Goal: Task Accomplishment & Management: Use online tool/utility

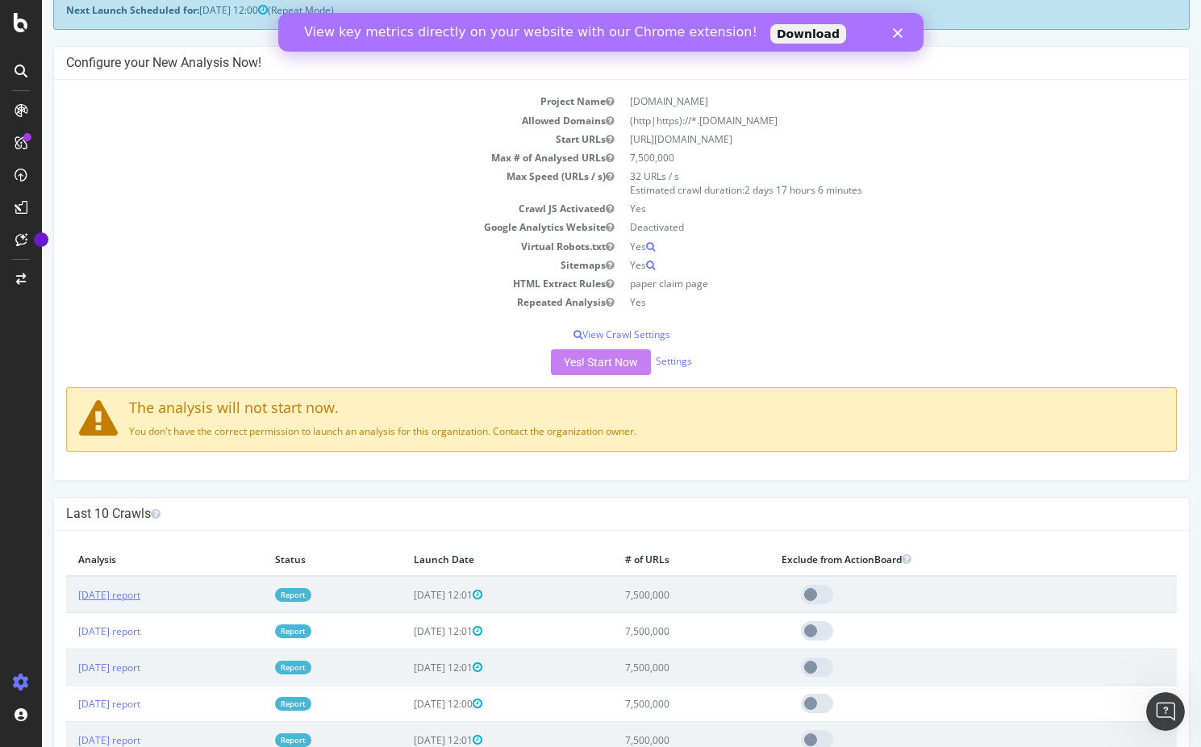
click at [121, 593] on link "2025 Sep. 4th report" at bounding box center [109, 595] width 62 height 14
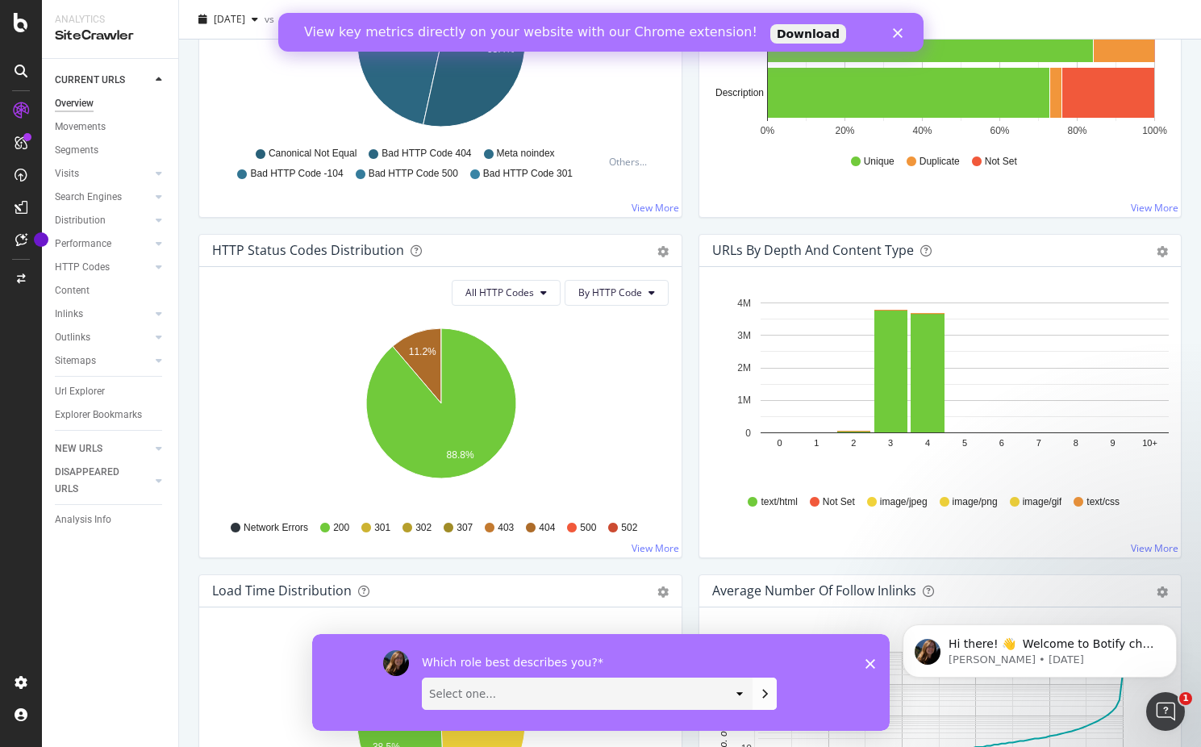
scroll to position [472, 0]
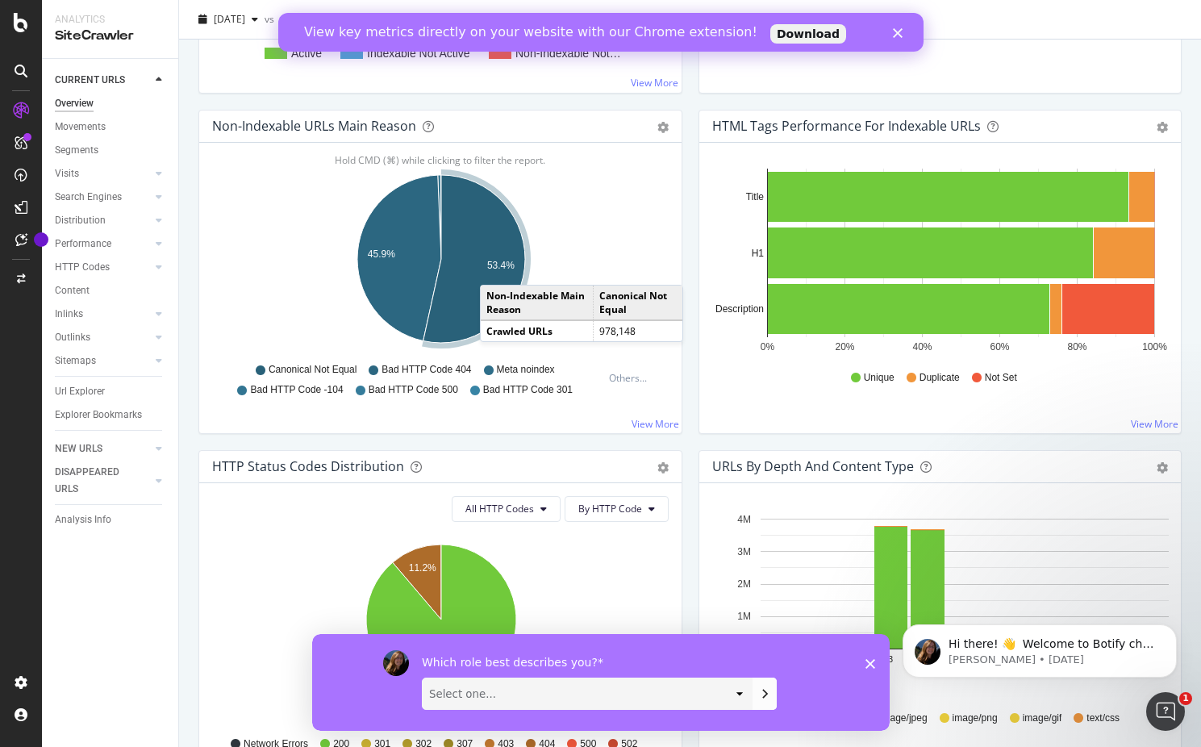
click at [494, 266] on text "53.4%" at bounding box center [500, 265] width 27 height 11
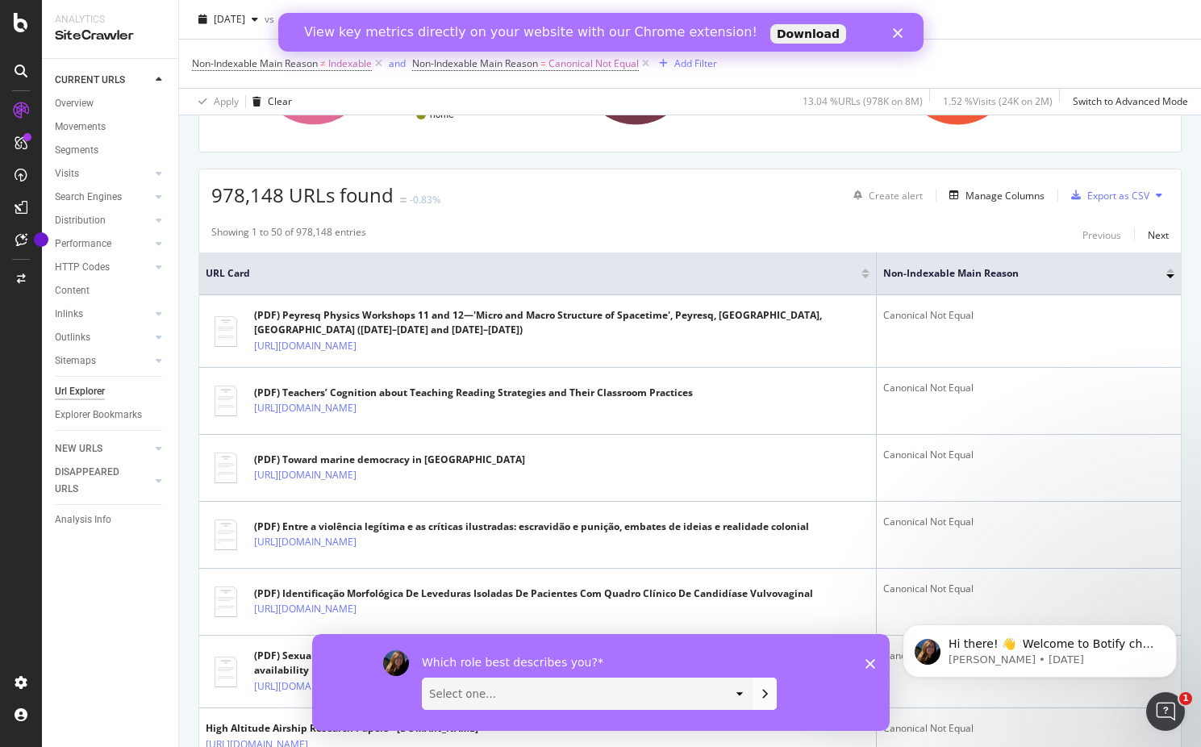
scroll to position [234, 0]
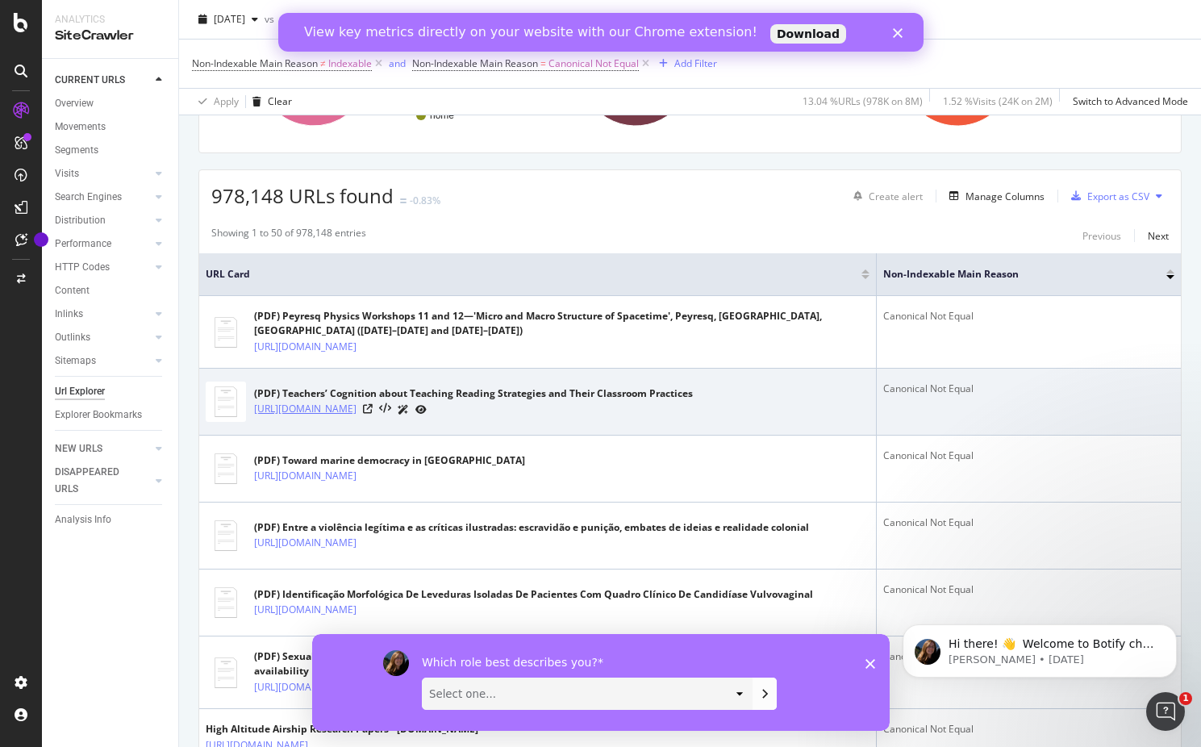
drag, startPoint x: 369, startPoint y: 449, endPoint x: 289, endPoint y: 437, distance: 80.7
click at [289, 435] on td "(PDF) Teachers’ Cognition about Teaching Reading Strategies and Their Classroom…" at bounding box center [537, 401] width 677 height 67
click at [285, 417] on link "https://www.academia.edu/109793134/Teachers_Cognition_about_Teaching_Reading_St…" at bounding box center [305, 409] width 102 height 16
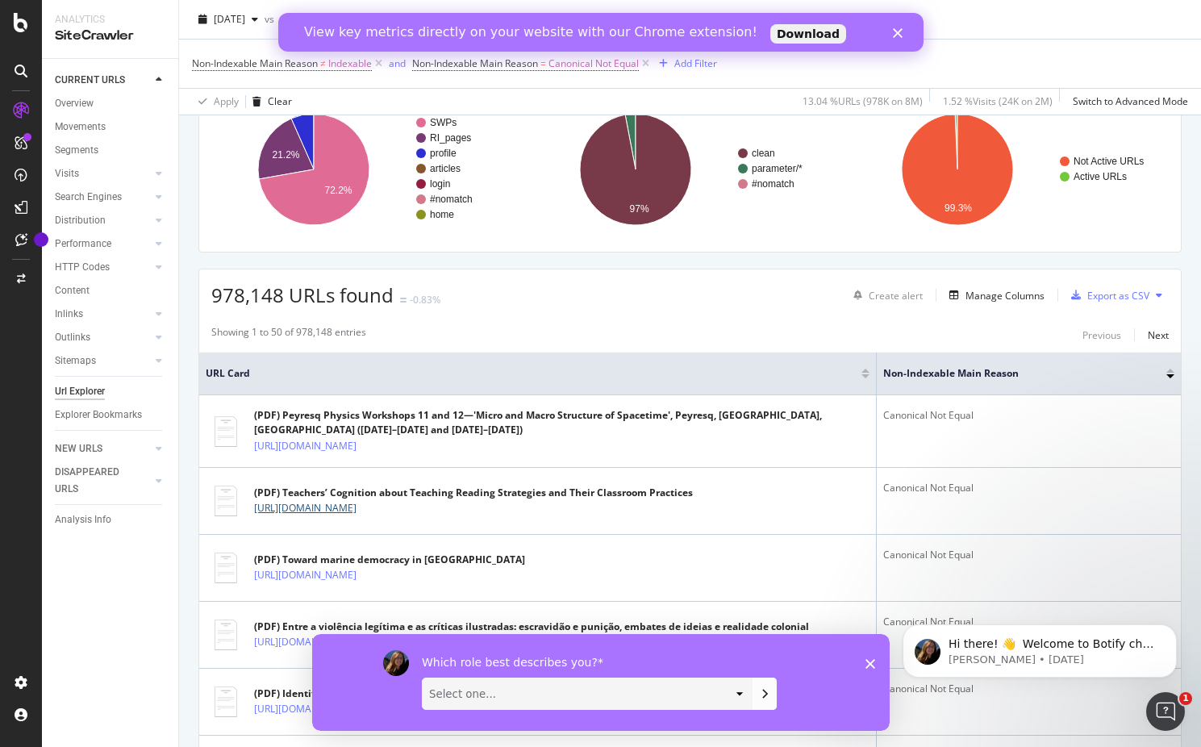
scroll to position [0, 0]
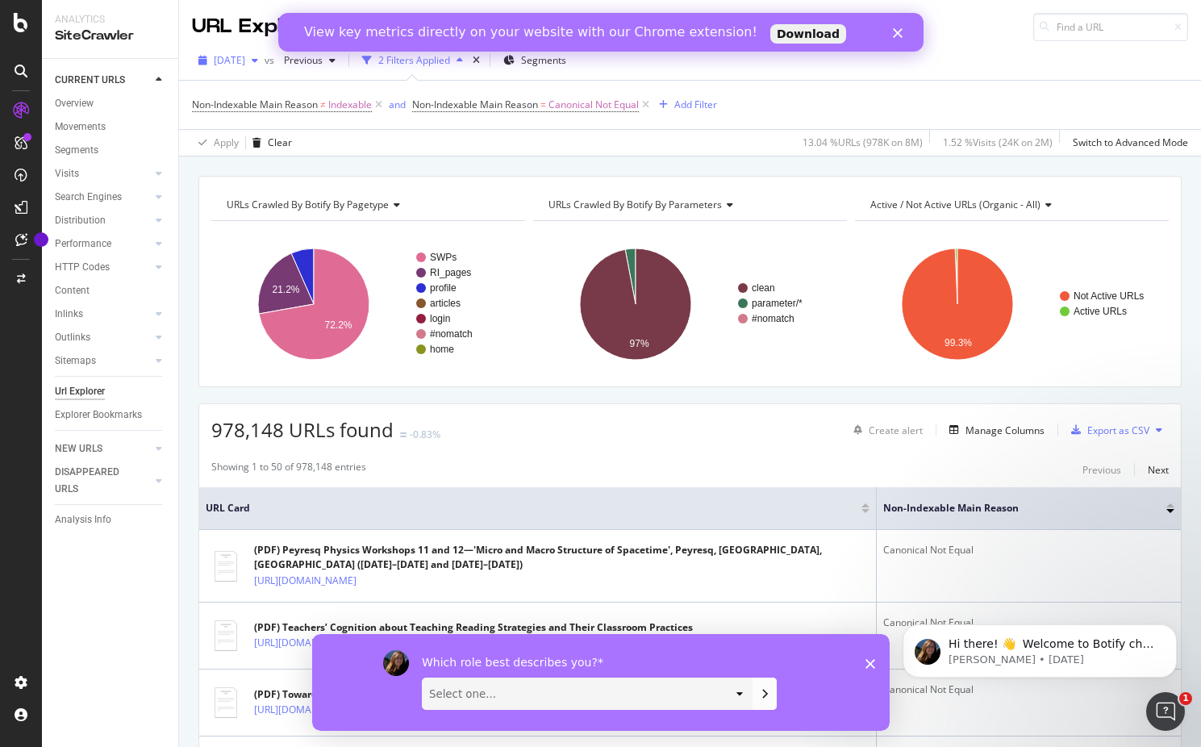
click at [244, 65] on span "[DATE]" at bounding box center [229, 60] width 31 height 14
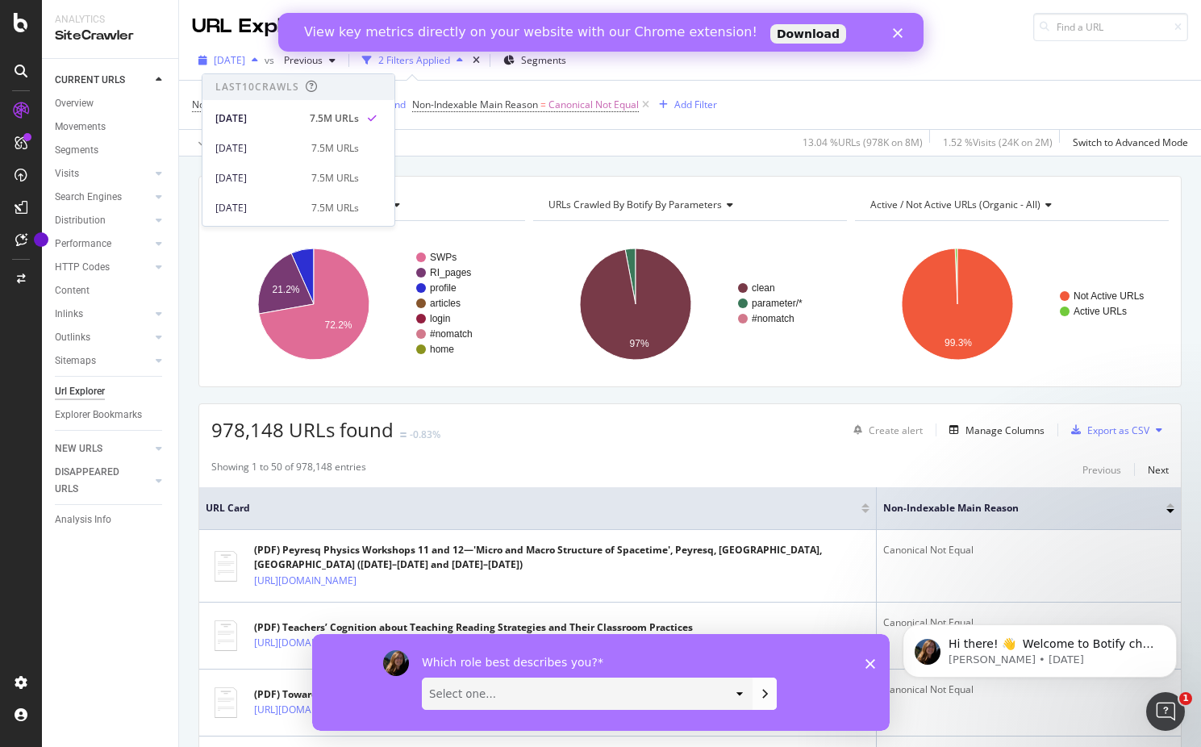
click at [244, 65] on span "[DATE]" at bounding box center [229, 60] width 31 height 14
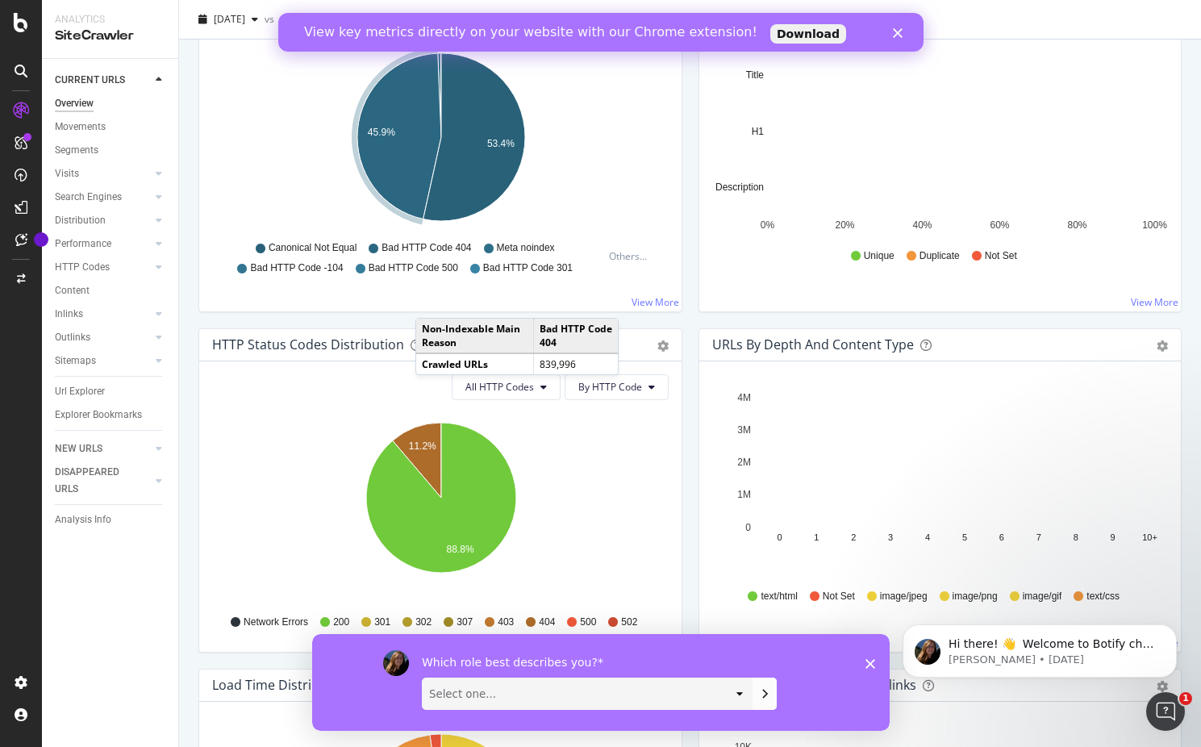
scroll to position [620, 0]
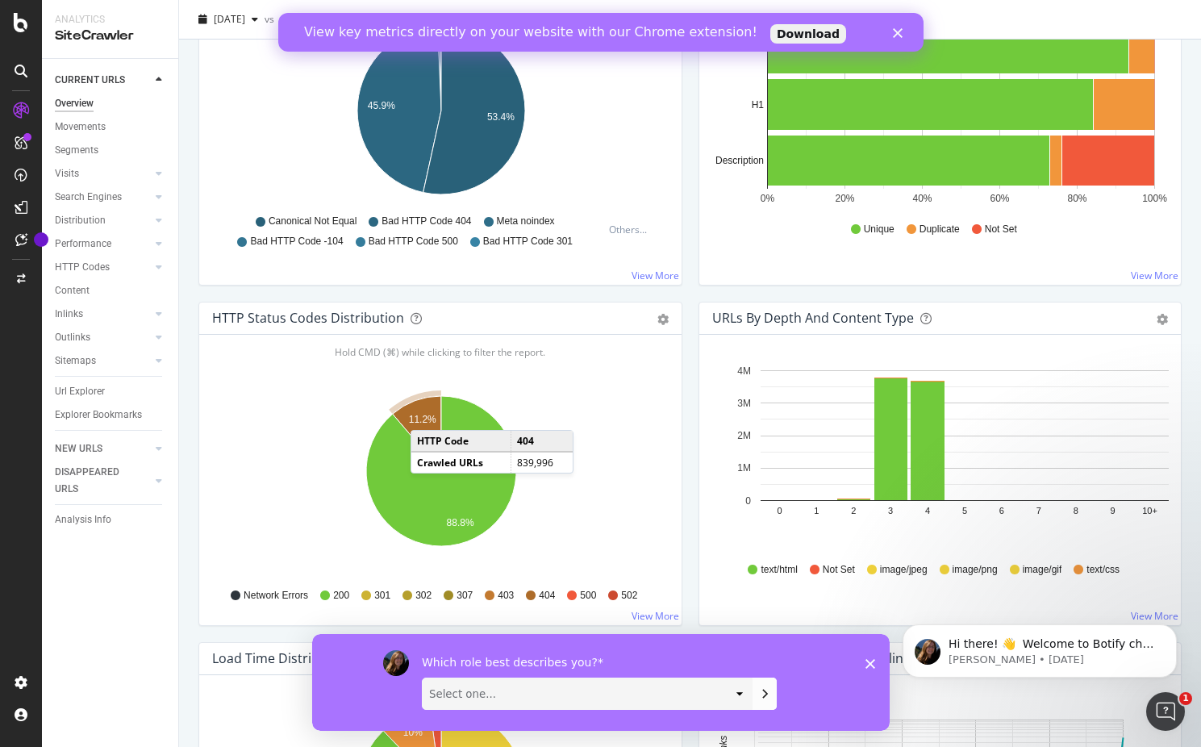
click at [427, 414] on text "11.2%" at bounding box center [422, 419] width 27 height 11
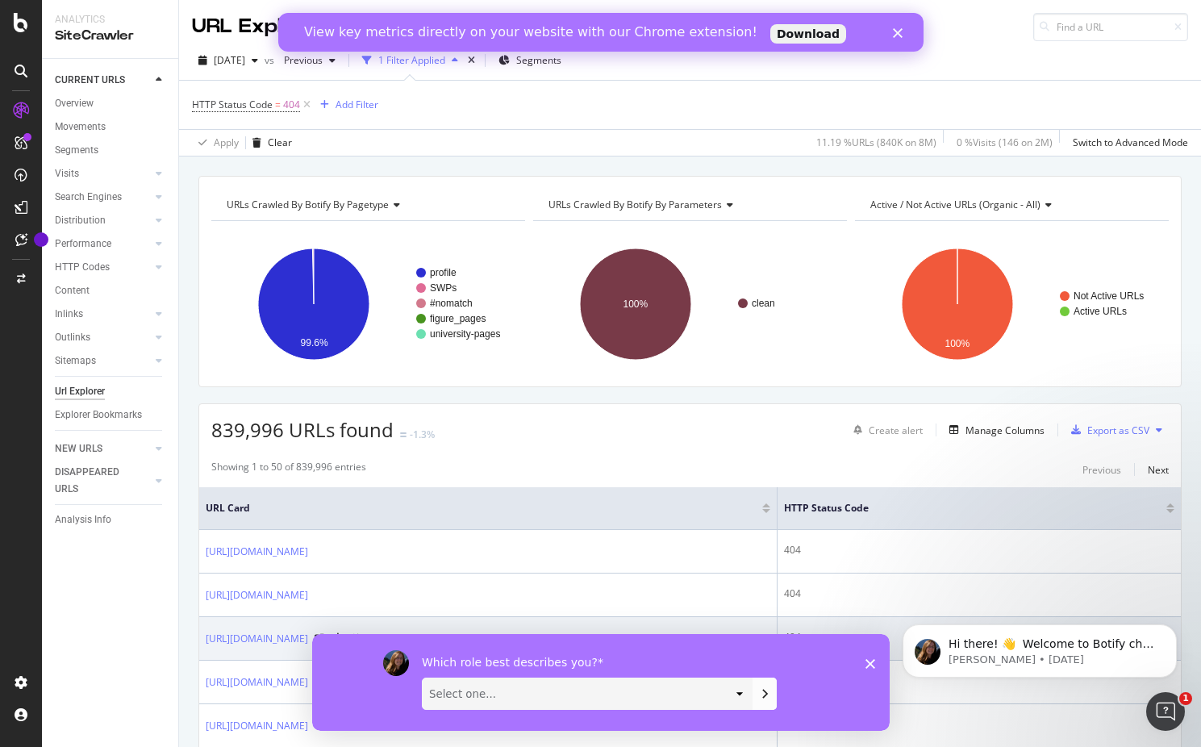
scroll to position [53, 0]
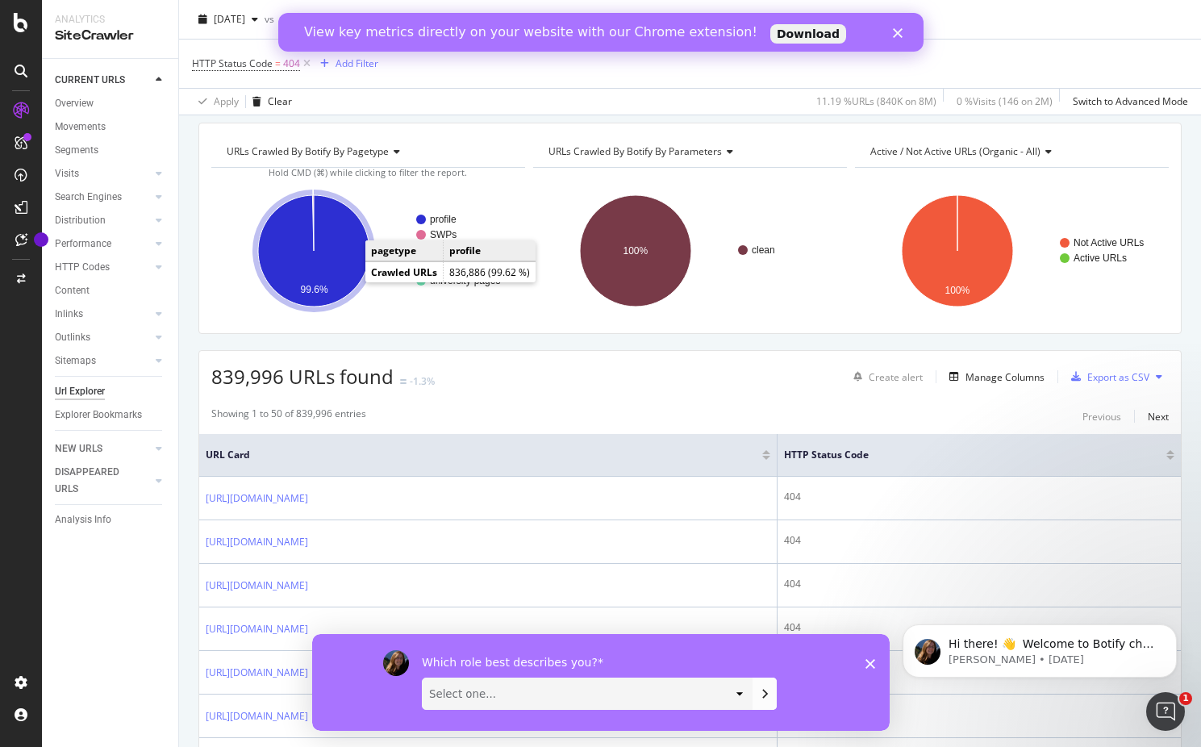
click at [338, 228] on icon "A chart." at bounding box center [313, 250] width 111 height 111
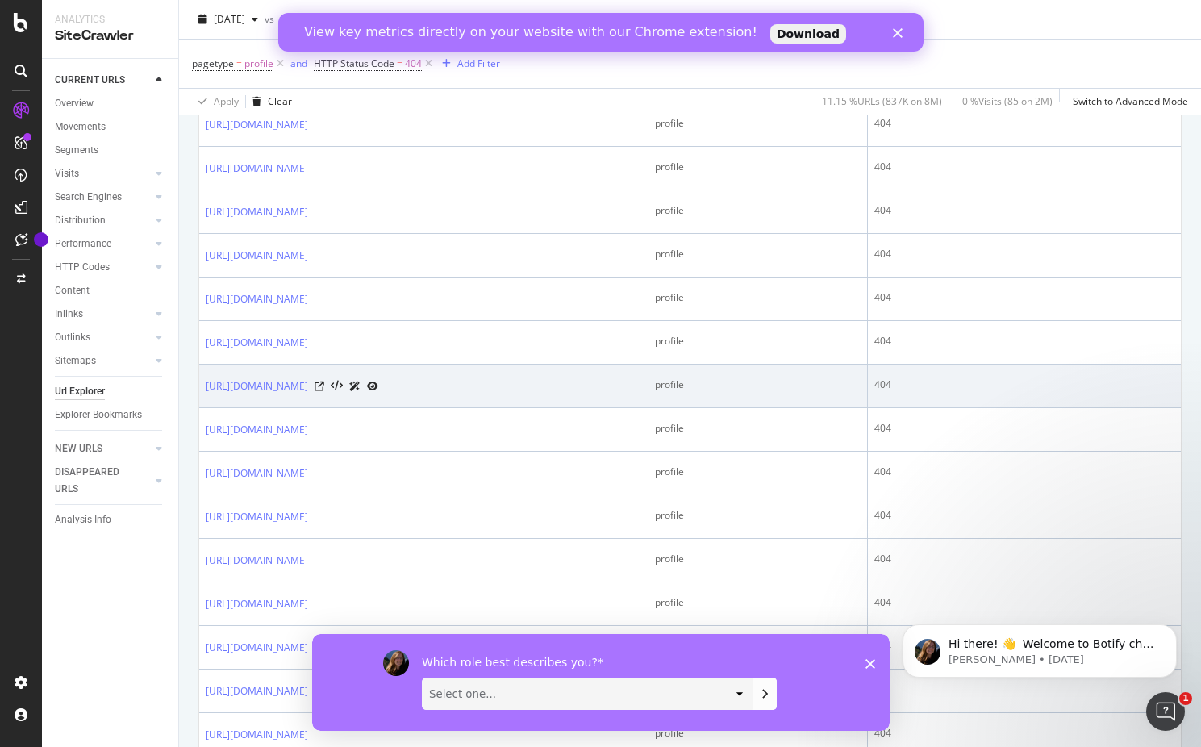
scroll to position [428, 0]
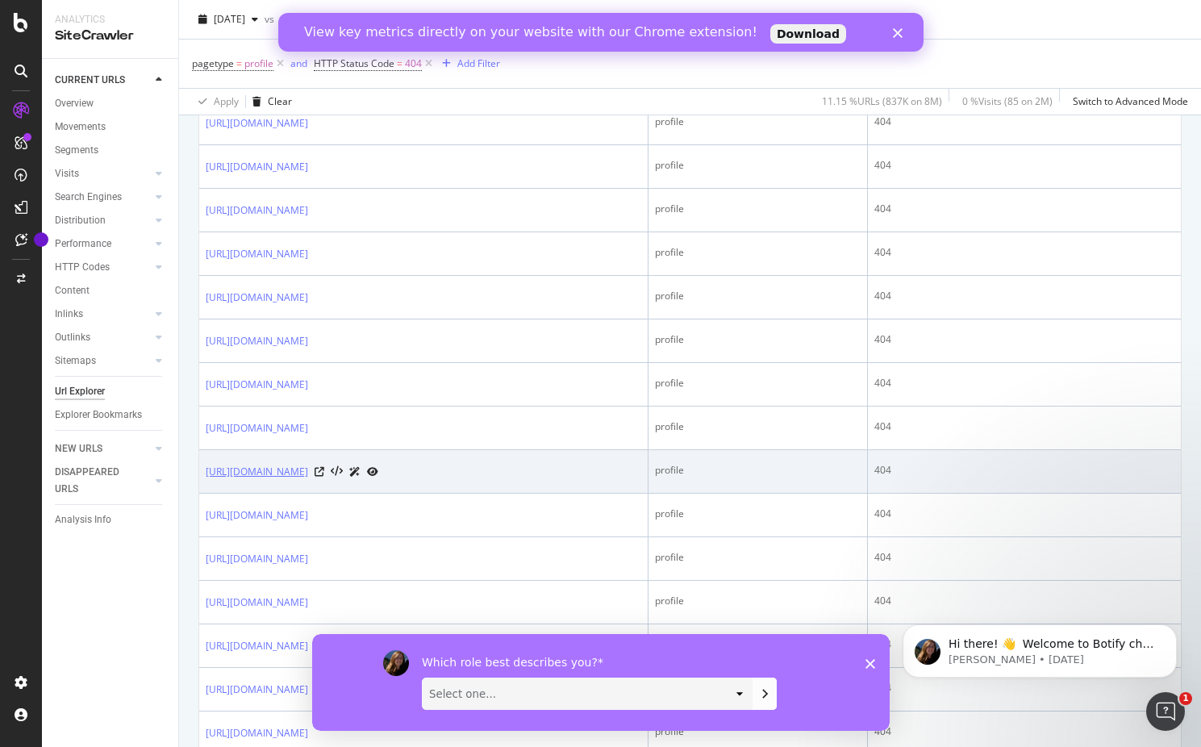
click at [308, 468] on link "[URL][DOMAIN_NAME]" at bounding box center [257, 472] width 102 height 16
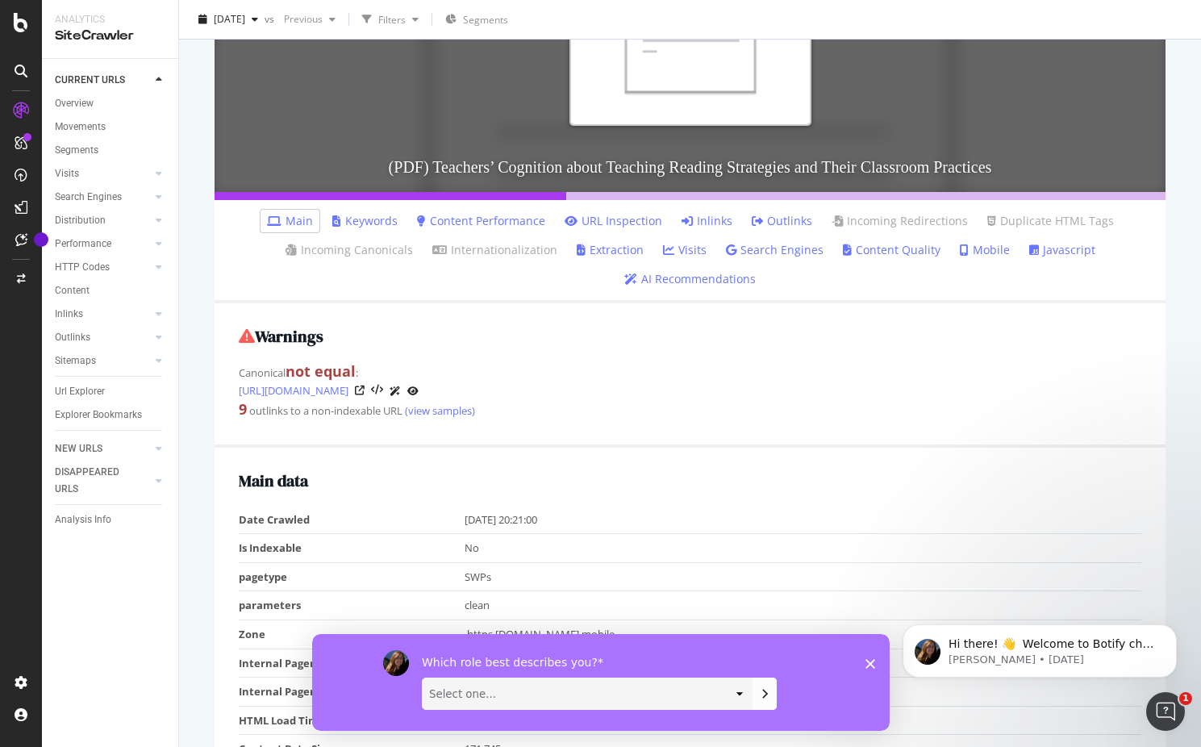
scroll to position [348, 0]
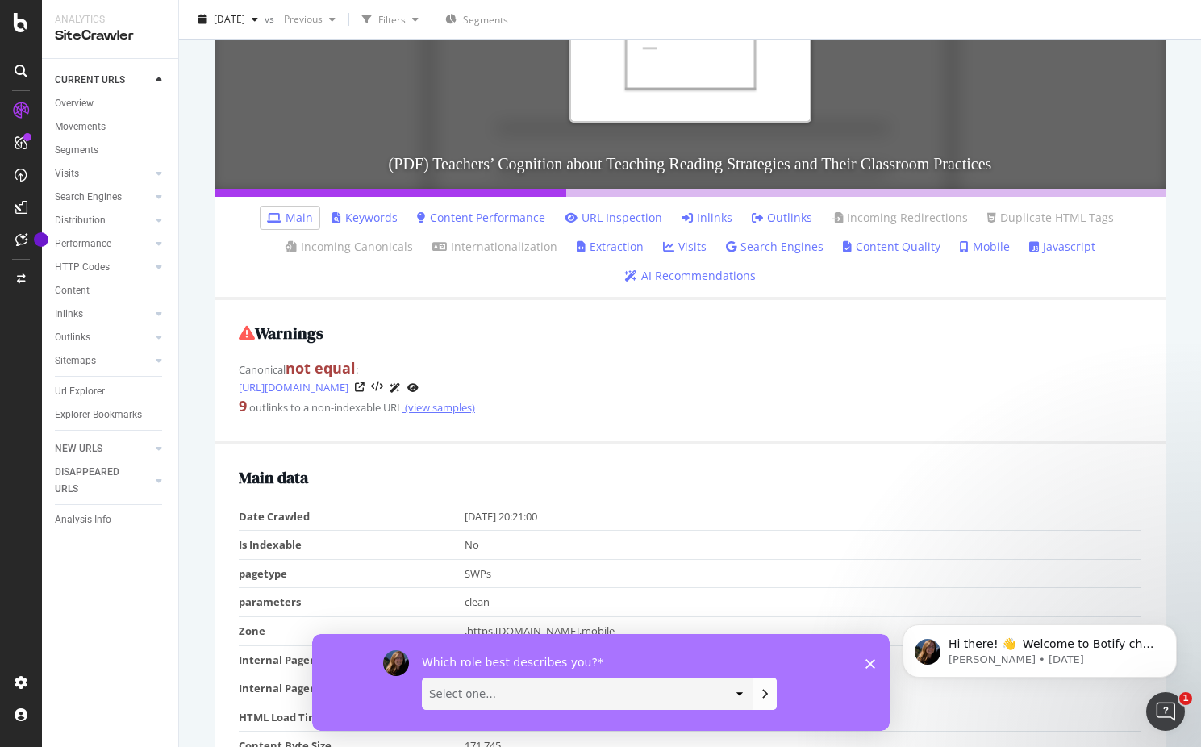
click at [431, 410] on link "(view samples)" at bounding box center [438, 407] width 73 height 15
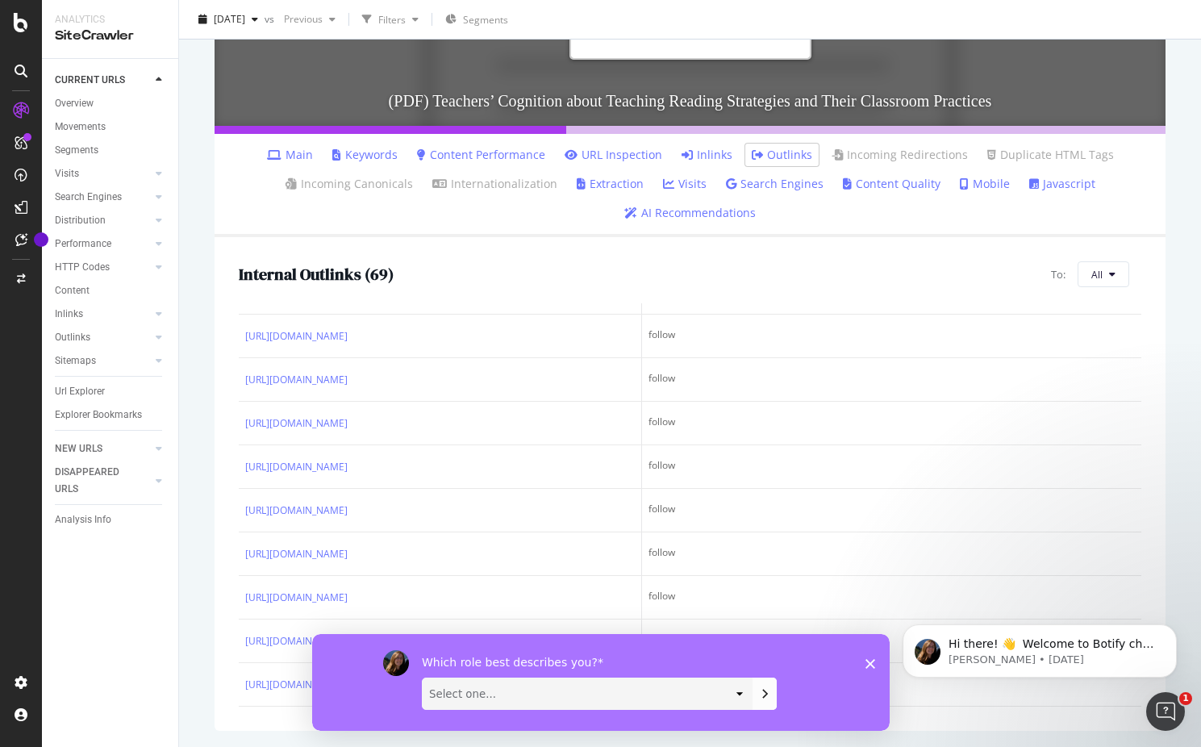
scroll to position [3092, 0]
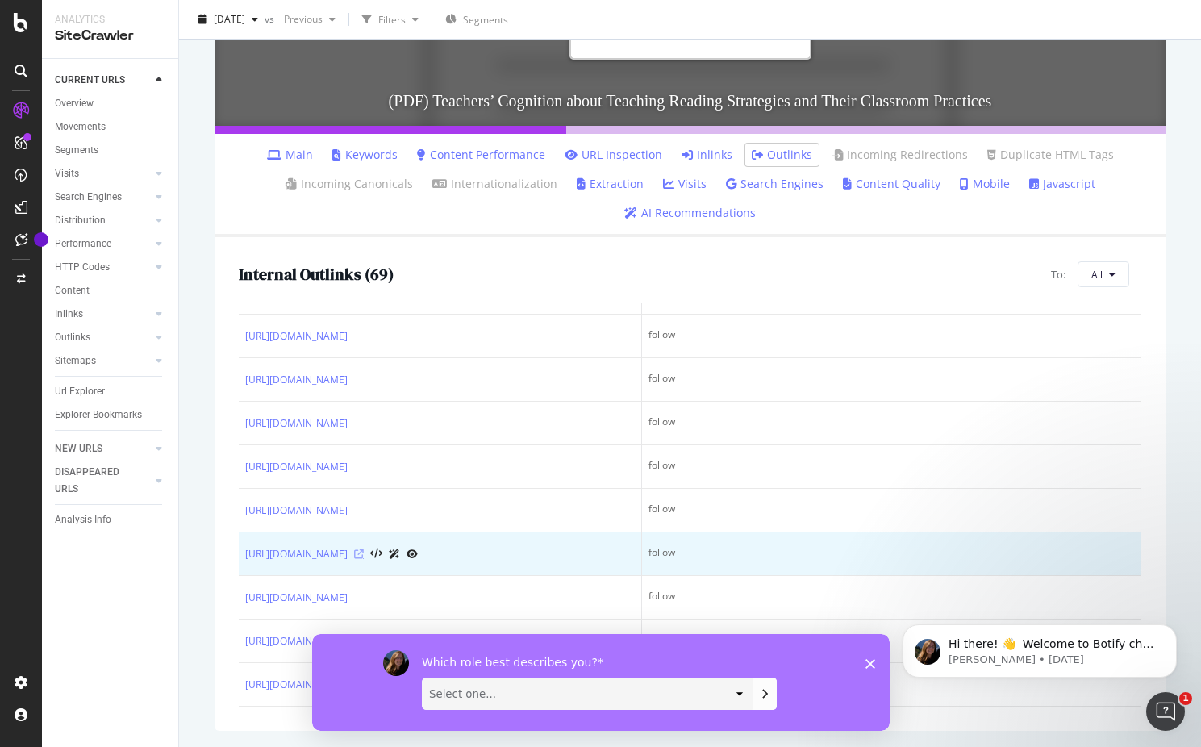
click at [364, 549] on icon at bounding box center [359, 554] width 10 height 10
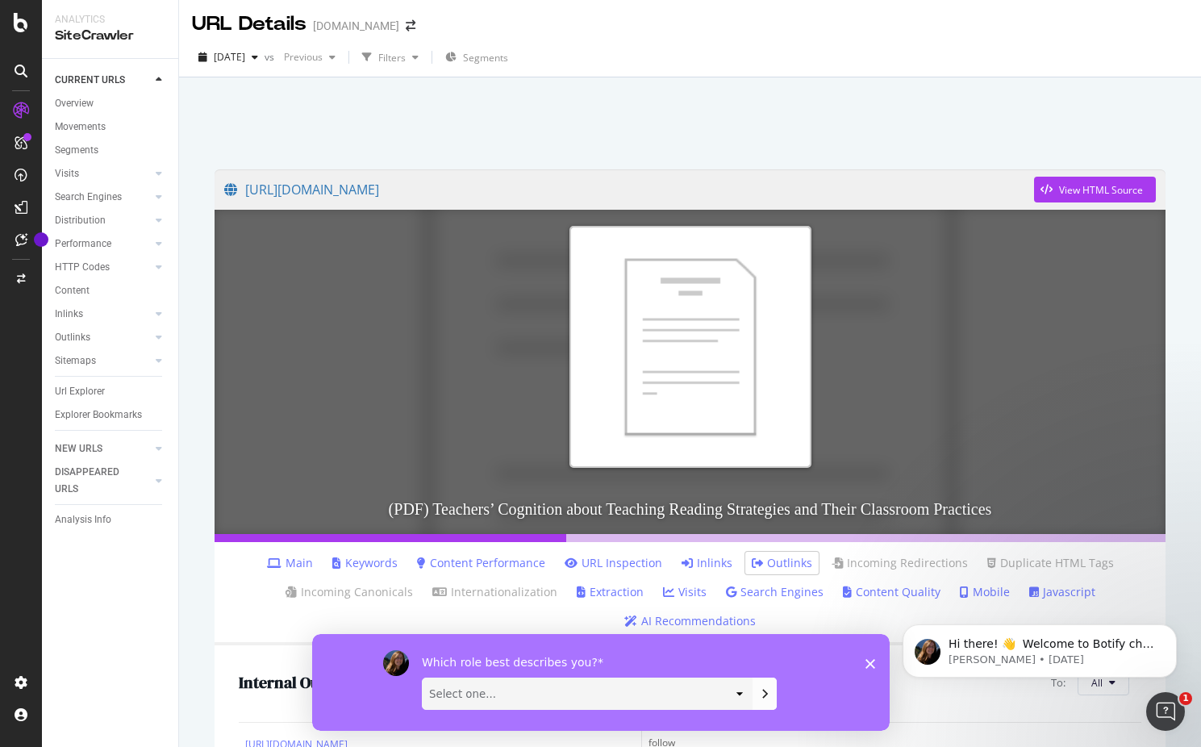
scroll to position [0, 0]
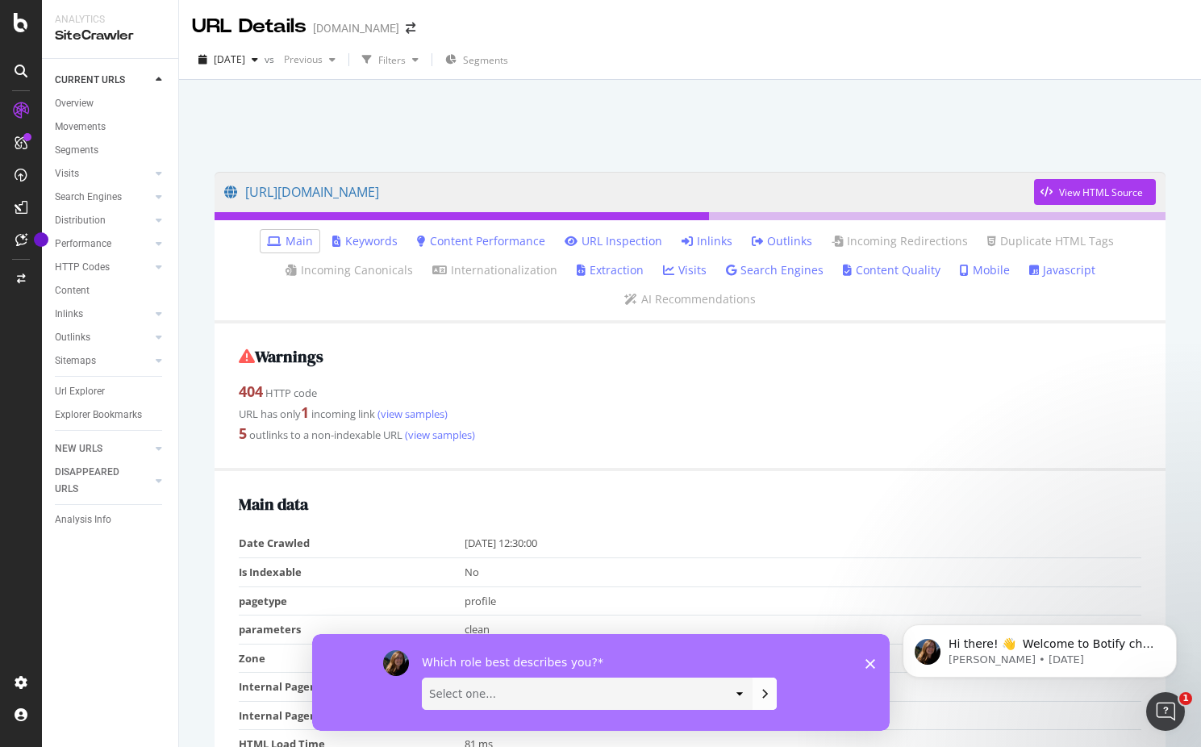
click at [422, 677] on select "Select one... Analyst/BI C-level Leadership Content Manager Engineer Marketing …" at bounding box center [586, 692] width 329 height 31
select select "Engineer"
click option "Engineer" at bounding box center [311, 633] width 0 height 0
click at [773, 696] on button "Submit your response" at bounding box center [763, 692] width 24 height 32
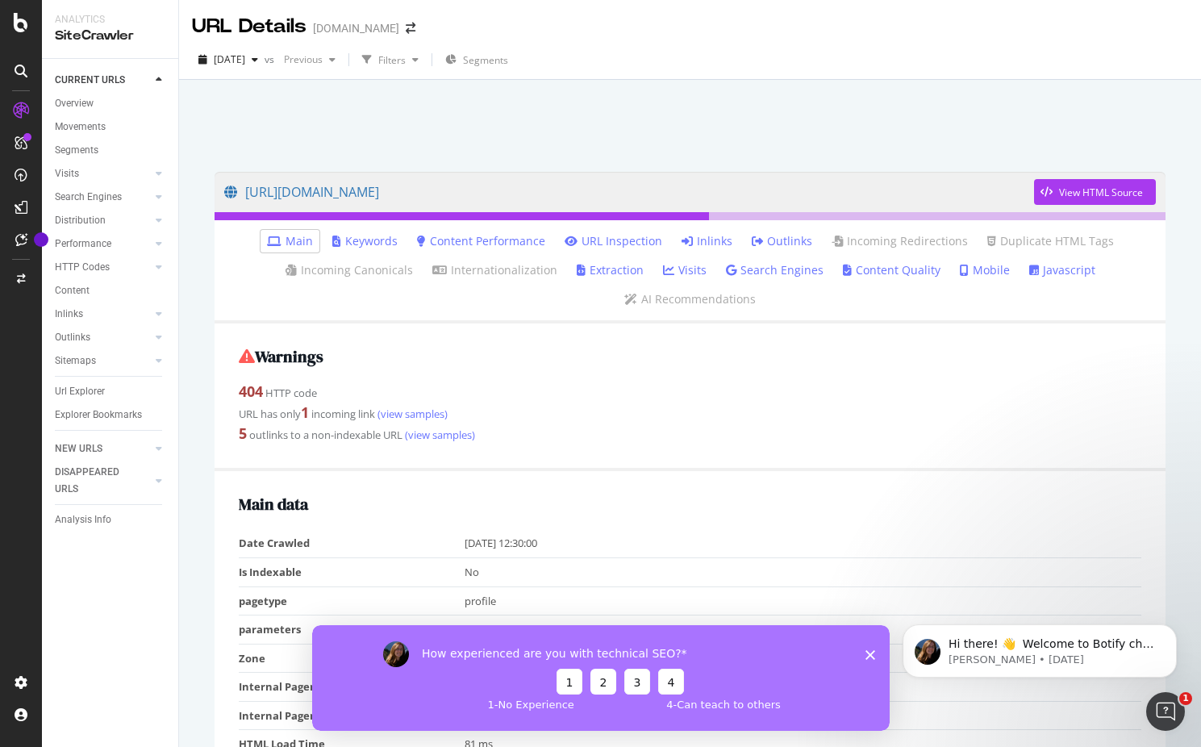
click at [602, 685] on button "2" at bounding box center [602, 681] width 26 height 26
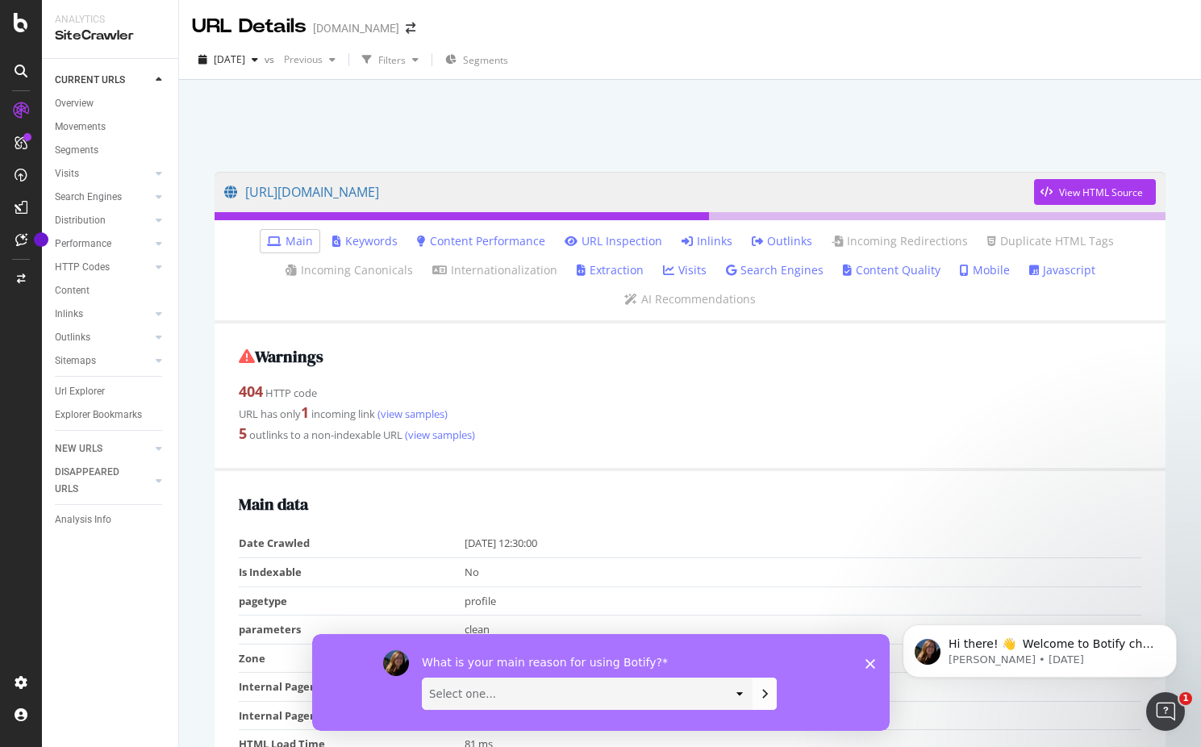
click at [422, 677] on select "Select one... Manipulate data to investigate and monitor technical SEO issues P…" at bounding box center [586, 692] width 329 height 31
select select "Monitor search performance"
click option "Monitor search performance" at bounding box center [311, 633] width 0 height 0
click at [767, 691] on icon "Submit your response" at bounding box center [763, 692] width 13 height 13
click at [422, 677] on select "Select one... Short video guides 1-on-1 interactions with an expert Written doc…" at bounding box center [586, 692] width 329 height 31
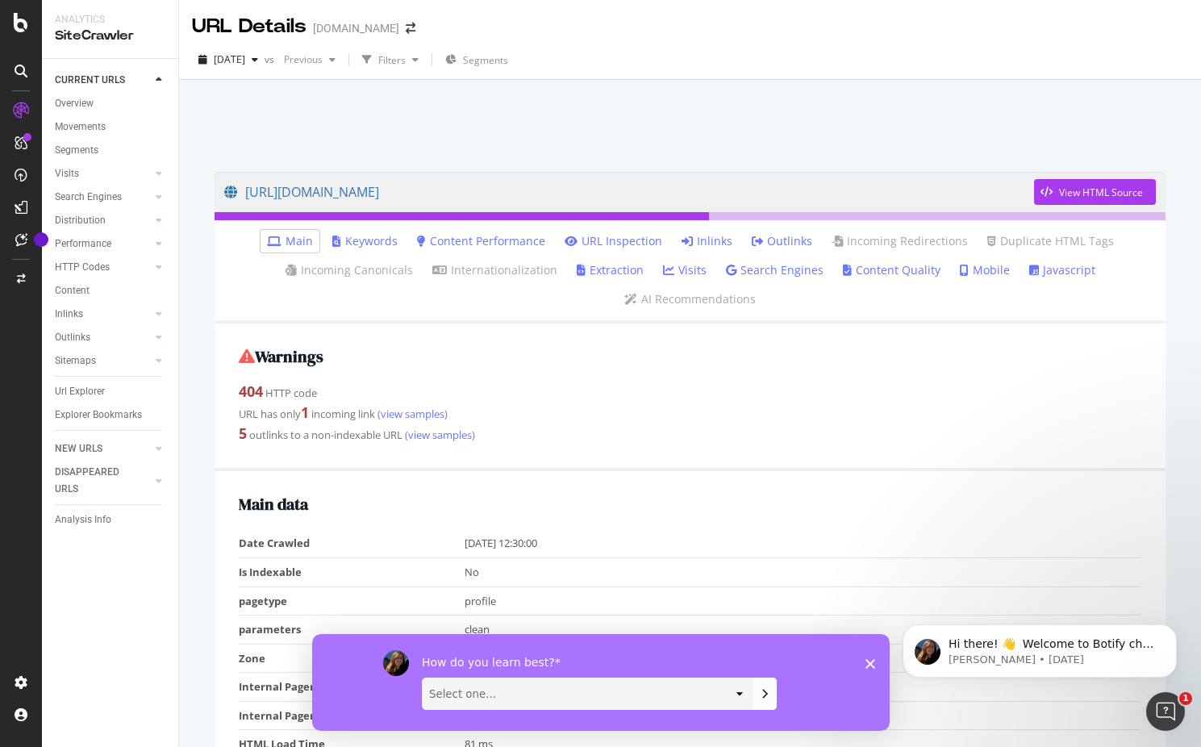
select select "Written documentation"
click option "Written documentation" at bounding box center [311, 633] width 0 height 0
click at [756, 689] on button "Submit your response" at bounding box center [763, 692] width 24 height 32
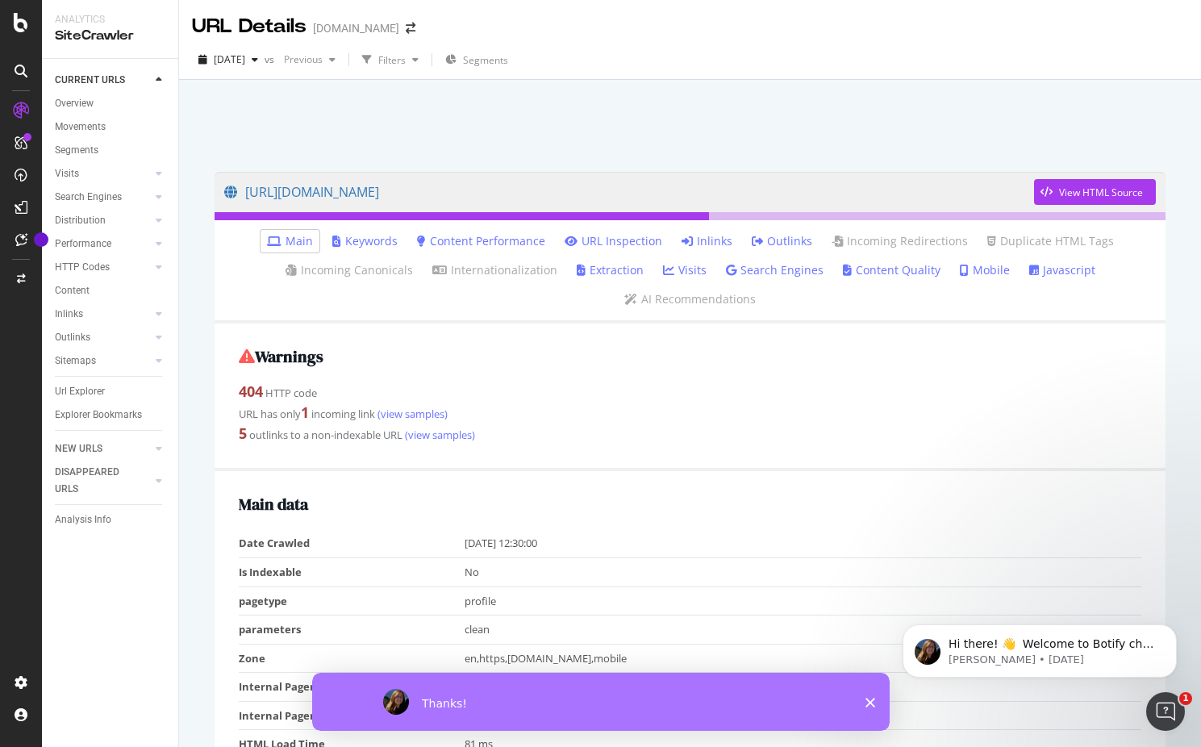
click at [868, 707] on icon "Close survey" at bounding box center [869, 702] width 10 height 10
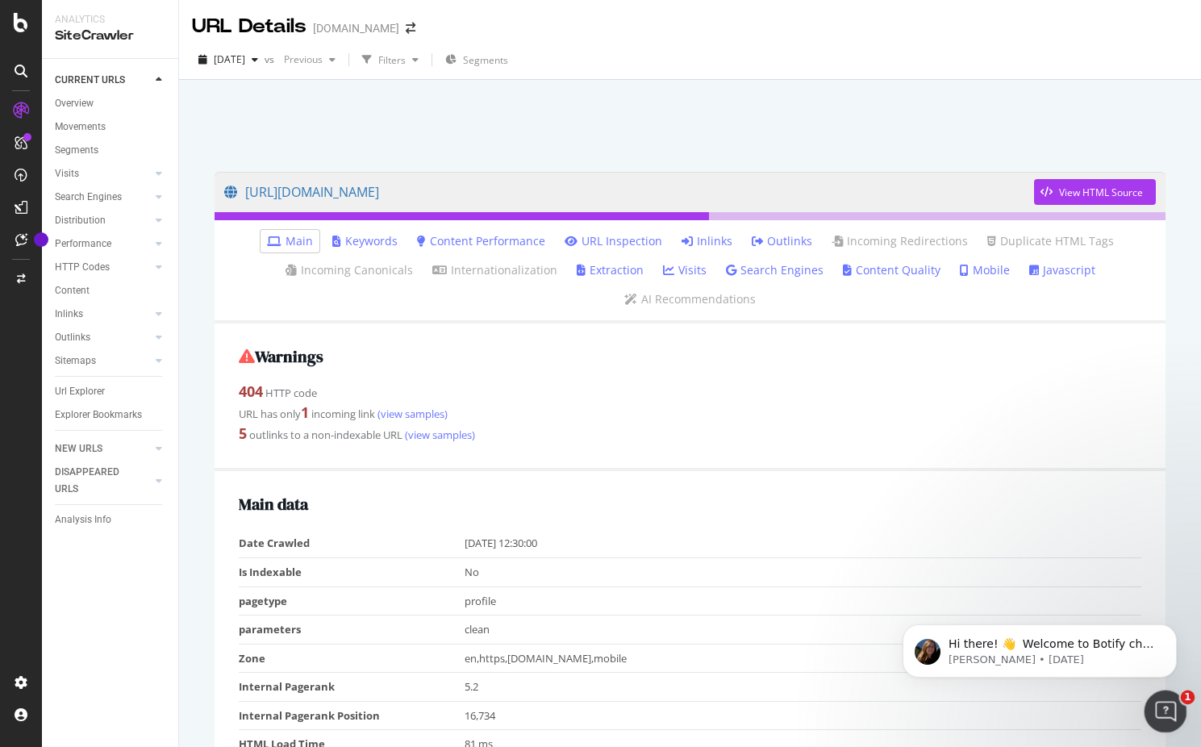
click at [1147, 714] on div "Open Intercom Messenger" at bounding box center [1162, 708] width 53 height 53
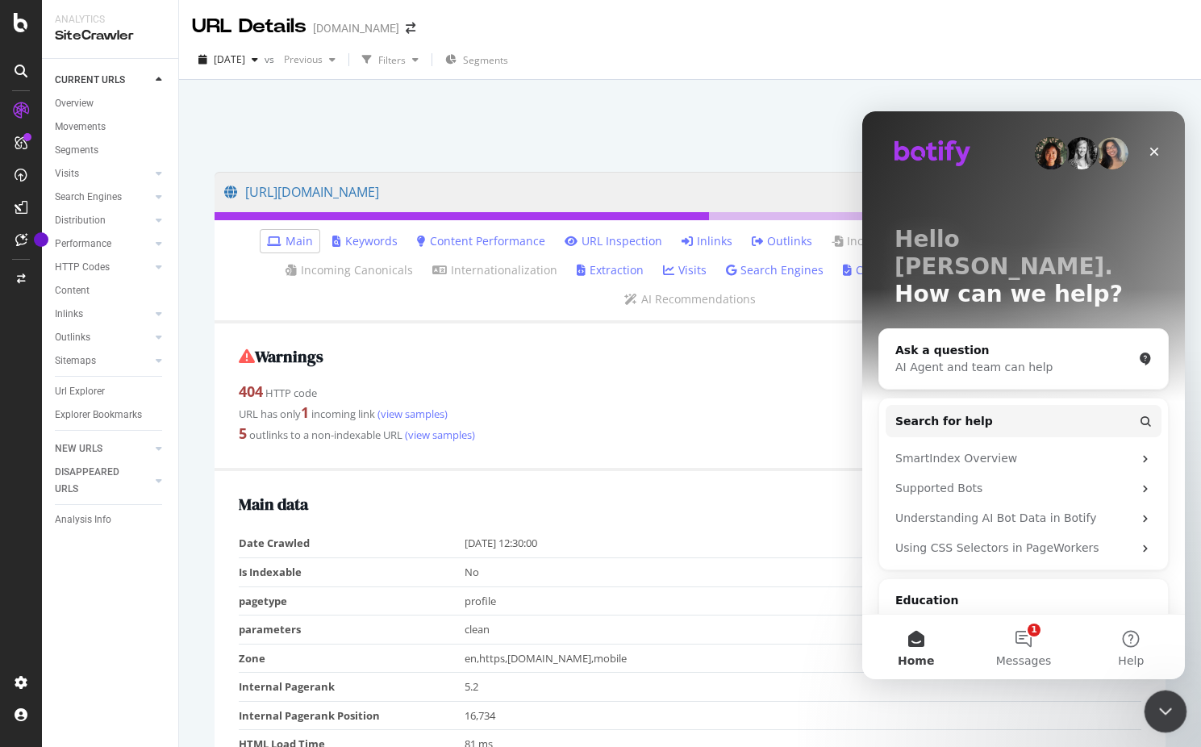
click at [1147, 714] on div "Close Intercom Messenger" at bounding box center [1162, 708] width 39 height 39
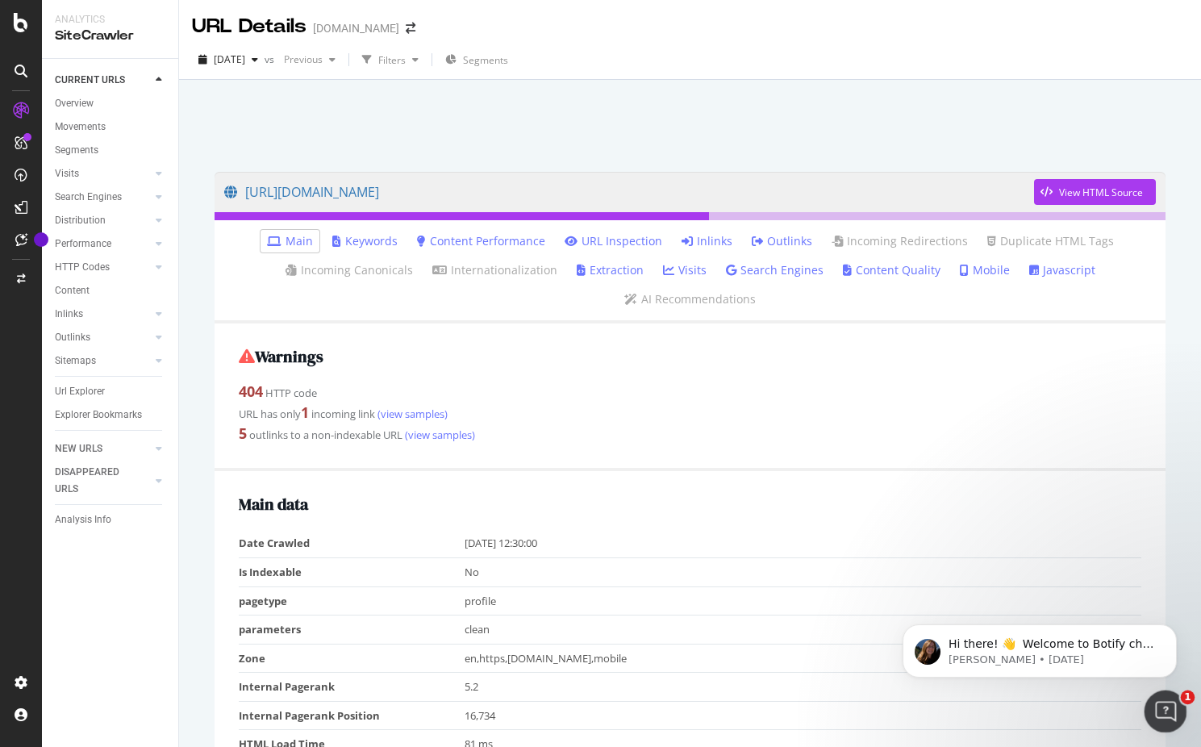
click at [1148, 714] on div "Open Intercom Messenger" at bounding box center [1162, 708] width 53 height 53
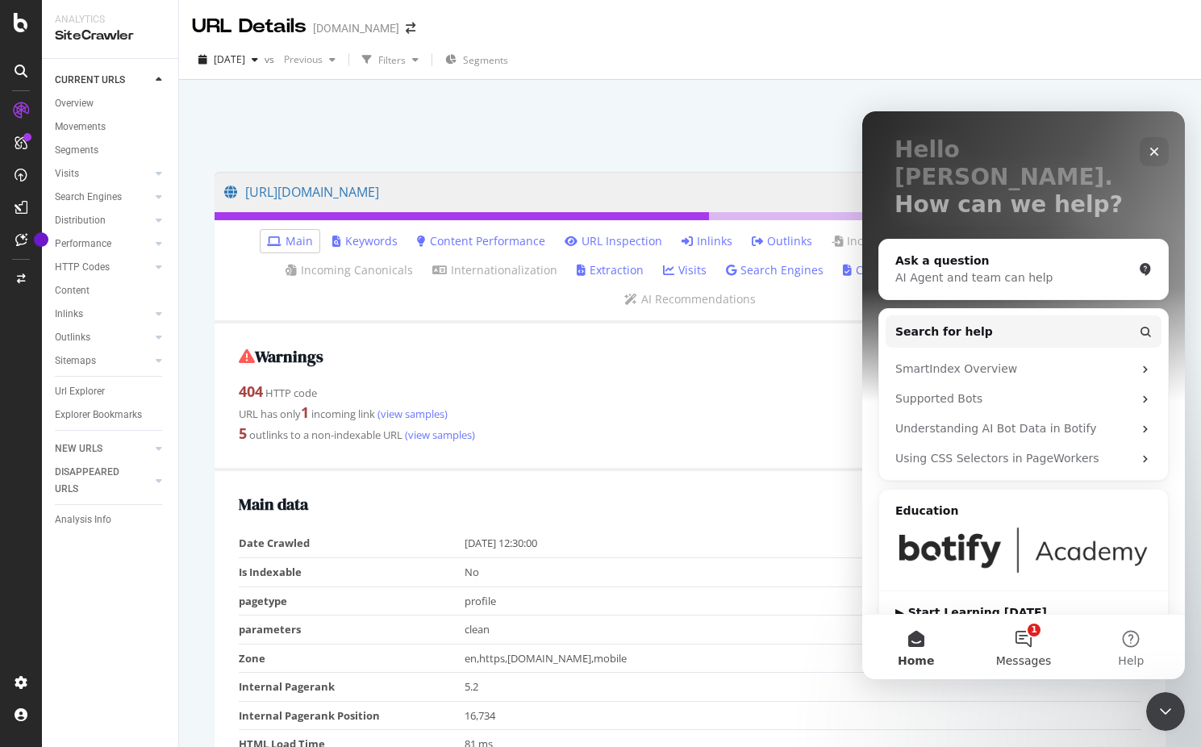
click at [1016, 635] on button "1 Messages" at bounding box center [1022, 646] width 107 height 65
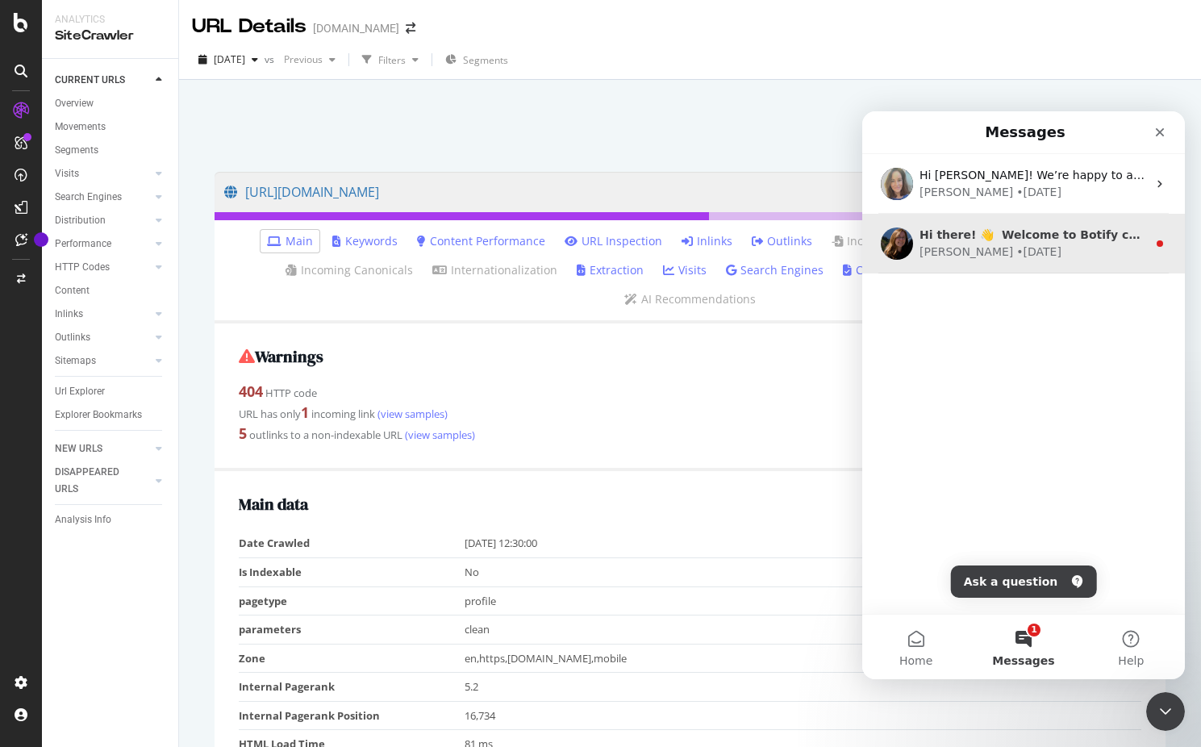
click at [1051, 258] on div "Laura • 21w ago" at bounding box center [1032, 252] width 227 height 17
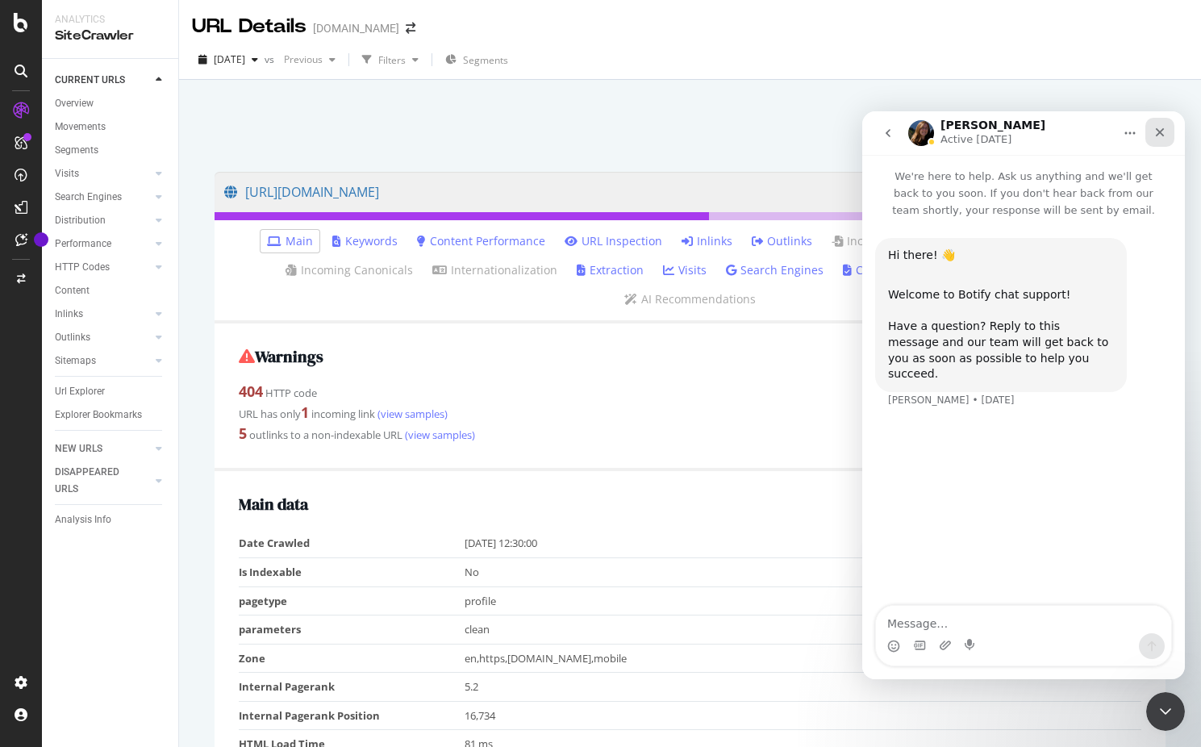
click at [1168, 136] on div "Close" at bounding box center [1159, 132] width 29 height 29
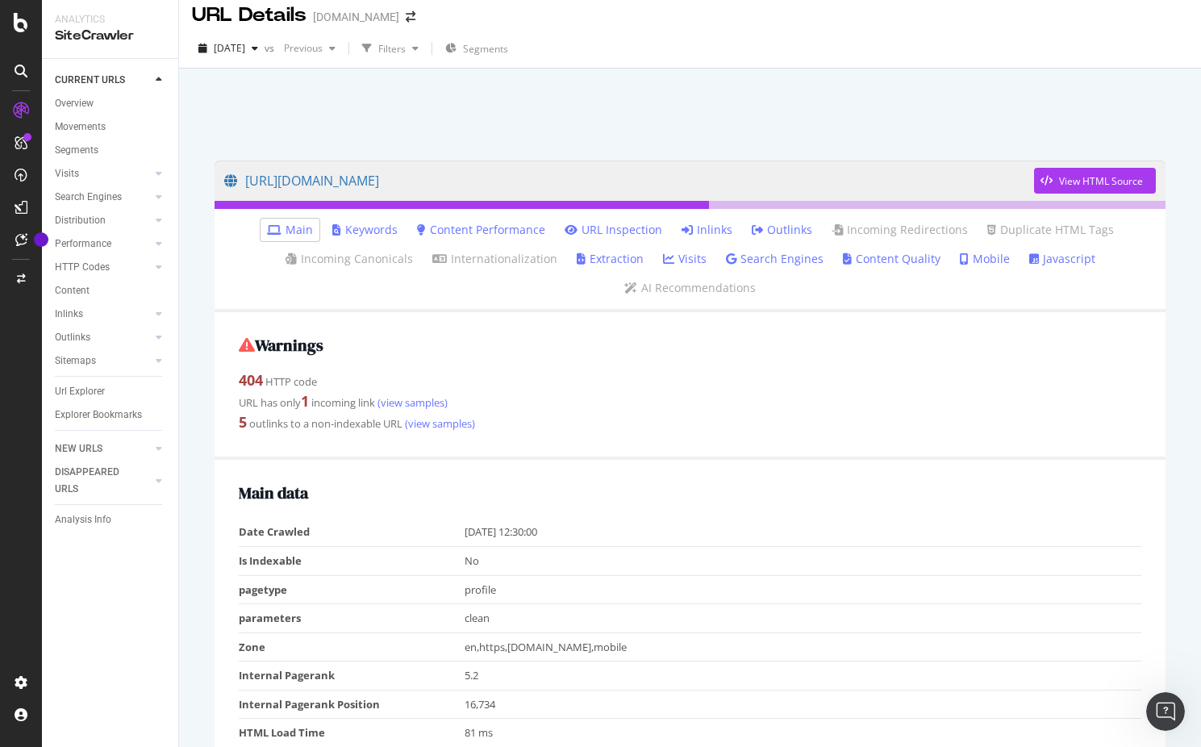
scroll to position [0, 0]
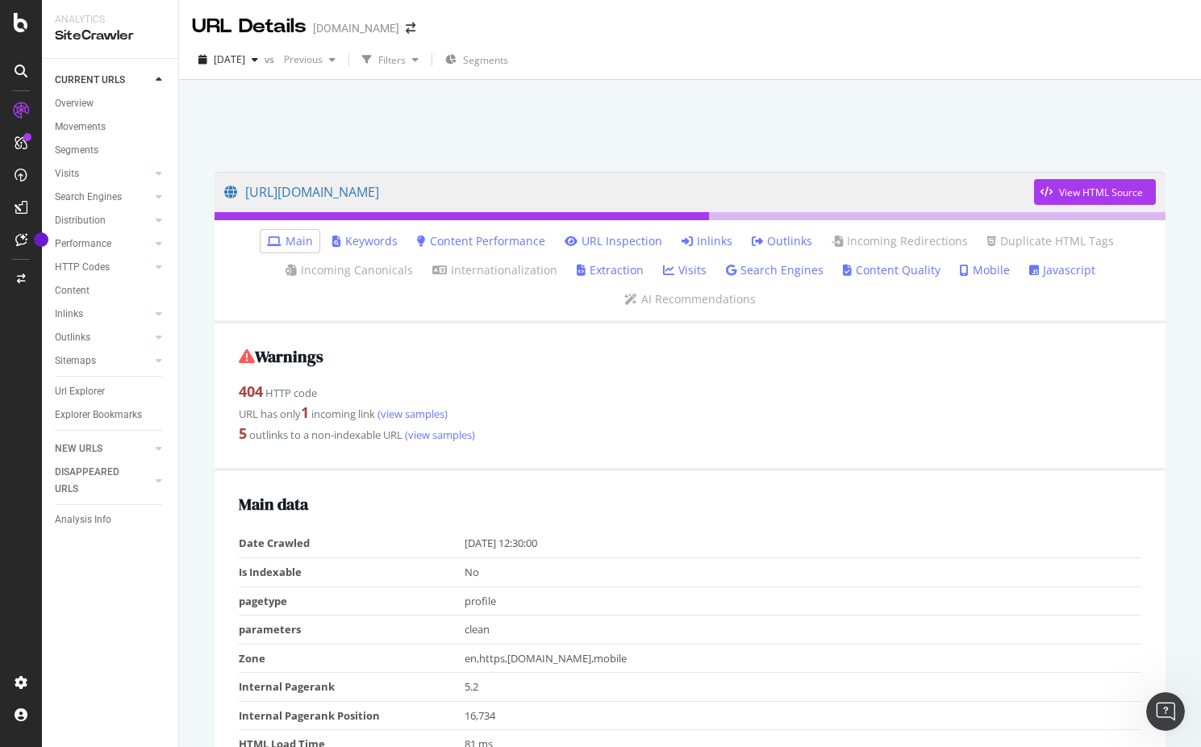
click at [126, 31] on div "SiteCrawler" at bounding box center [110, 36] width 110 height 19
click at [245, 65] on span "[DATE]" at bounding box center [229, 59] width 31 height 14
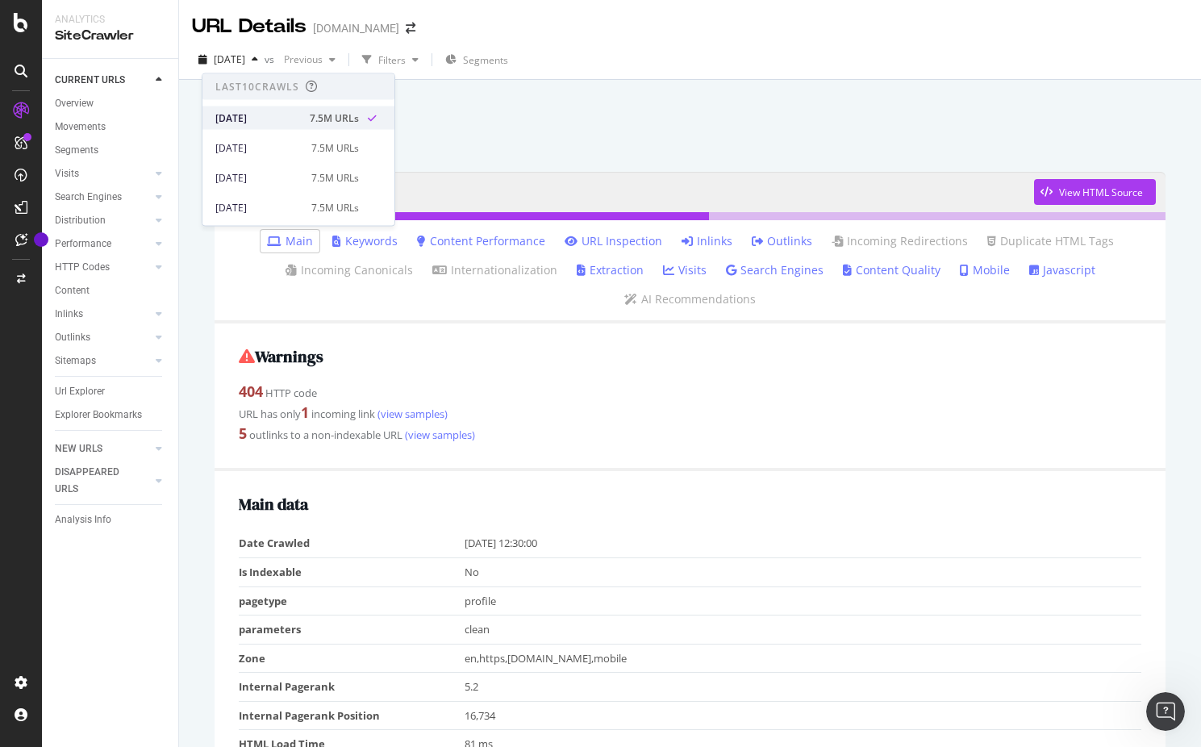
click at [257, 122] on div "[DATE]" at bounding box center [257, 117] width 85 height 15
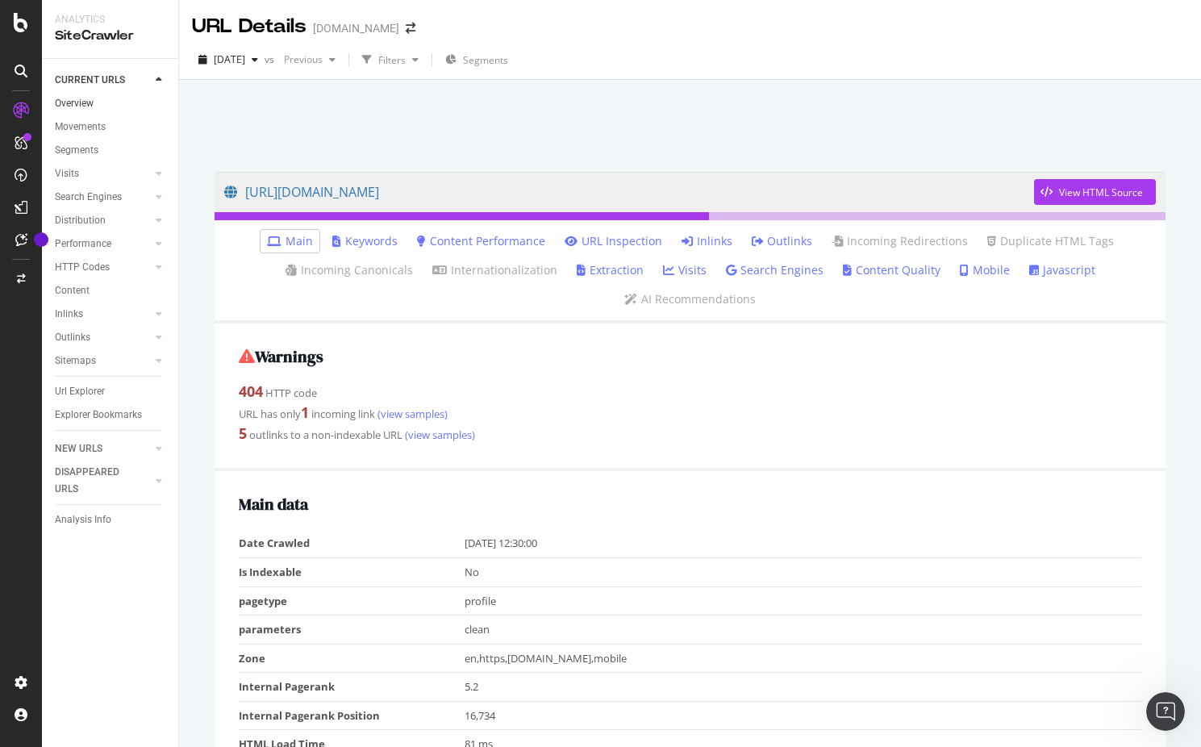
click at [95, 103] on link "Overview" at bounding box center [111, 103] width 112 height 17
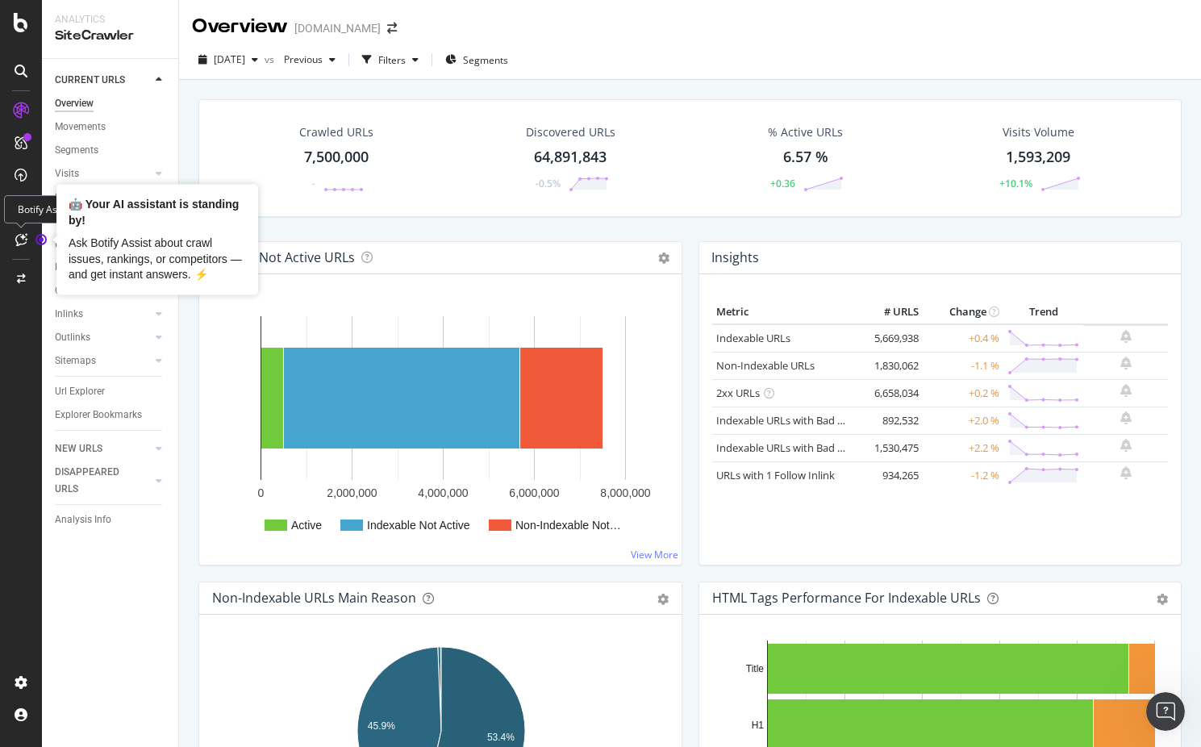
click at [36, 236] on icon "Tooltip anchor" at bounding box center [41, 239] width 13 height 13
click at [30, 241] on div at bounding box center [21, 240] width 26 height 26
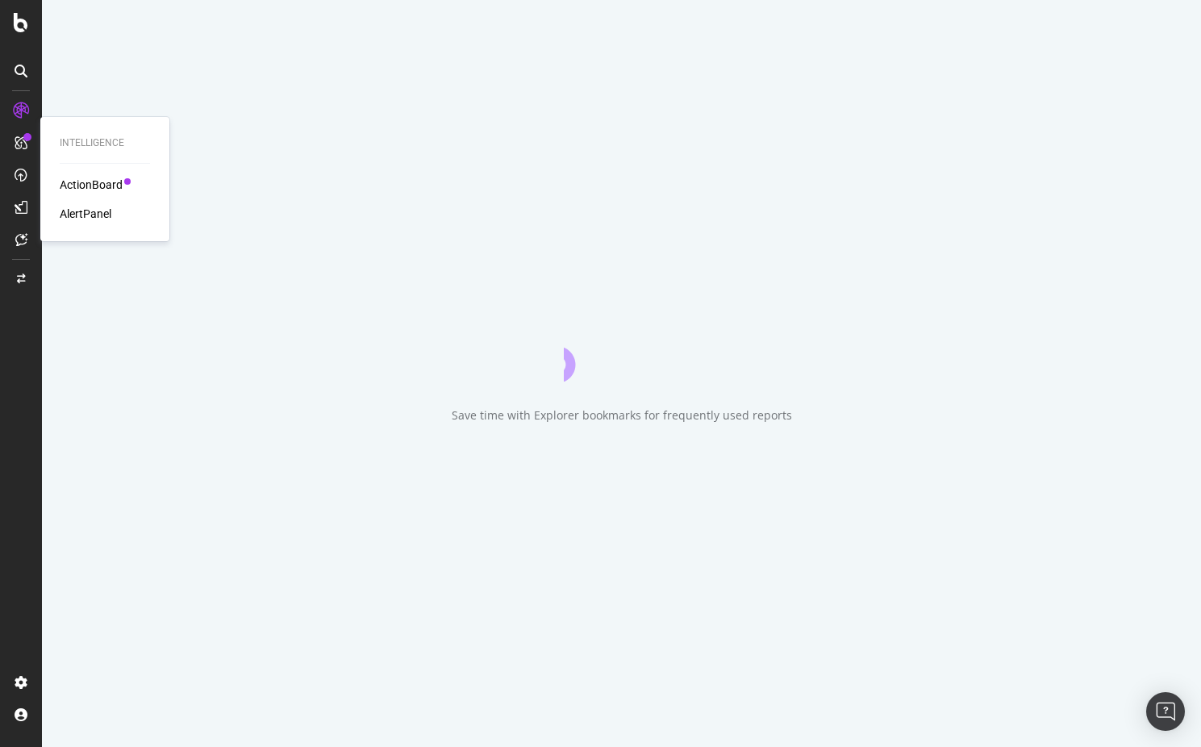
click at [95, 185] on div "ActionBoard" at bounding box center [91, 185] width 63 height 16
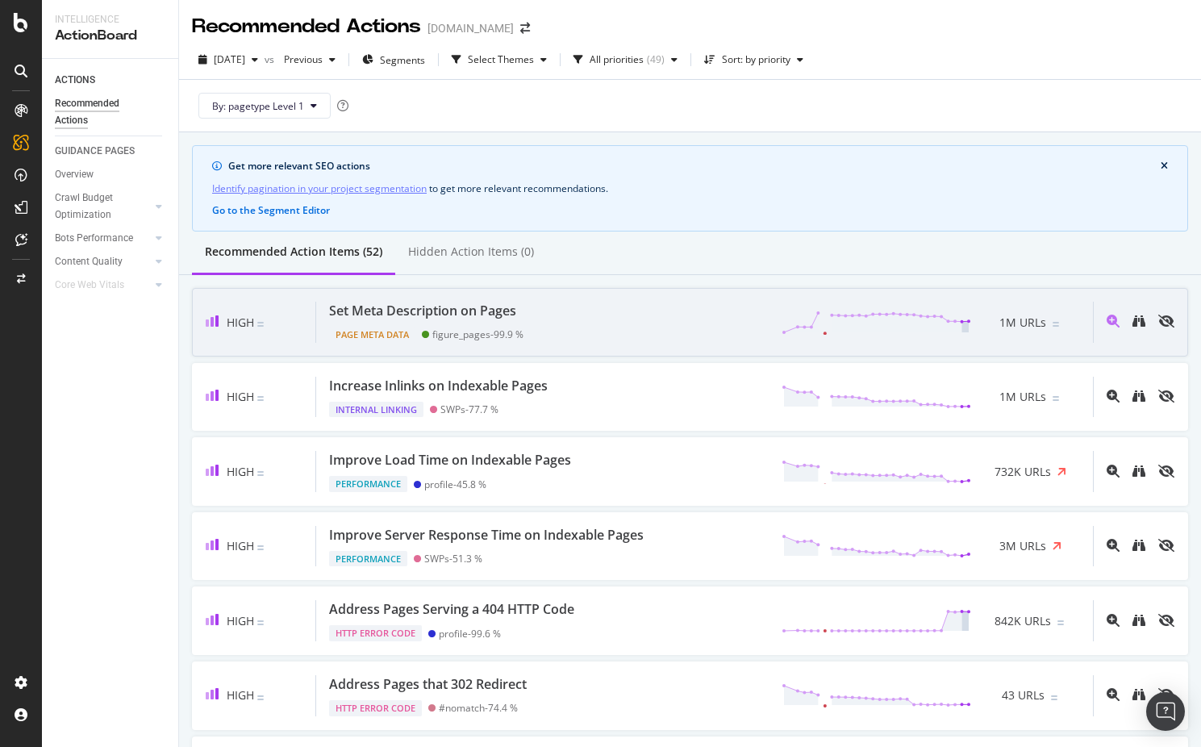
click at [558, 339] on div "Set Meta Description on Pages Page Meta Data figure_pages - 99.9 % 1M URLs" at bounding box center [704, 322] width 776 height 41
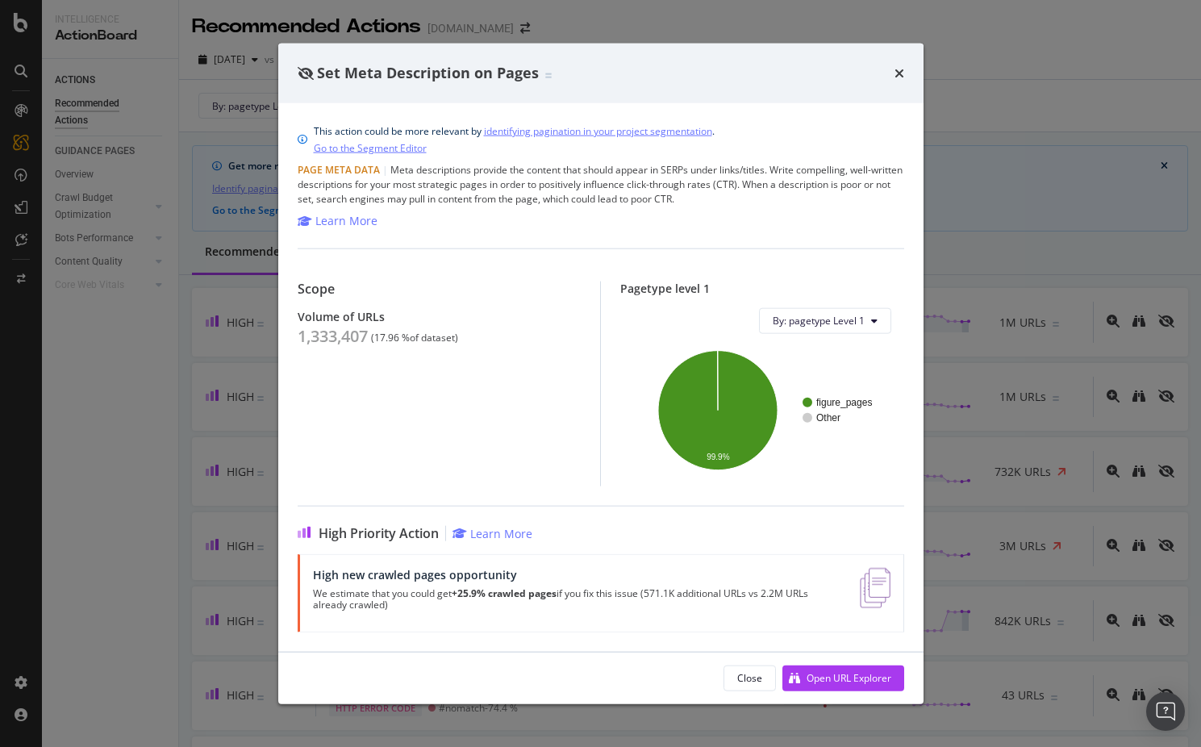
click at [900, 82] on div "times" at bounding box center [899, 73] width 10 height 21
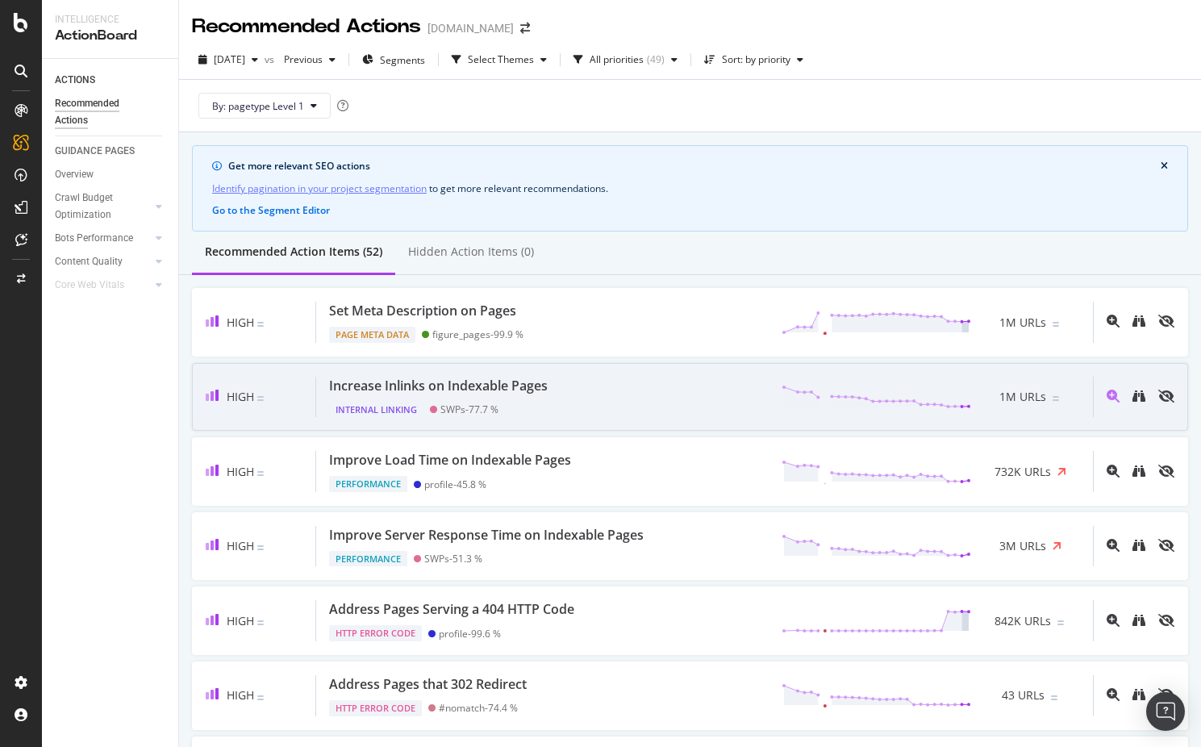
click at [574, 389] on div "Increase Inlinks on Indexable Pages Internal Linking SWPs - 77.7 % 1M URLs" at bounding box center [704, 397] width 776 height 41
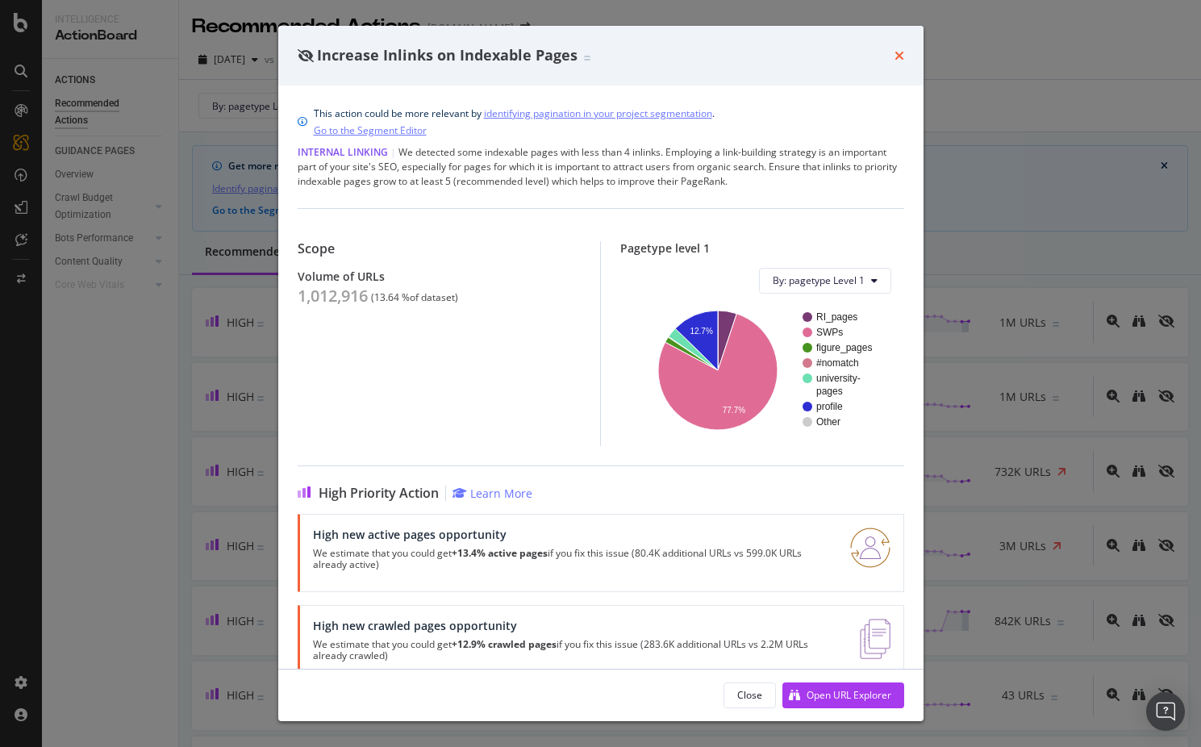
click at [894, 49] on icon "times" at bounding box center [899, 55] width 10 height 13
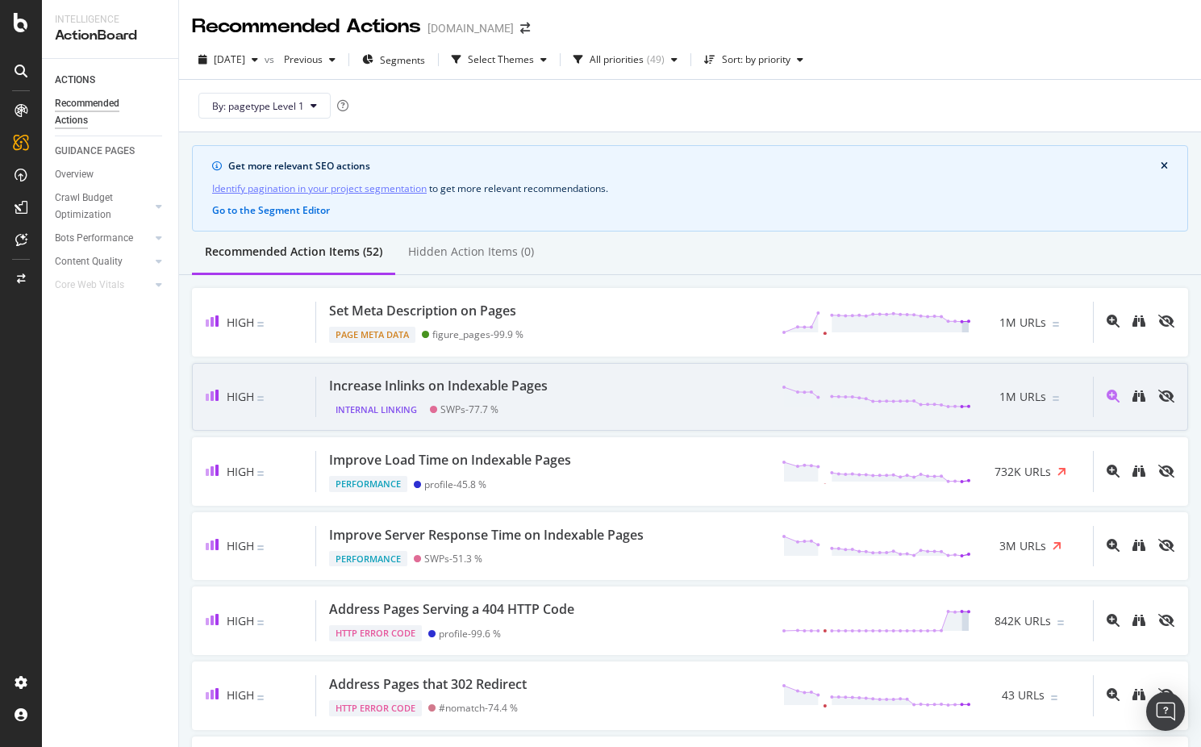
click at [572, 415] on div "Increase Inlinks on Indexable Pages Internal Linking SWPs - 77.7 % 1M URLs" at bounding box center [704, 397] width 776 height 41
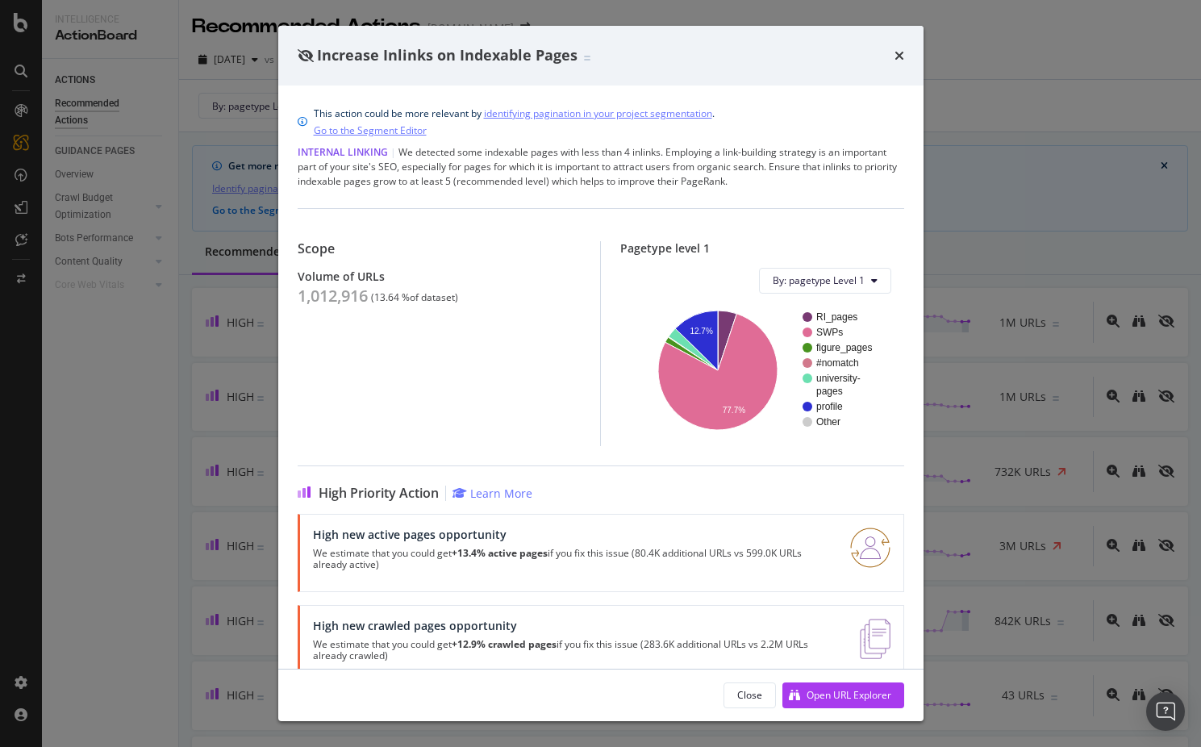
click at [901, 69] on div "Increase Inlinks on Indexable Pages" at bounding box center [600, 56] width 645 height 60
click at [899, 62] on icon "times" at bounding box center [899, 55] width 10 height 13
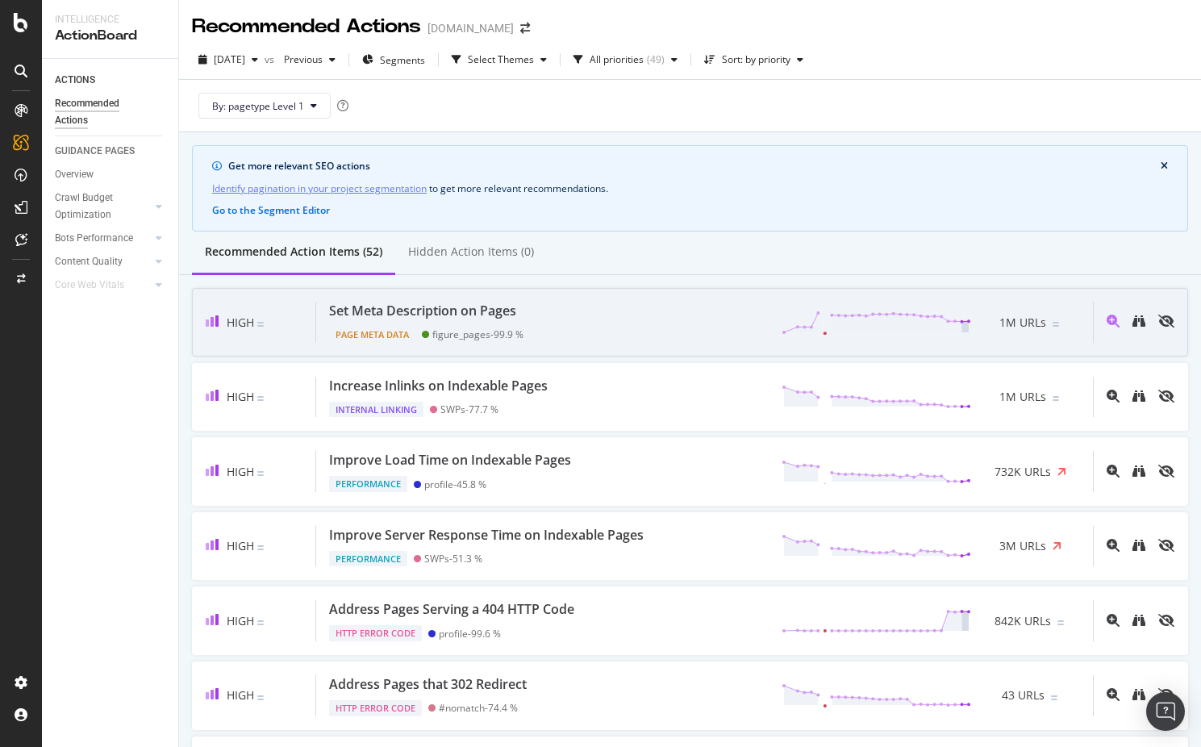
click at [439, 322] on div "Page Meta Data figure_pages - 99.9 %" at bounding box center [426, 331] width 194 height 23
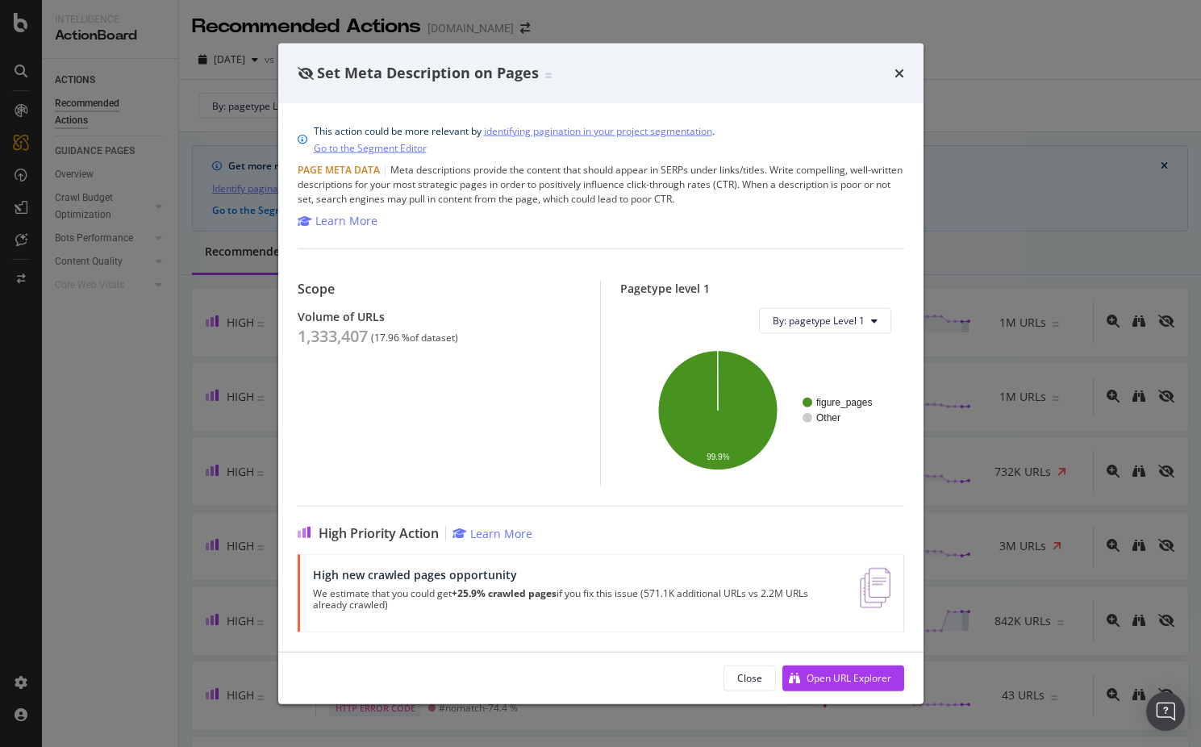
click at [155, 352] on div "Set Meta Description on Pages This action could be more relevant by identifying…" at bounding box center [600, 373] width 1201 height 747
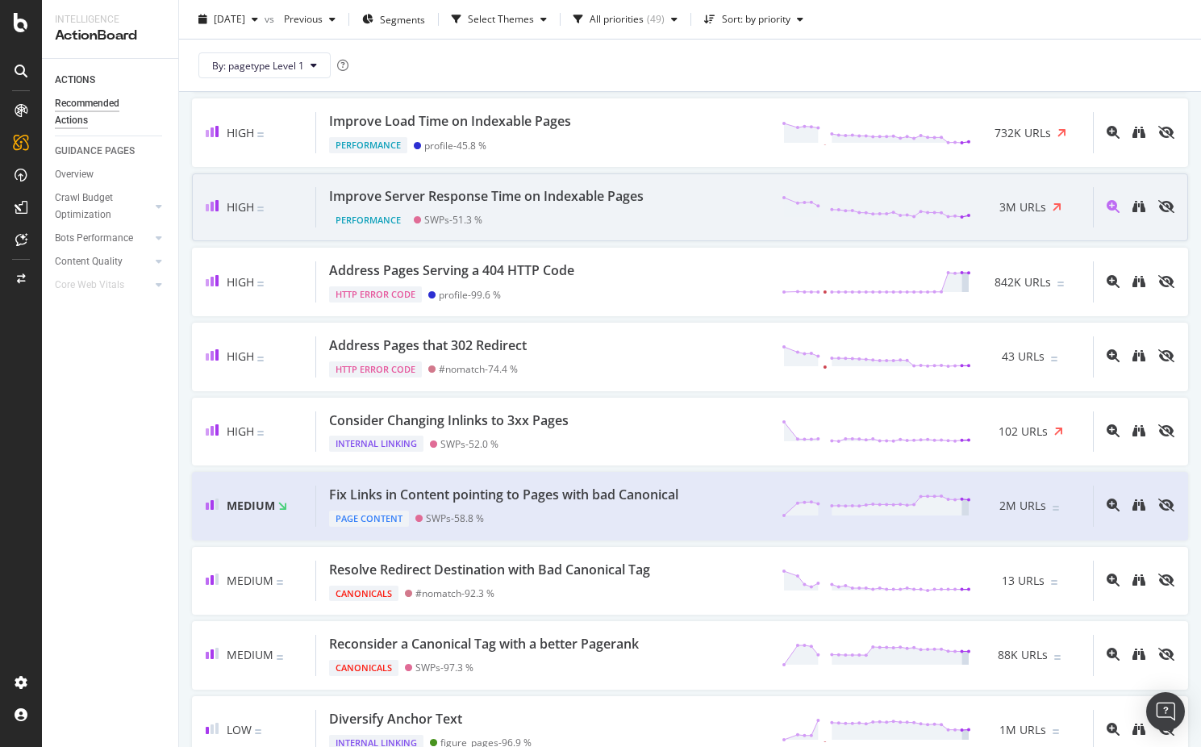
scroll to position [339, 0]
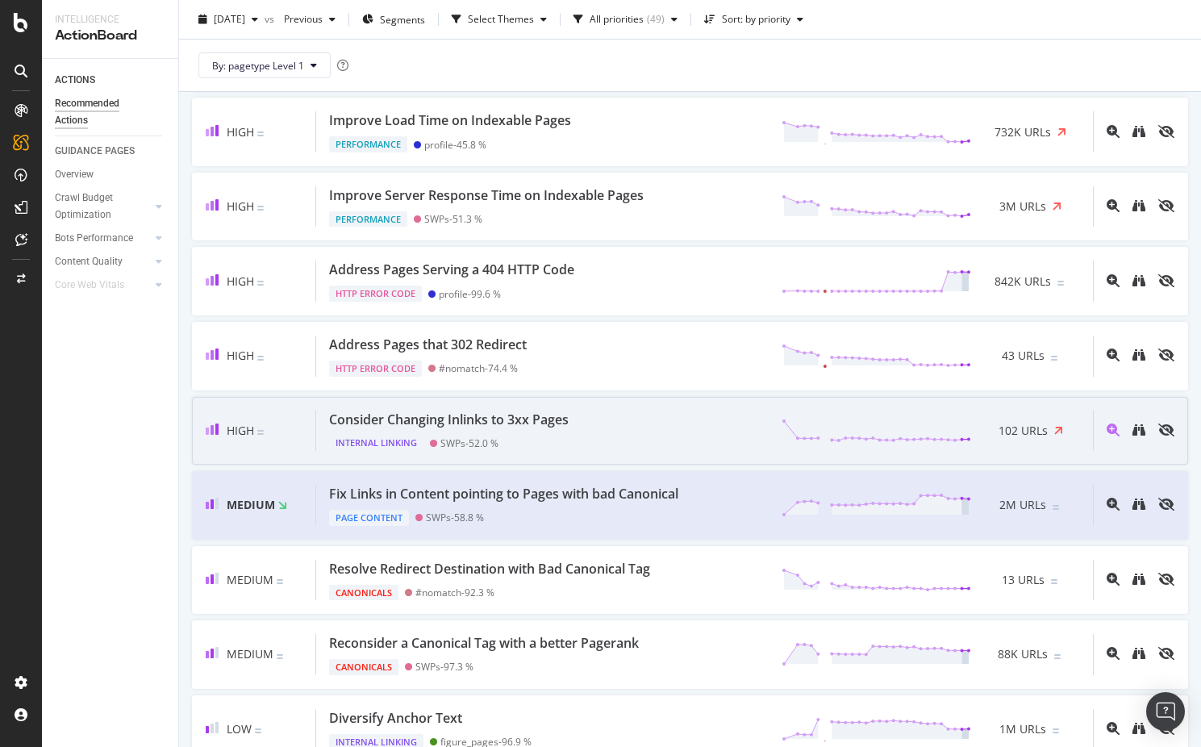
click at [597, 439] on div "Consider Changing Inlinks to 3xx Pages Internal Linking SWPs - 52.0 % 102 URLs" at bounding box center [704, 430] width 776 height 41
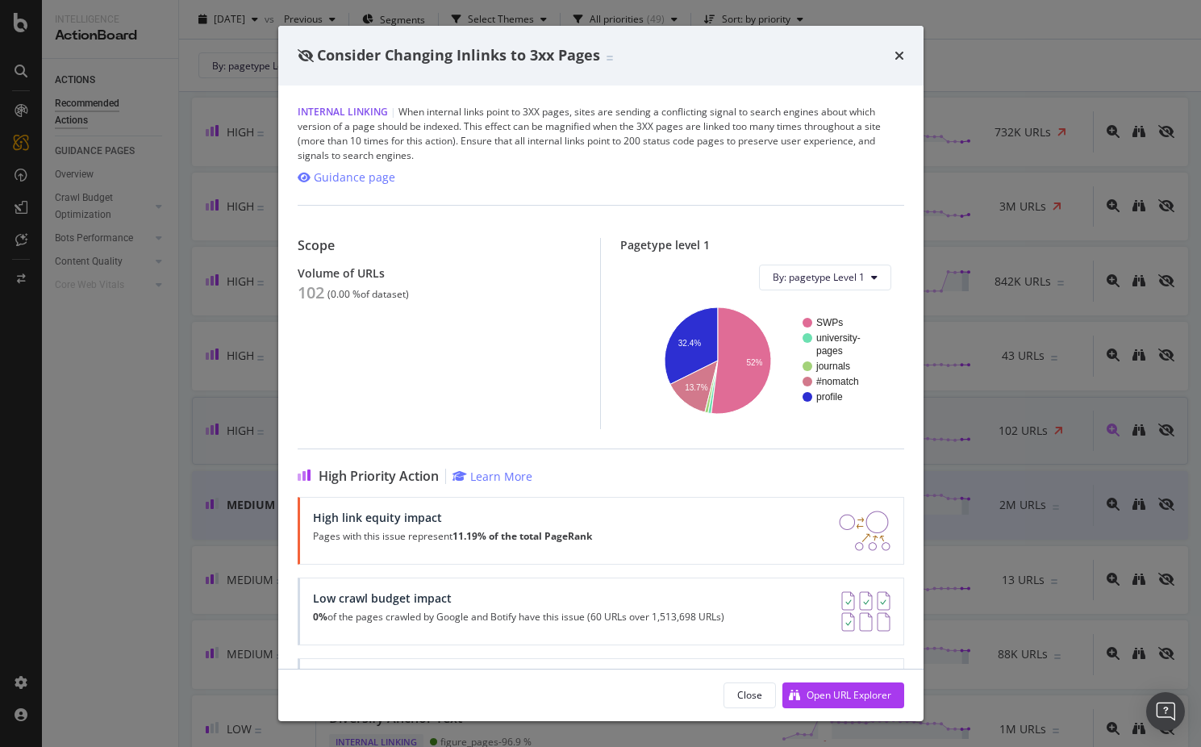
scroll to position [90, 0]
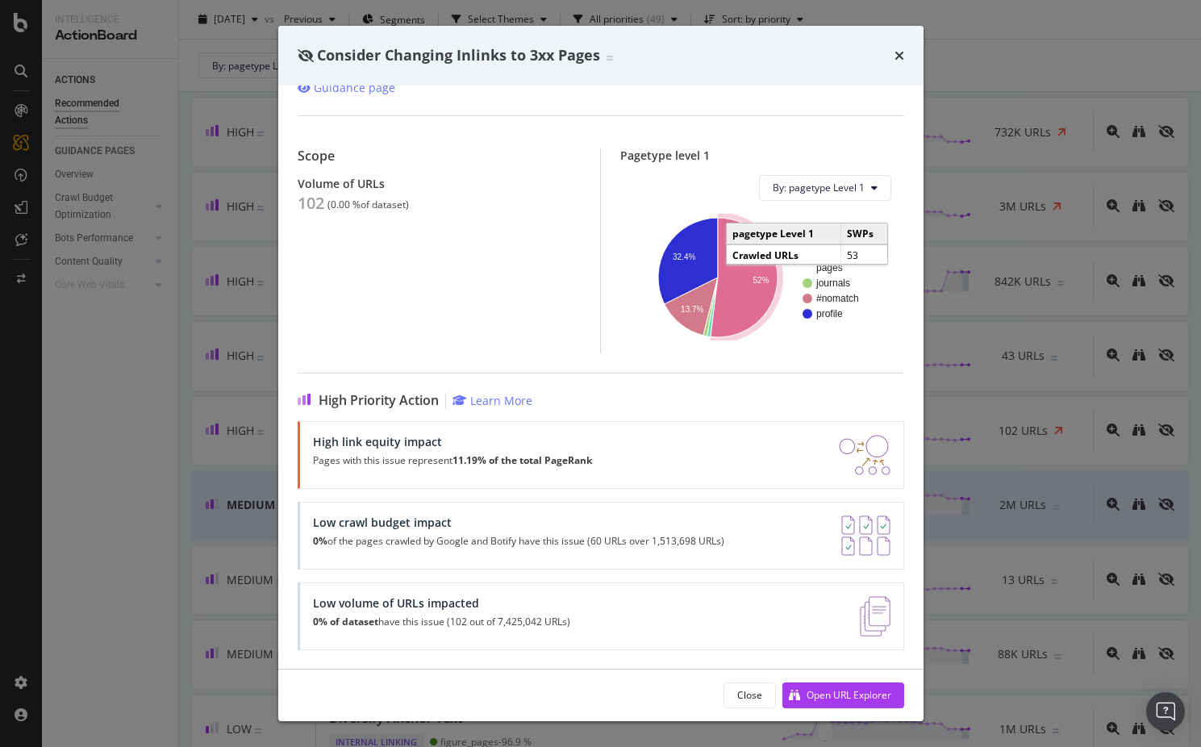
click at [735, 274] on icon "A chart." at bounding box center [743, 277] width 67 height 119
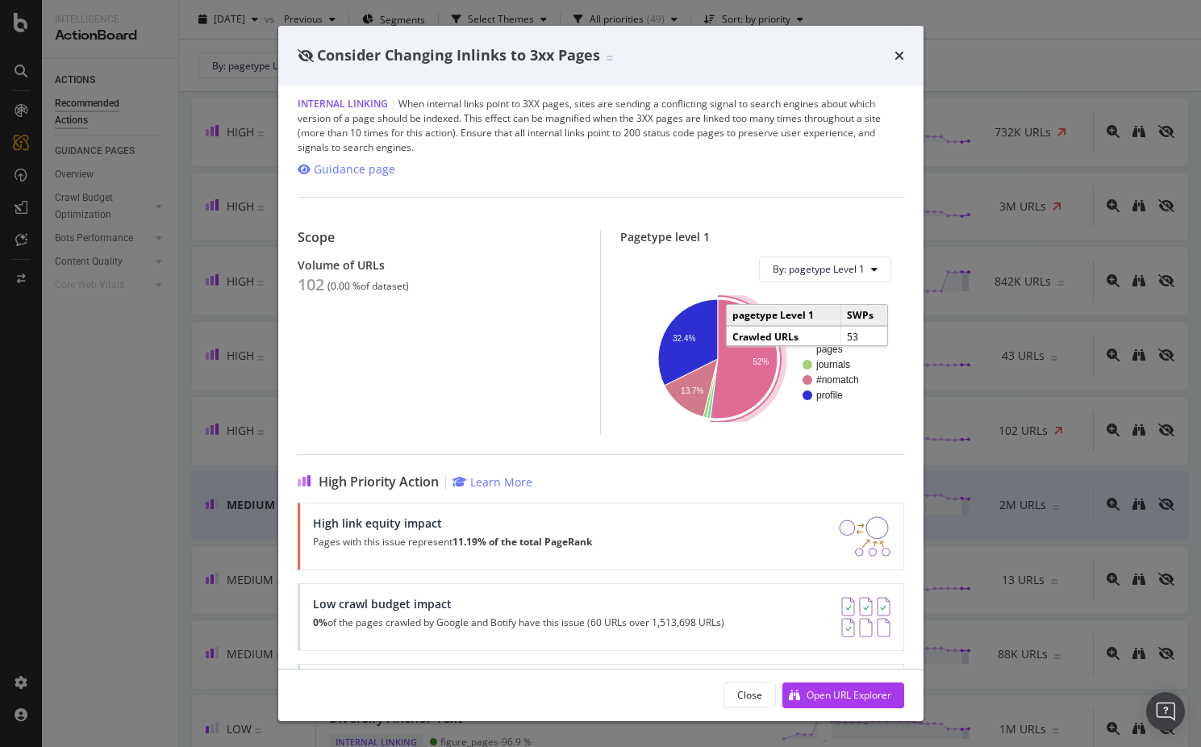
scroll to position [0, 0]
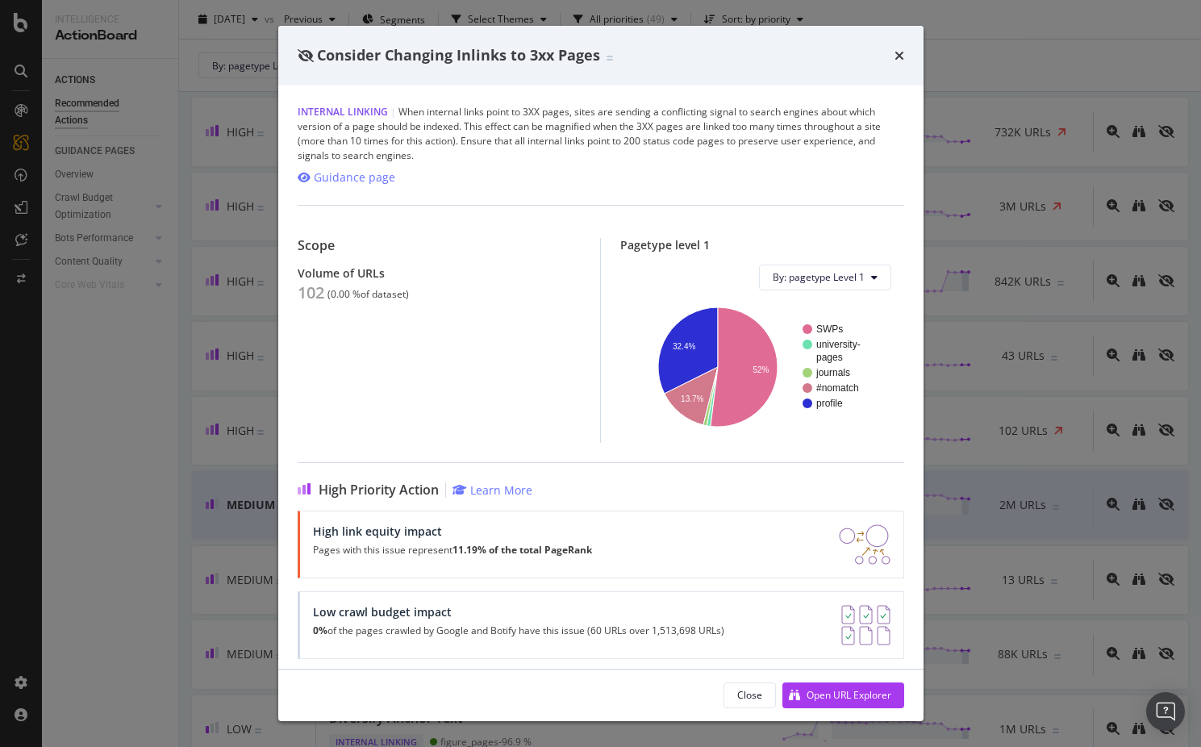
click at [601, 427] on div "Pagetype level 1 By: pagetype Level 1 SWPs university- pages journals #nomatch …" at bounding box center [752, 340] width 304 height 205
click at [331, 179] on div "Guidance page" at bounding box center [354, 177] width 81 height 16
drag, startPoint x: 324, startPoint y: 294, endPoint x: 301, endPoint y: 293, distance: 23.4
click at [301, 293] on div "102" at bounding box center [311, 292] width 27 height 19
copy div "102"
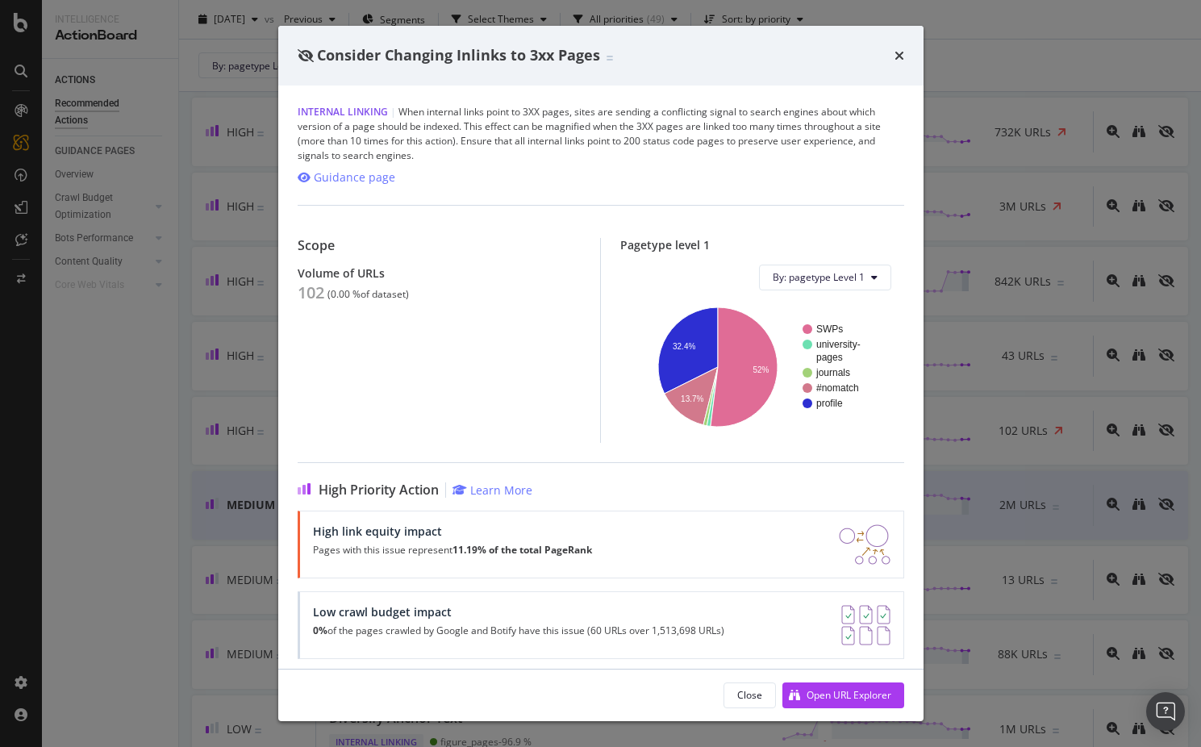
click at [888, 67] on div "Consider Changing Inlinks to 3xx Pages" at bounding box center [600, 56] width 645 height 60
click at [888, 59] on div "Consider Changing Inlinks to 3xx Pages" at bounding box center [601, 55] width 606 height 21
click at [901, 56] on icon "times" at bounding box center [899, 55] width 10 height 13
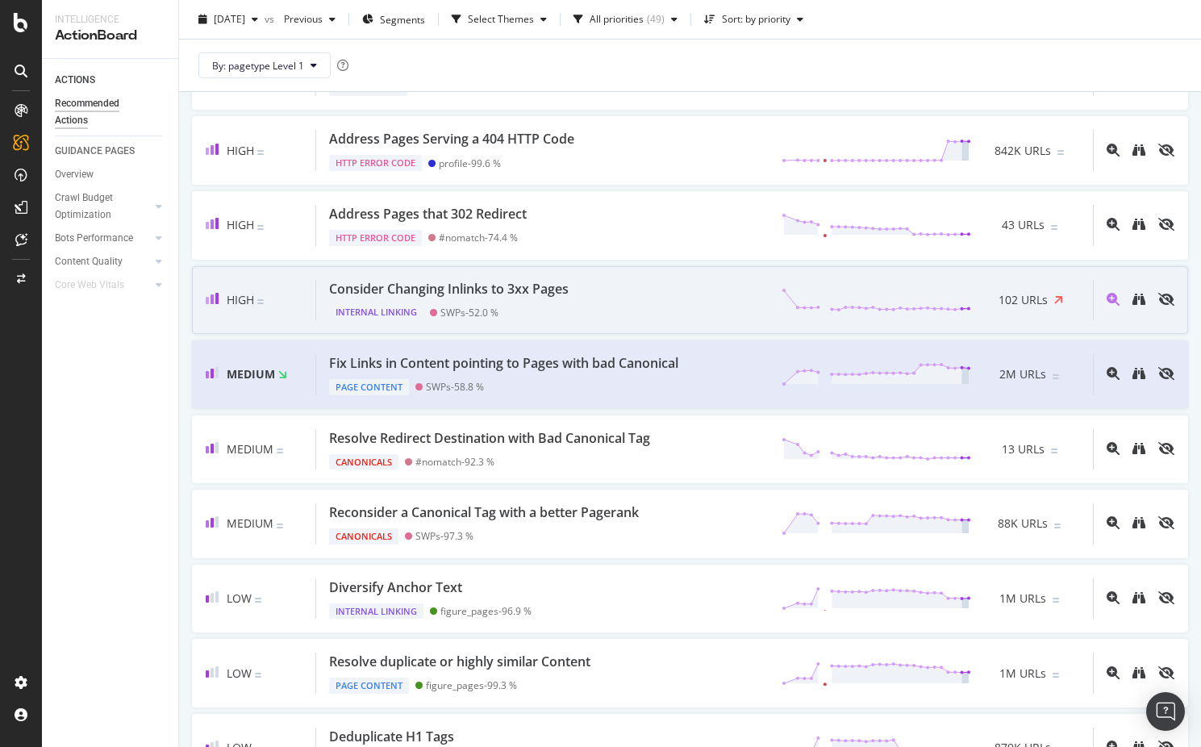
scroll to position [492, 0]
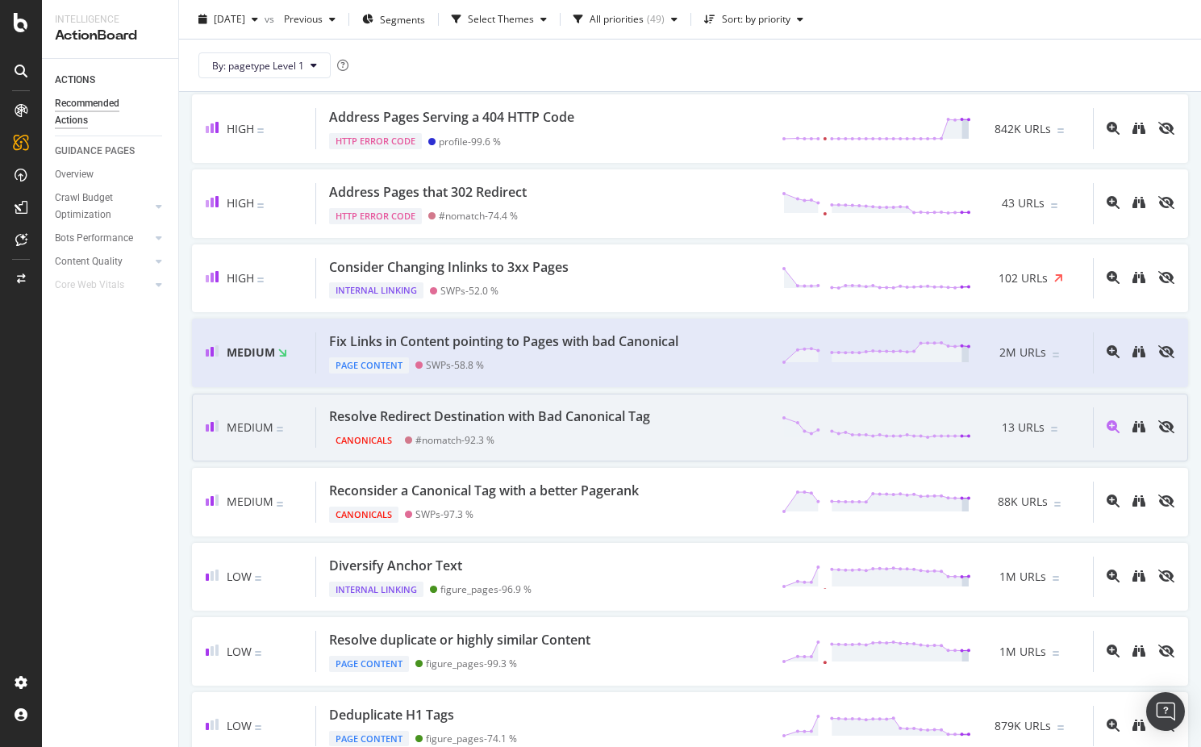
click at [643, 452] on div "Medium Resolve Redirect Destination with Bad Canonical Tag Canonicals #nomatch …" at bounding box center [690, 427] width 996 height 69
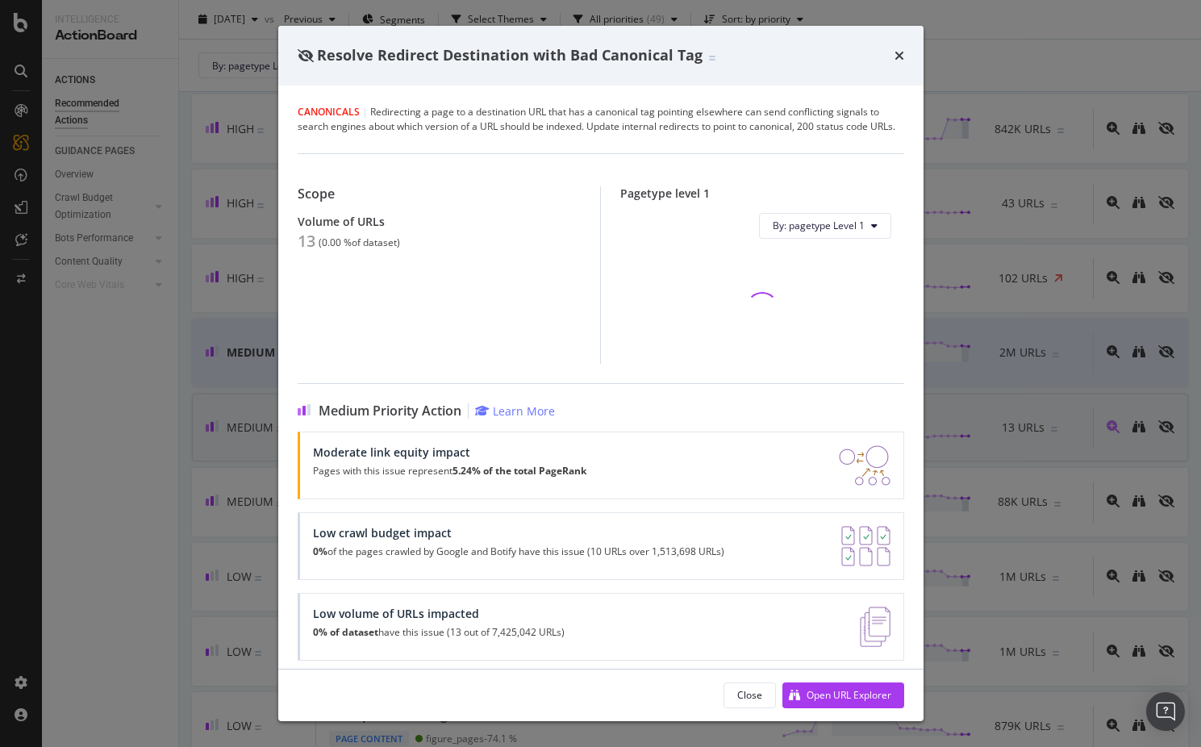
scroll to position [492, 0]
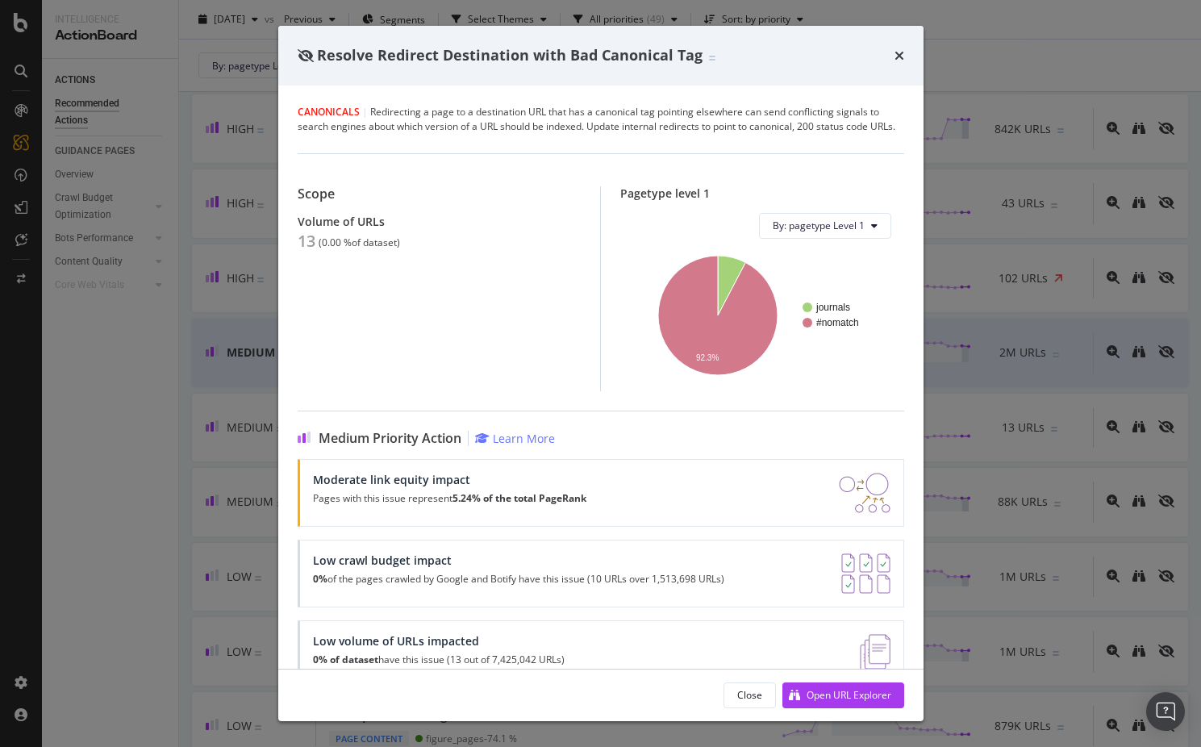
click at [895, 48] on div "times" at bounding box center [899, 55] width 10 height 21
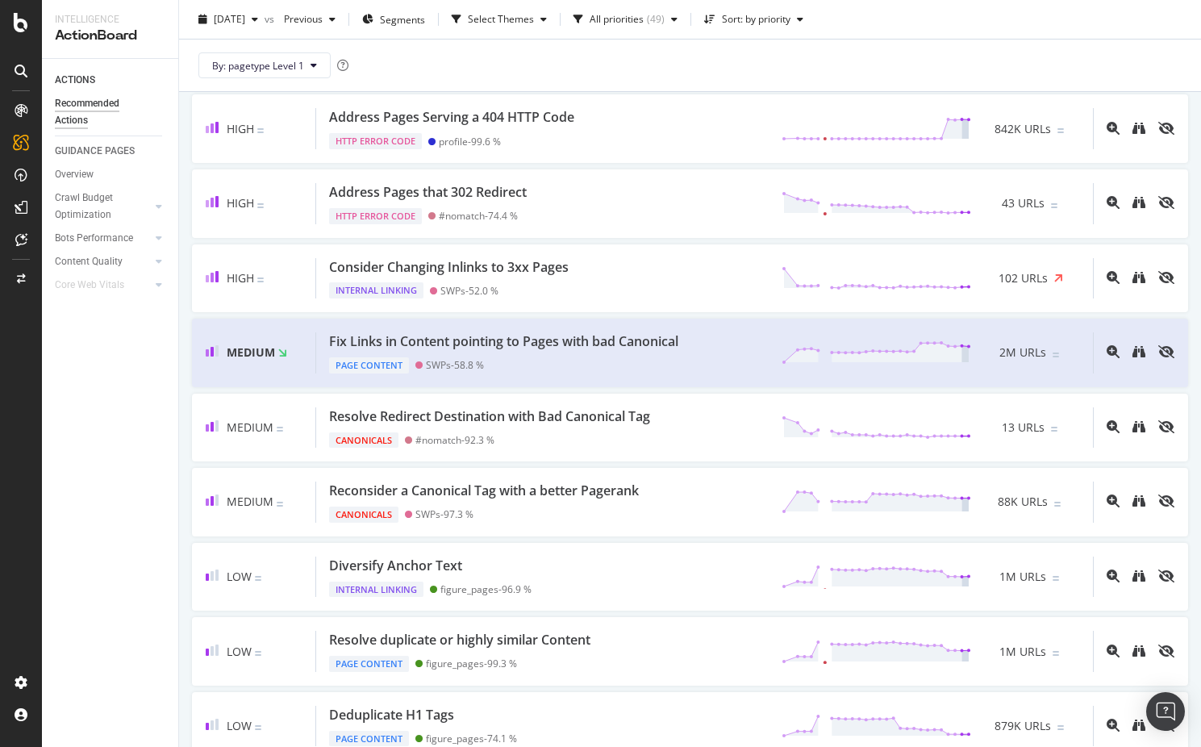
scroll to position [492, 0]
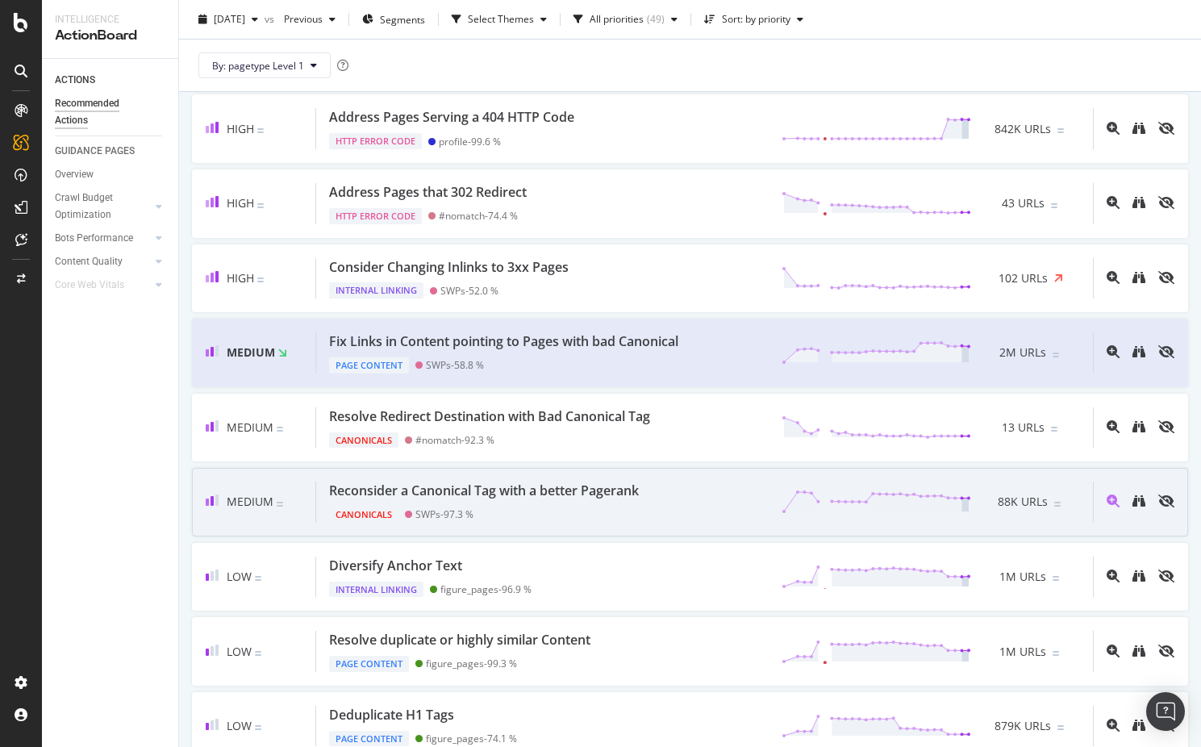
click at [556, 501] on div "Canonicals SWPs - 97.3 %" at bounding box center [487, 511] width 316 height 23
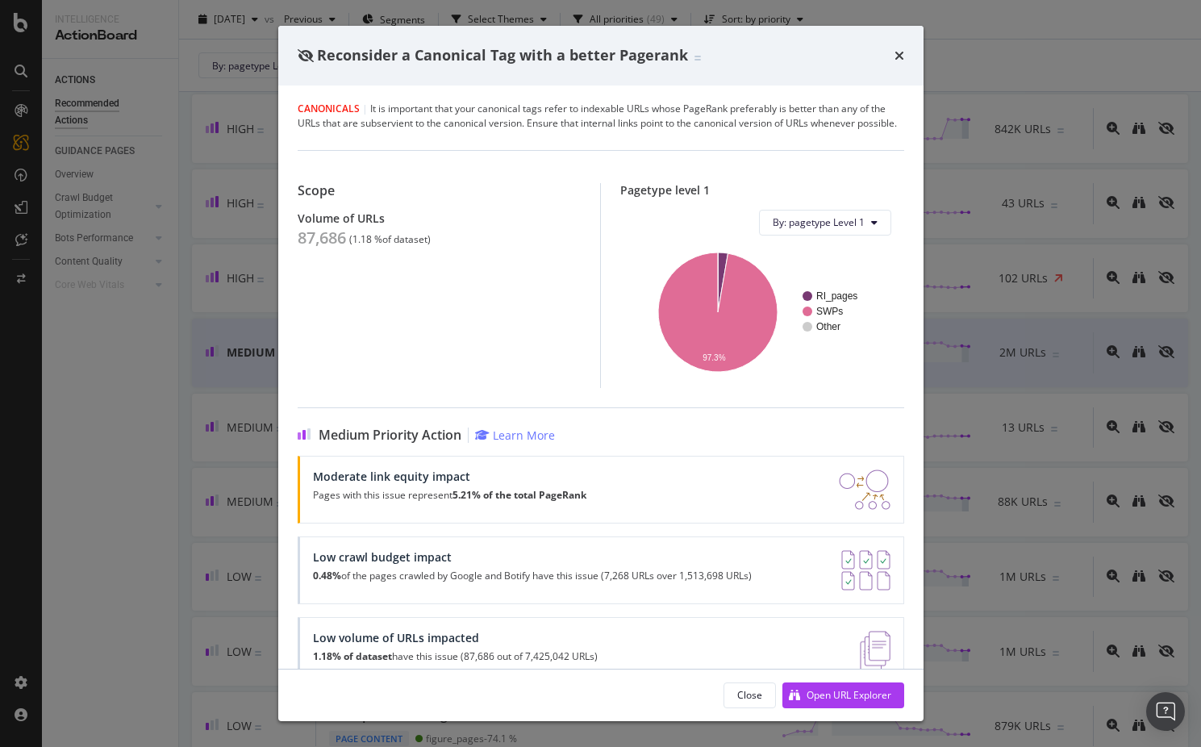
scroll to position [38, 0]
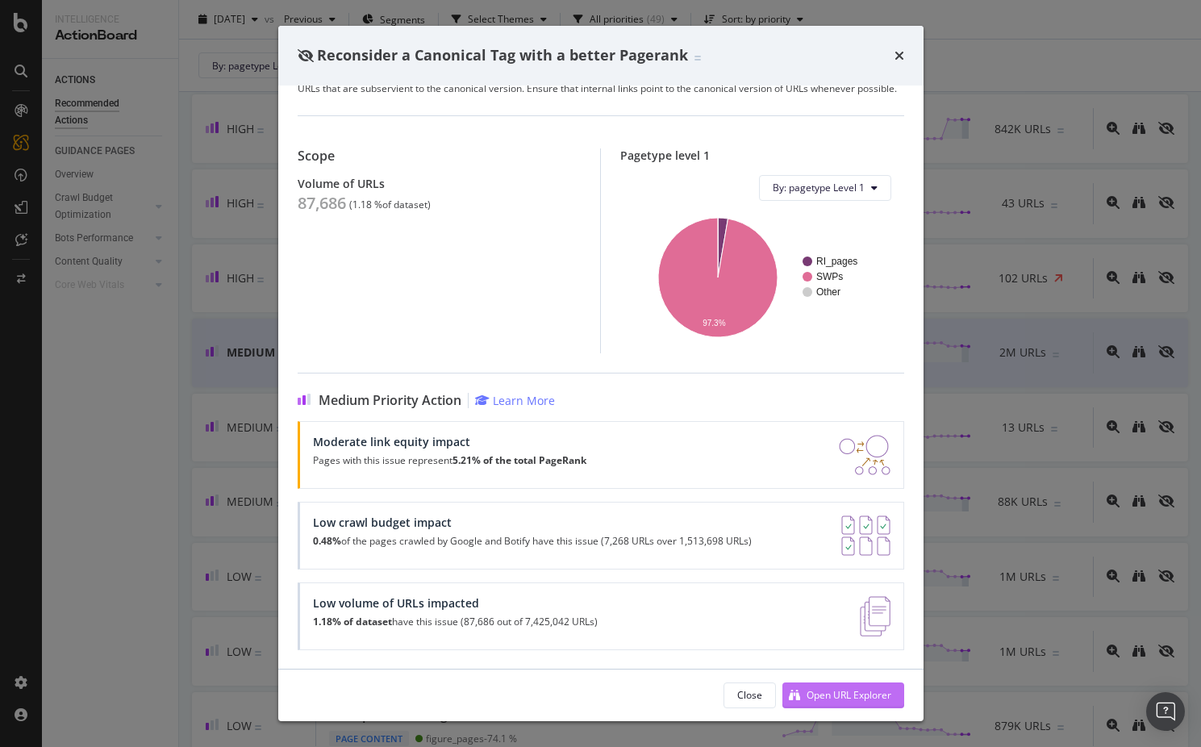
click at [807, 687] on div "Open URL Explorer" at bounding box center [836, 695] width 109 height 24
drag, startPoint x: 348, startPoint y: 202, endPoint x: 301, endPoint y: 206, distance: 47.7
click at [301, 206] on div "87,686 ( 1.18 % of dataset )" at bounding box center [439, 203] width 283 height 19
copy div "87,686"
click at [89, 190] on div "Reconsider a Canonical Tag with a better Pagerank Canonicals | It is important …" at bounding box center [600, 373] width 1201 height 747
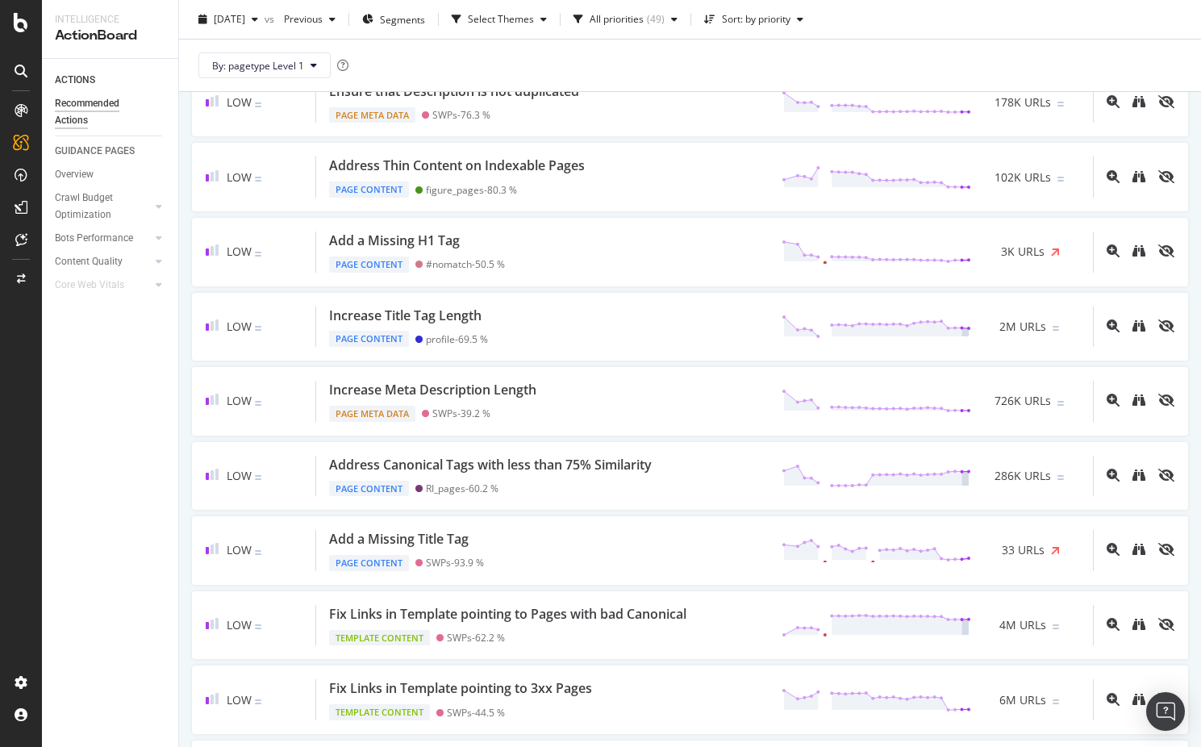
scroll to position [1268, 0]
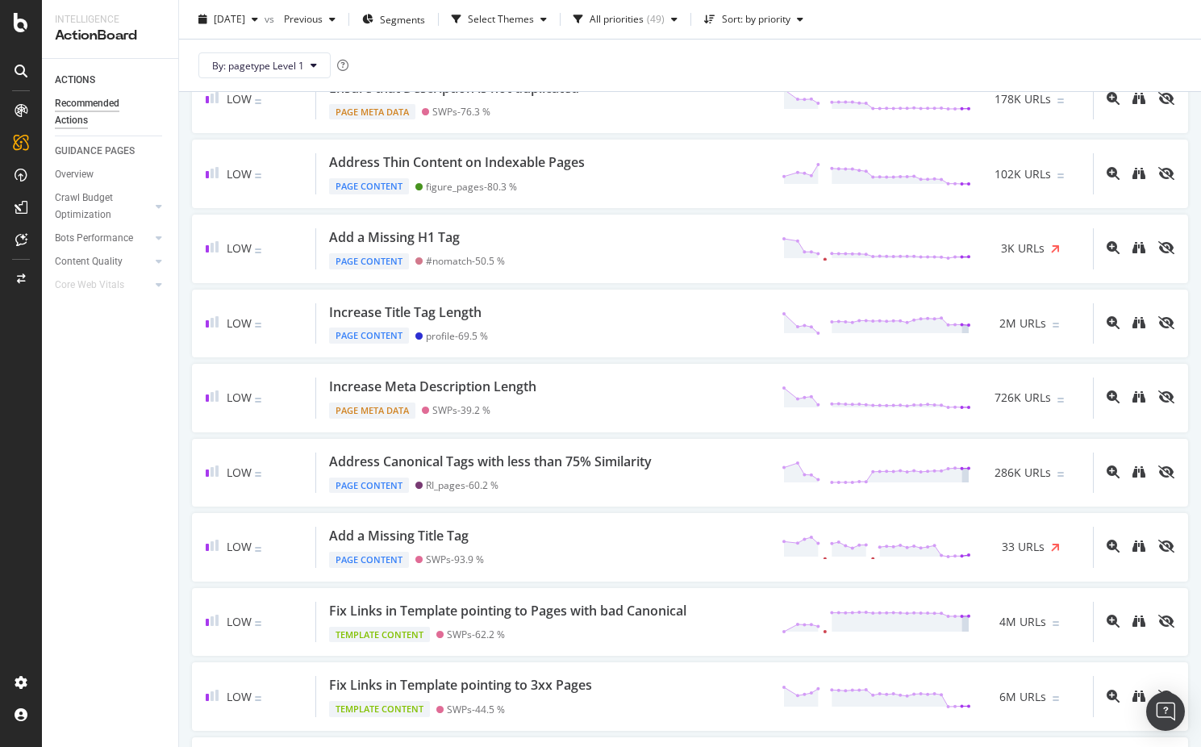
click at [559, 533] on div "Add a Missing Title Tag Page Content SWPs - 93.9 % 33 URLs" at bounding box center [704, 547] width 776 height 41
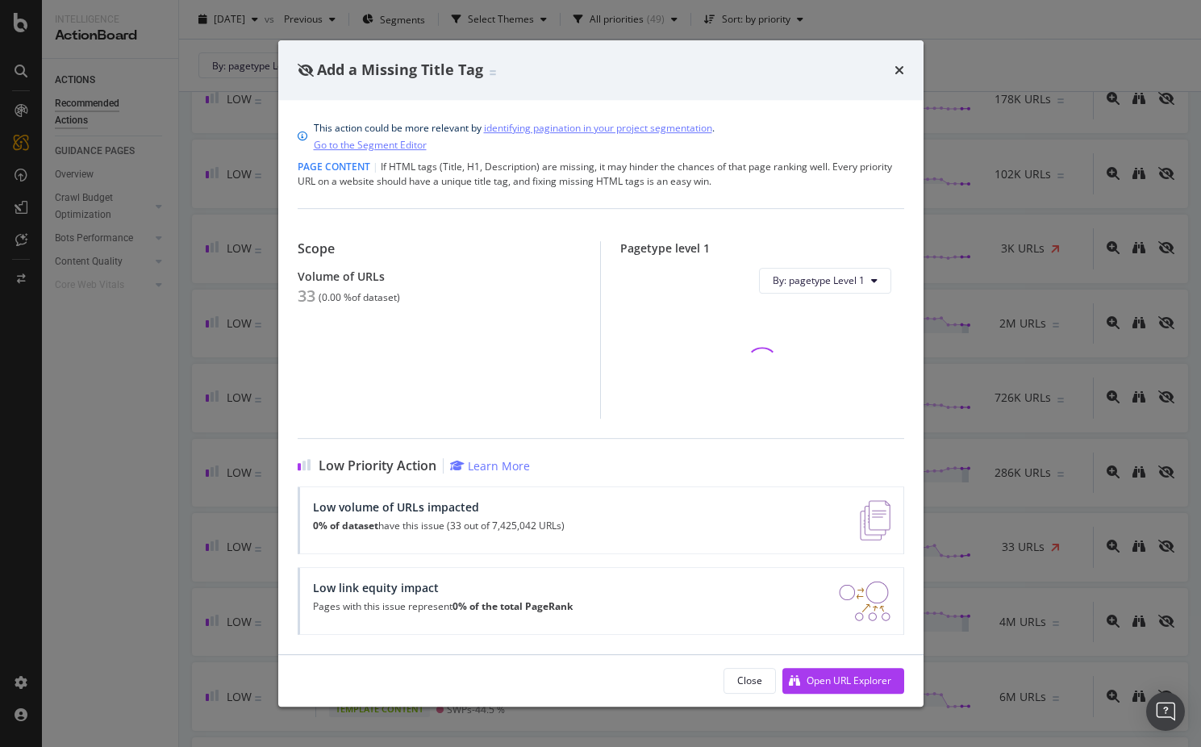
scroll to position [1268, 0]
click at [1043, 348] on div "Add a Missing Title Tag This action could be more relevant by identifying pagin…" at bounding box center [600, 373] width 1201 height 747
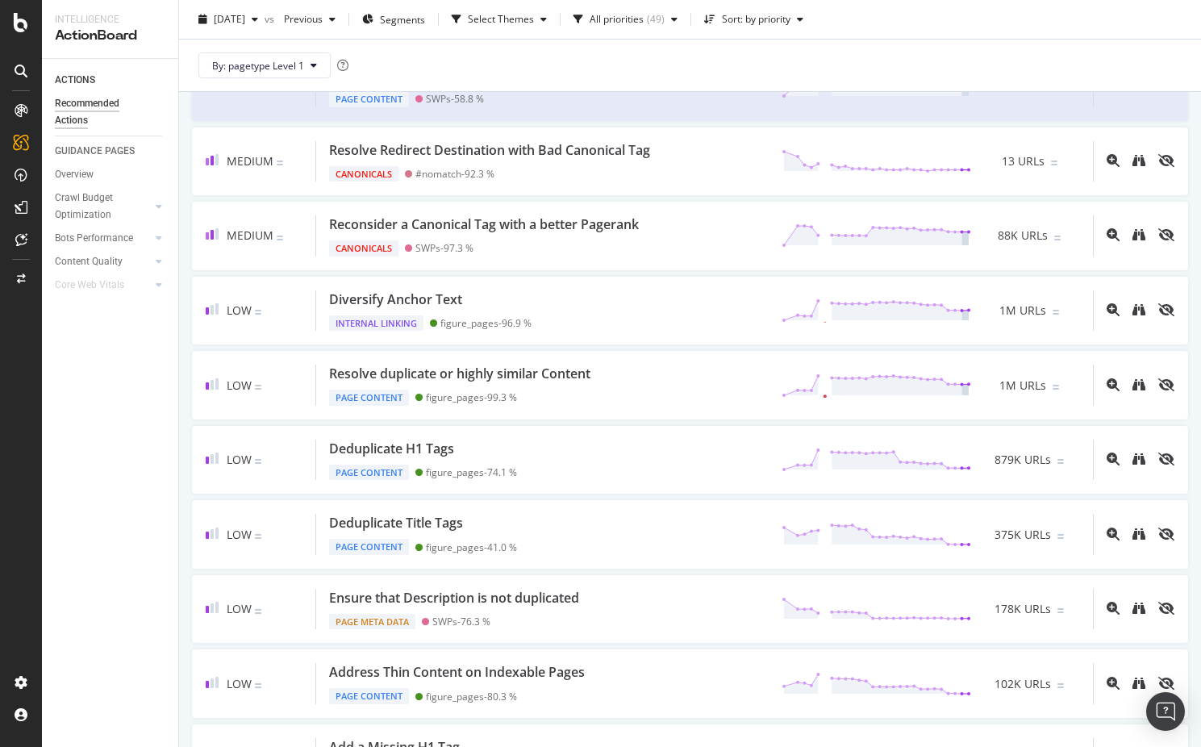
scroll to position [759, 0]
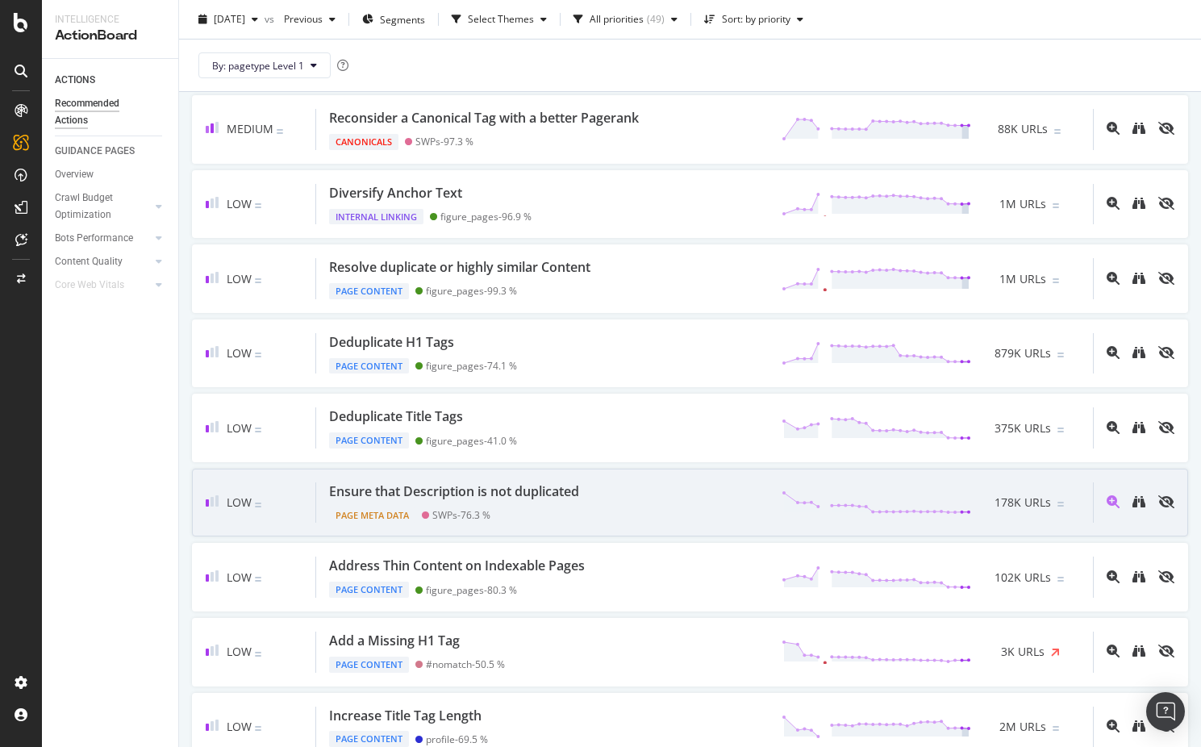
click at [685, 518] on div "Ensure that Description is not duplicated Page Meta Data SWPs - 76.3 % 178K URLs" at bounding box center [704, 502] width 776 height 41
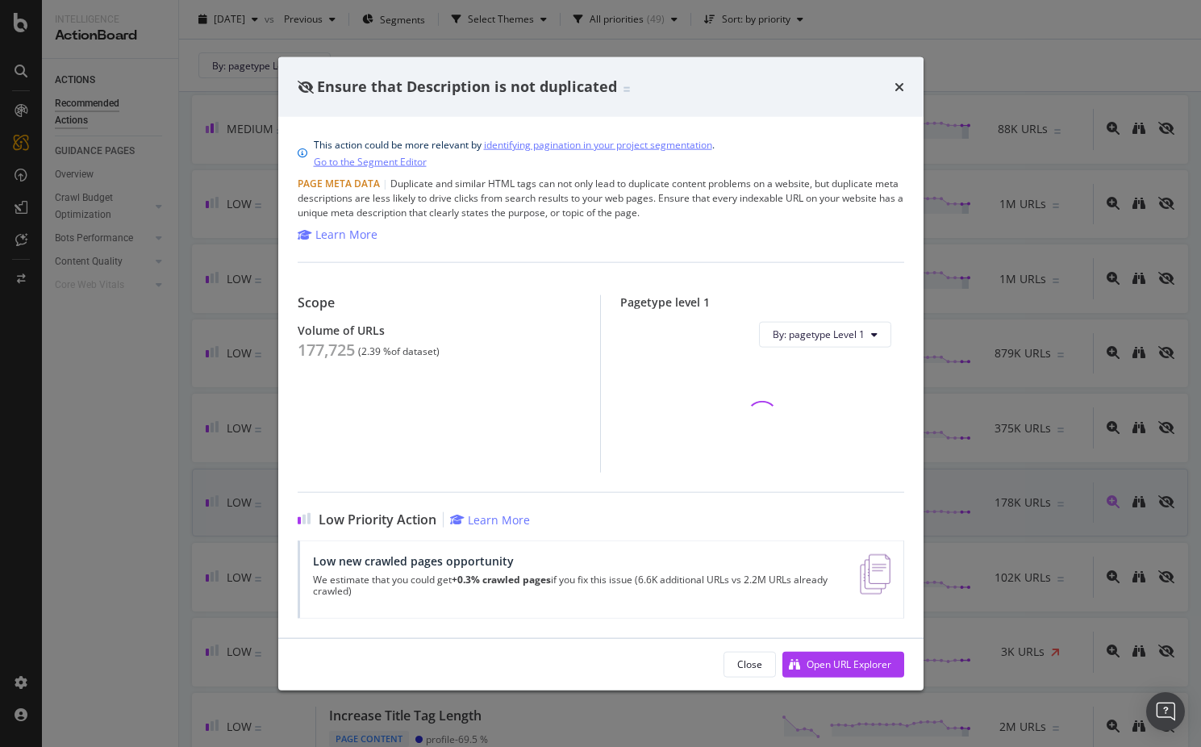
scroll to position [864, 0]
click at [685, 518] on div "Low Priority Action Learn More" at bounding box center [601, 518] width 606 height 15
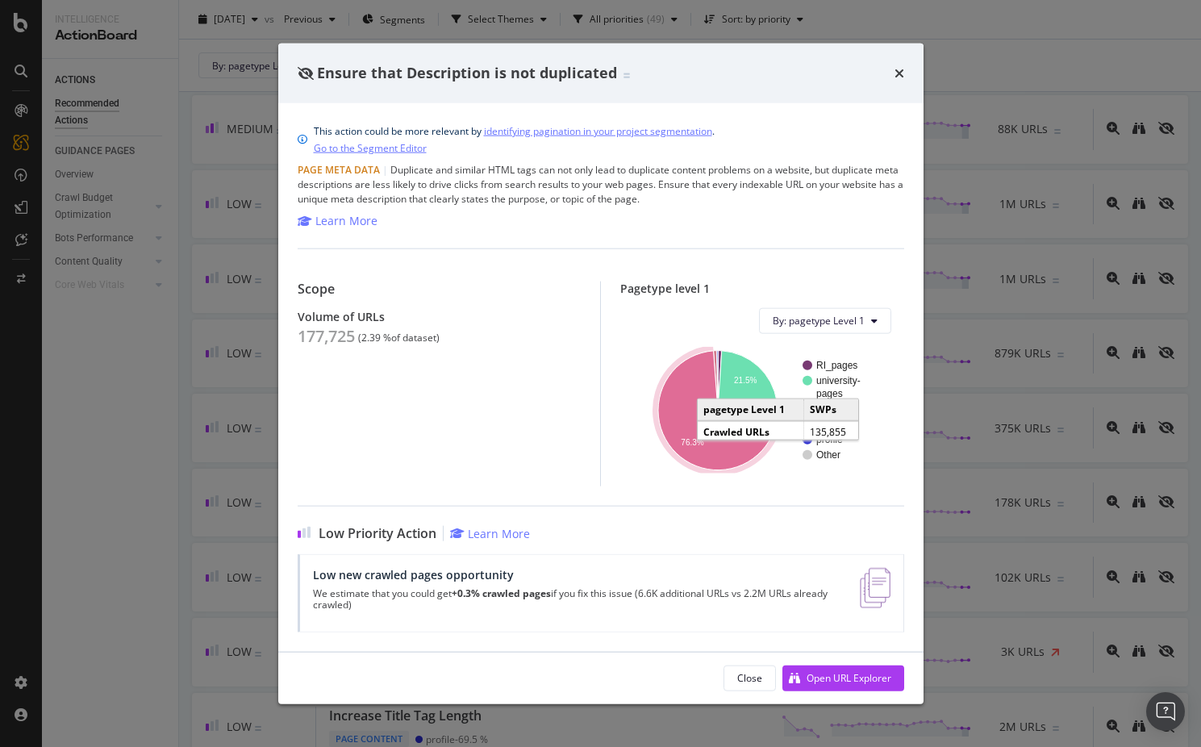
click at [745, 452] on icon "A chart." at bounding box center [717, 410] width 119 height 119
click at [901, 76] on icon "times" at bounding box center [899, 72] width 10 height 13
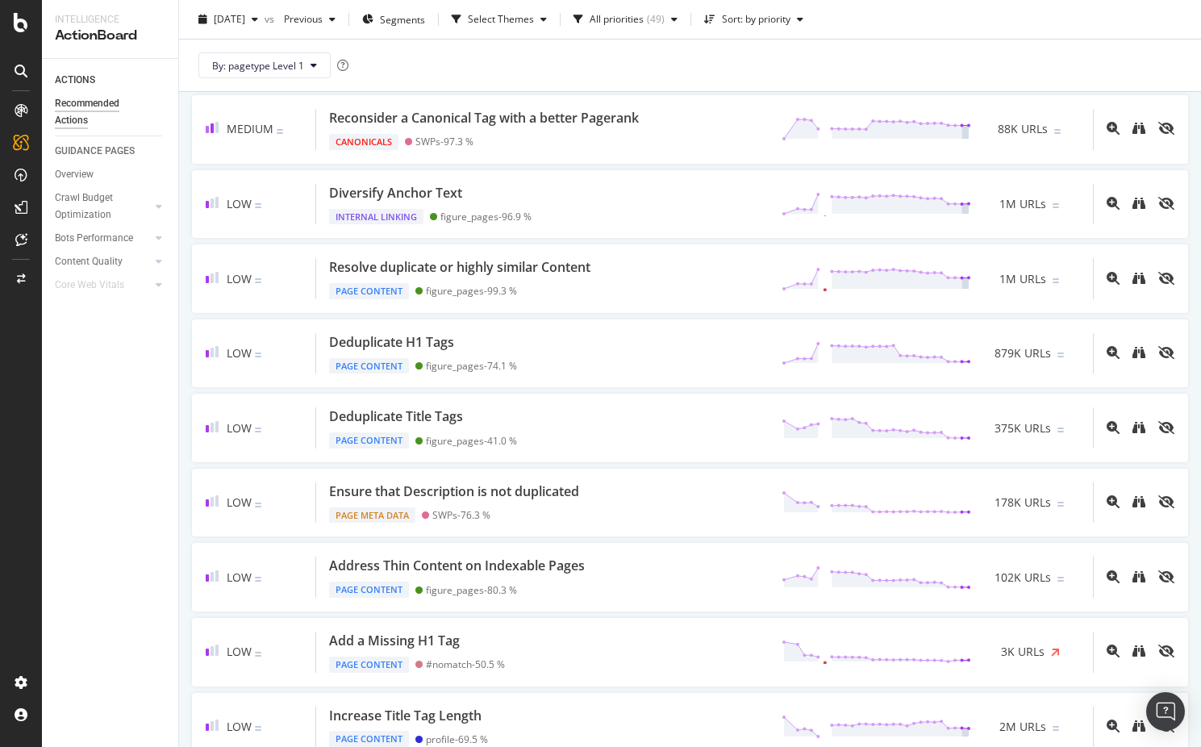
scroll to position [864, 0]
click at [27, 110] on icon at bounding box center [21, 110] width 13 height 13
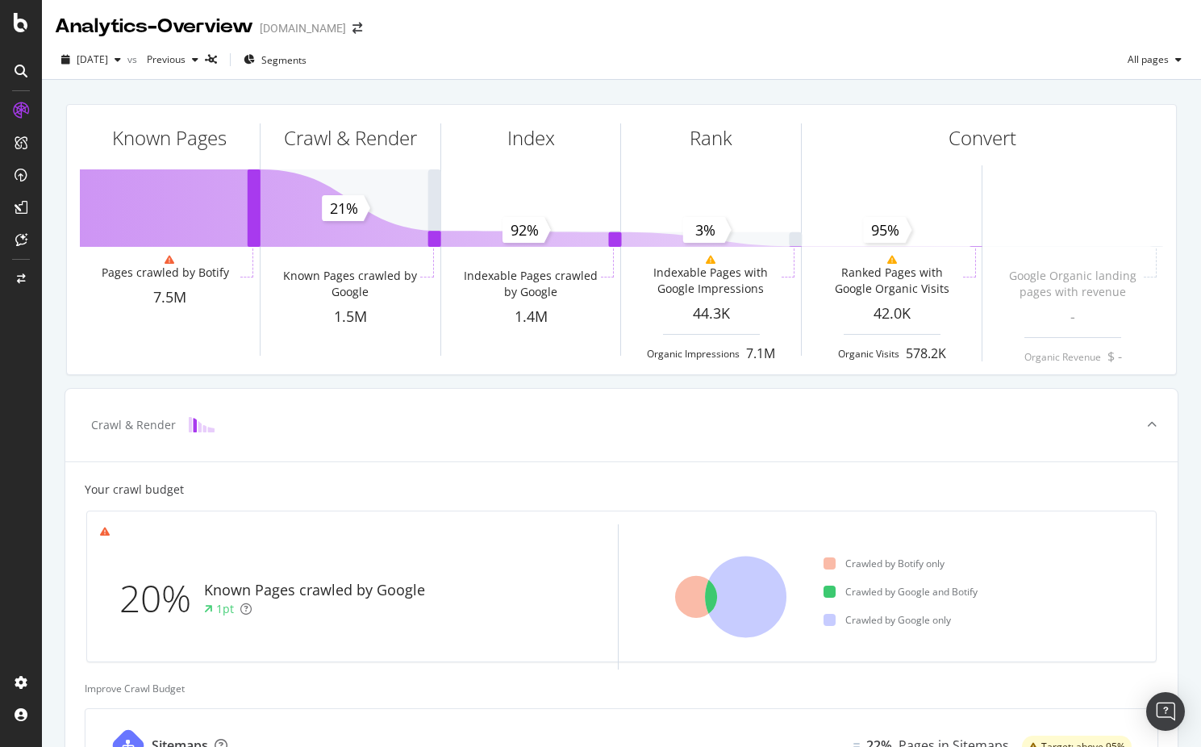
click at [33, 144] on div at bounding box center [21, 143] width 26 height 26
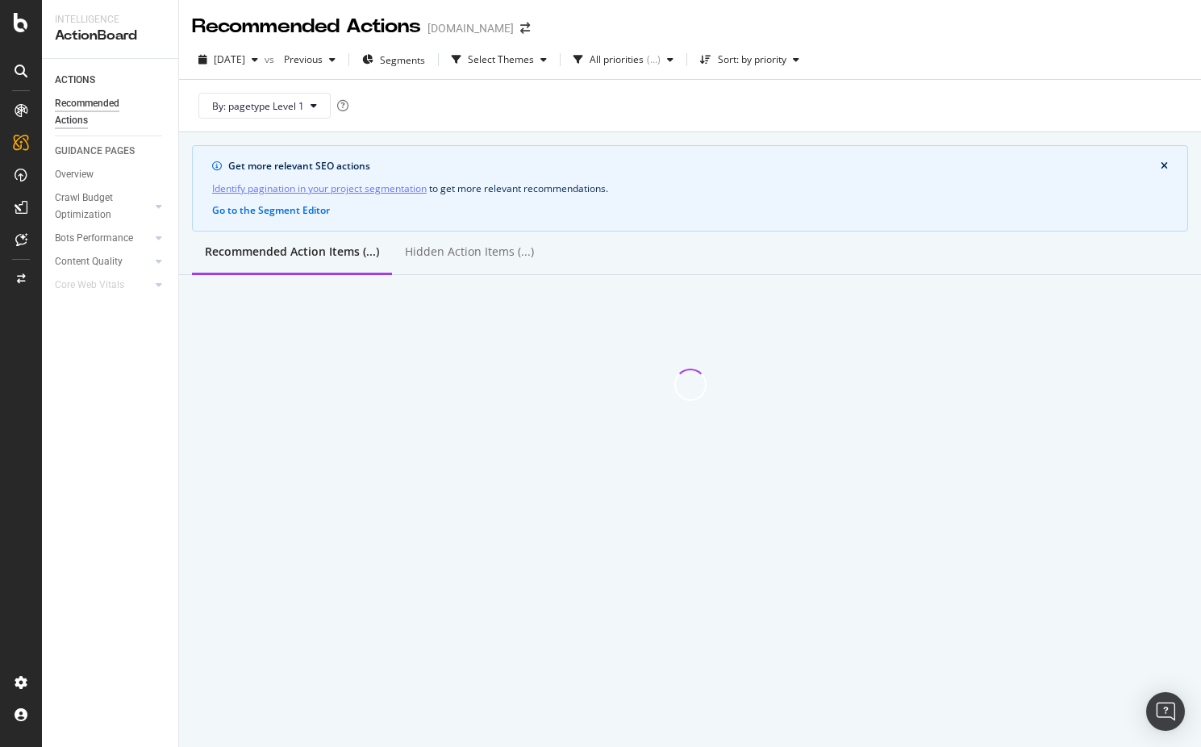
click at [29, 173] on div at bounding box center [21, 175] width 26 height 26
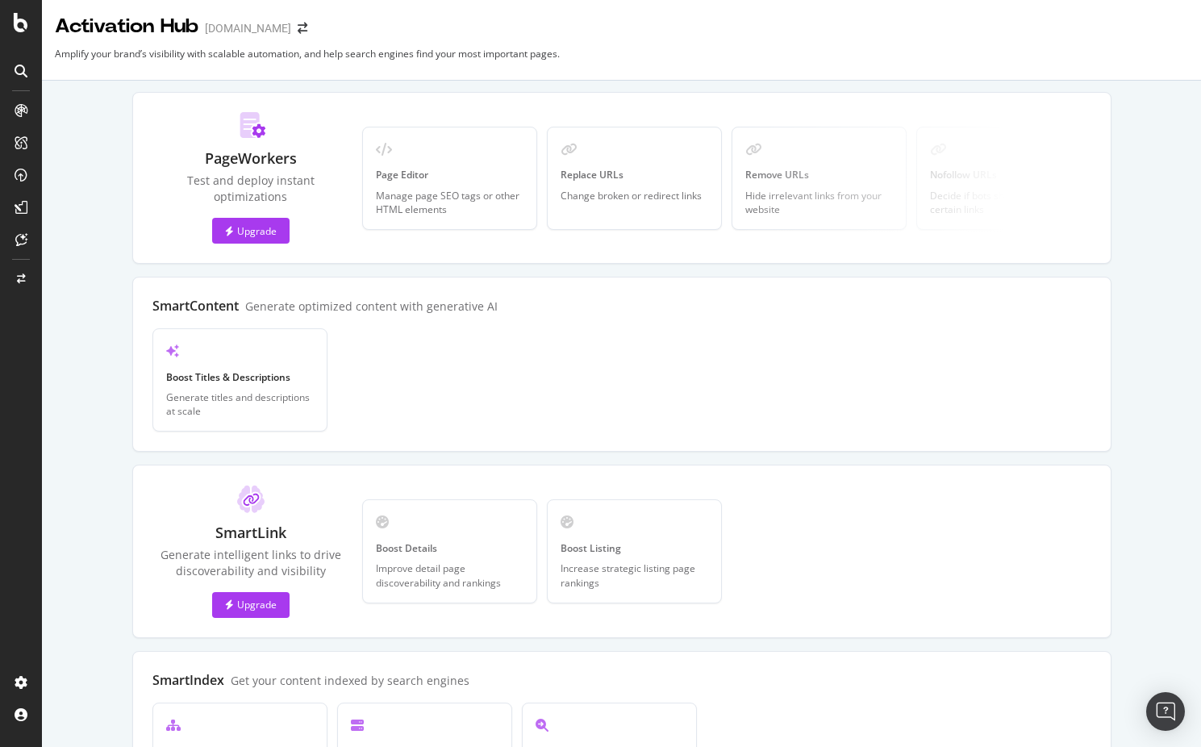
click at [24, 69] on icon at bounding box center [21, 71] width 13 height 13
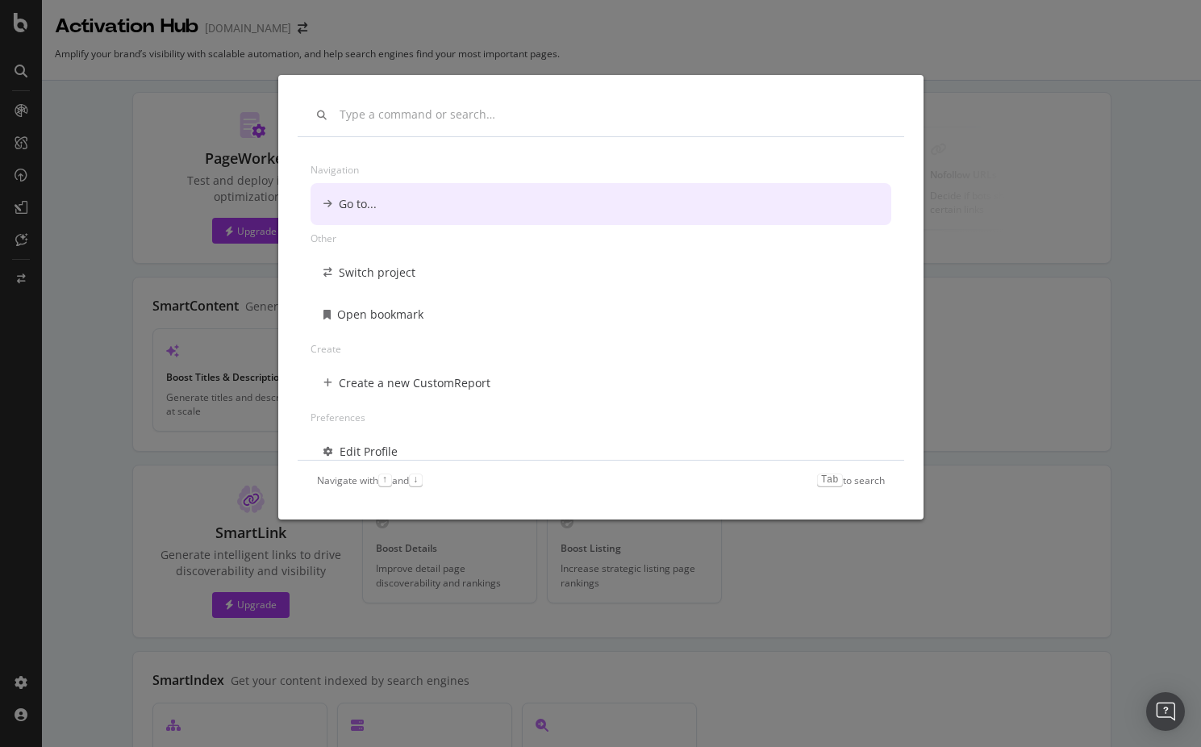
click at [54, 80] on div "Navigation Go to... Other Switch project Open bookmark Create Create a new Cust…" at bounding box center [600, 373] width 1201 height 747
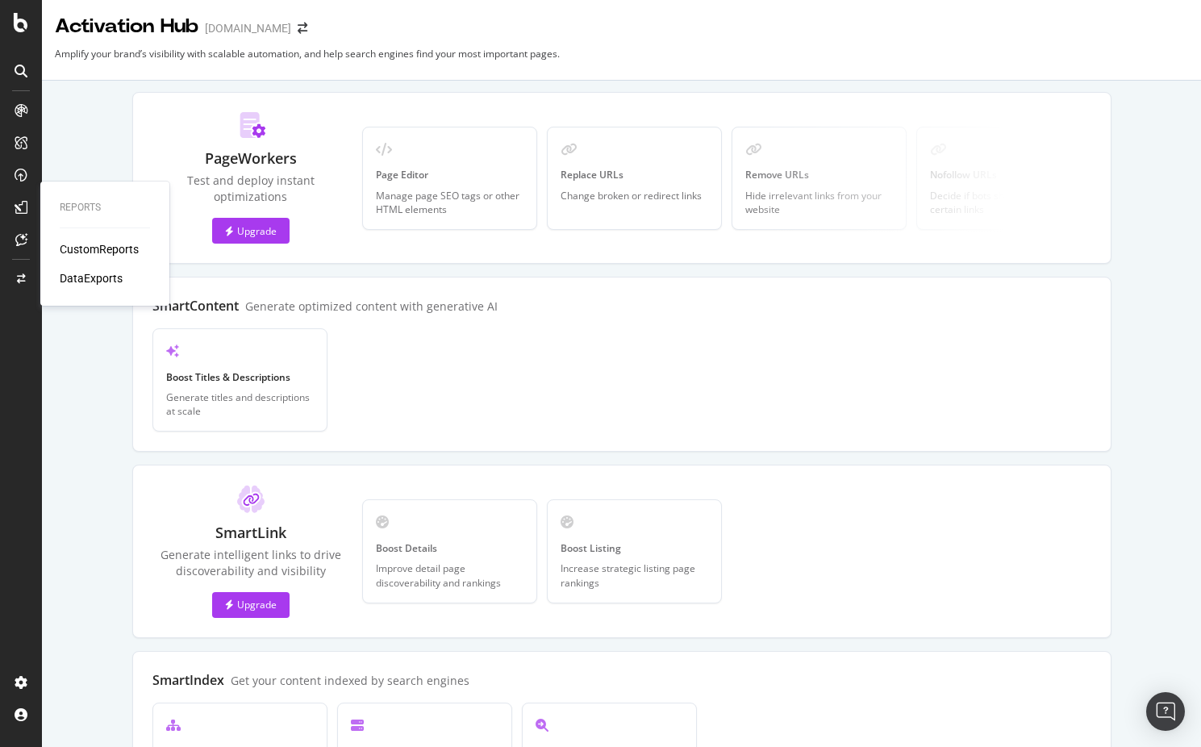
click at [89, 251] on div "CustomReports" at bounding box center [99, 249] width 79 height 16
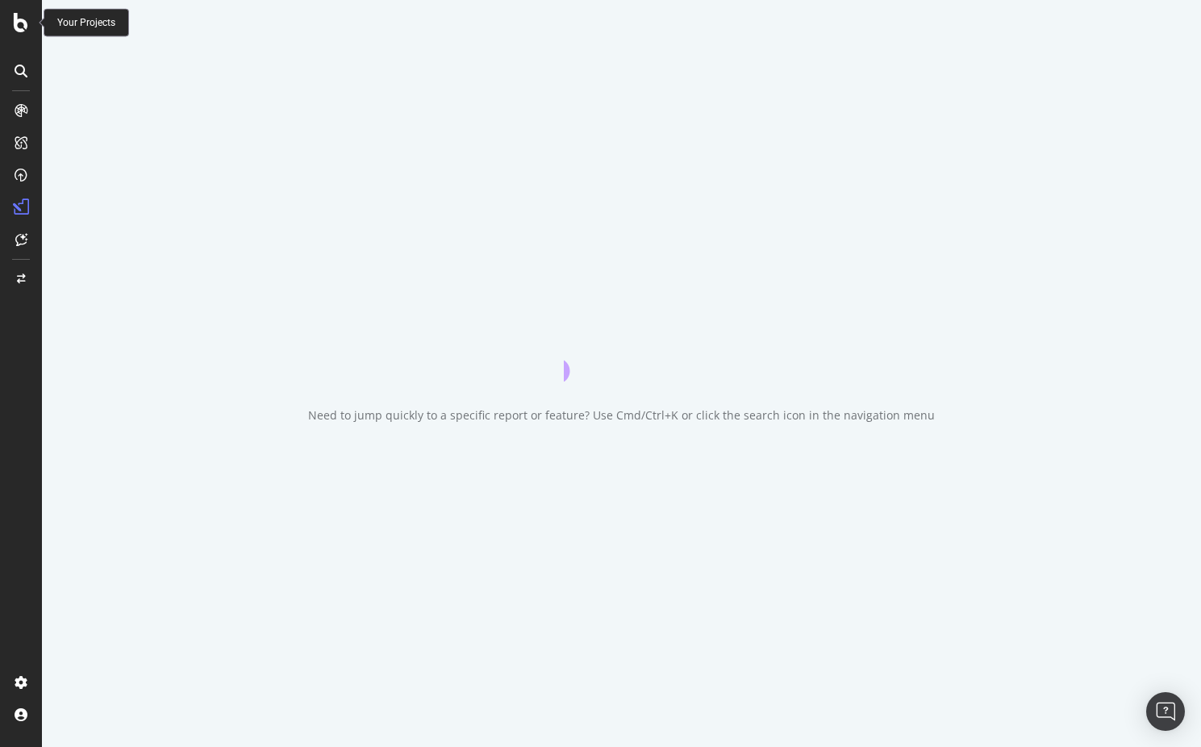
click at [10, 29] on div at bounding box center [21, 22] width 39 height 19
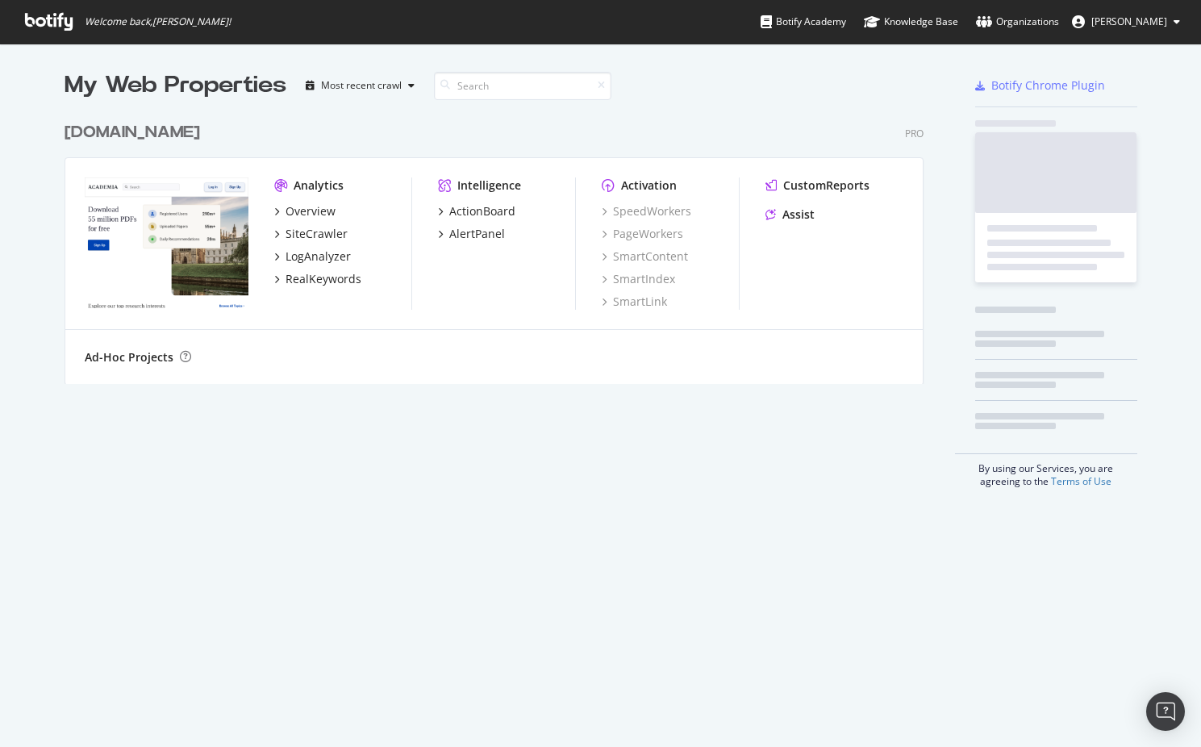
scroll to position [747, 1201]
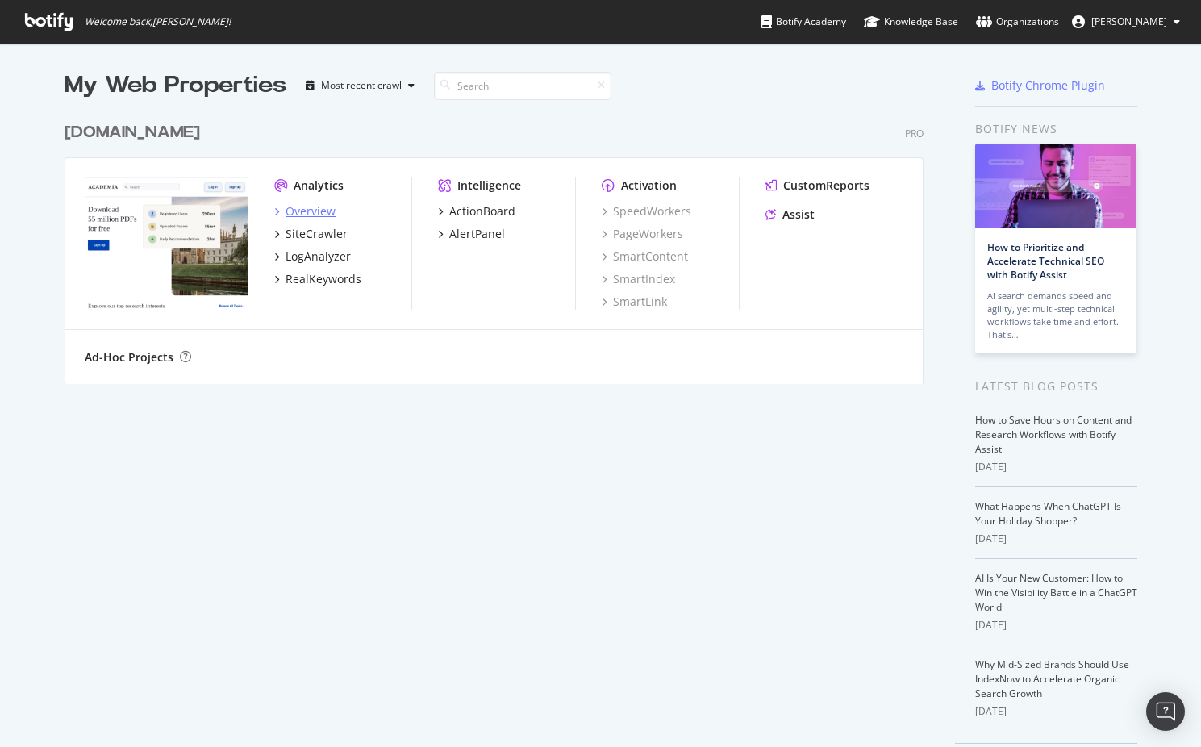
click at [309, 216] on div "Overview" at bounding box center [310, 211] width 50 height 16
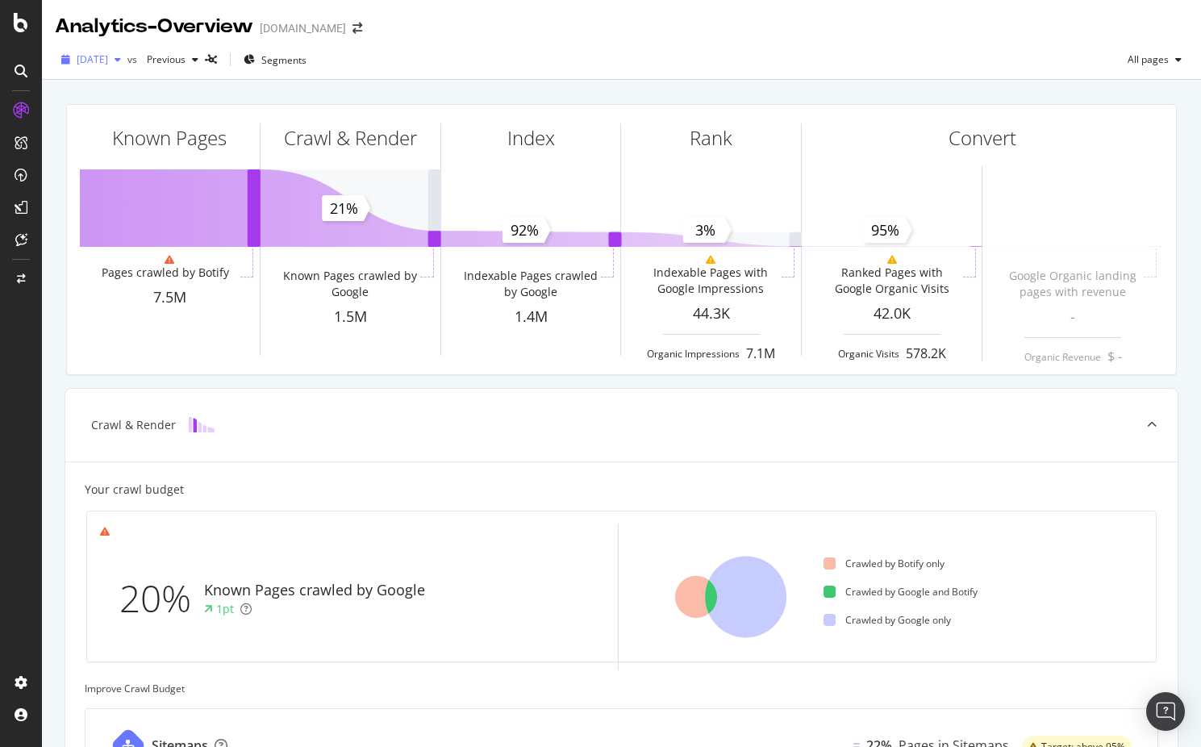
click at [108, 65] on span "[DATE]" at bounding box center [92, 59] width 31 height 14
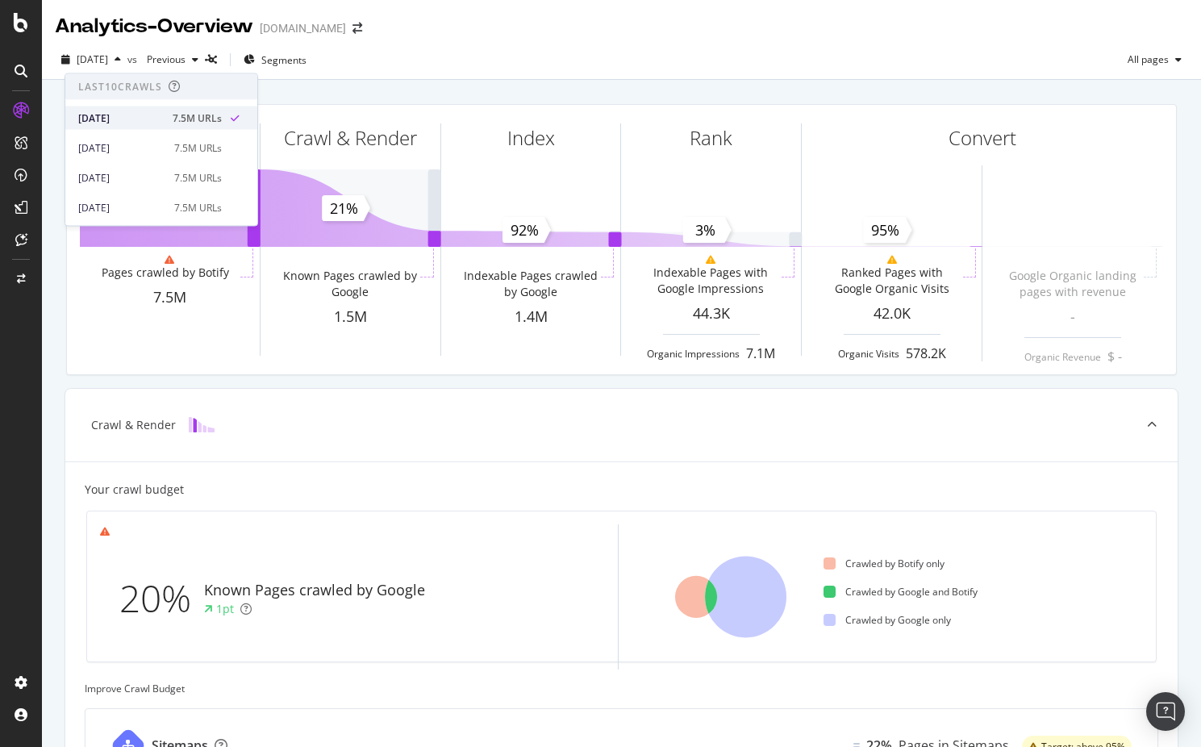
click at [131, 107] on div "2025 Sep. 4th 7.5M URLs" at bounding box center [161, 117] width 192 height 23
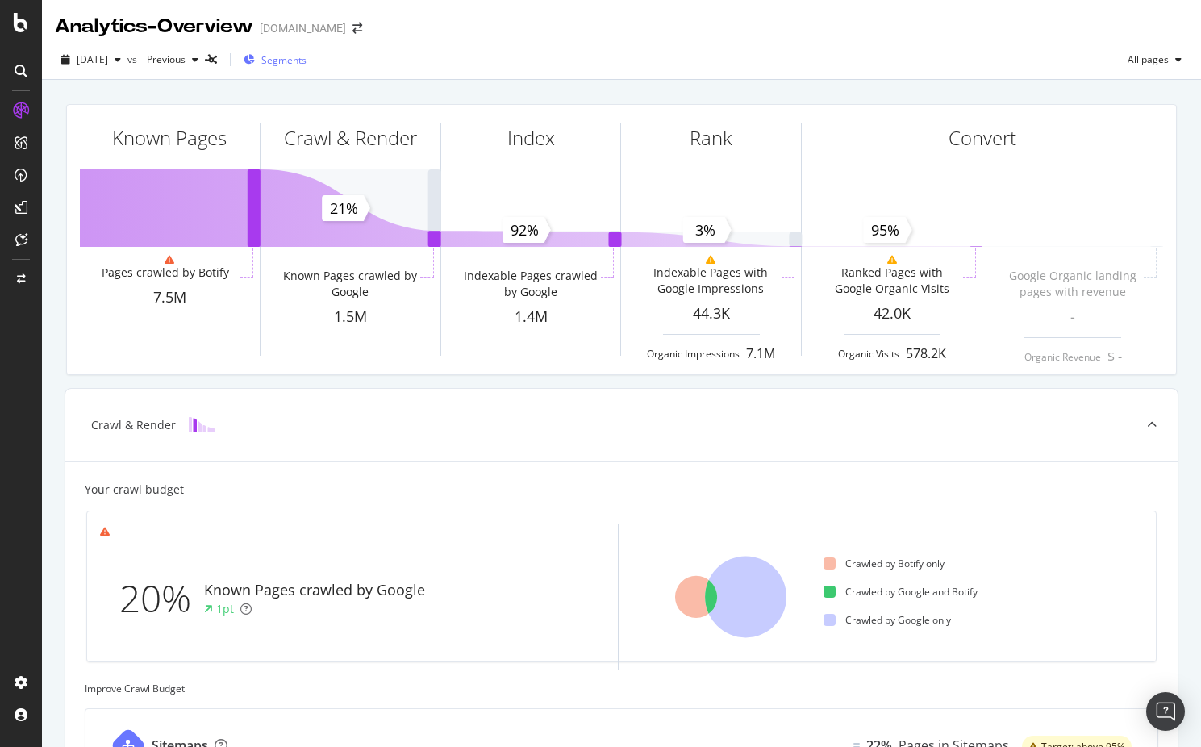
click at [293, 68] on div "Segments" at bounding box center [275, 60] width 63 height 24
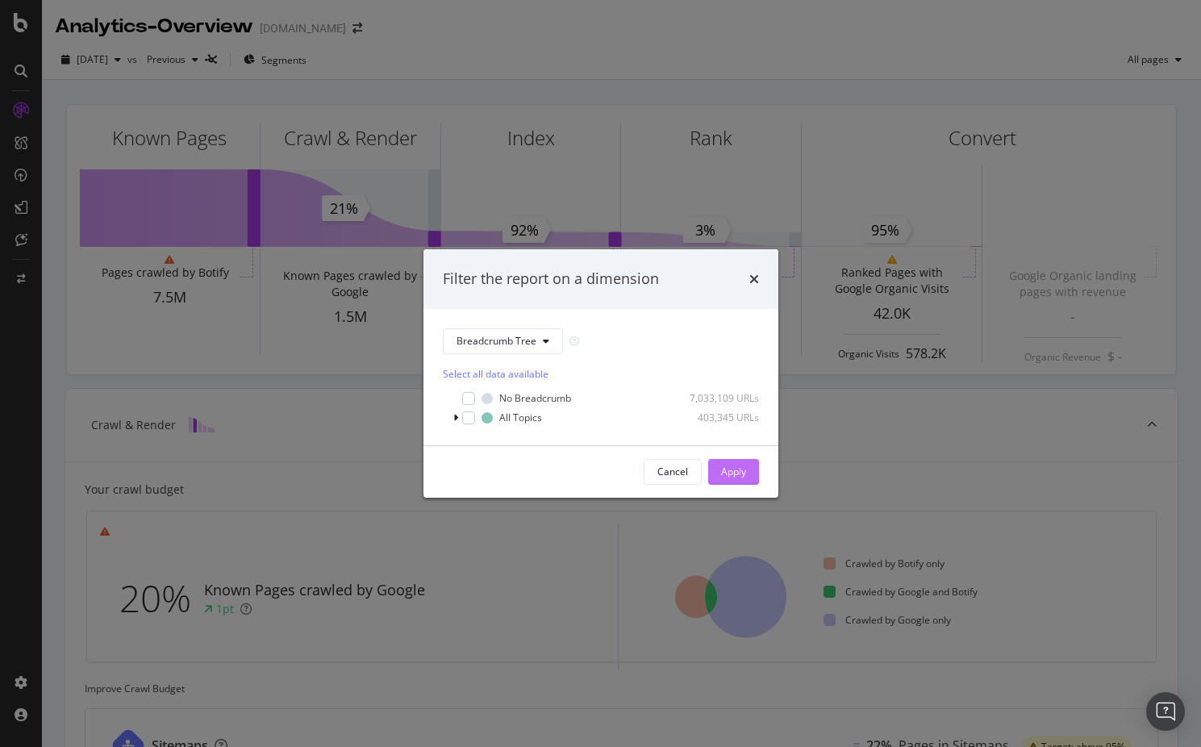
click at [734, 475] on div "Apply" at bounding box center [733, 471] width 25 height 14
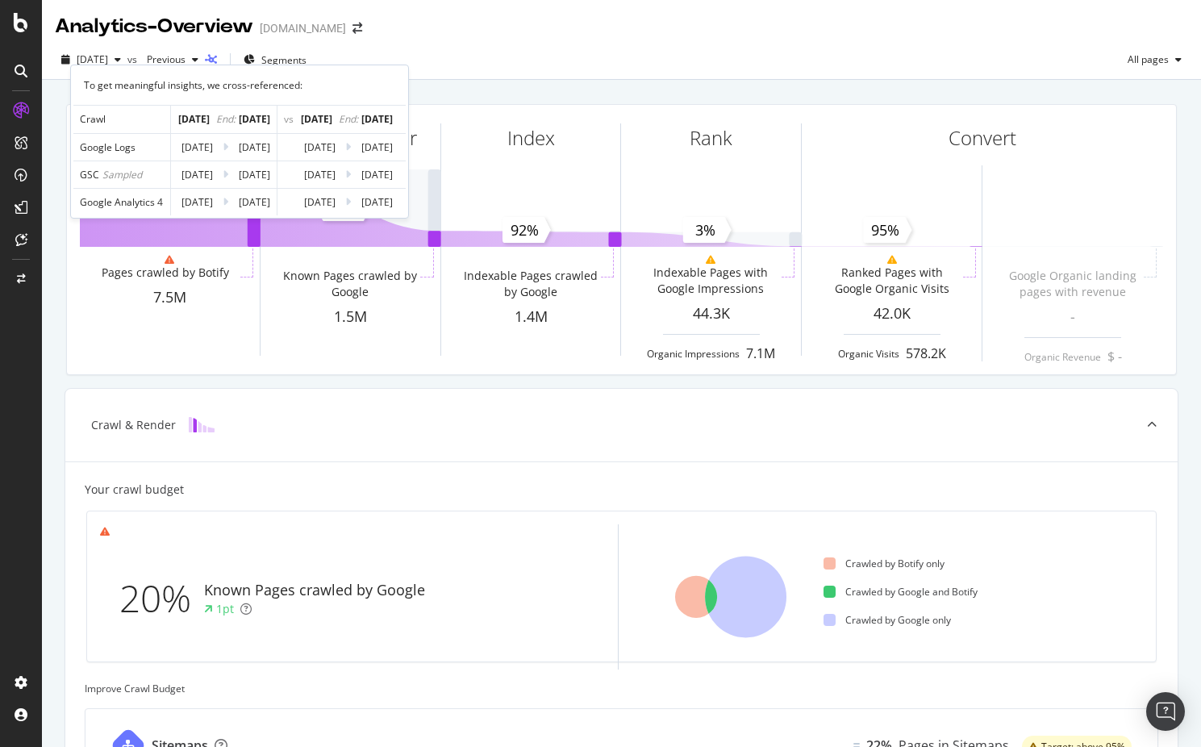
click at [217, 63] on icon at bounding box center [211, 60] width 12 height 10
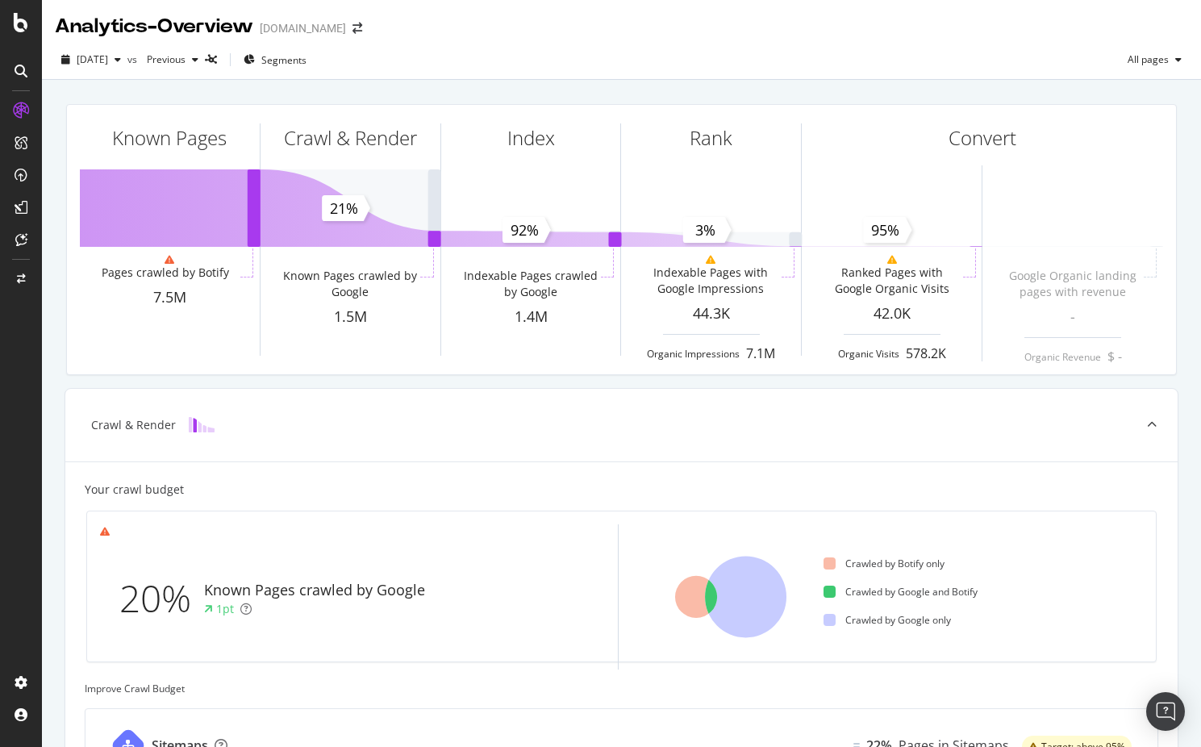
click at [220, 19] on div "Analytics - Overview" at bounding box center [154, 26] width 198 height 27
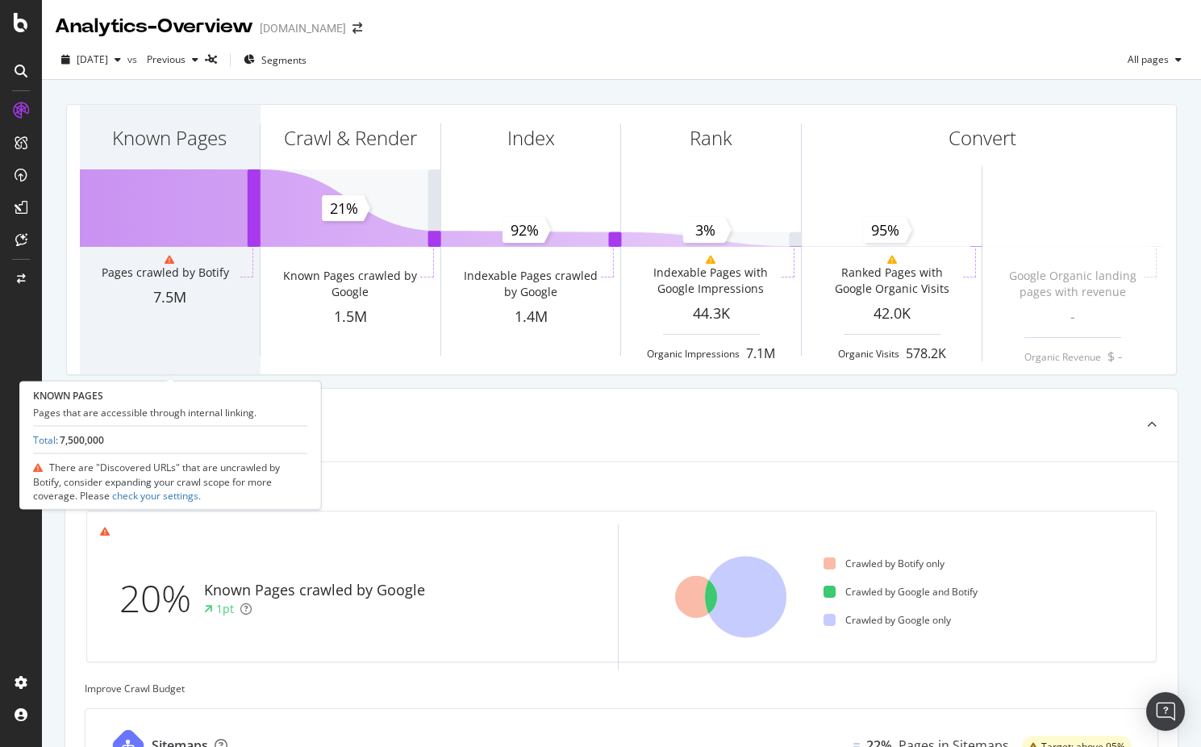
click at [198, 283] on div "Pages crawled by Botify" at bounding box center [169, 271] width 135 height 32
click at [199, 281] on div "Pages crawled by Botify" at bounding box center [169, 271] width 135 height 32
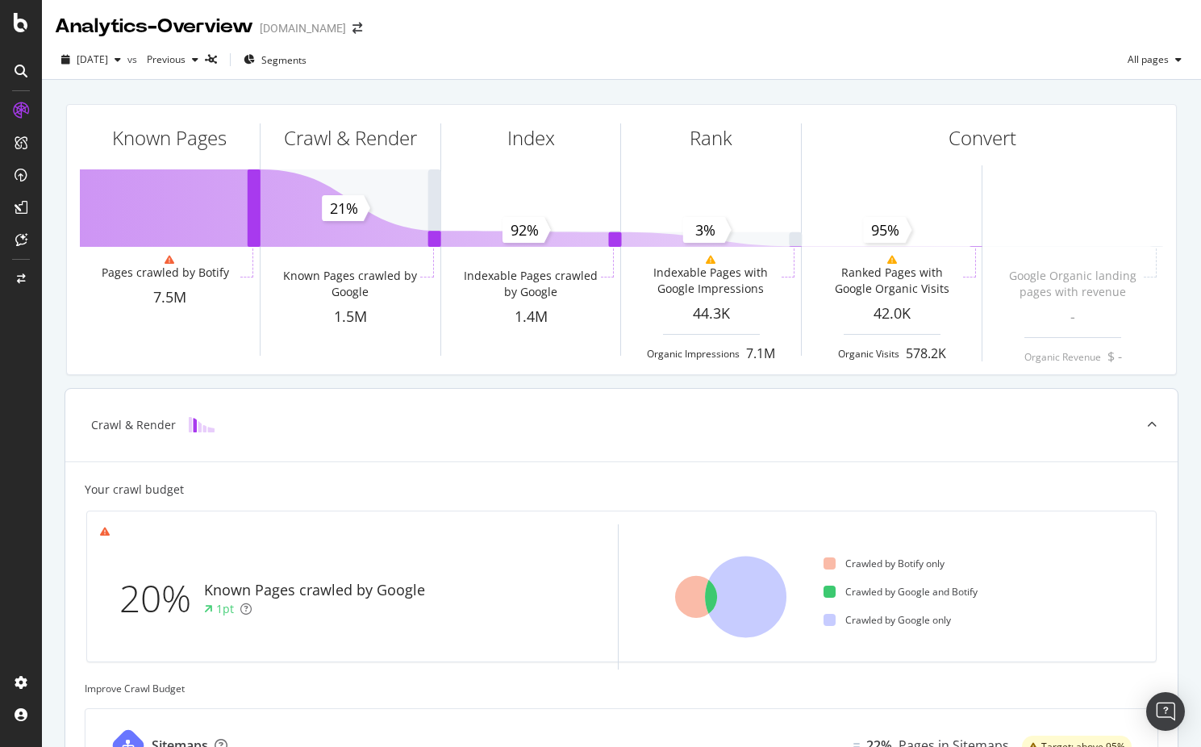
click at [175, 603] on div "20%" at bounding box center [161, 598] width 85 height 53
click at [738, 589] on icon at bounding box center [745, 596] width 81 height 81
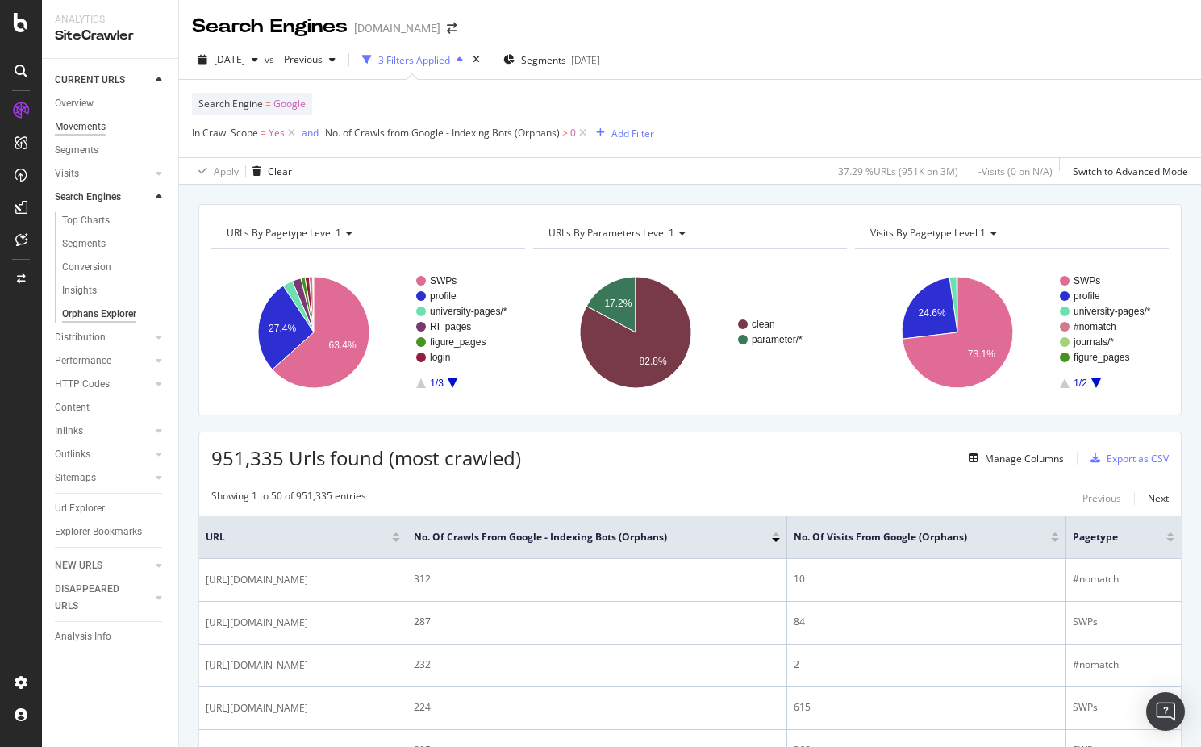
click at [85, 121] on div "Movements" at bounding box center [80, 127] width 51 height 17
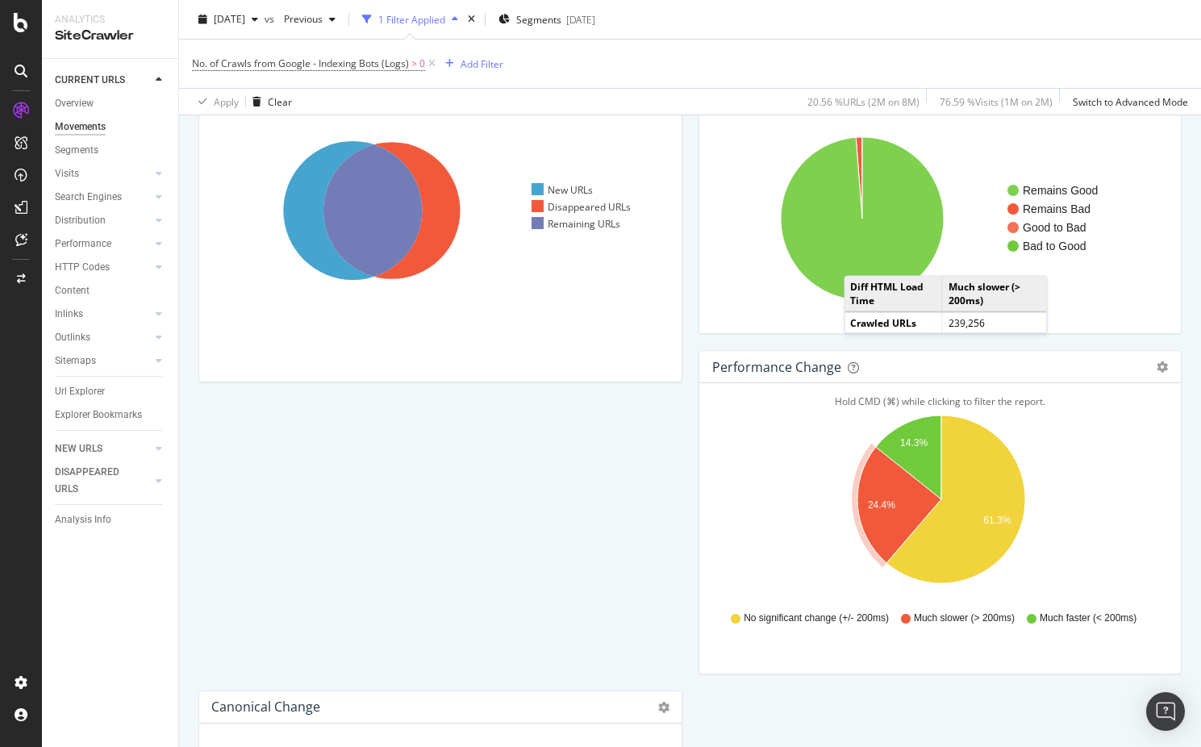
scroll to position [62, 0]
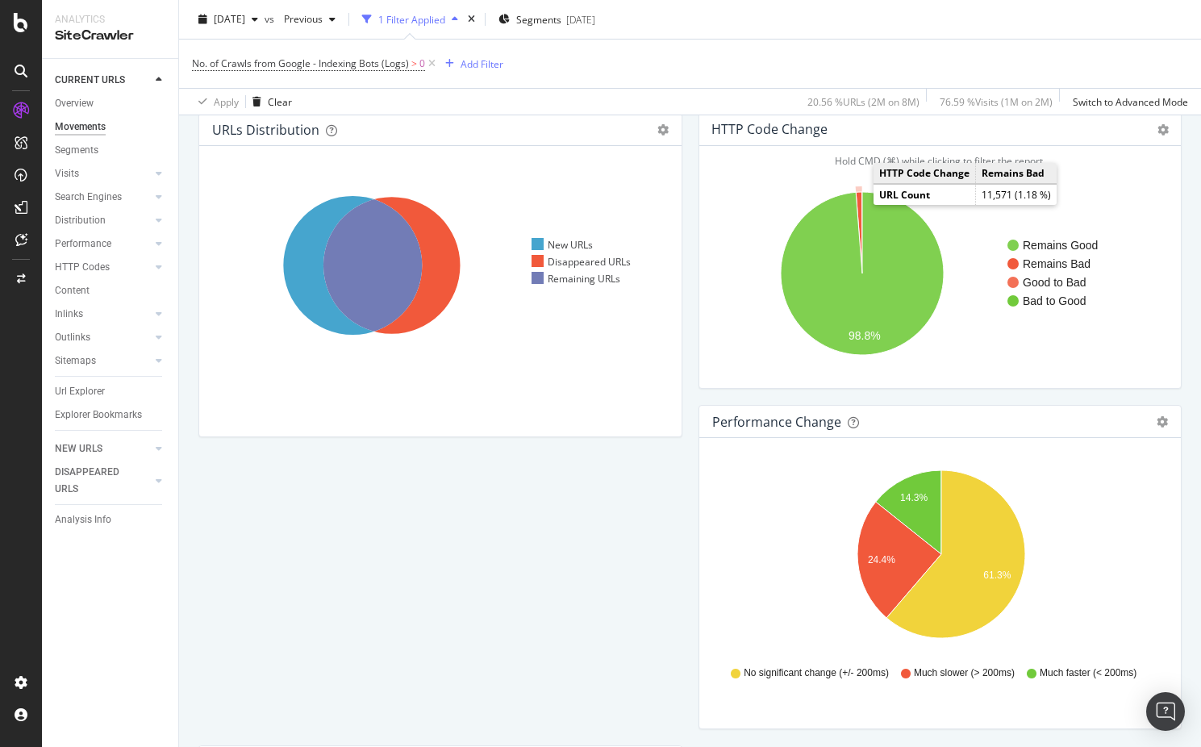
click at [857, 204] on icon "A chart." at bounding box center [858, 232] width 6 height 81
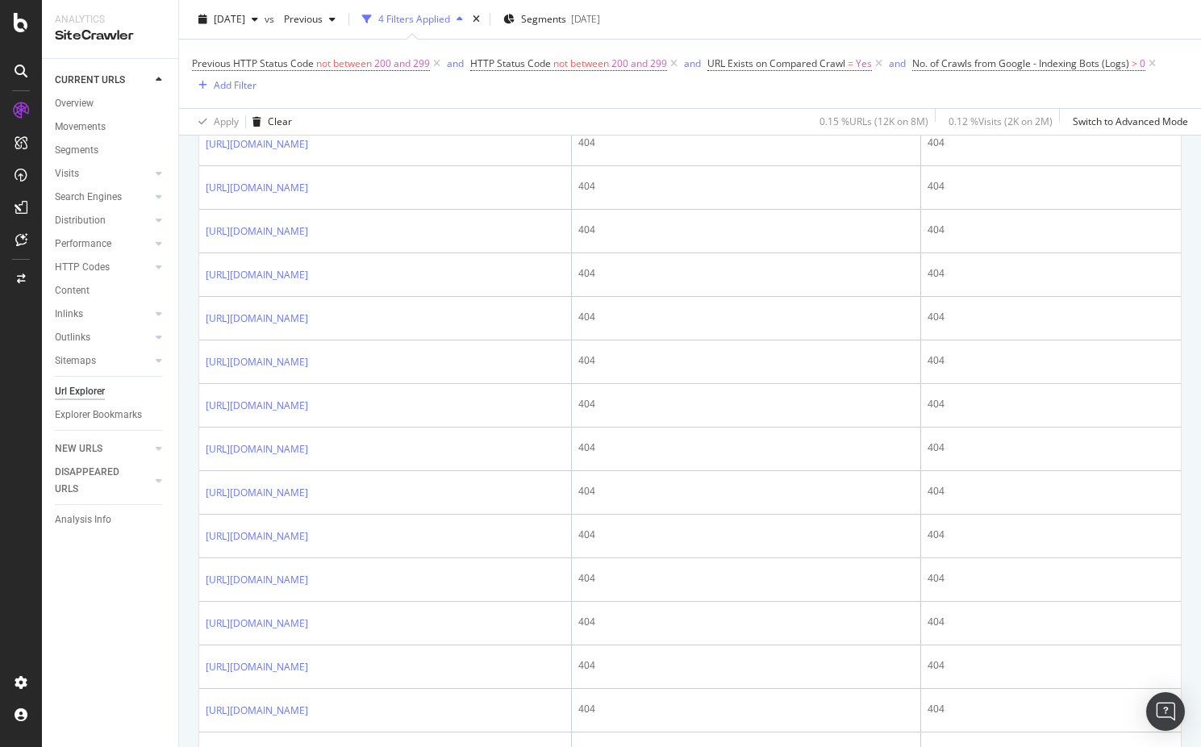
scroll to position [2073, 0]
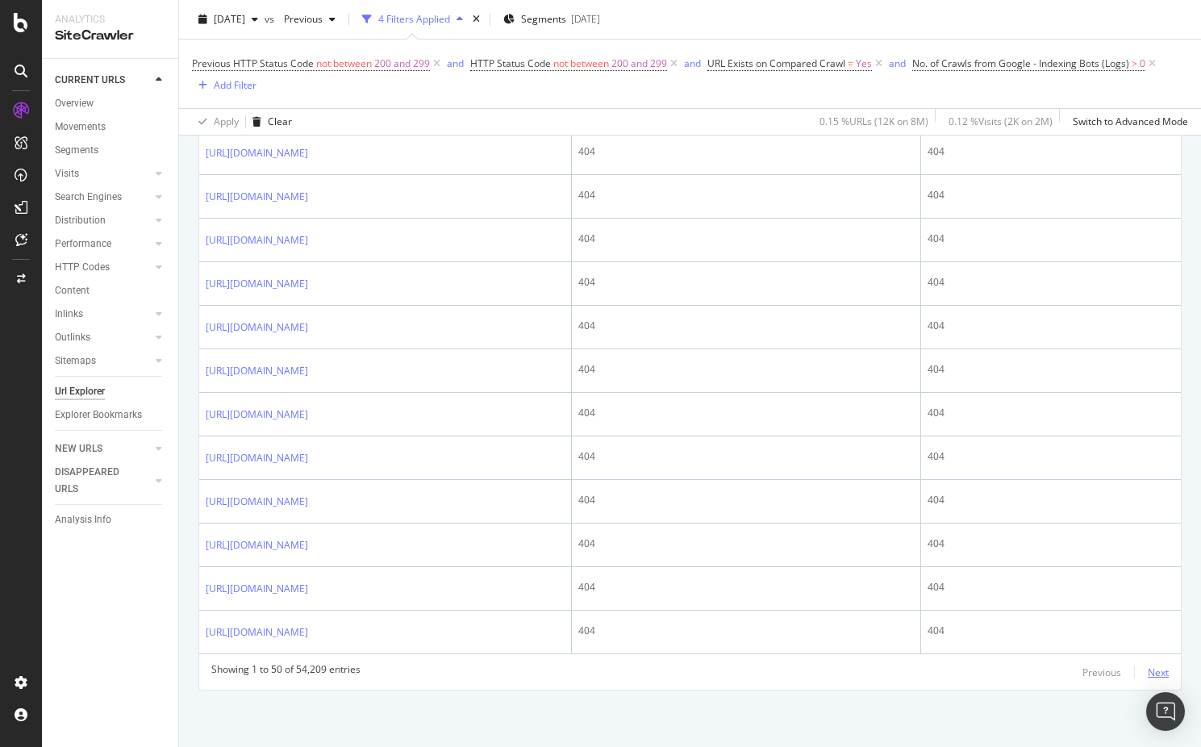
click at [1164, 669] on div "Next" at bounding box center [1157, 672] width 21 height 14
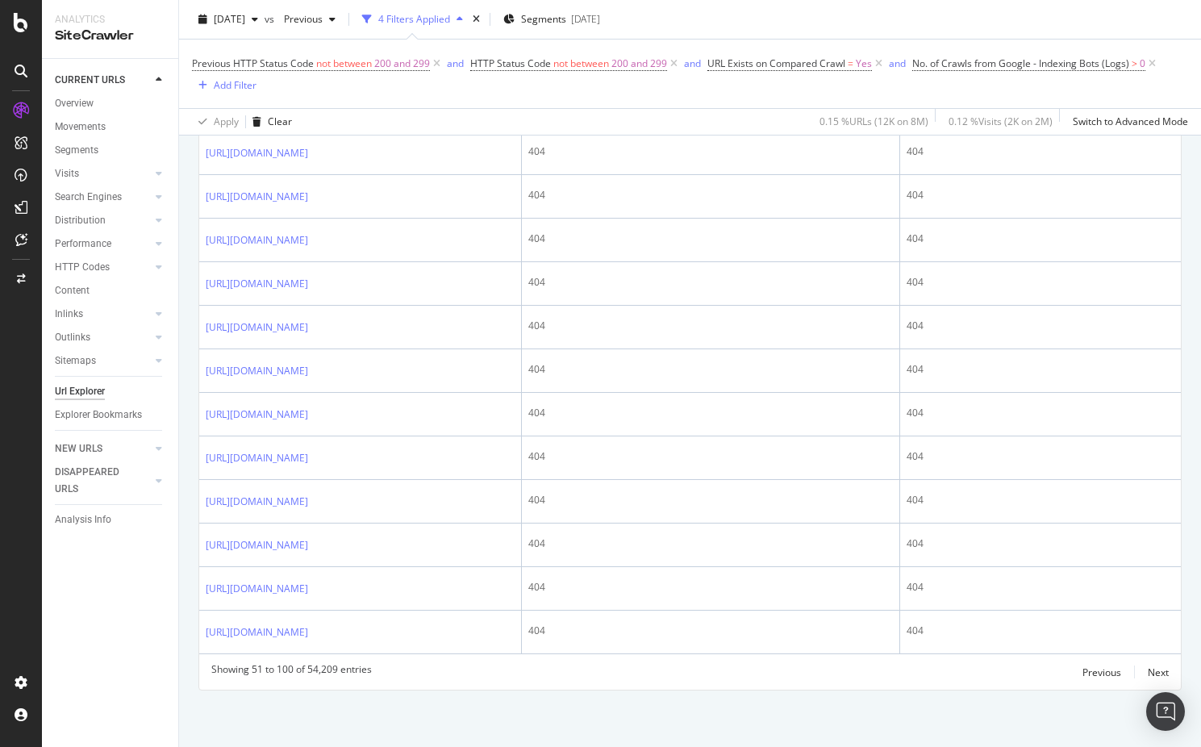
scroll to position [2517, 0]
click at [1155, 676] on div "Next" at bounding box center [1157, 672] width 21 height 14
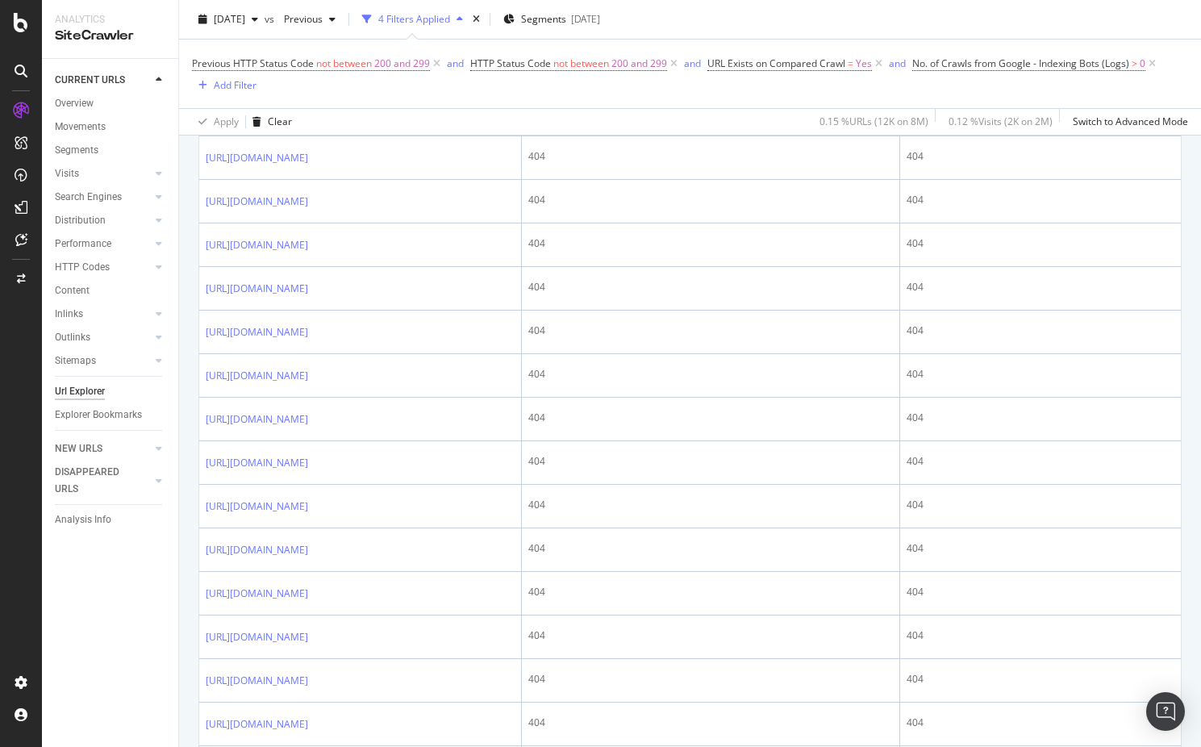
scroll to position [2288, 0]
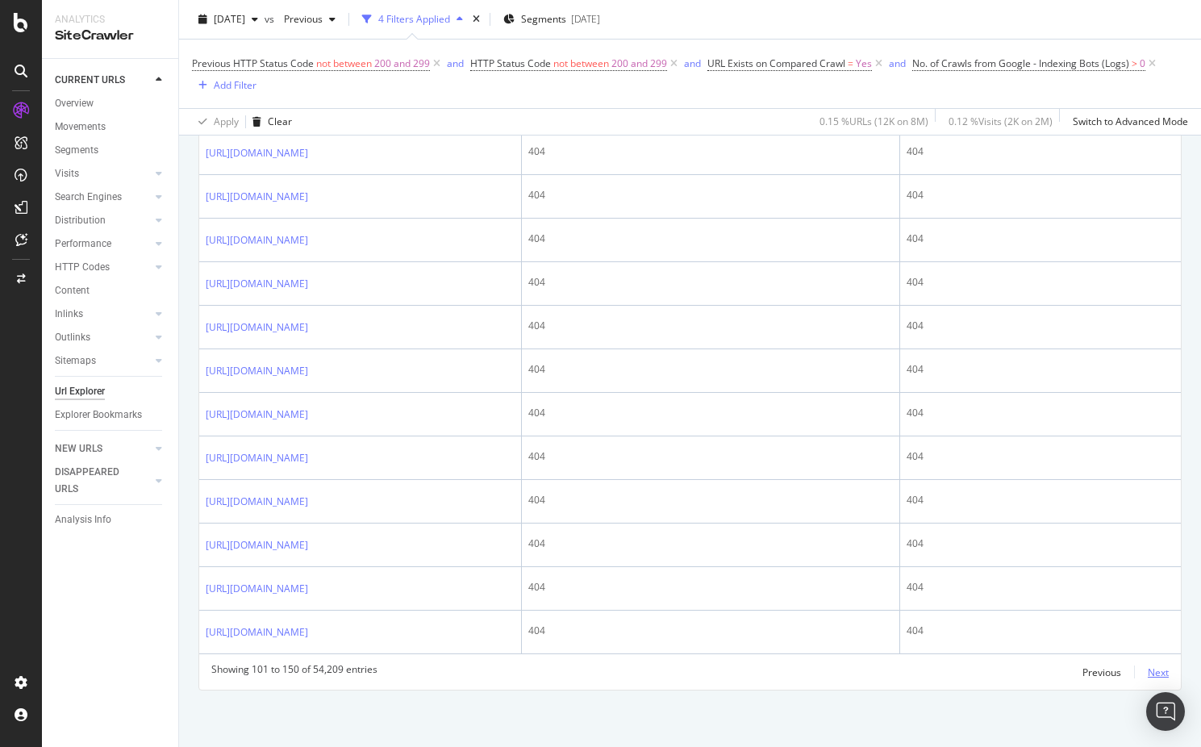
click at [1168, 675] on div "Next" at bounding box center [1157, 672] width 21 height 14
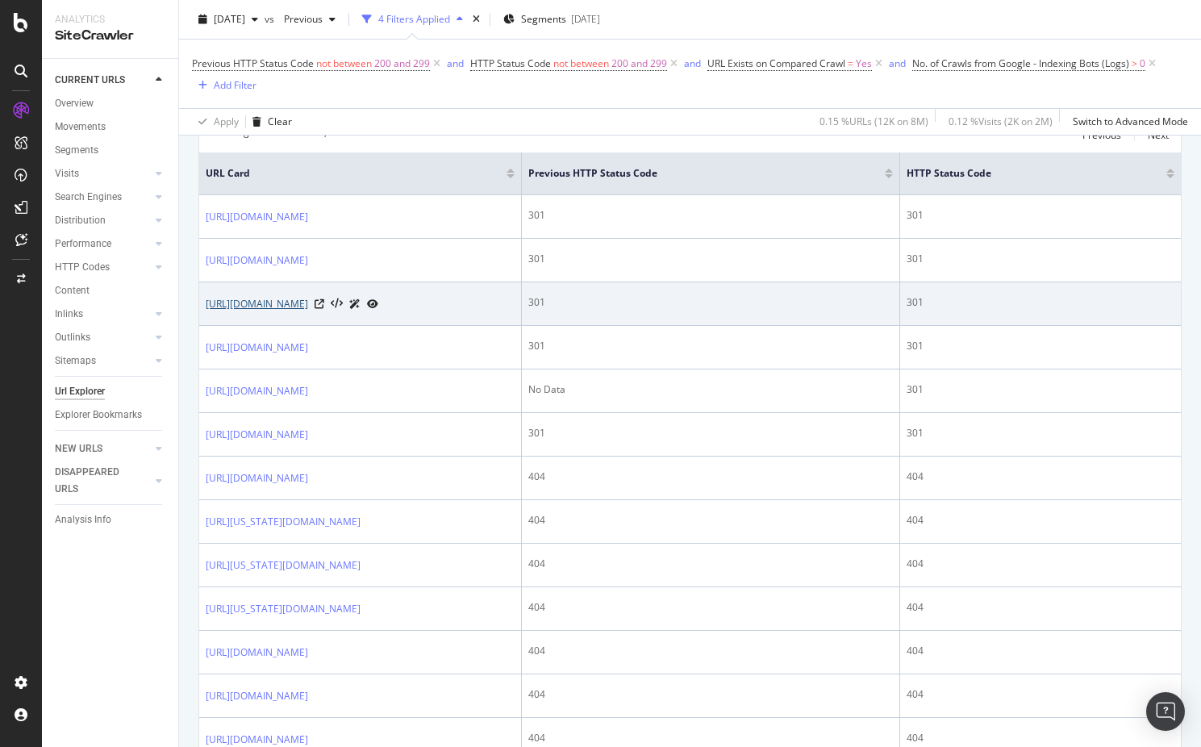
scroll to position [358, 0]
click at [308, 309] on link "[URL][DOMAIN_NAME]" at bounding box center [257, 301] width 102 height 16
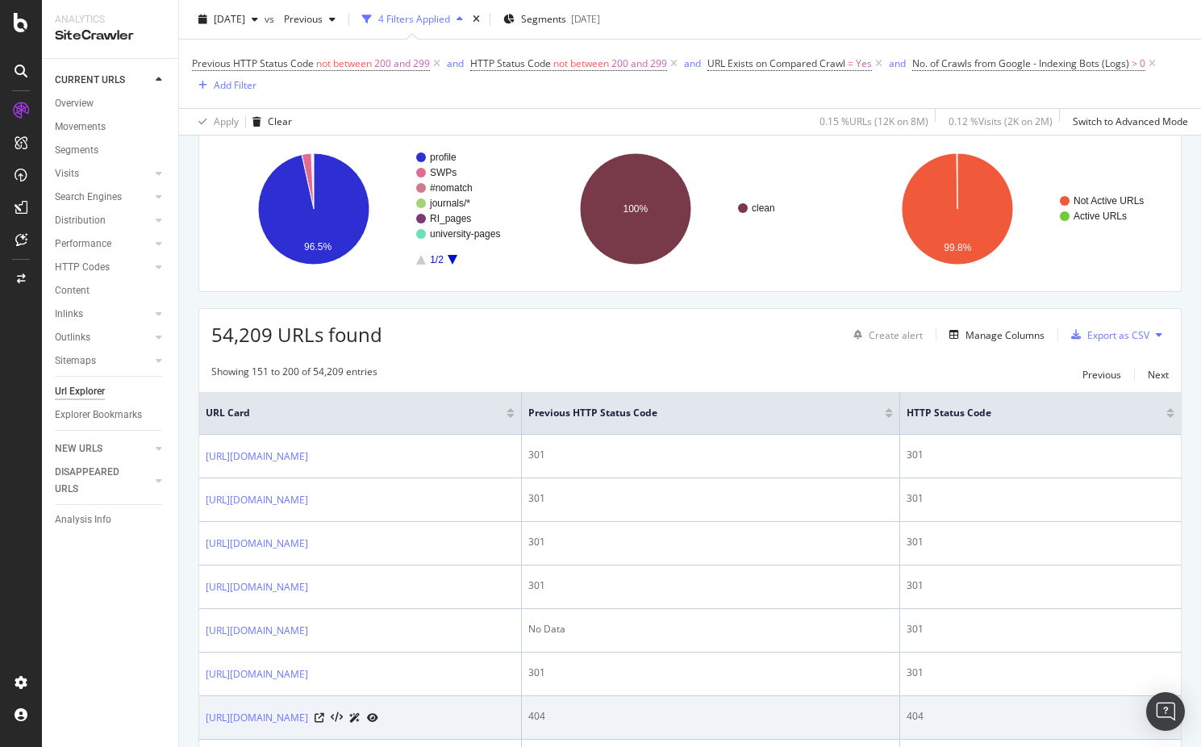
scroll to position [0, 0]
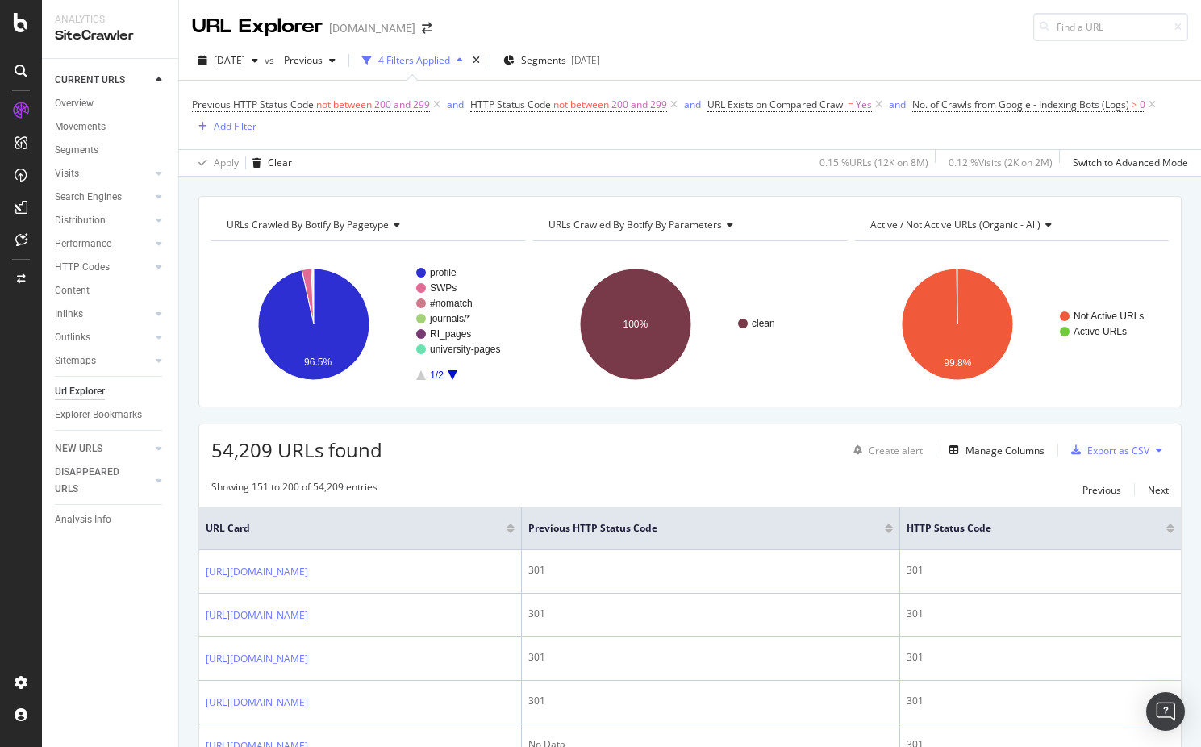
click at [594, 428] on div "54,209 URLs found Create alert Manage Columns Export as CSV" at bounding box center [689, 444] width 981 height 40
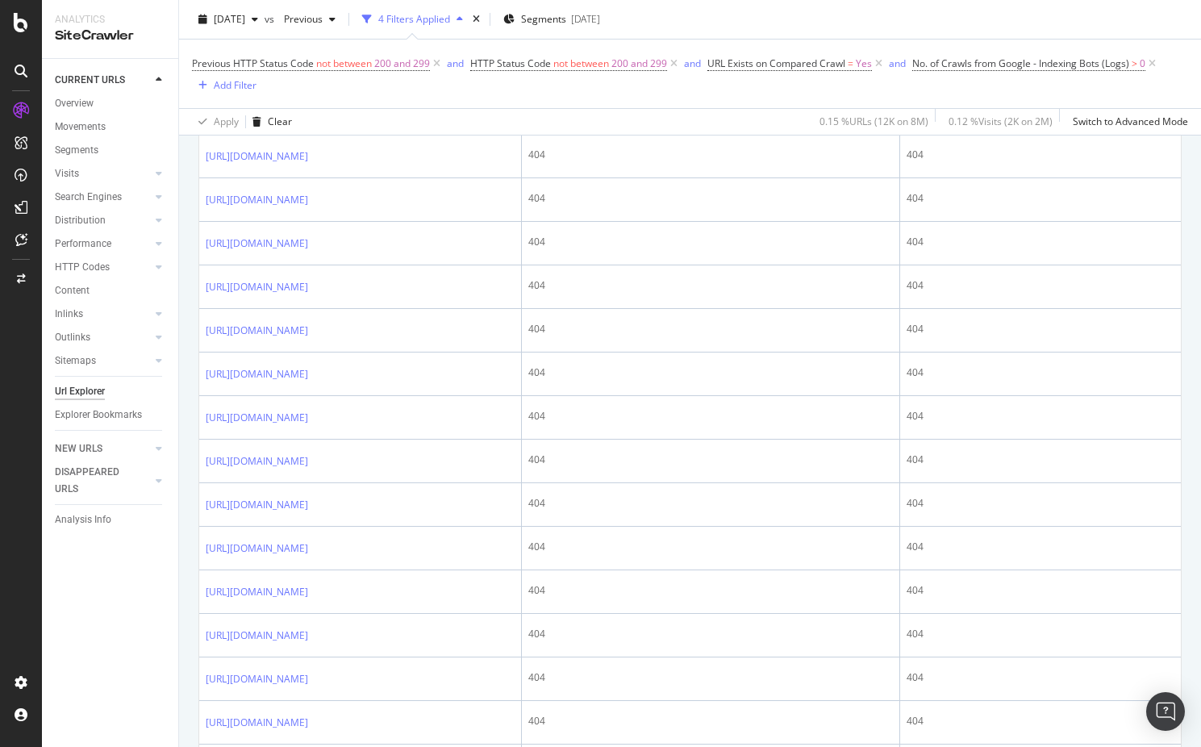
scroll to position [2196, 0]
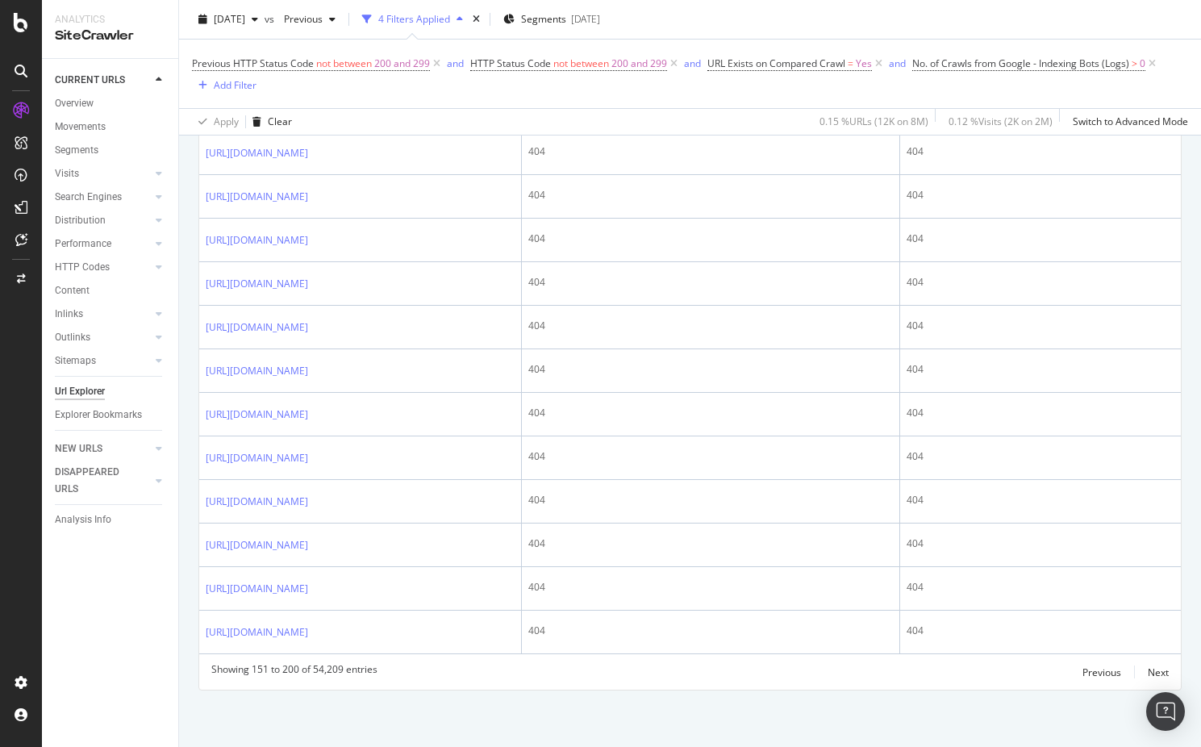
click at [1102, 672] on div "Previous" at bounding box center [1101, 672] width 39 height 14
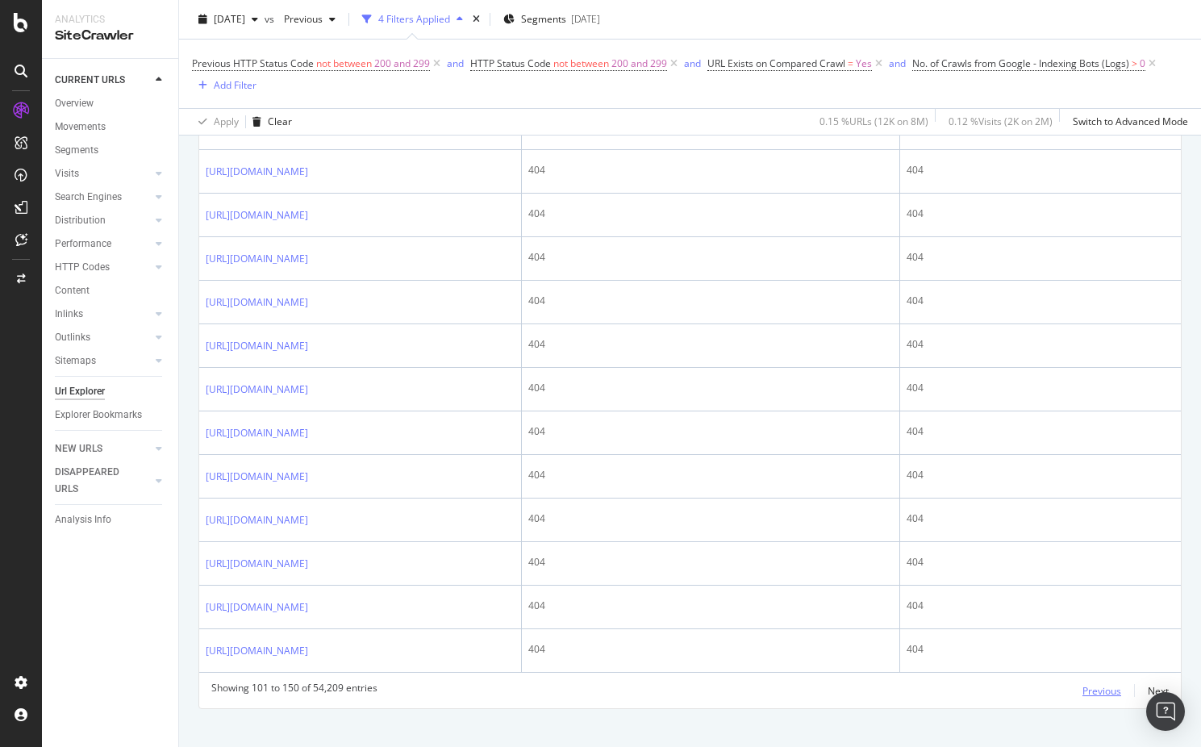
scroll to position [2288, 0]
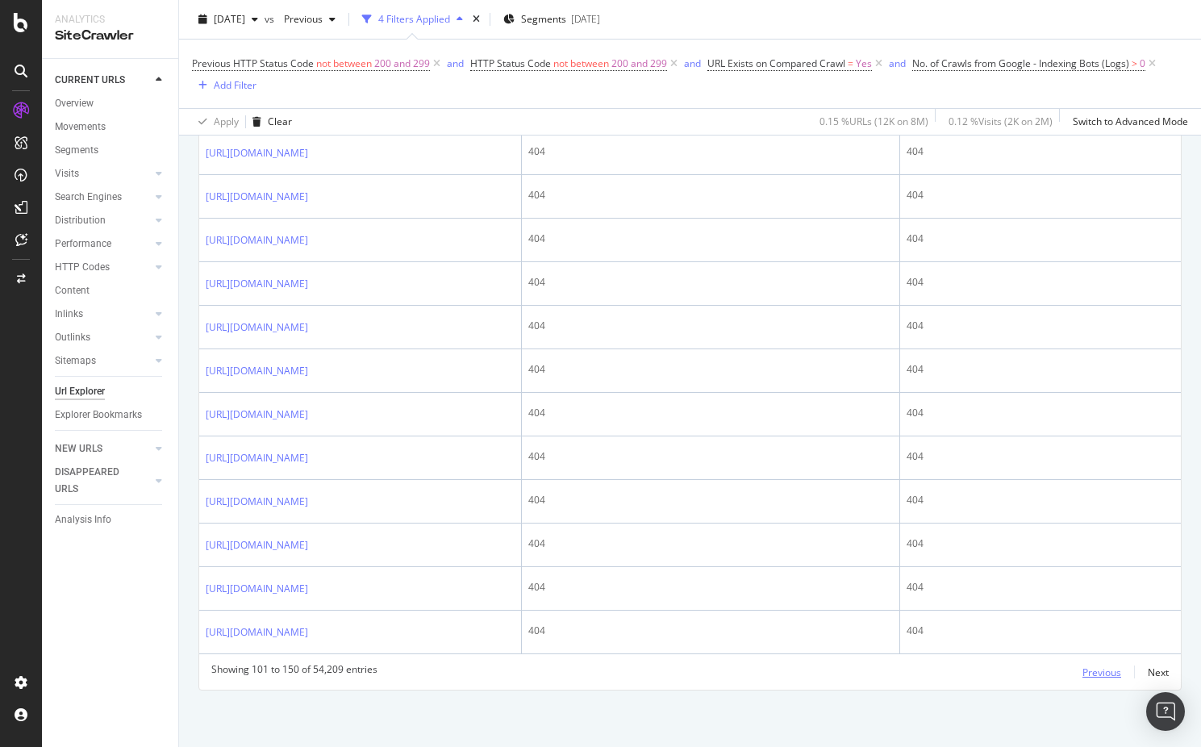
click at [1101, 672] on div "Previous" at bounding box center [1101, 672] width 39 height 14
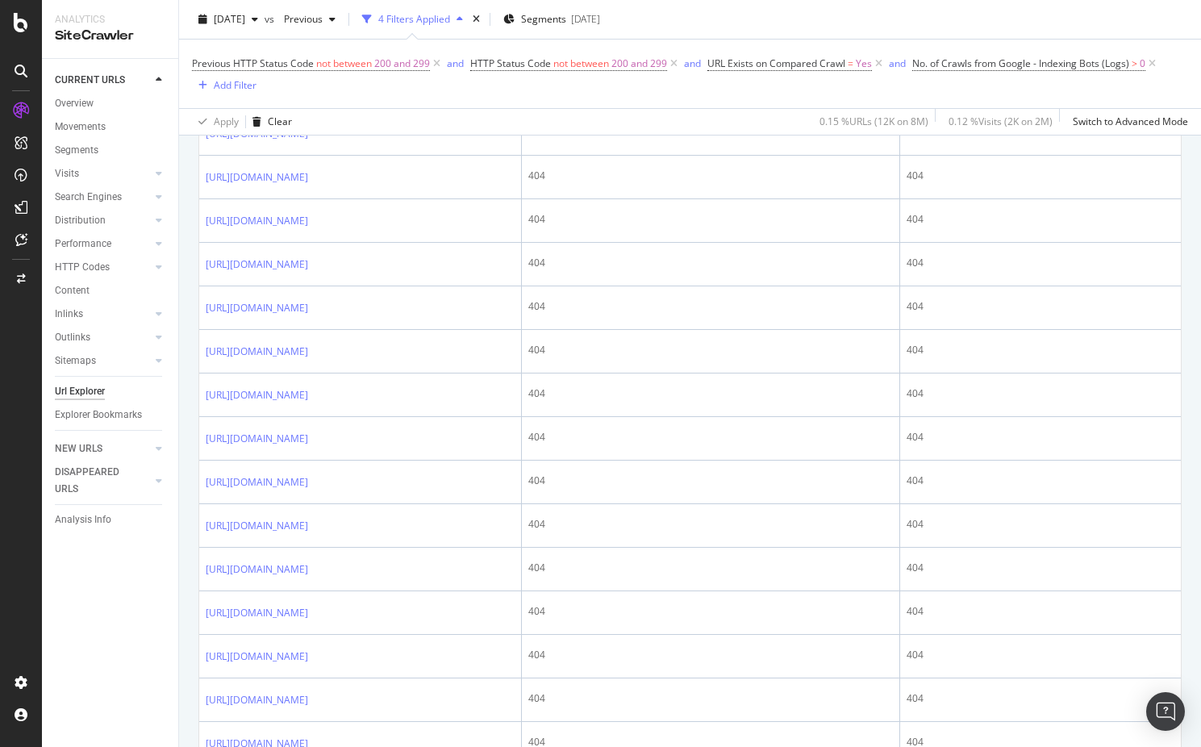
scroll to position [2134, 0]
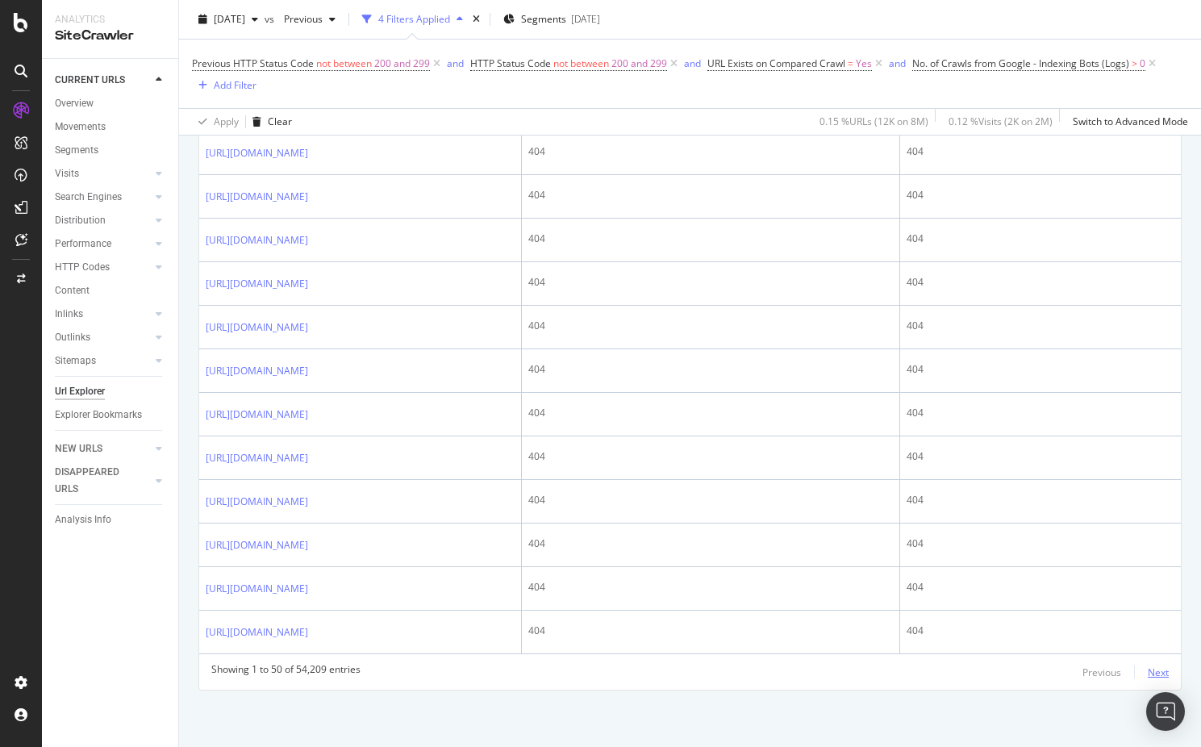
click at [1163, 677] on div "Next" at bounding box center [1157, 672] width 21 height 14
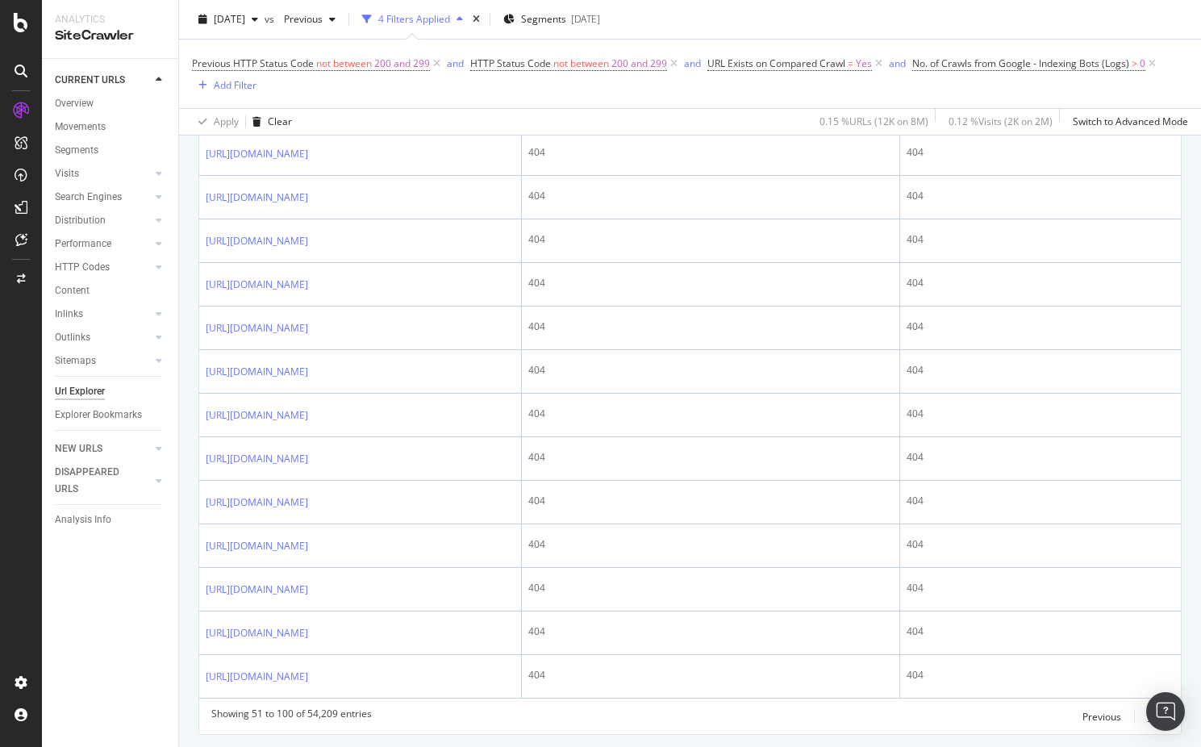
scroll to position [2517, 0]
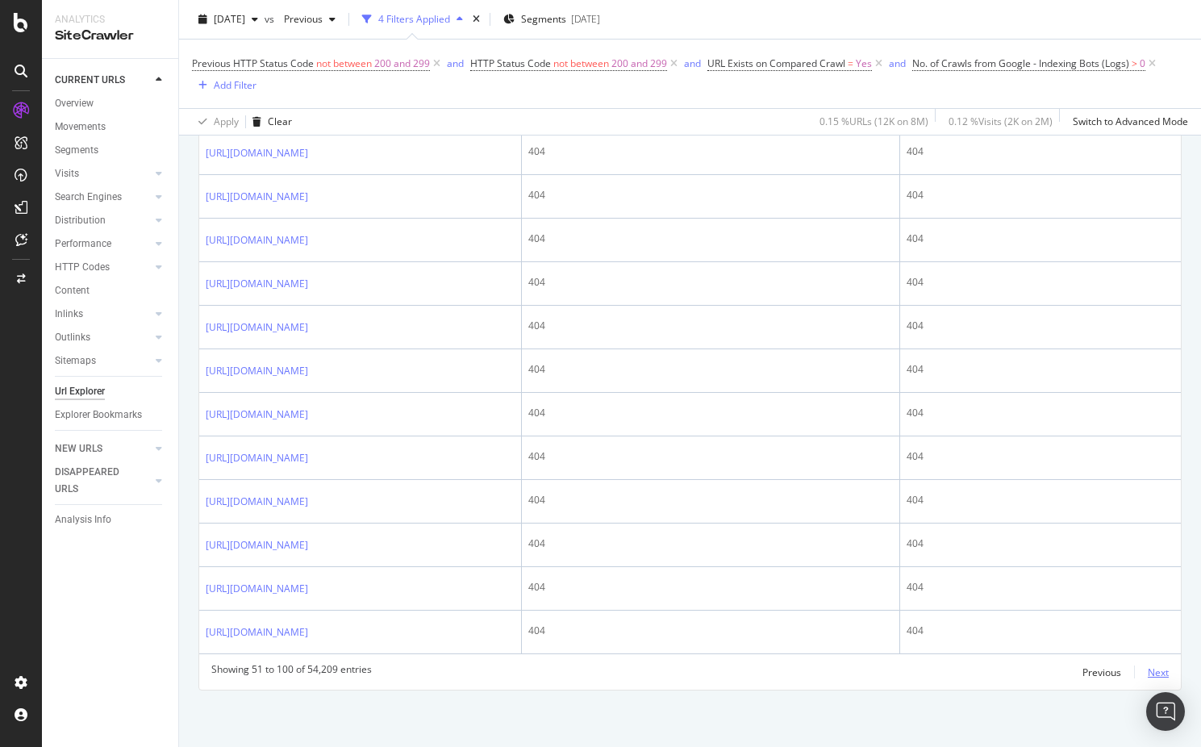
click at [1152, 670] on div "Next" at bounding box center [1157, 672] width 21 height 14
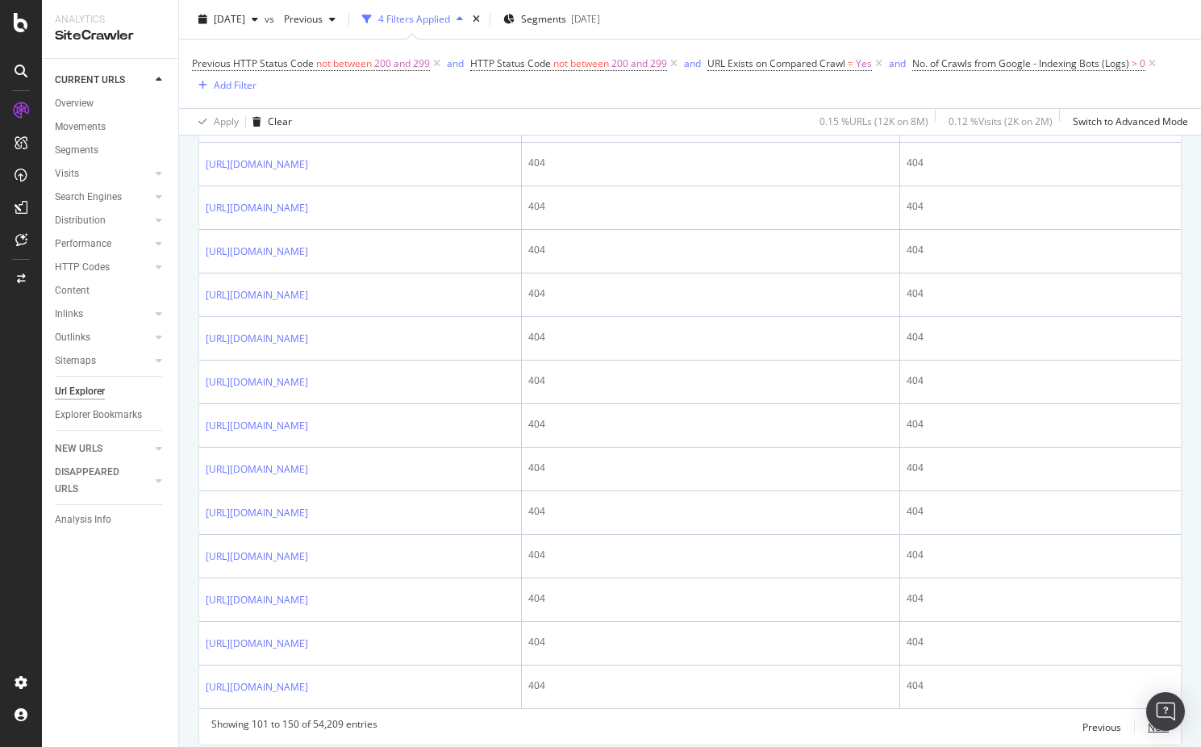
scroll to position [2288, 0]
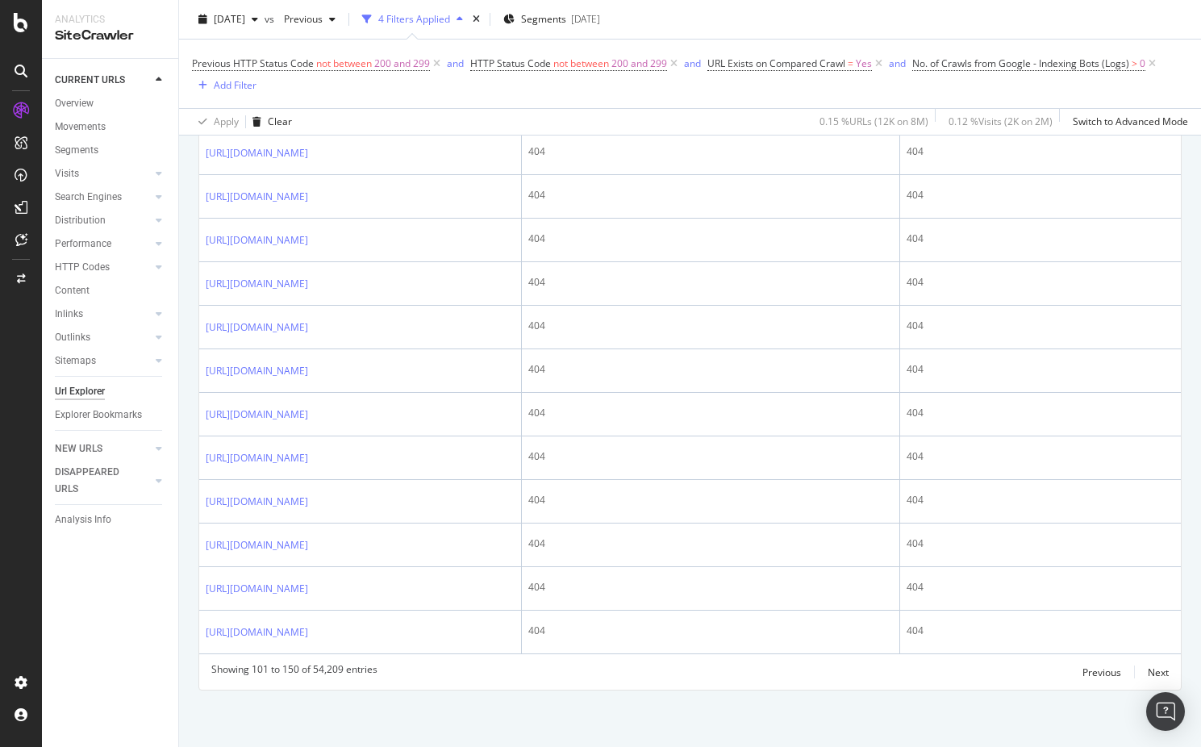
click at [1170, 669] on div "Showing 101 to 150 of 54,209 entries Previous Next" at bounding box center [689, 671] width 981 height 19
click at [1163, 670] on div "Next" at bounding box center [1157, 672] width 21 height 14
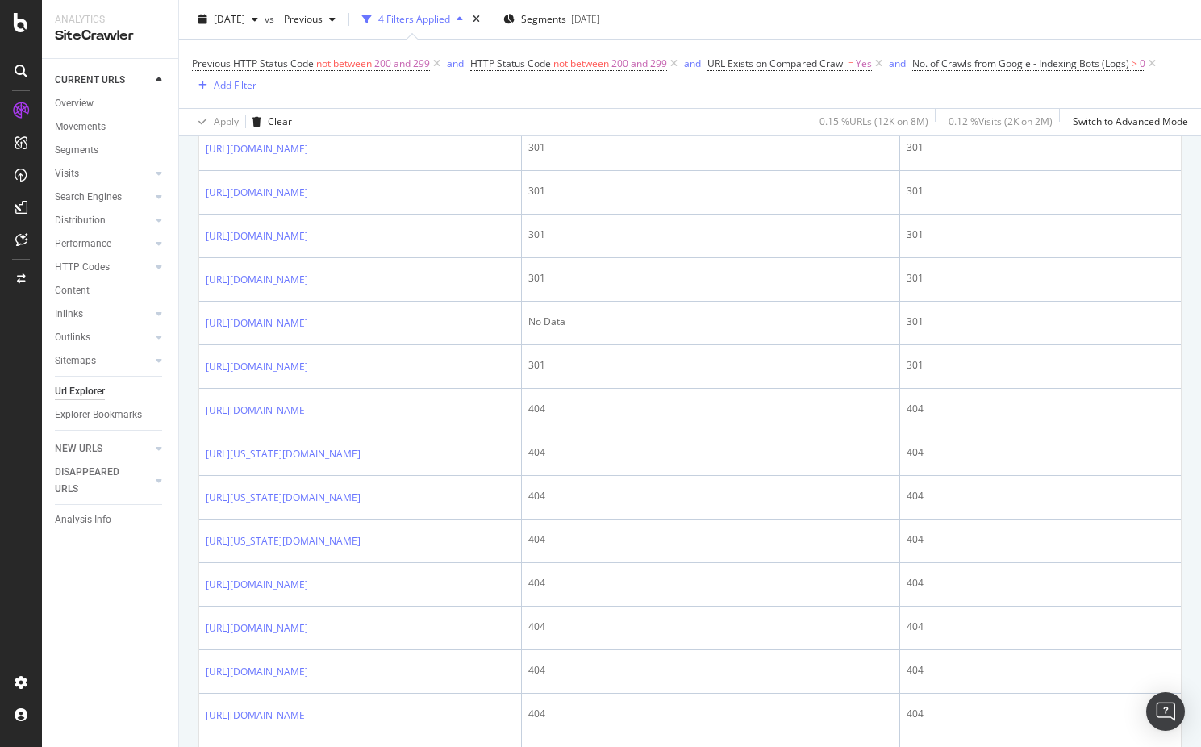
scroll to position [0, 0]
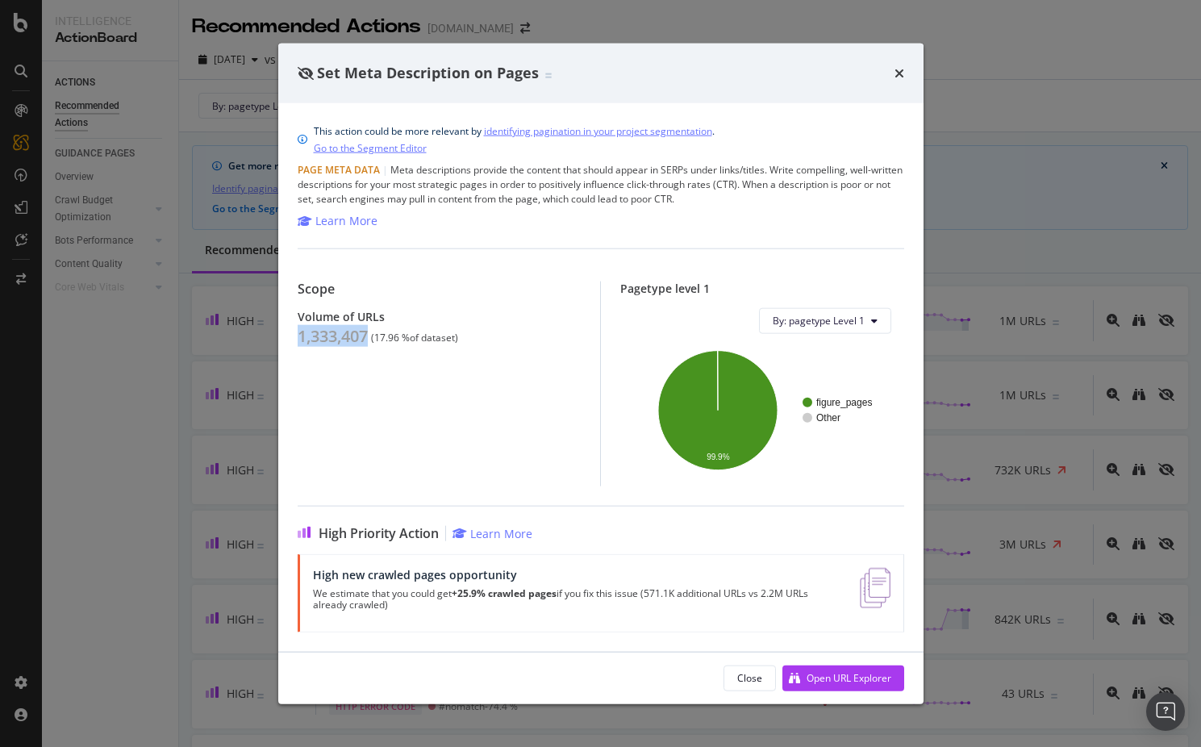
drag, startPoint x: 372, startPoint y: 335, endPoint x: 298, endPoint y: 337, distance: 73.4
click at [298, 337] on div "1,333,407 ( 17.96 % of dataset )" at bounding box center [439, 335] width 283 height 19
copy div "1,333,407"
click at [177, 356] on div "Set Meta Description on Pages This action could be more relevant by identifying…" at bounding box center [600, 373] width 1201 height 747
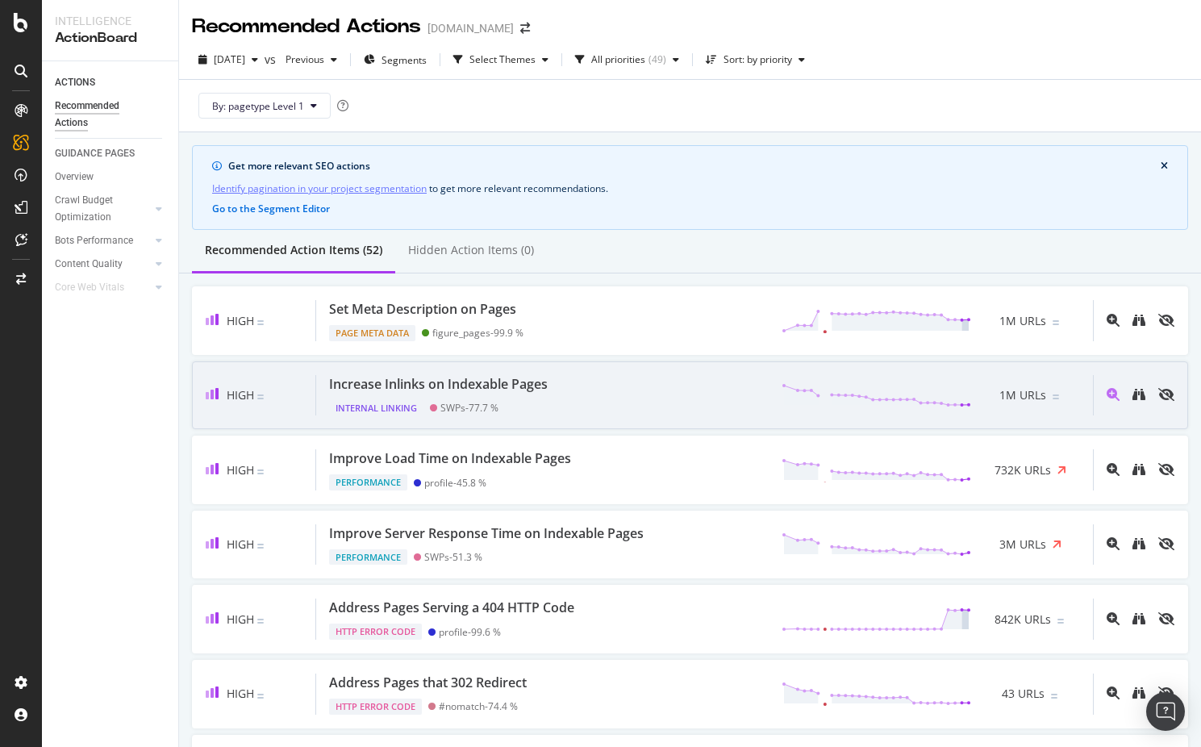
click at [281, 381] on div "High" at bounding box center [261, 395] width 110 height 41
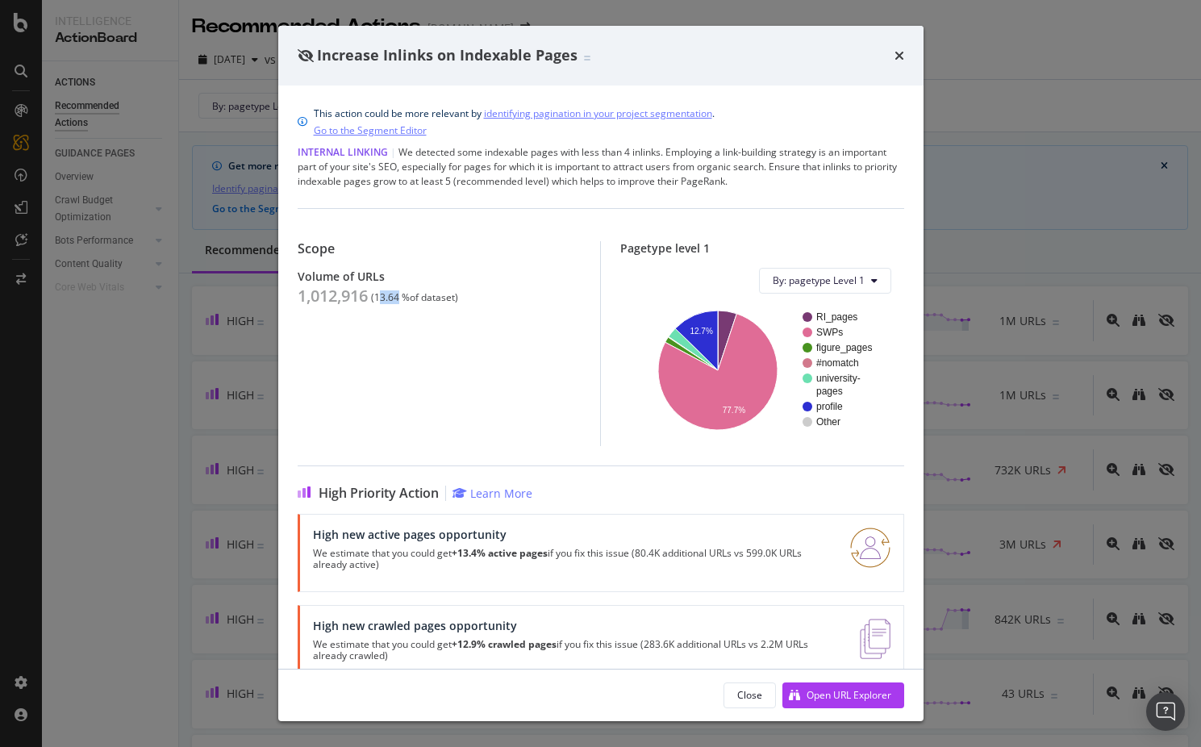
drag, startPoint x: 402, startPoint y: 298, endPoint x: 380, endPoint y: 300, distance: 22.6
click at [380, 300] on div "( 13.64 % of dataset )" at bounding box center [414, 297] width 87 height 11
click at [376, 300] on div "( 13.64 % of dataset )" at bounding box center [414, 297] width 87 height 11
drag, startPoint x: 370, startPoint y: 305, endPoint x: 301, endPoint y: 304, distance: 69.3
click at [301, 304] on div "1,012,916" at bounding box center [333, 295] width 70 height 19
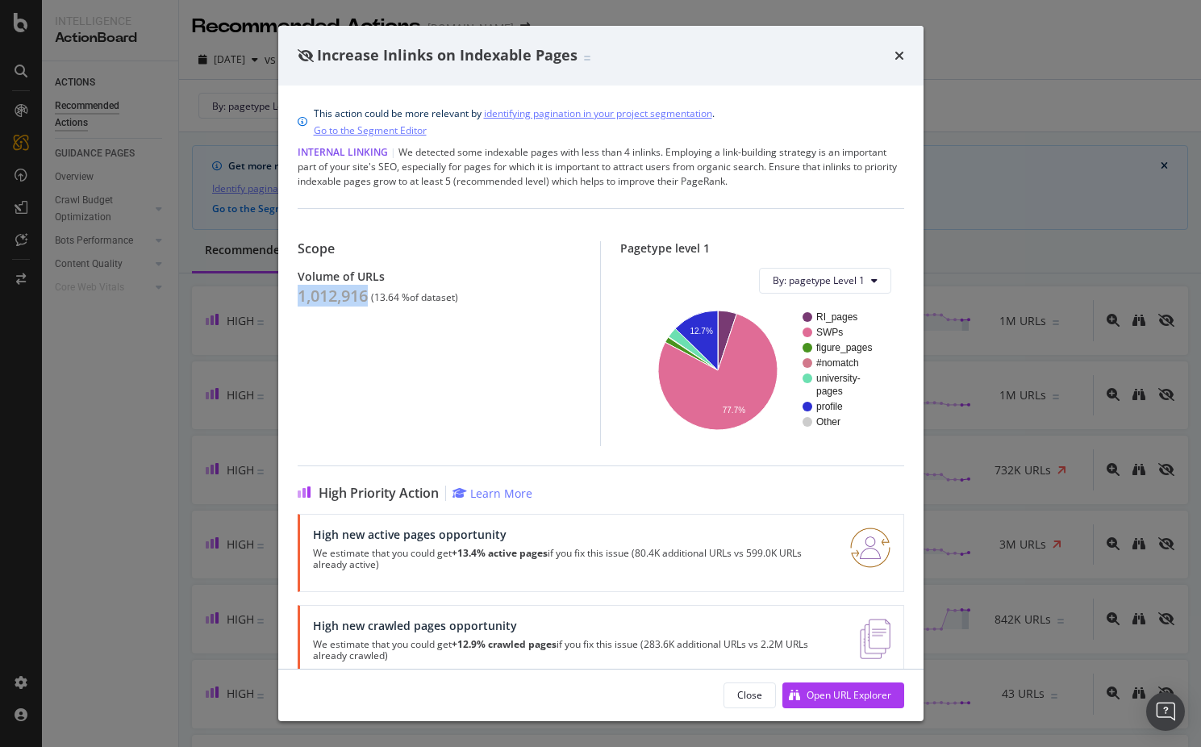
copy div "1,012,916"
click at [102, 285] on div "Increase Inlinks on Indexable Pages This action could be more relevant by ident…" at bounding box center [600, 373] width 1201 height 747
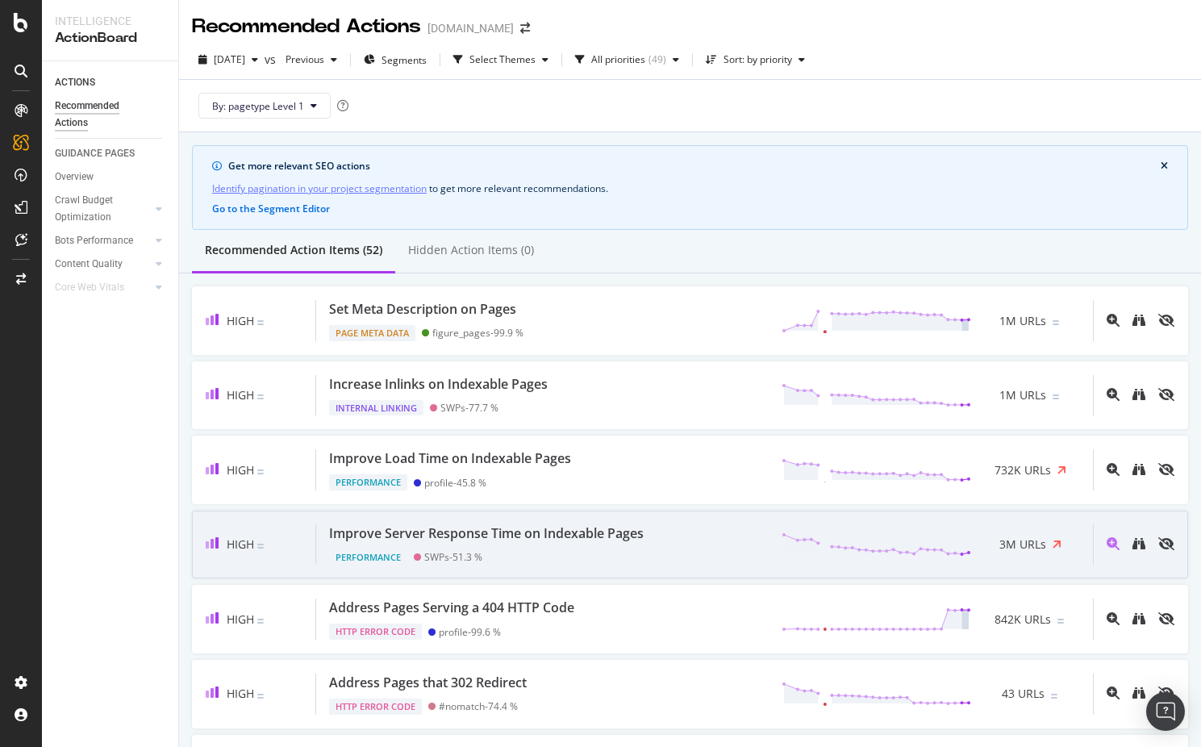
click at [594, 552] on div "Performance SWPs - 51.3 %" at bounding box center [489, 554] width 321 height 23
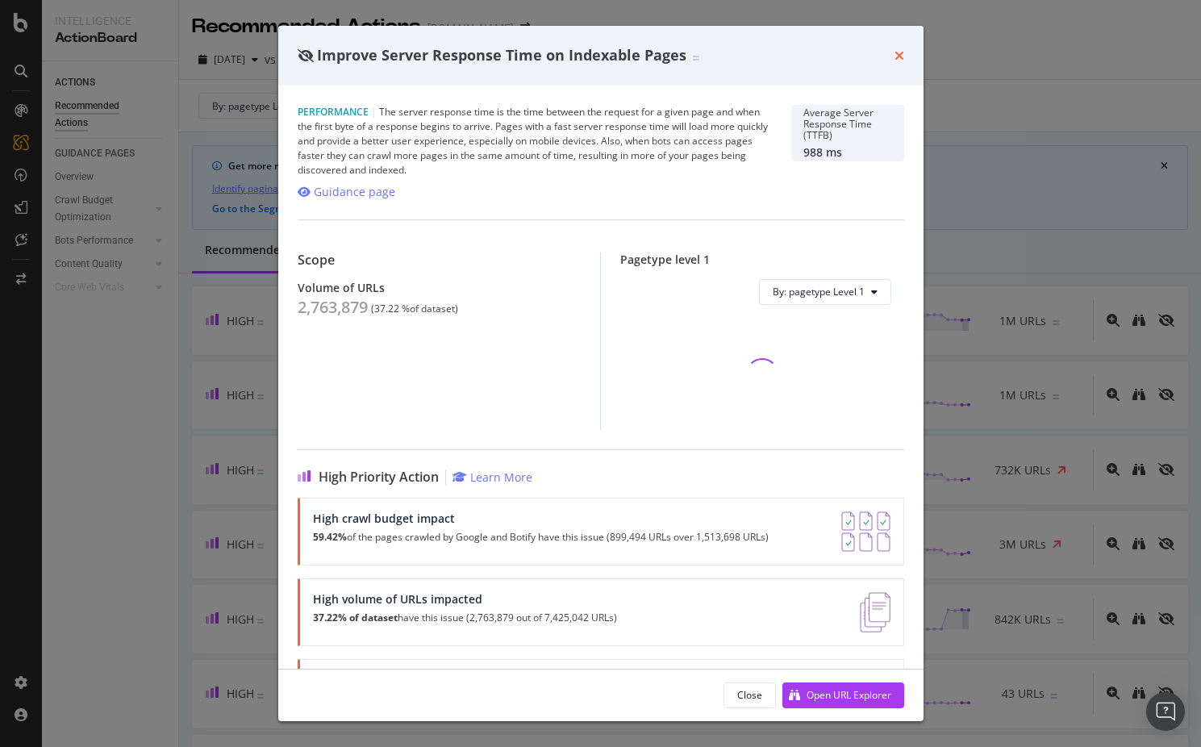
click at [896, 57] on icon "times" at bounding box center [899, 55] width 10 height 13
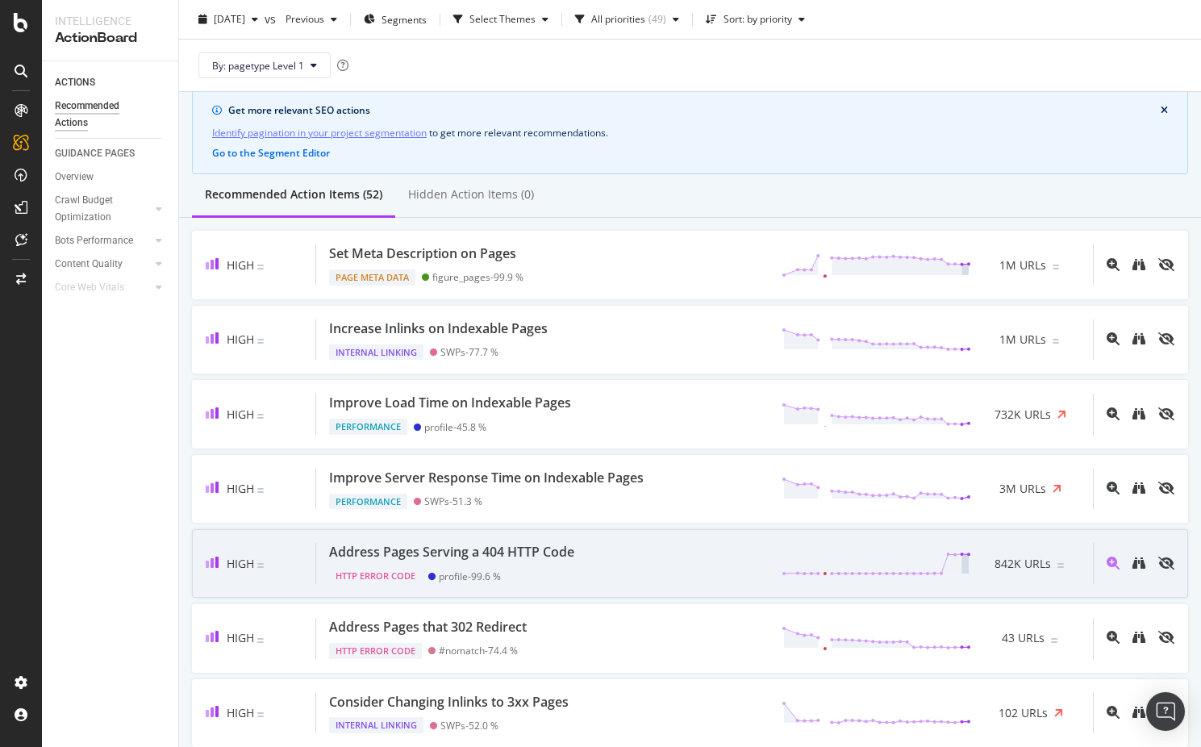
scroll to position [60, 0]
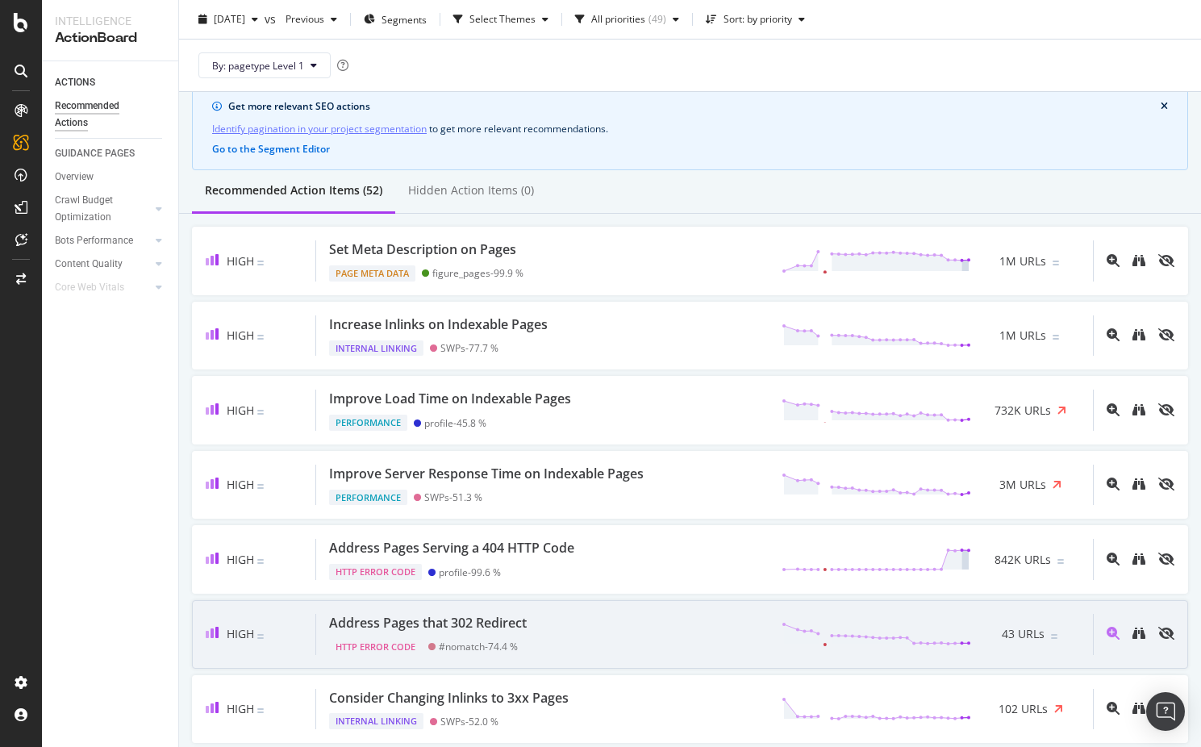
click at [648, 631] on div "Address Pages that 302 Redirect HTTP Error Code #nomatch - 74.4 % 43 URLs" at bounding box center [704, 634] width 776 height 41
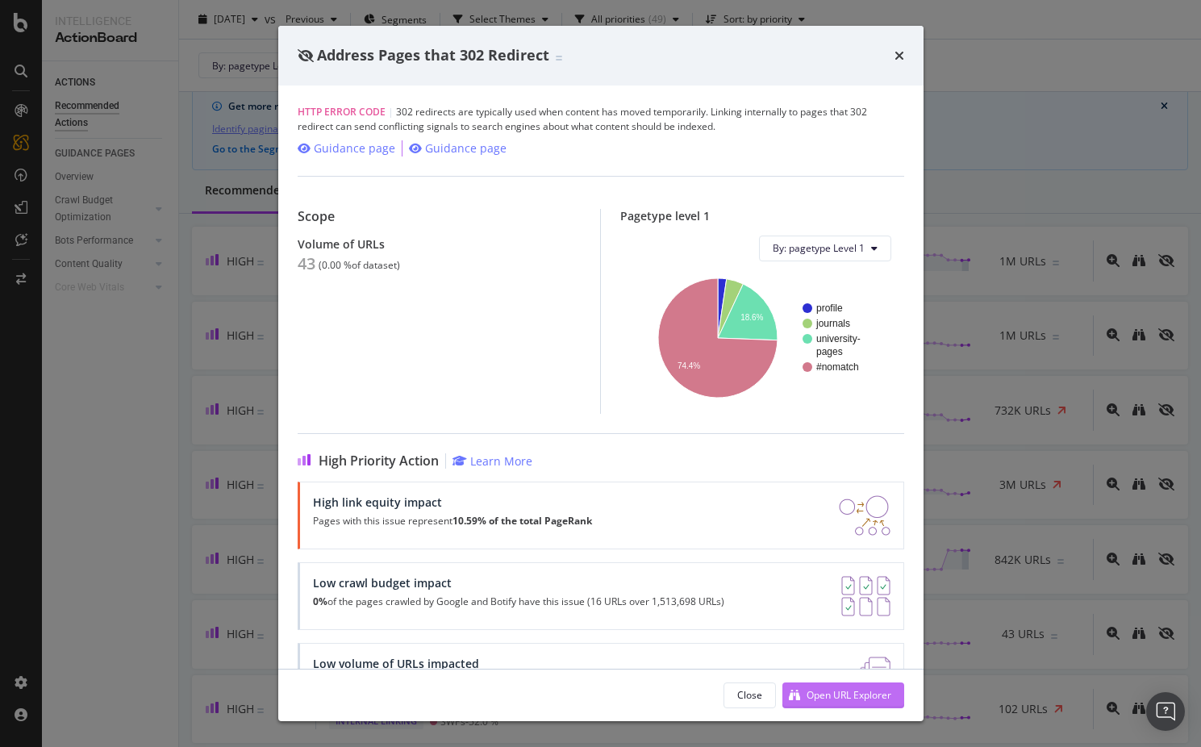
click at [796, 685] on div "Open URL Explorer" at bounding box center [836, 695] width 109 height 24
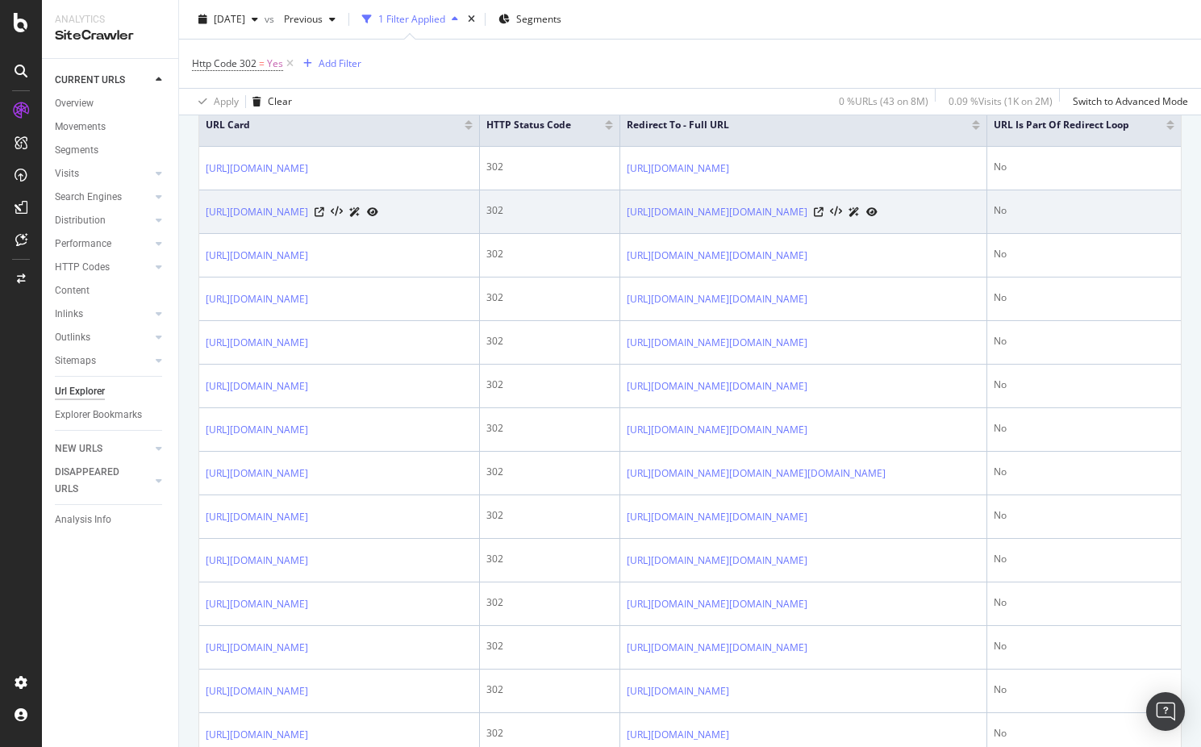
scroll to position [393, 0]
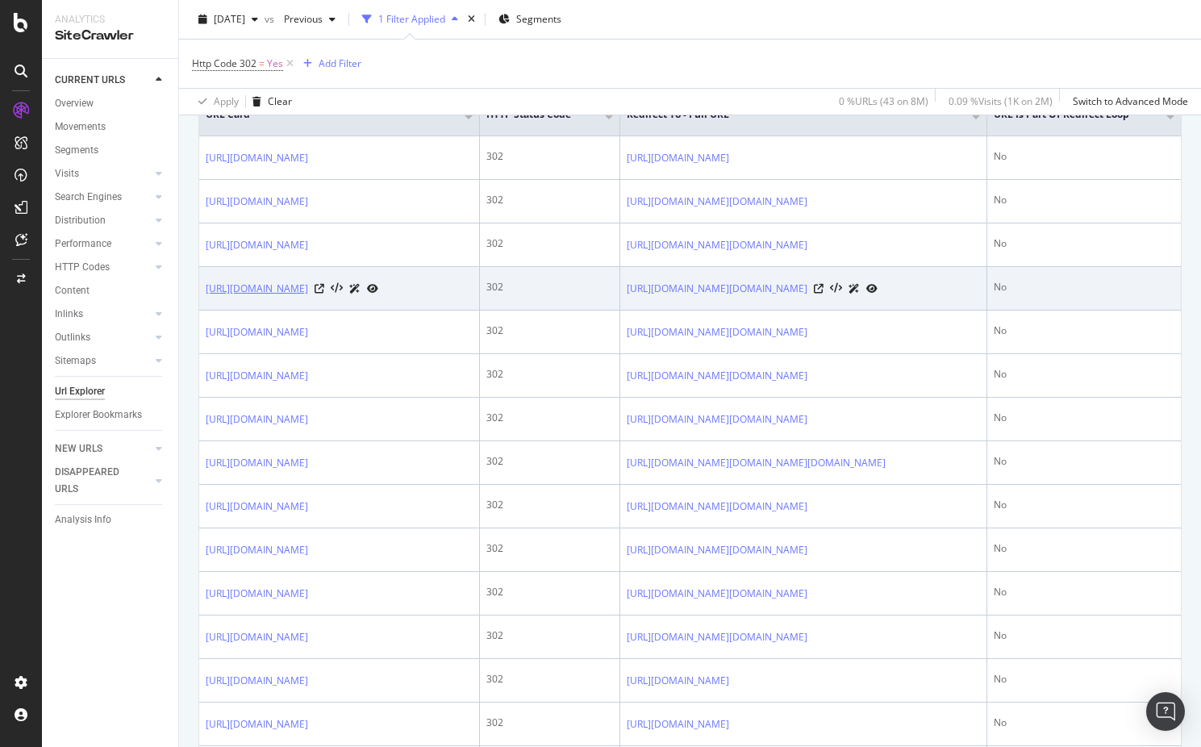
click at [278, 297] on link "[URL][DOMAIN_NAME]" at bounding box center [257, 289] width 102 height 16
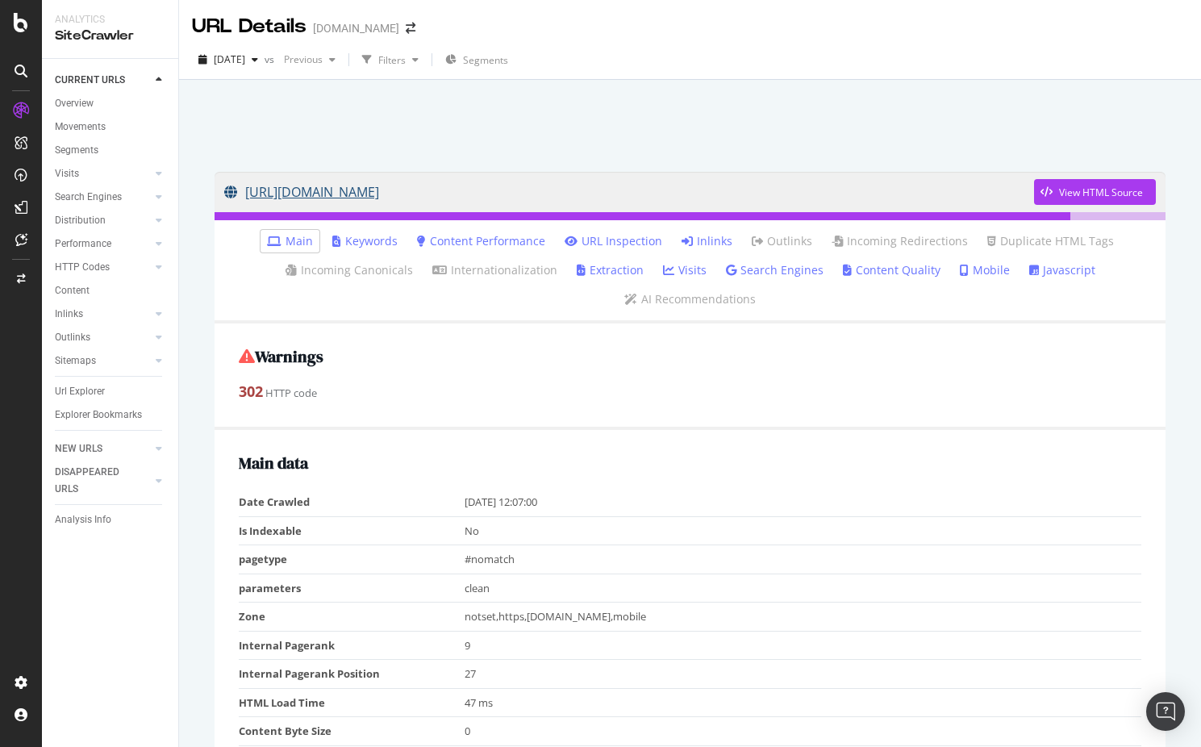
click at [401, 189] on link "[URL][DOMAIN_NAME]" at bounding box center [629, 192] width 810 height 40
click at [712, 234] on link "Inlinks" at bounding box center [706, 241] width 51 height 16
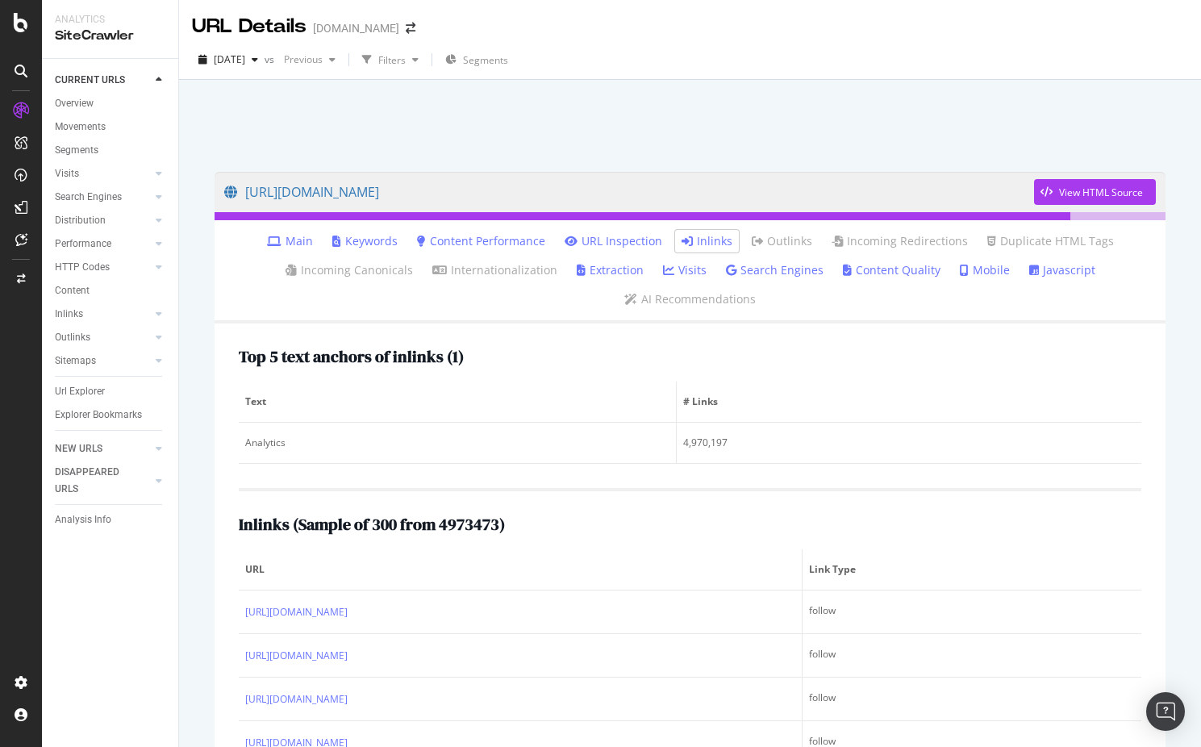
scroll to position [246, 0]
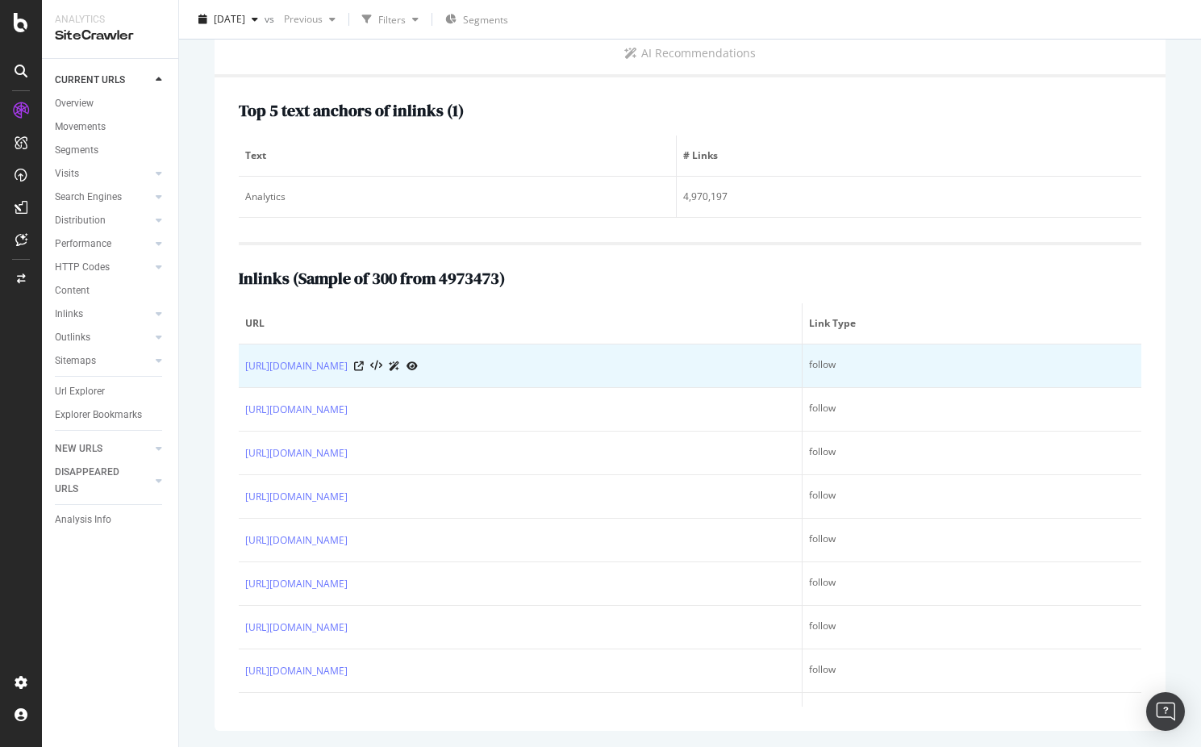
click at [415, 365] on div at bounding box center [386, 365] width 64 height 17
click at [364, 365] on icon at bounding box center [359, 366] width 10 height 10
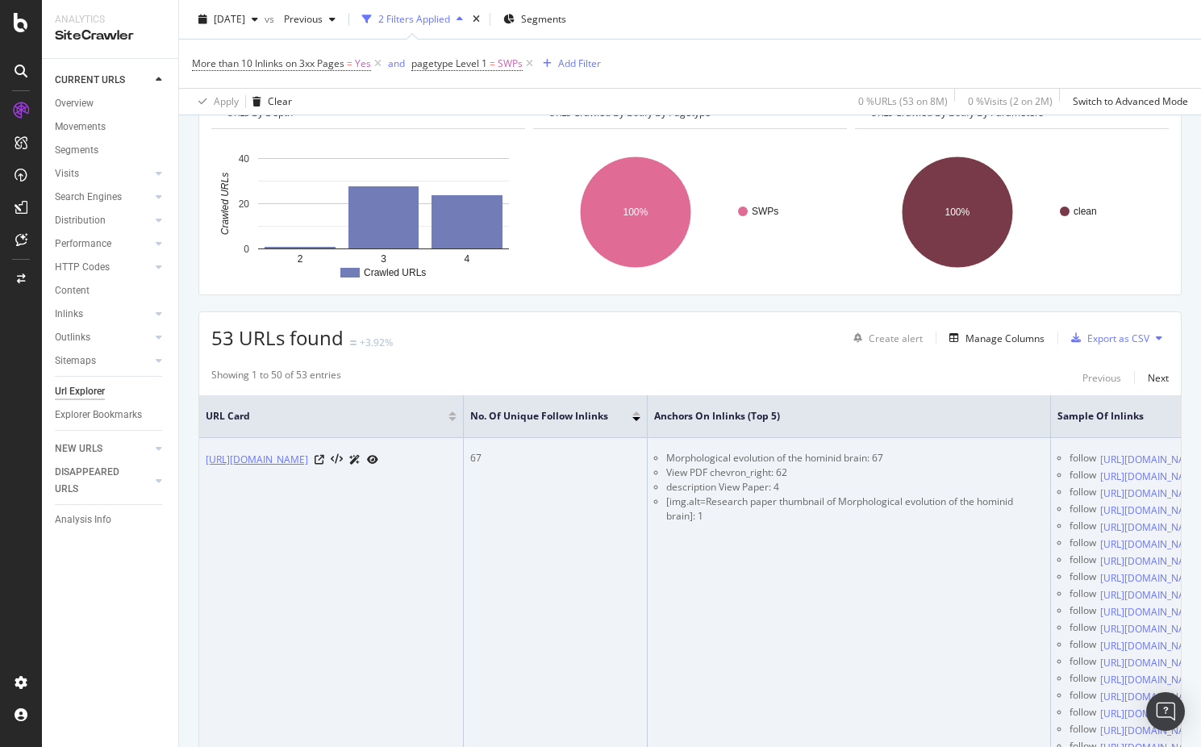
click at [308, 457] on link "[URL][DOMAIN_NAME]" at bounding box center [257, 460] width 102 height 16
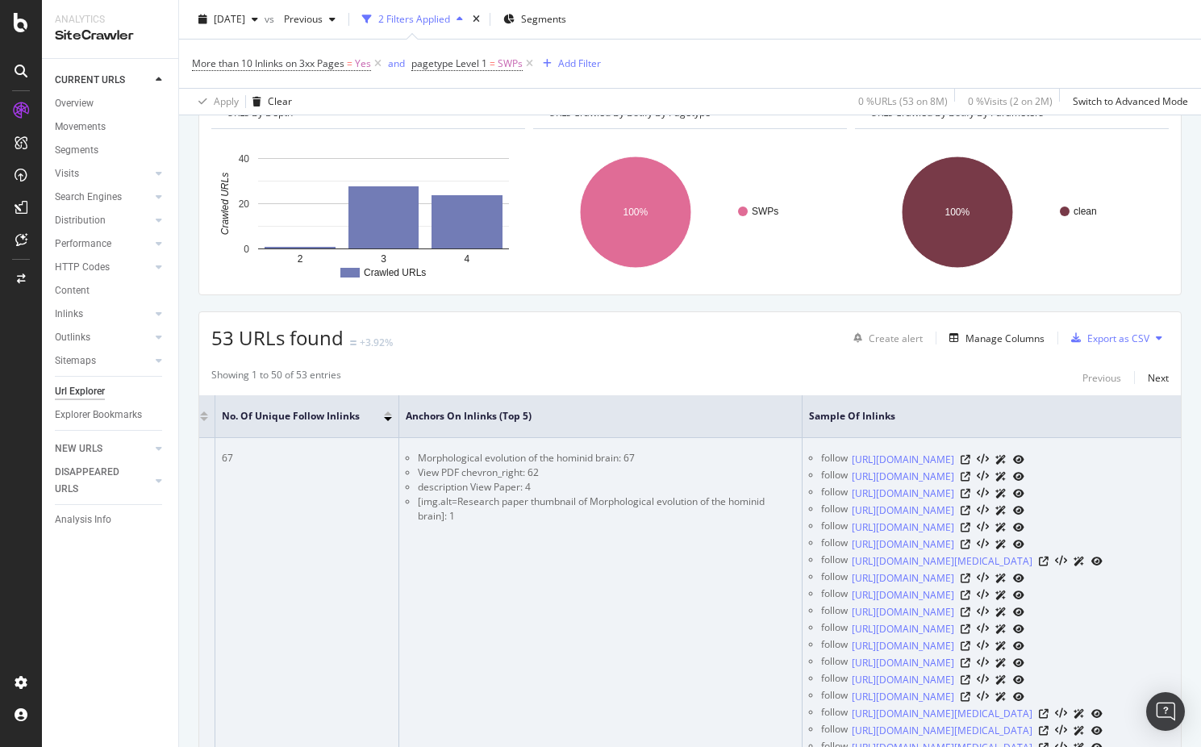
scroll to position [0, 411]
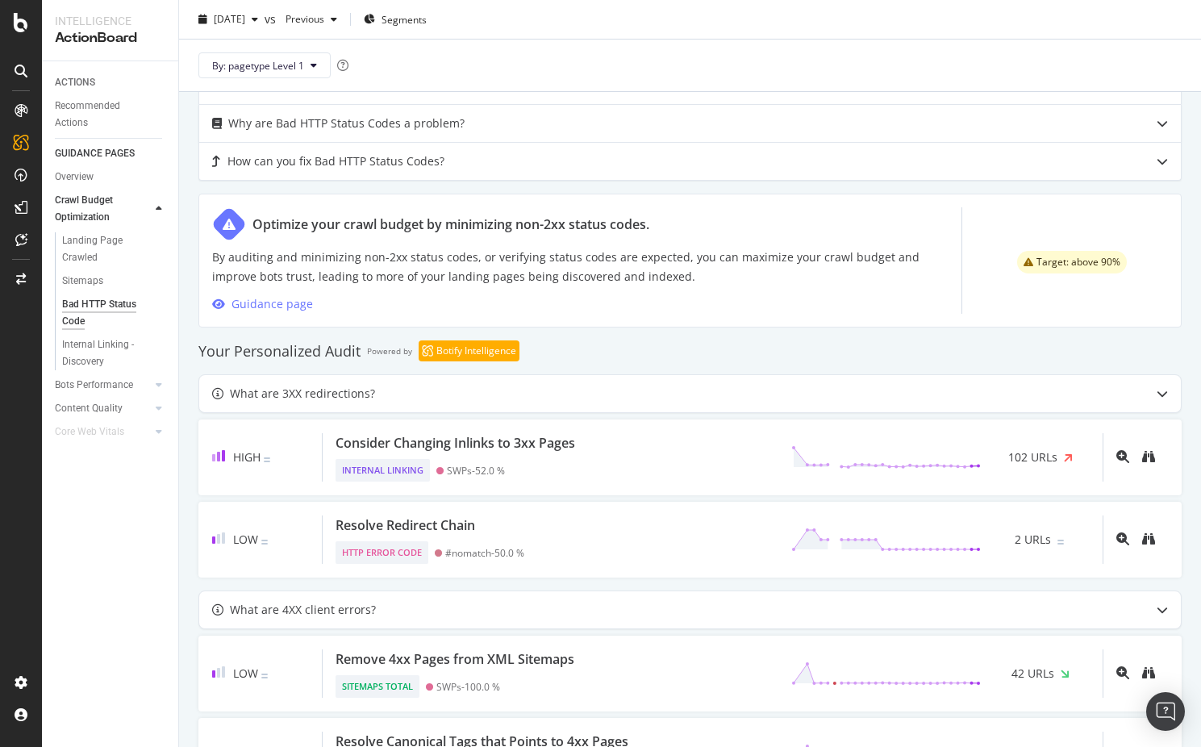
scroll to position [743, 0]
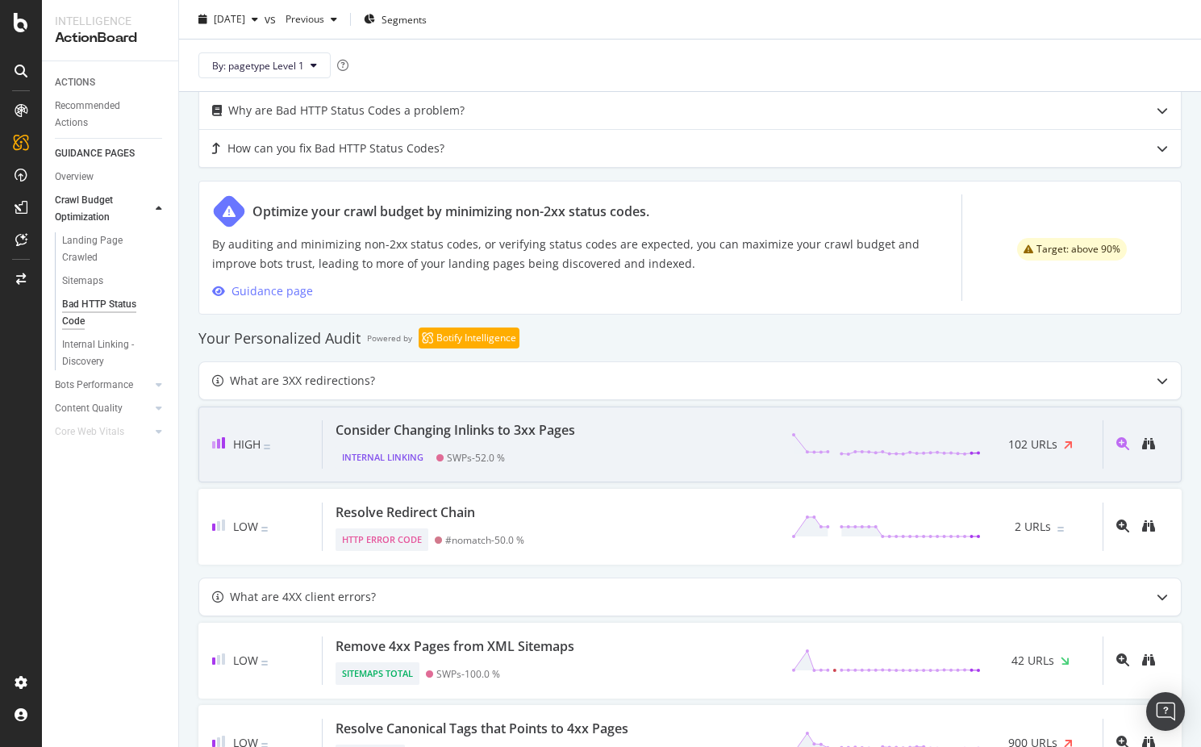
click at [580, 454] on div "Internal Linking SWPs - 52.0 %" at bounding box center [458, 453] width 246 height 29
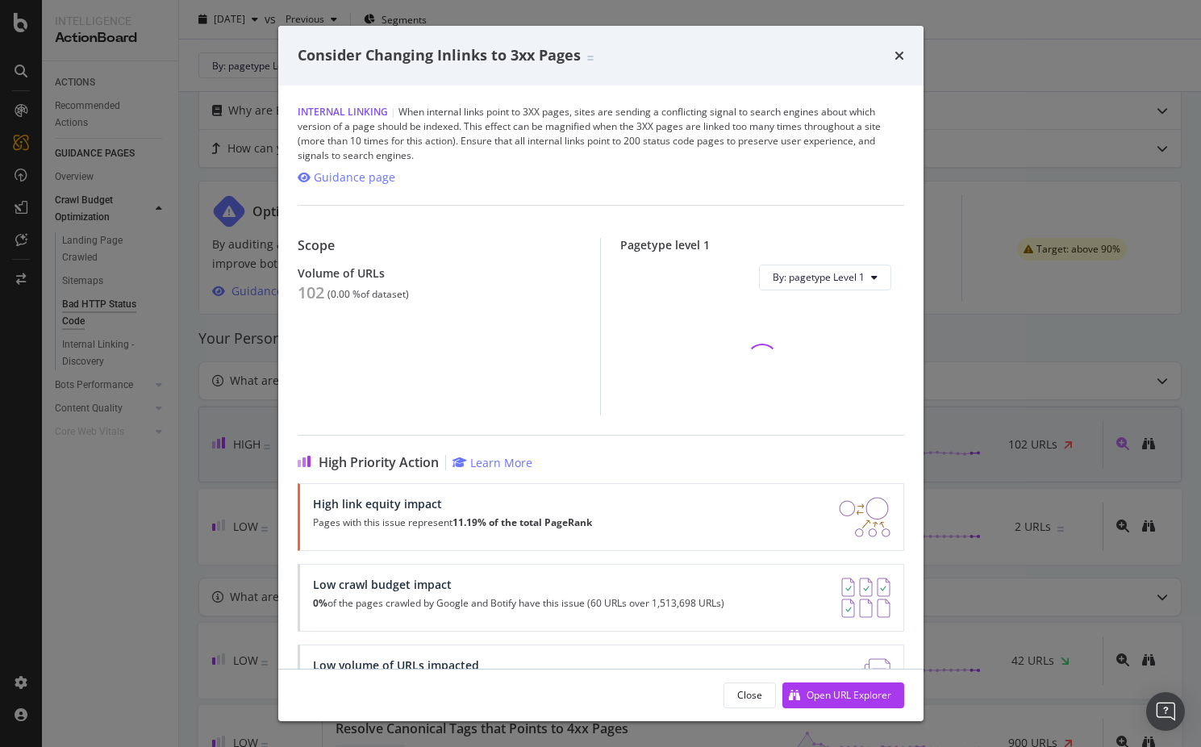
scroll to position [884, 0]
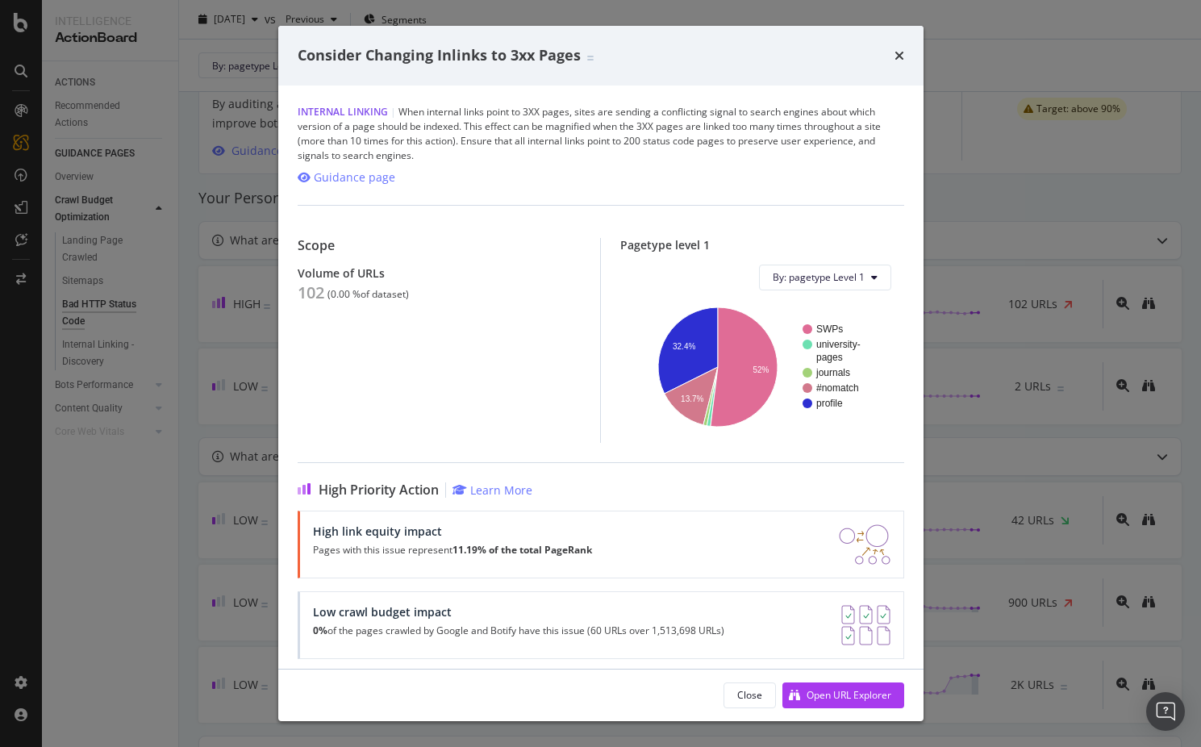
click at [200, 488] on div "Consider Changing Inlinks to 3xx Pages Internal Linking | When internal links p…" at bounding box center [600, 373] width 1201 height 747
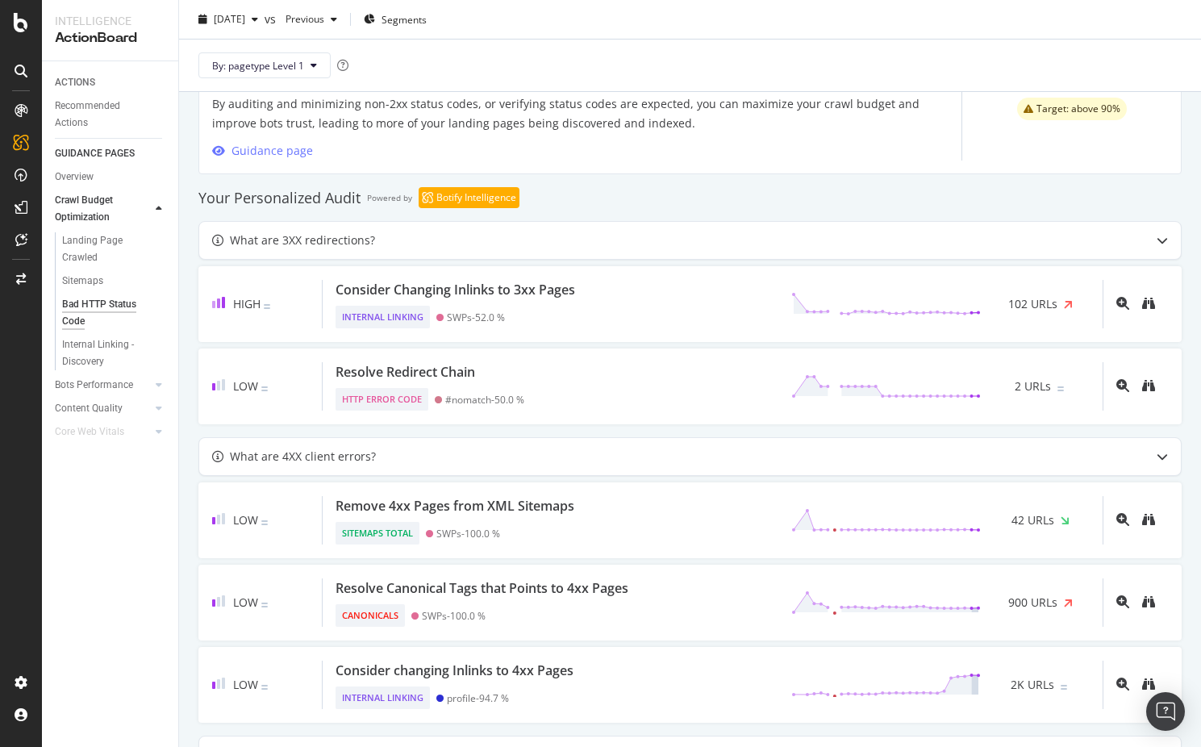
scroll to position [884, 0]
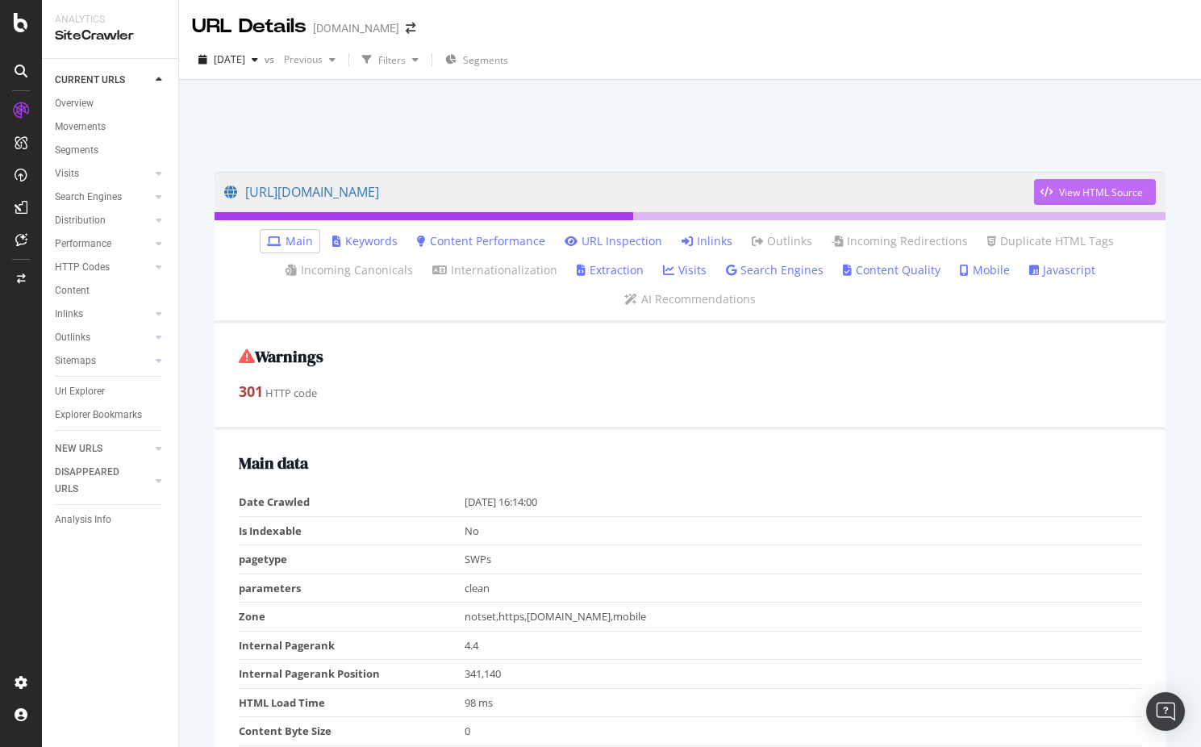
click at [1062, 193] on div "View HTML Source" at bounding box center [1101, 192] width 84 height 14
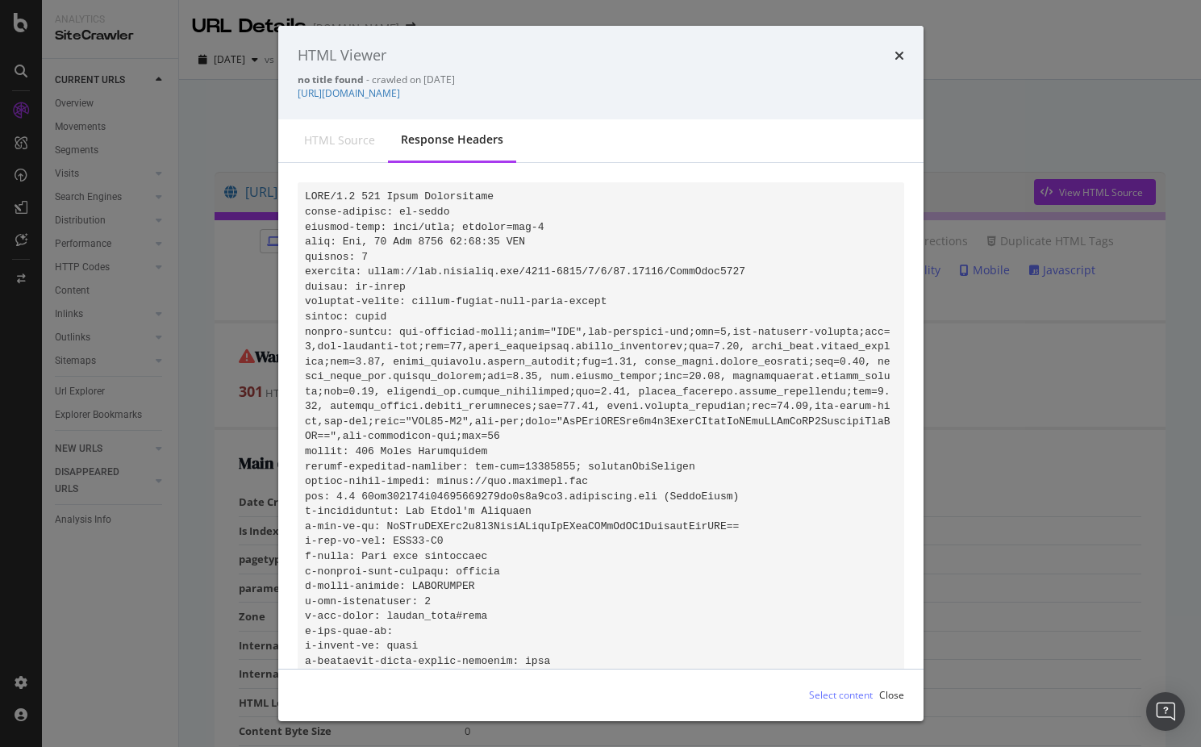
drag, startPoint x: 718, startPoint y: 98, endPoint x: 295, endPoint y: 100, distance: 422.5
click at [295, 100] on div "HTML Viewer no title found - crawled on [DATE] [URL][DOMAIN_NAME]" at bounding box center [600, 73] width 645 height 94
copy link "[URL][DOMAIN_NAME]"
click at [224, 310] on div "HTML Viewer no title found - crawled on [DATE] [URL][DOMAIN_NAME] HTML source R…" at bounding box center [600, 373] width 1201 height 747
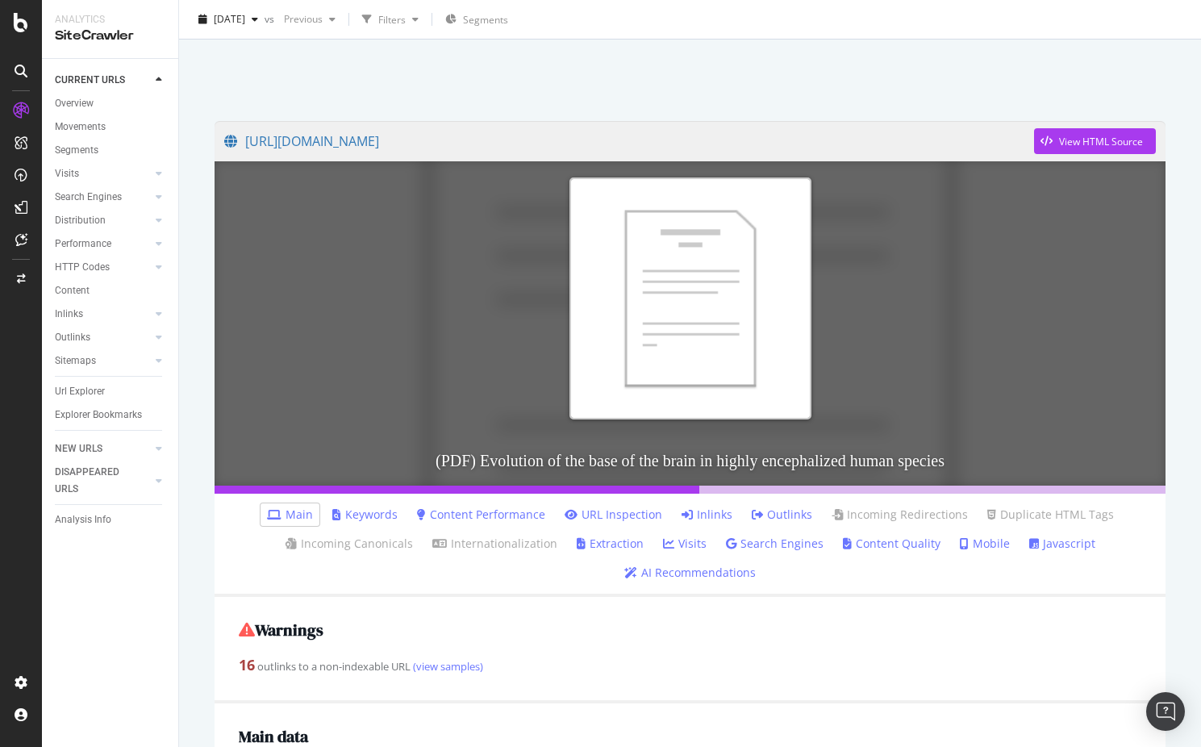
scroll to position [35, 0]
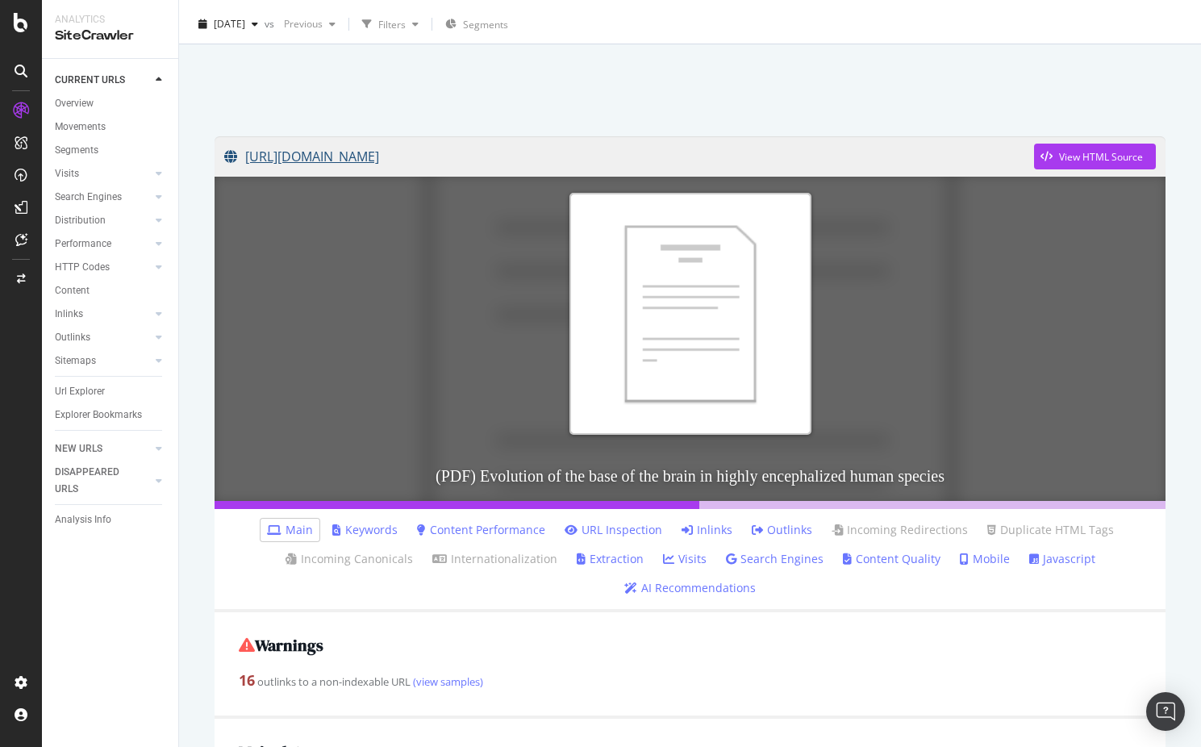
click at [864, 152] on link "https://www.academia.edu/143730469/Evolution_of_the_base_of_the_brain_in_highly…" at bounding box center [629, 156] width 810 height 40
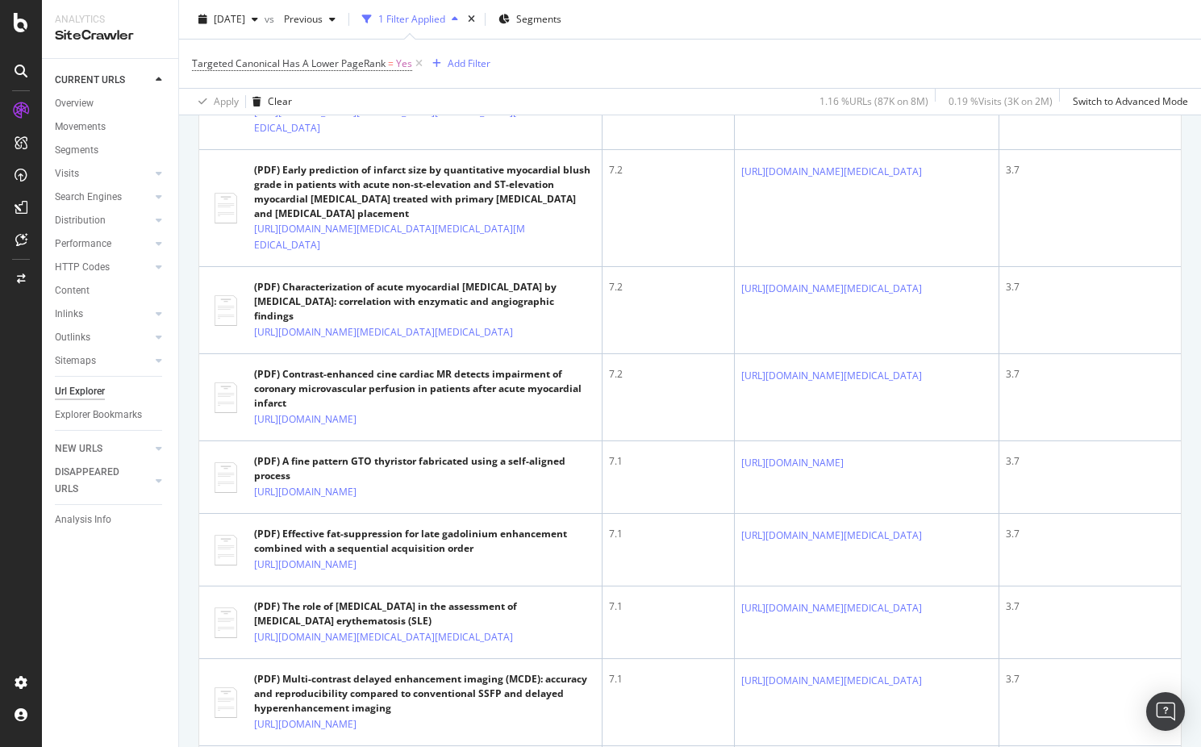
scroll to position [1176, 0]
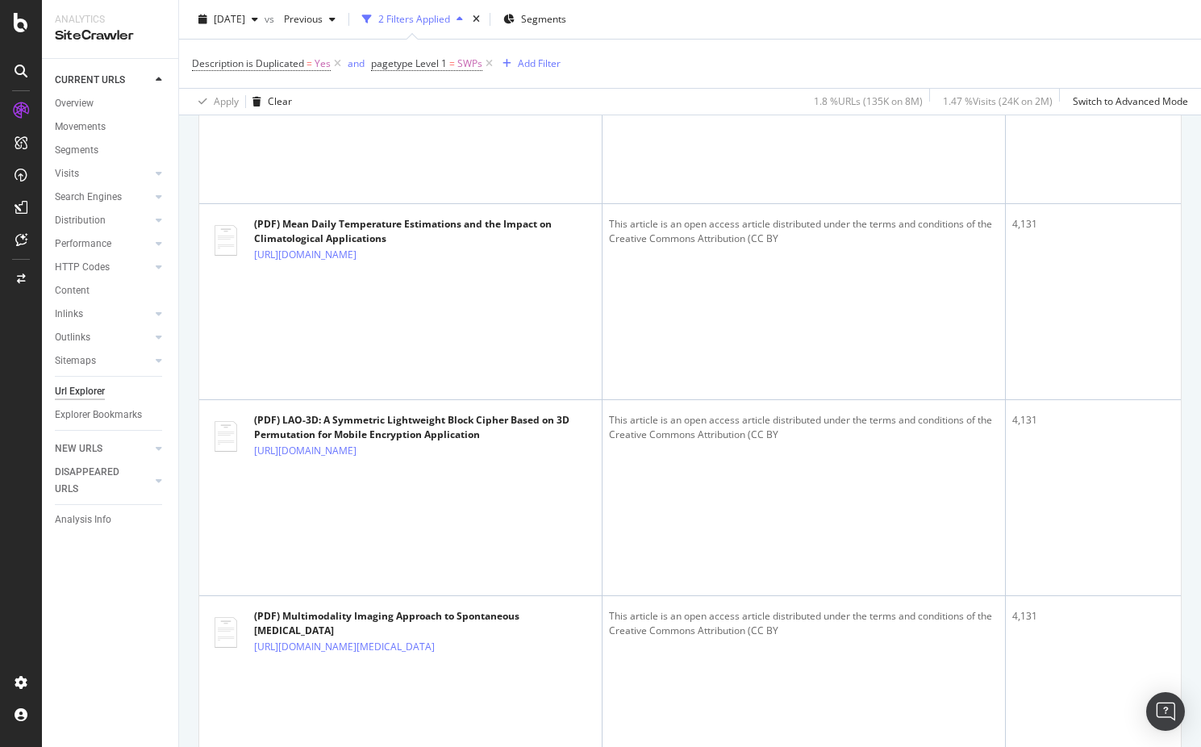
scroll to position [1133, 0]
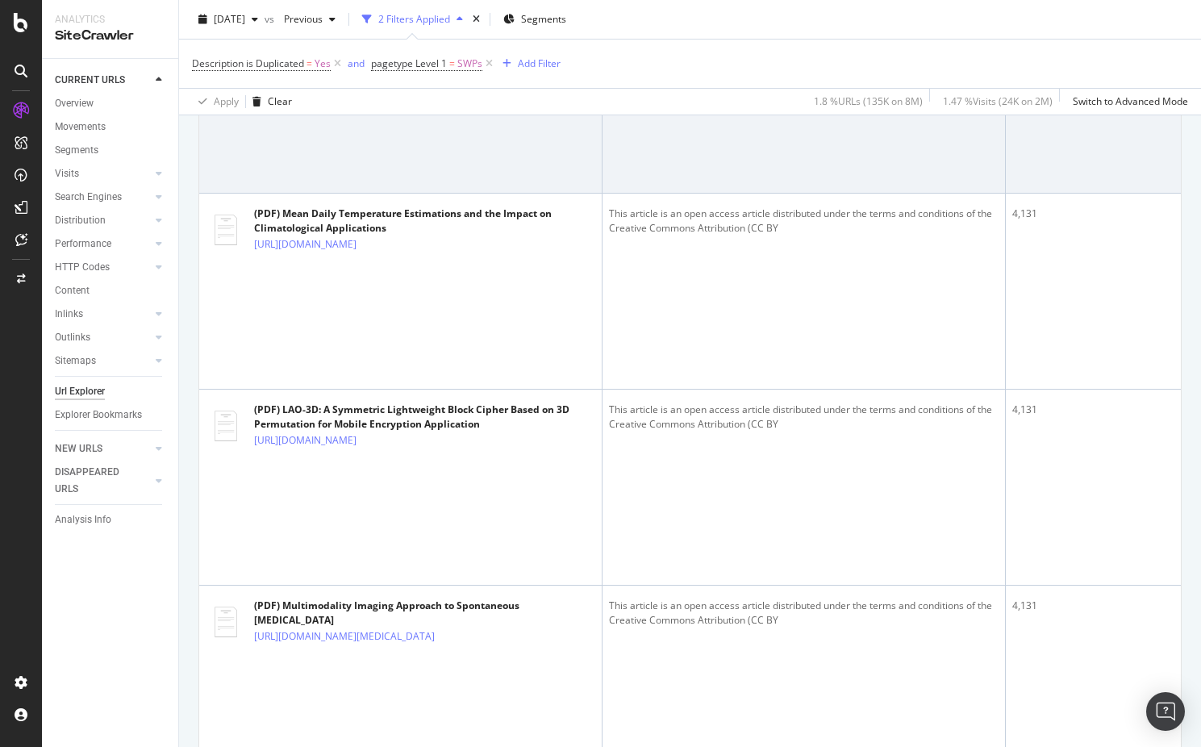
click at [356, 56] on link "https://www.academia.edu/124074190/Impact_Response_of_Monolithic_and_Laminated_…" at bounding box center [305, 48] width 102 height 16
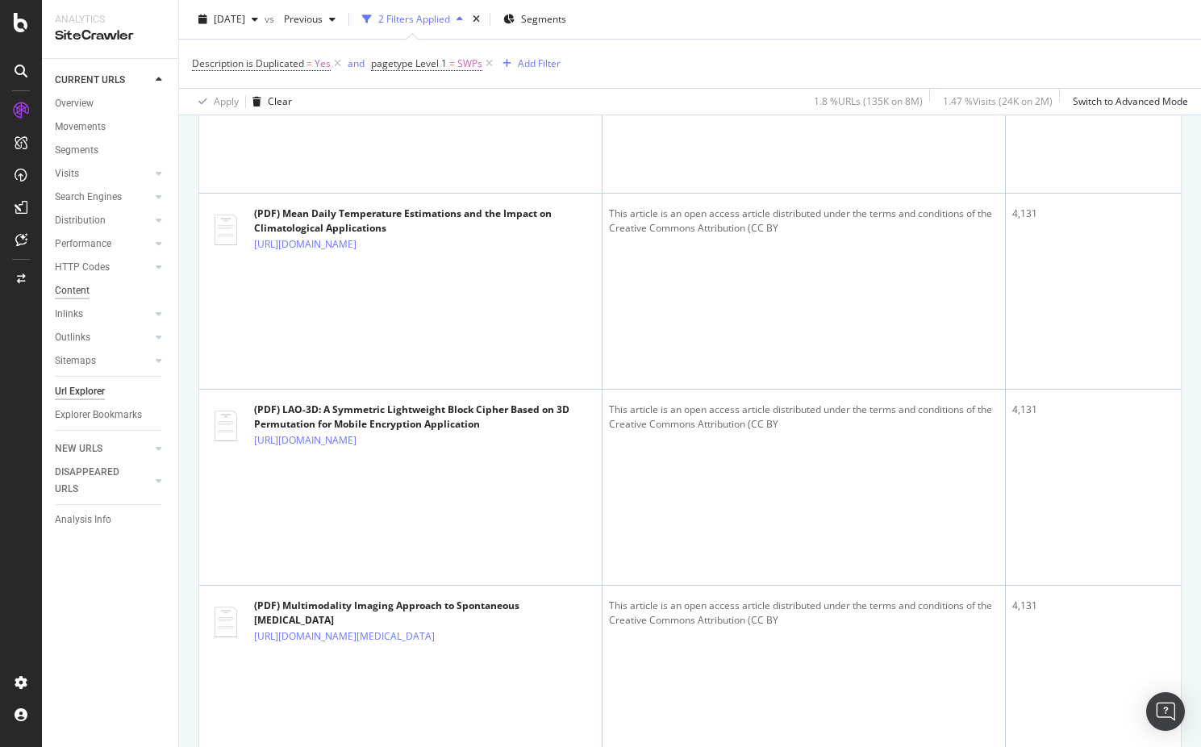
click at [78, 288] on div "Content" at bounding box center [72, 290] width 35 height 17
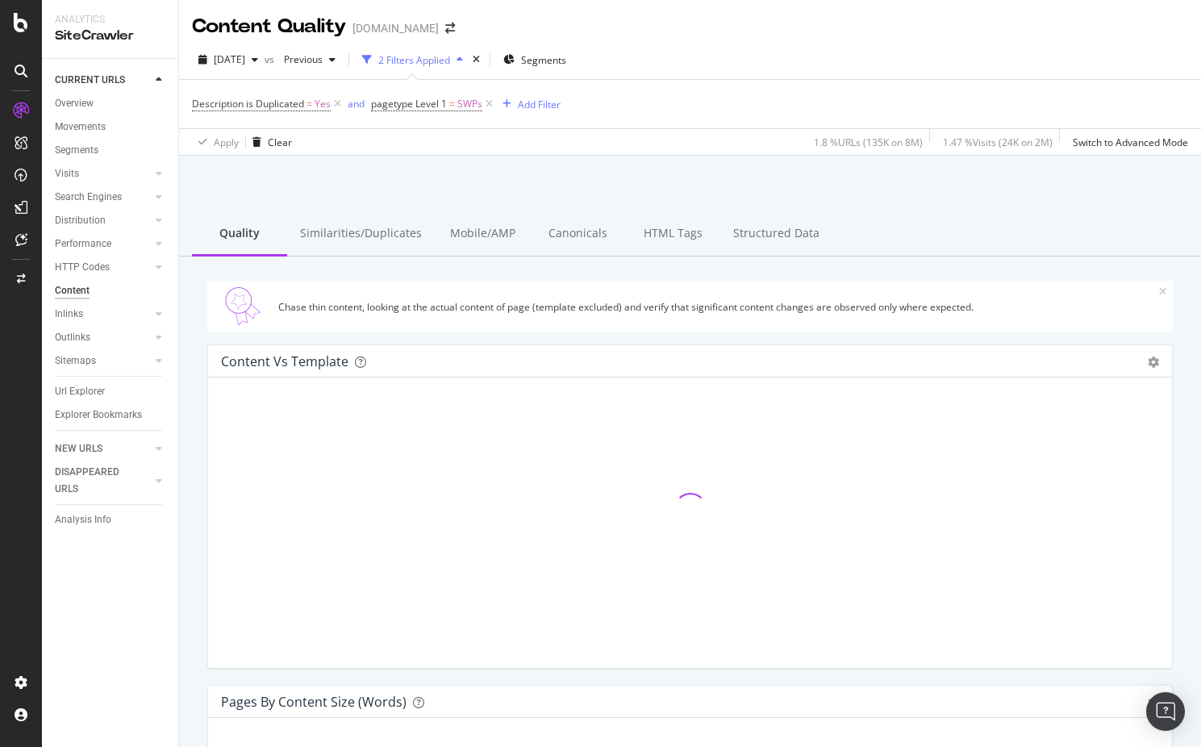
click at [81, 323] on div "Inlinks" at bounding box center [116, 313] width 123 height 23
click at [78, 318] on div "Inlinks" at bounding box center [69, 314] width 28 height 17
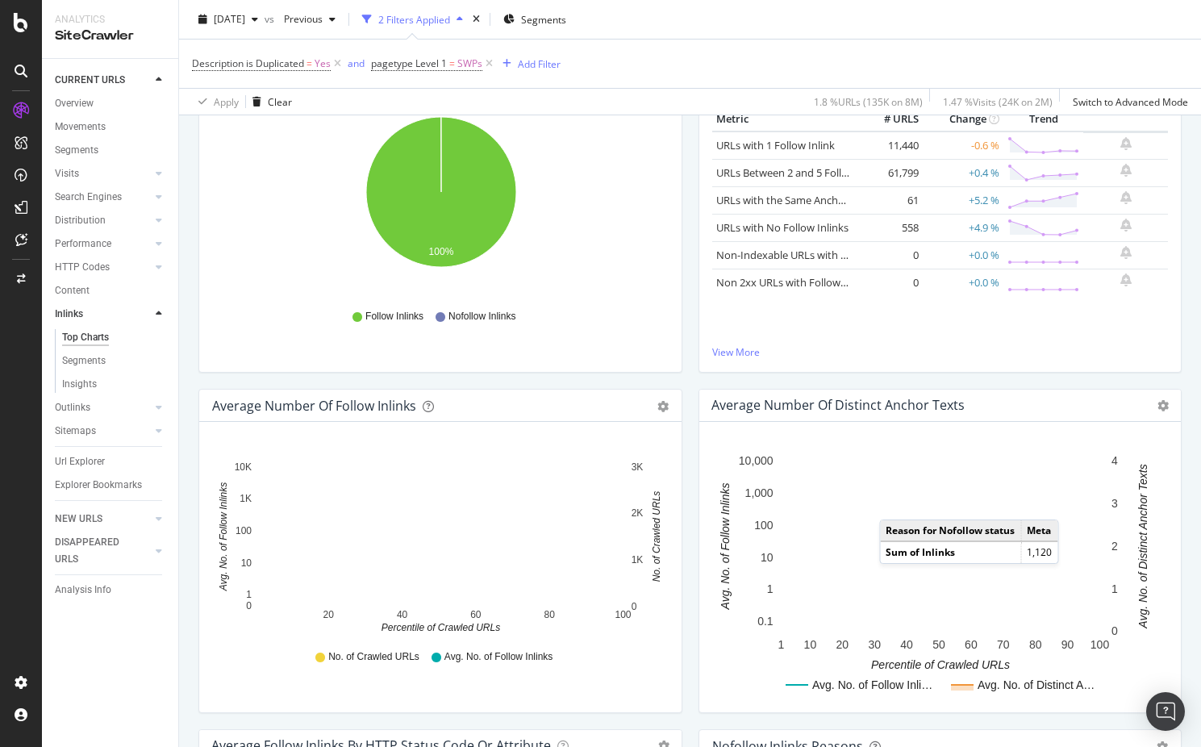
scroll to position [242, 0]
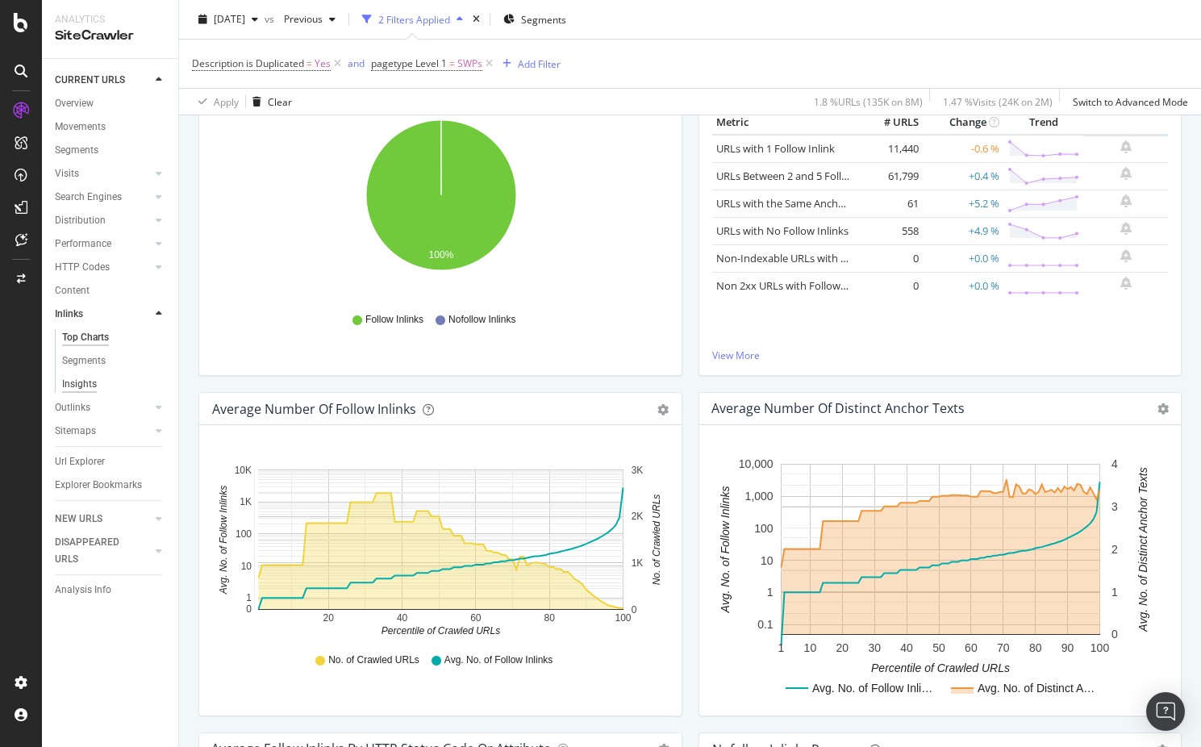
click at [86, 389] on div "Insights" at bounding box center [79, 384] width 35 height 17
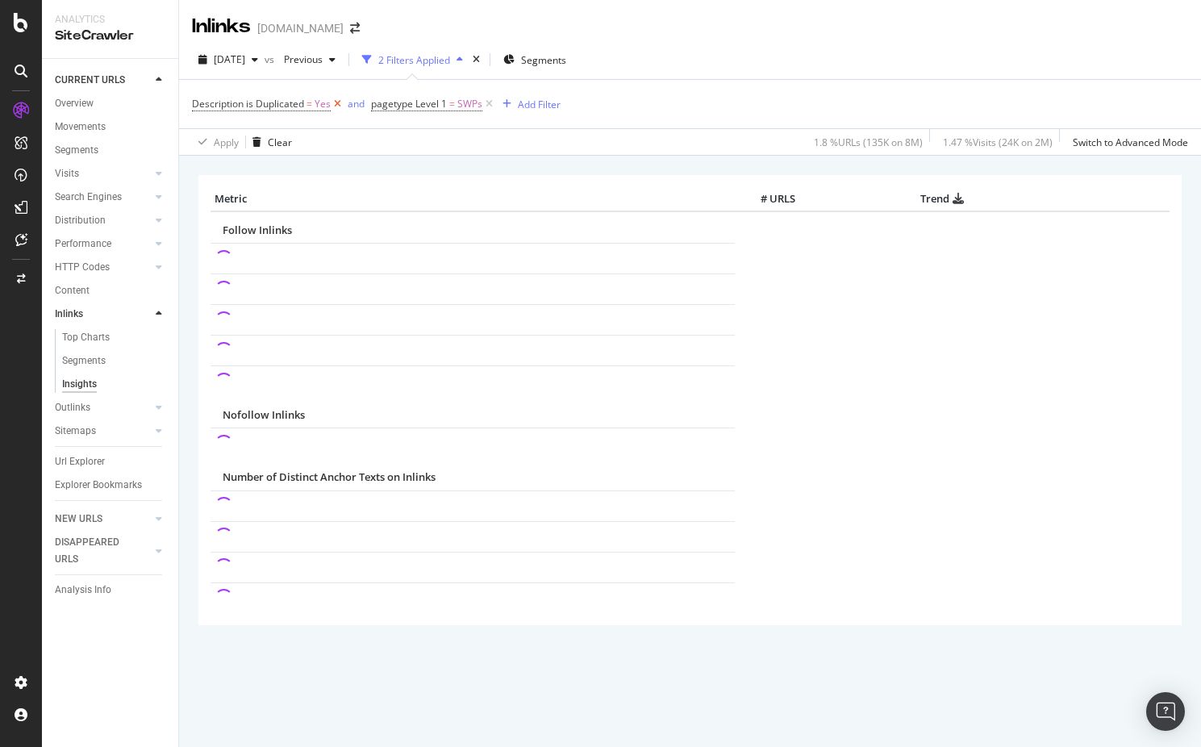
click at [333, 106] on icon at bounding box center [338, 104] width 14 height 16
click at [307, 110] on icon at bounding box center [310, 104] width 14 height 16
click at [93, 543] on div "DISAPPEARED URLS" at bounding box center [95, 551] width 81 height 34
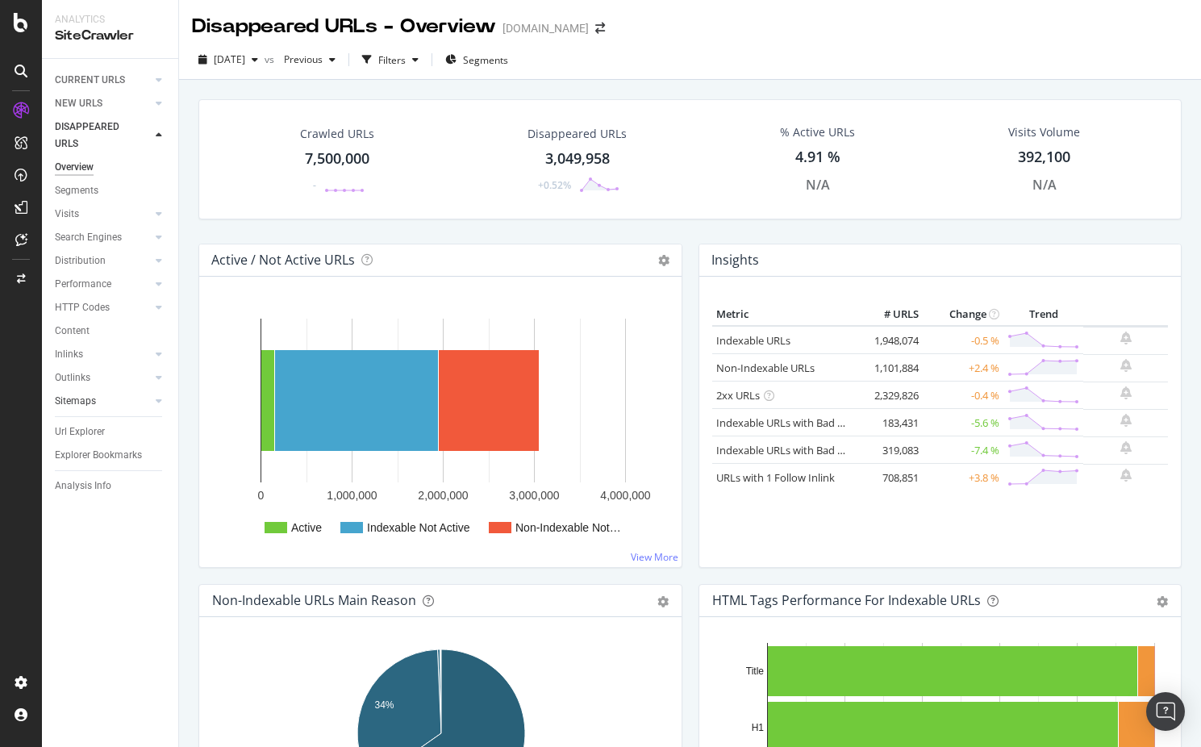
click at [136, 405] on div at bounding box center [143, 401] width 16 height 16
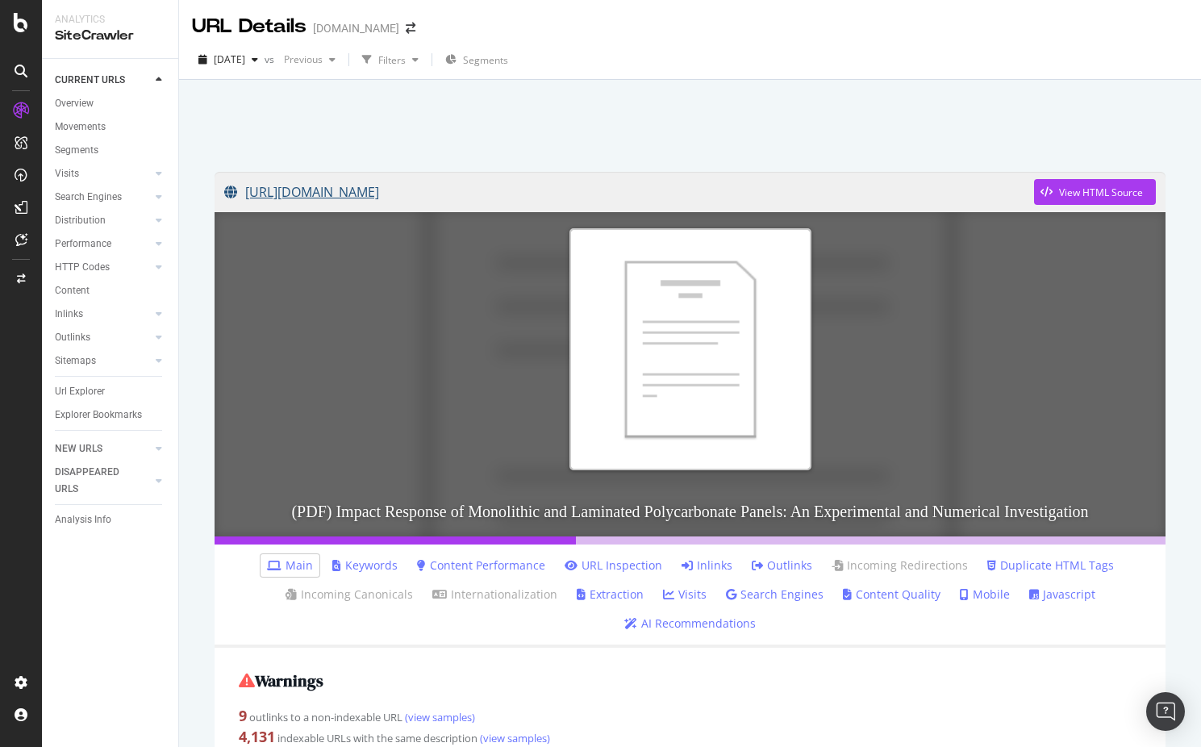
click at [640, 186] on link "[URL][DOMAIN_NAME]" at bounding box center [629, 192] width 810 height 40
click at [90, 226] on div "Distribution" at bounding box center [80, 220] width 51 height 17
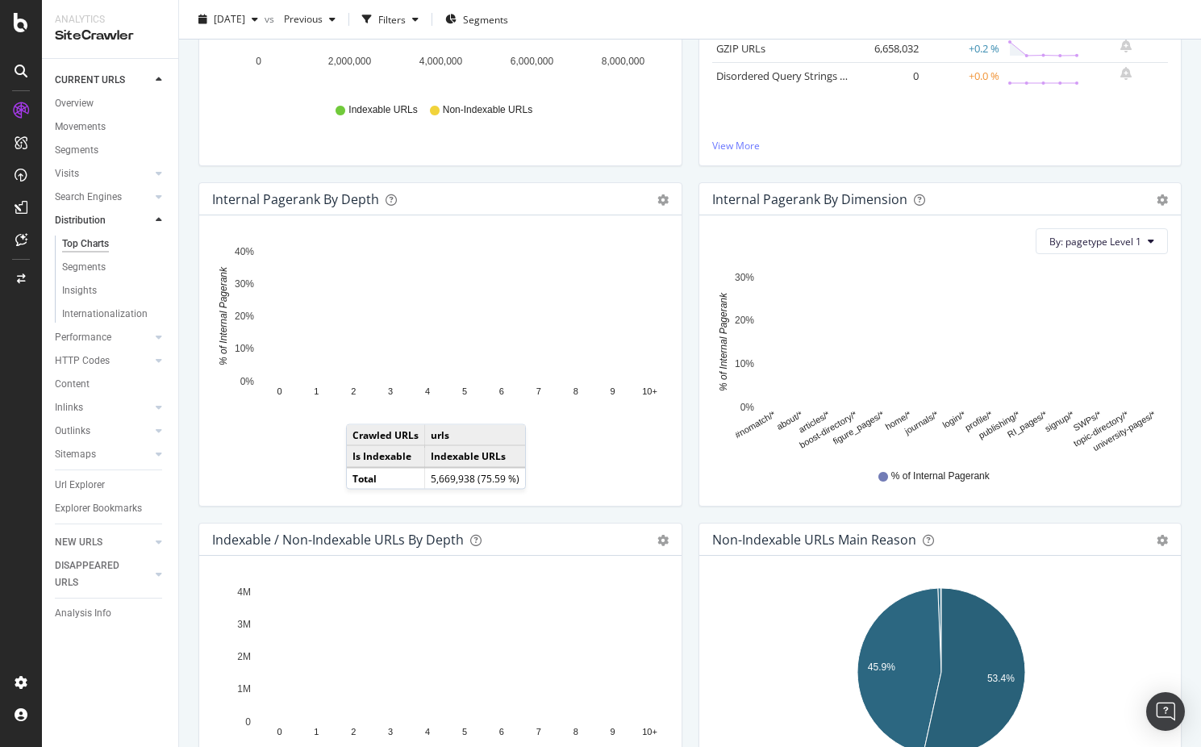
scroll to position [185, 0]
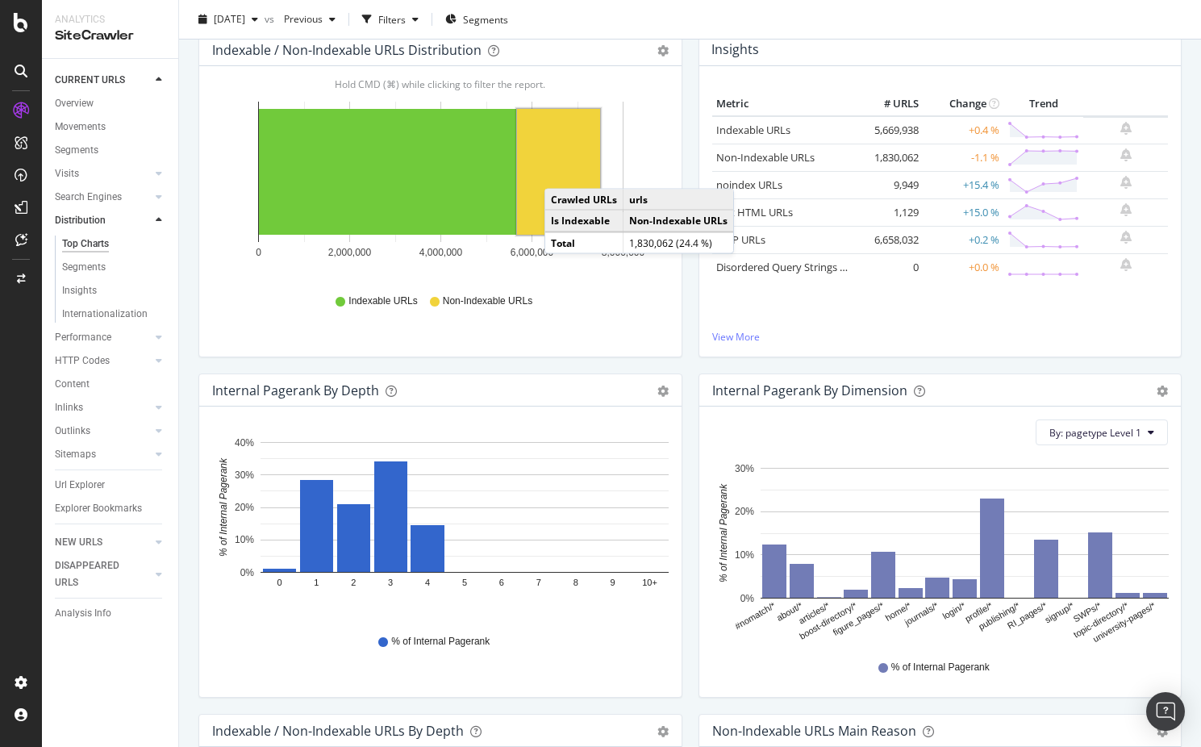
click at [560, 173] on rect "A chart." at bounding box center [558, 172] width 83 height 126
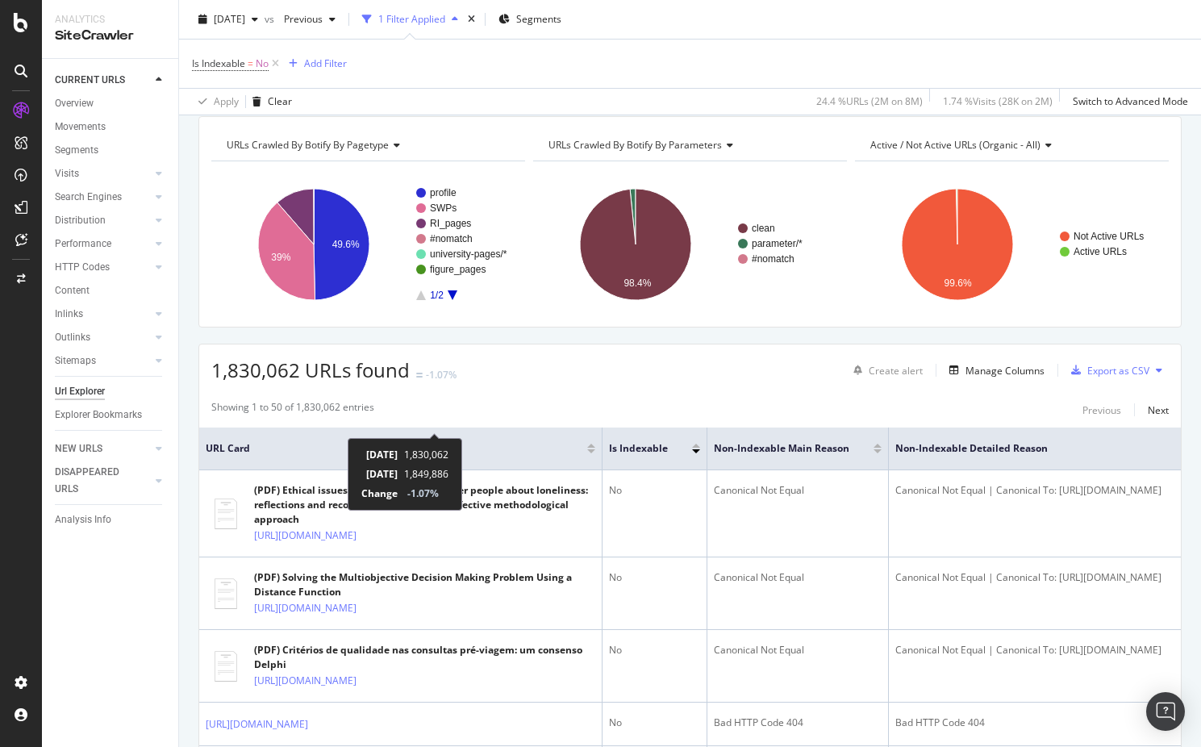
scroll to position [65, 0]
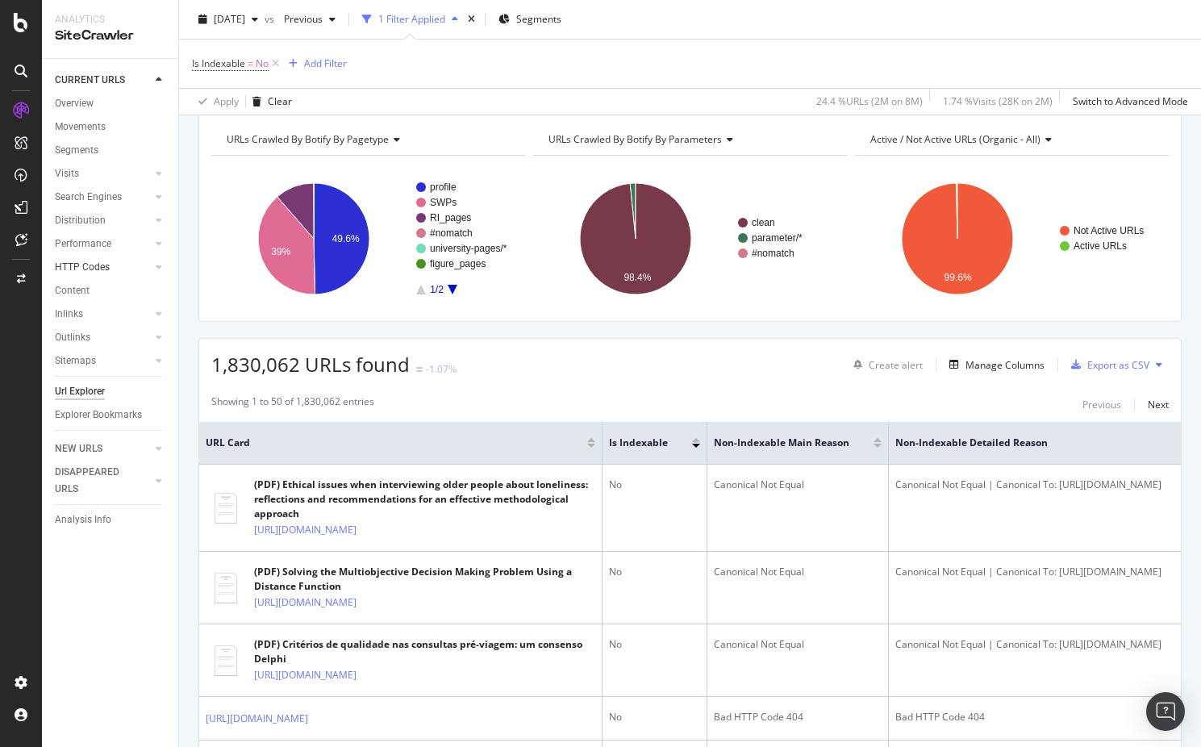
click at [144, 269] on div at bounding box center [143, 267] width 16 height 16
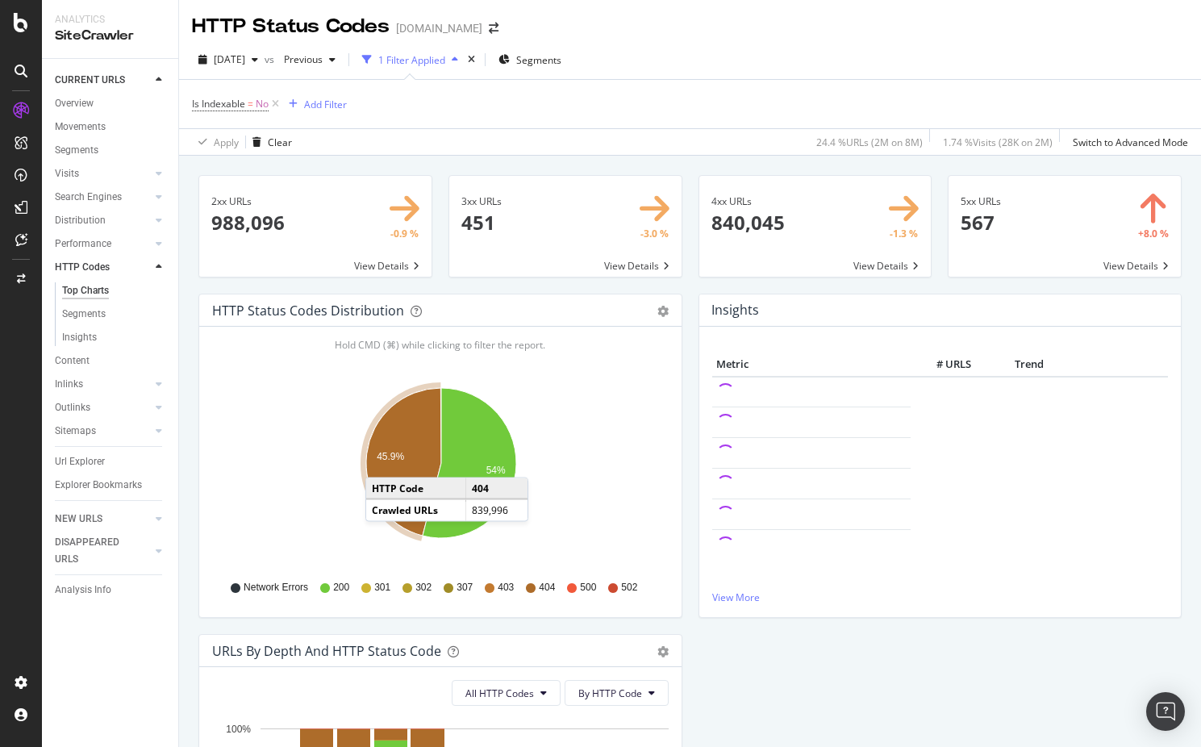
click at [381, 461] on text "45.9%" at bounding box center [390, 457] width 27 height 11
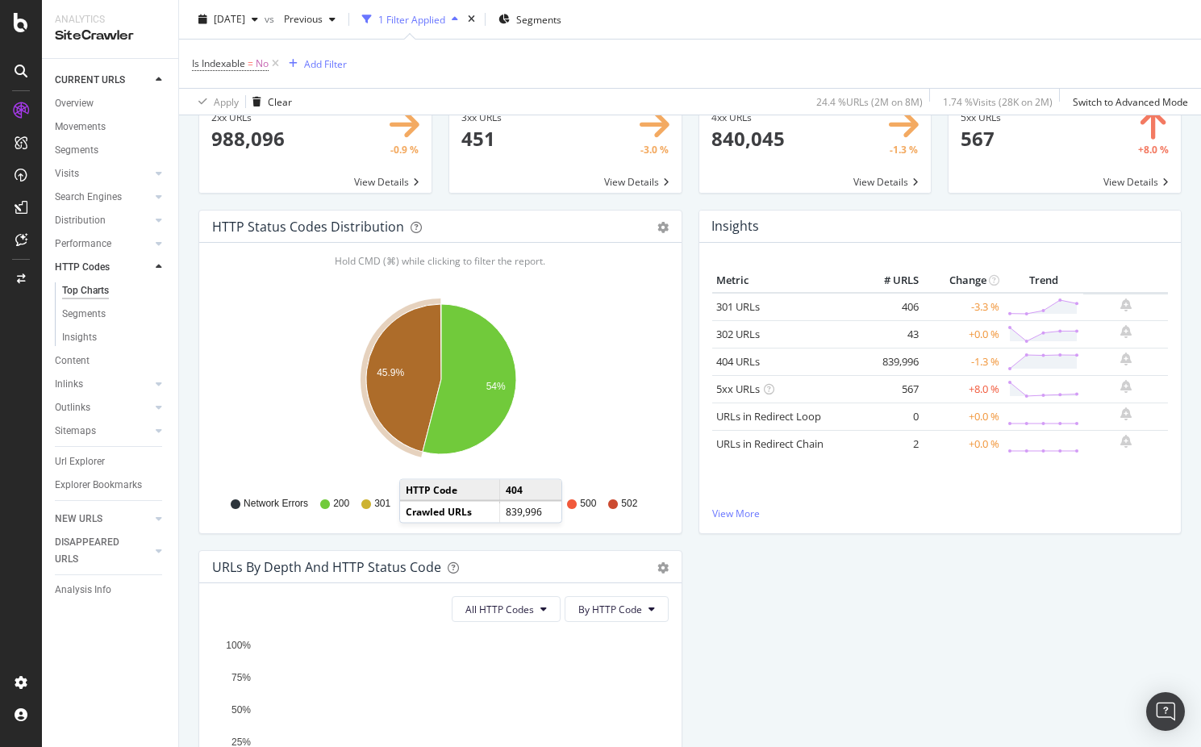
scroll to position [85, 0]
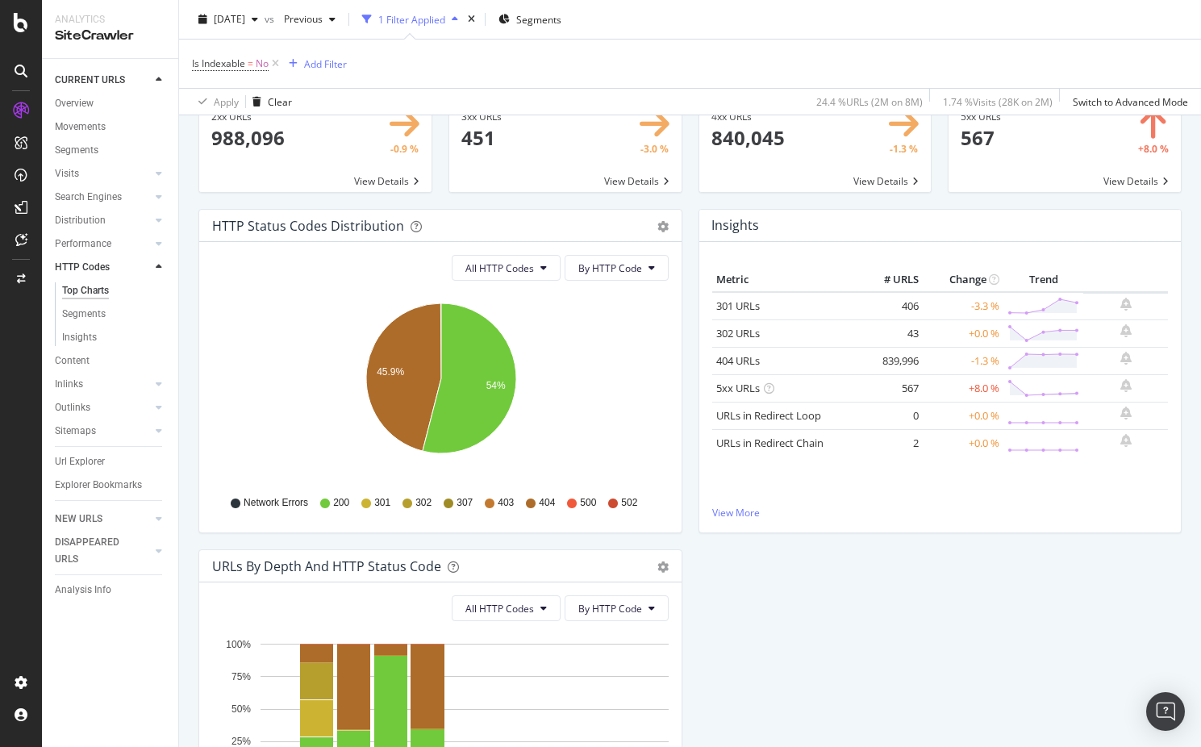
click at [90, 290] on div "Top Charts" at bounding box center [85, 290] width 47 height 17
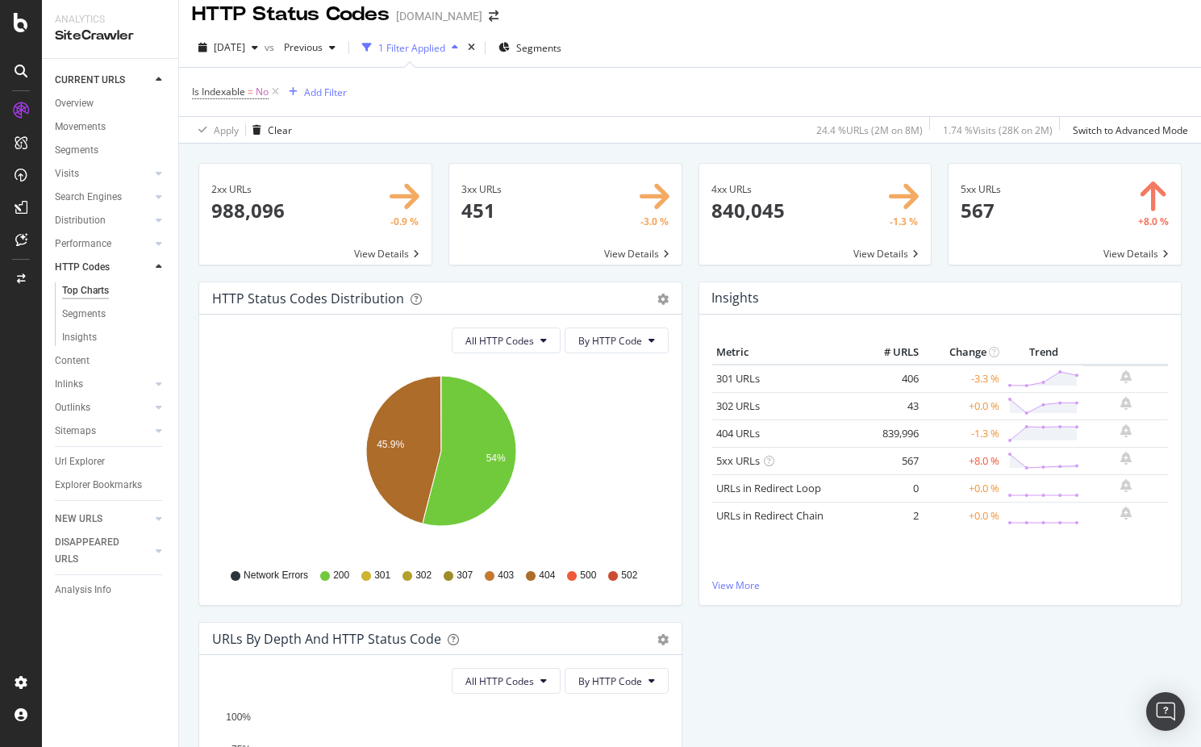
scroll to position [0, 0]
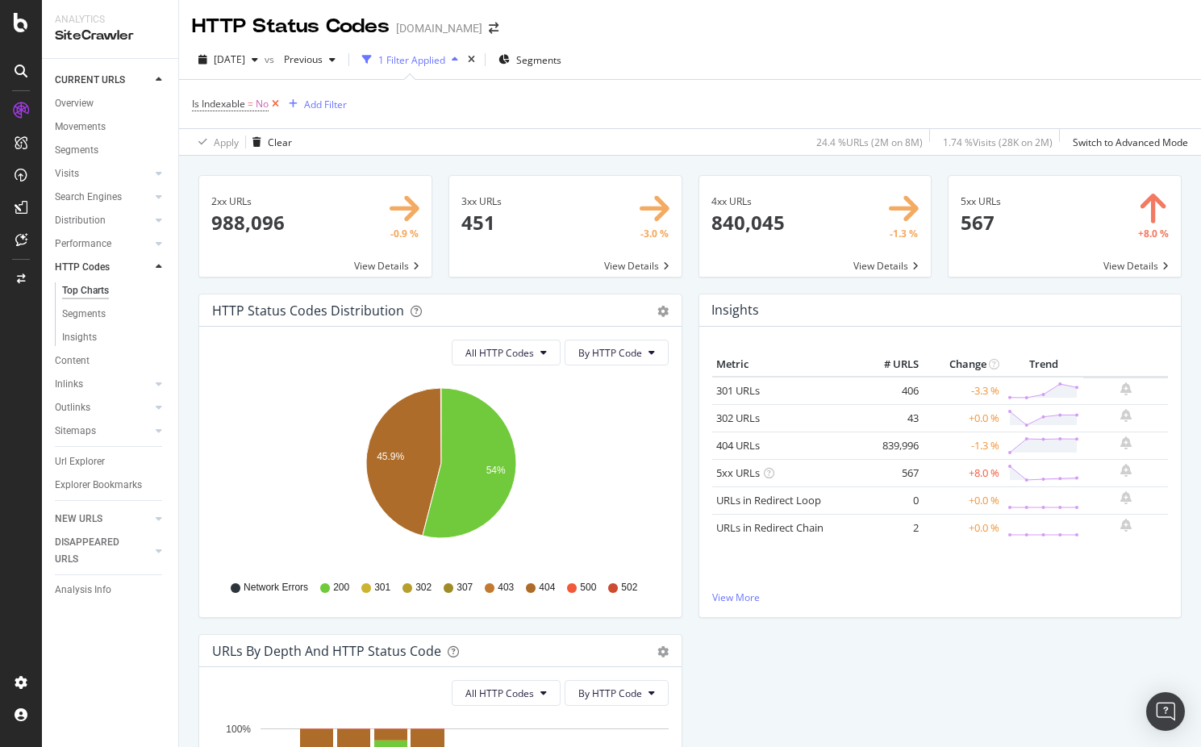
click at [276, 105] on icon at bounding box center [276, 104] width 14 height 16
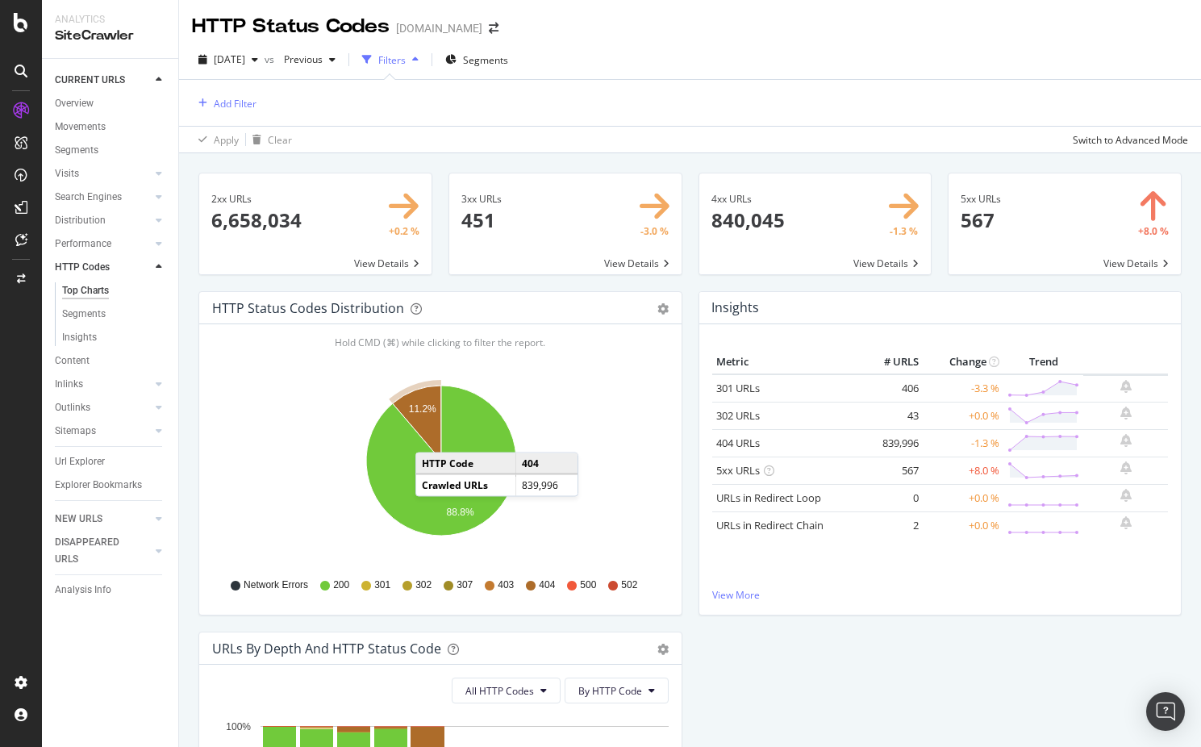
click at [431, 436] on icon "A chart." at bounding box center [417, 422] width 48 height 75
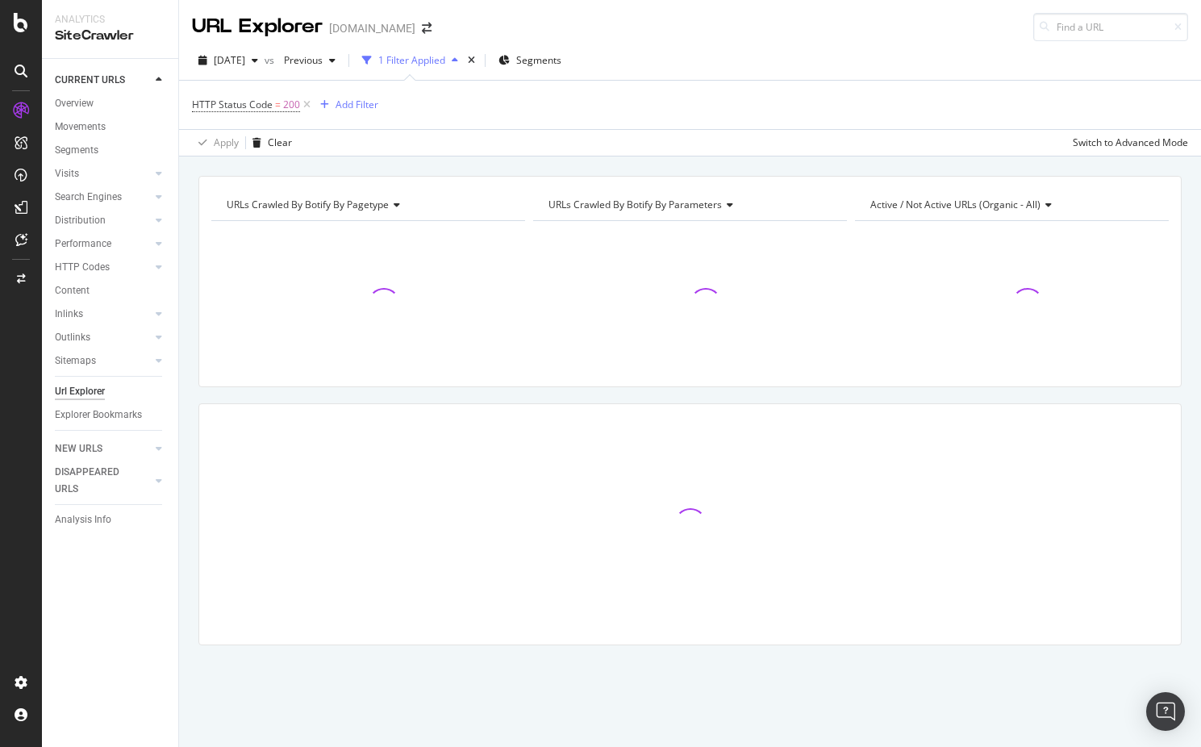
click at [432, 436] on div at bounding box center [689, 524] width 981 height 240
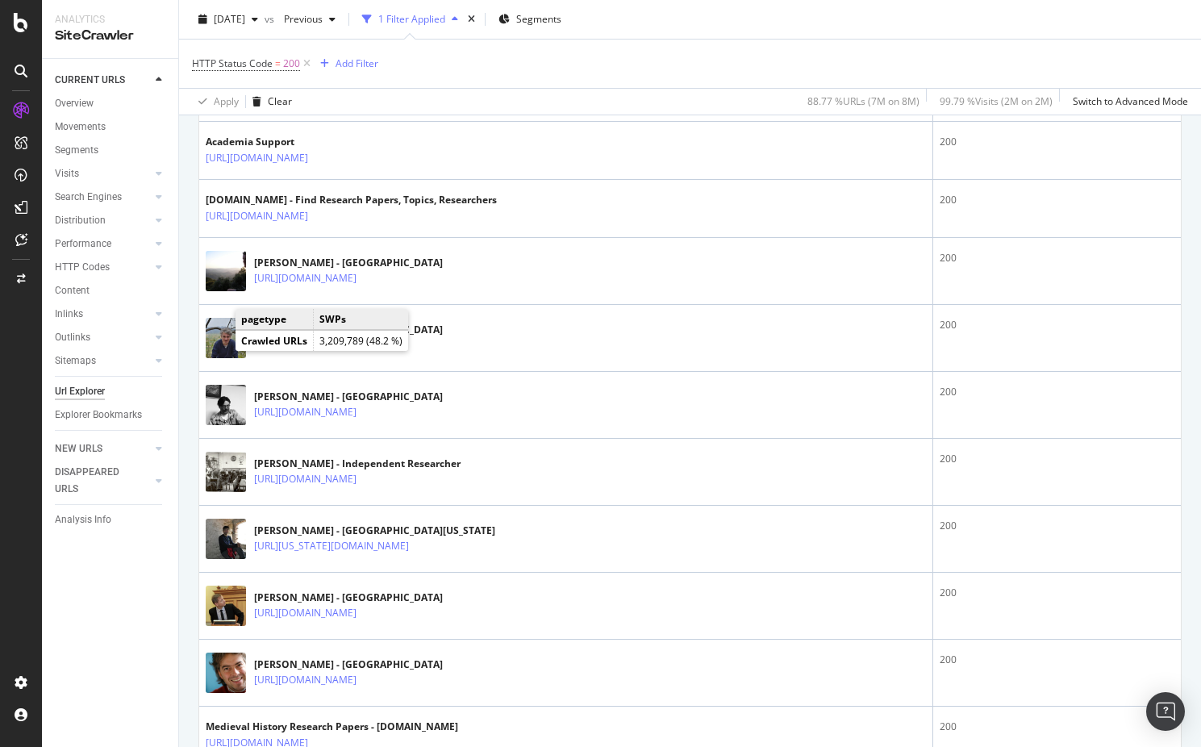
scroll to position [1001, 0]
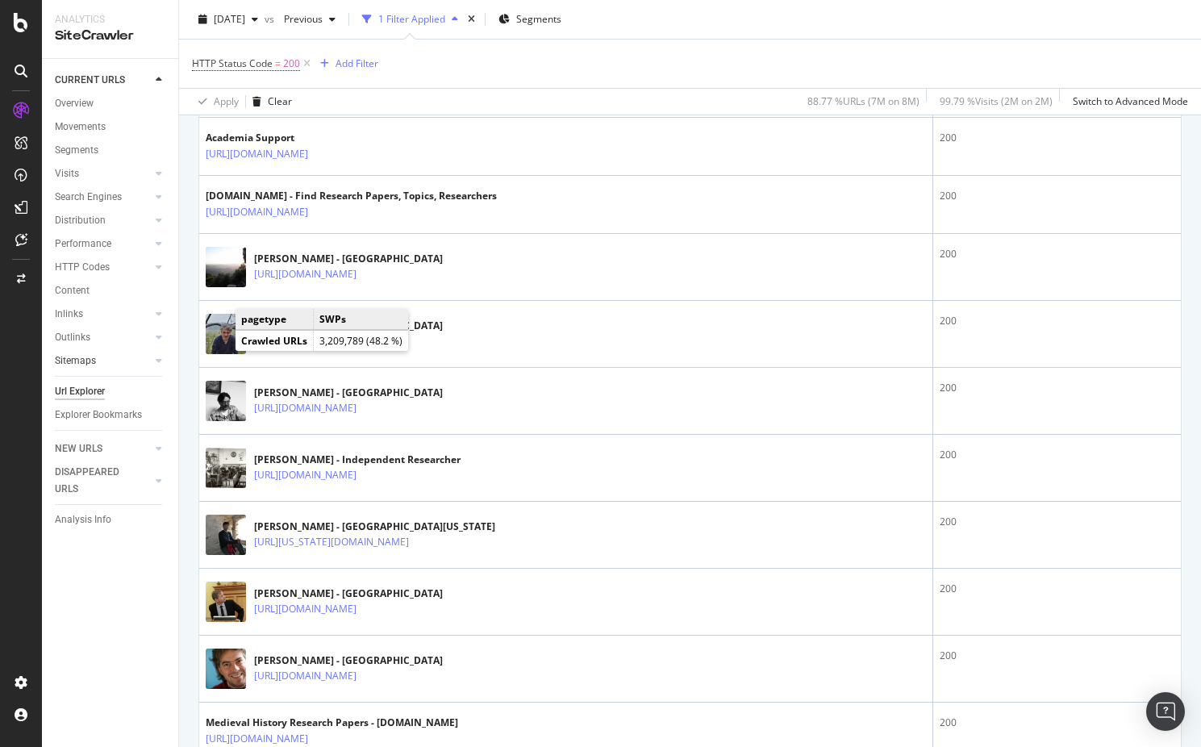
click at [136, 360] on div at bounding box center [143, 360] width 16 height 16
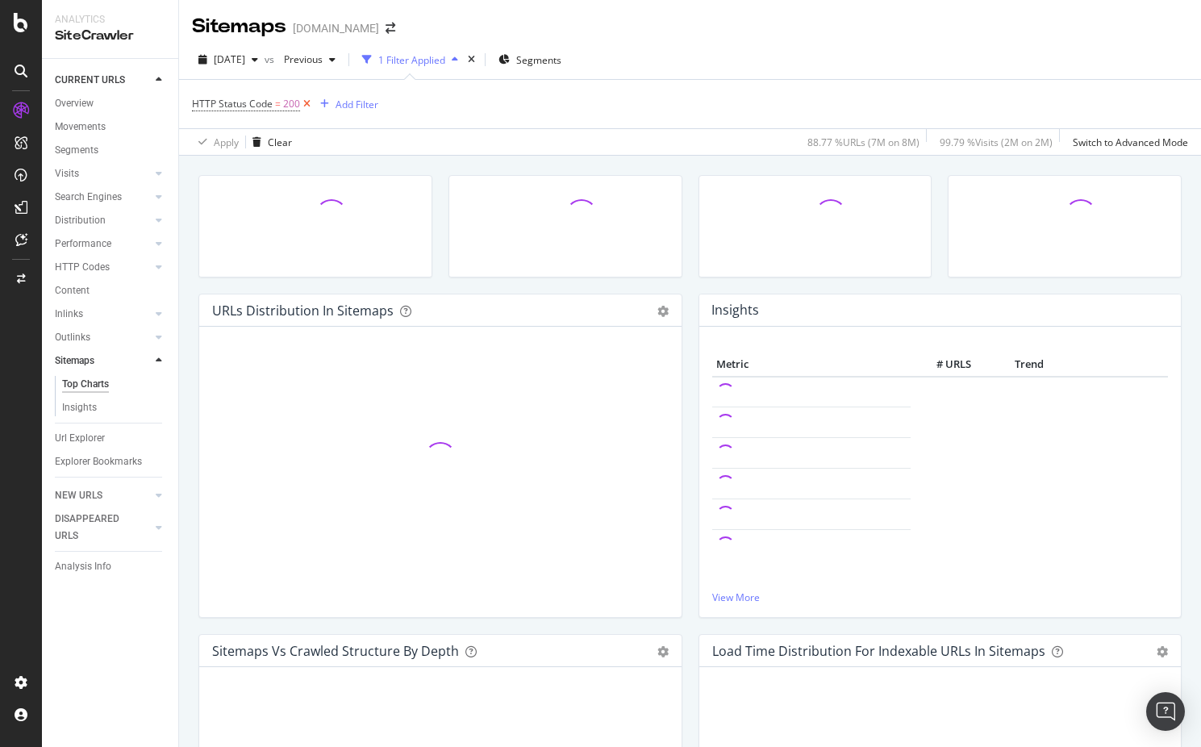
click at [311, 104] on icon at bounding box center [307, 104] width 14 height 16
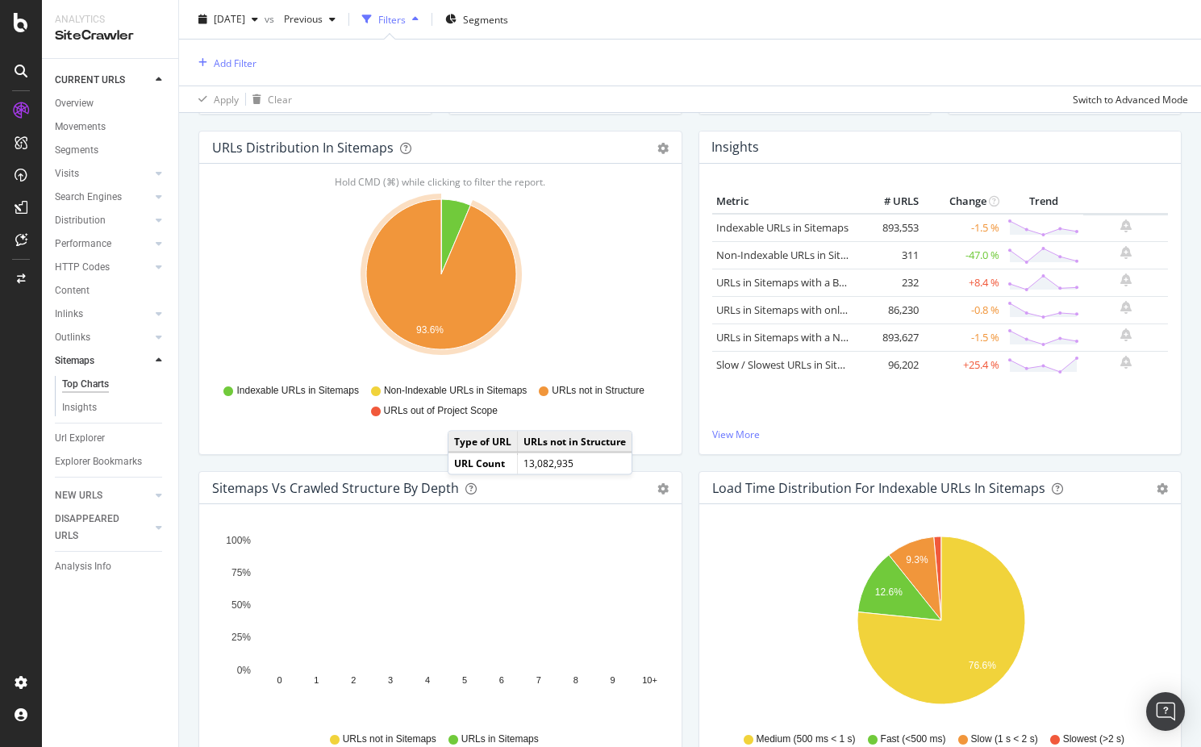
scroll to position [161, 0]
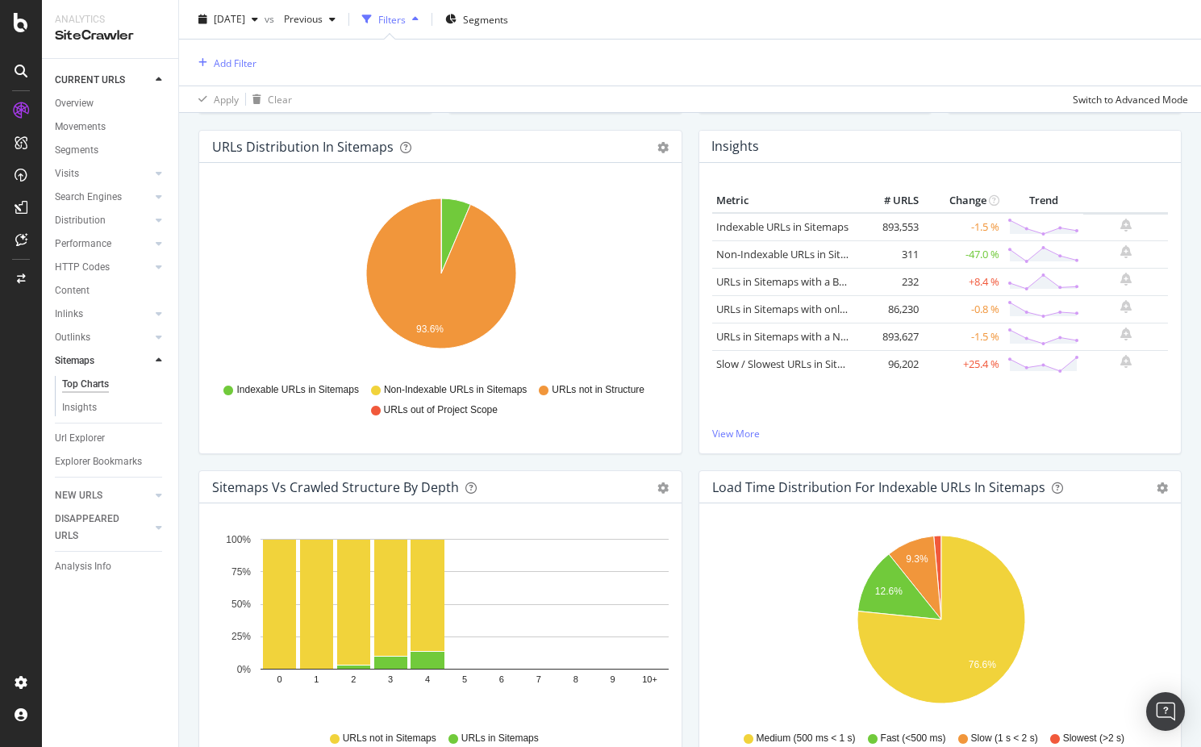
click at [380, 393] on icon at bounding box center [376, 390] width 10 height 10
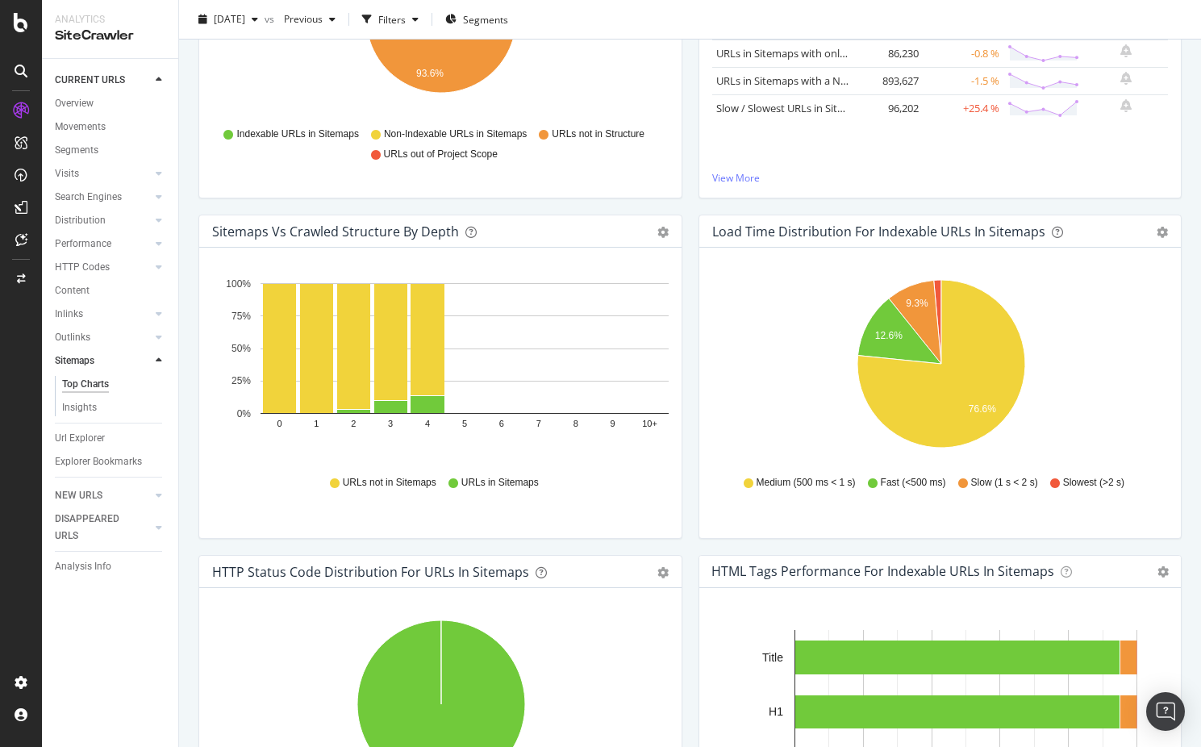
scroll to position [345, 0]
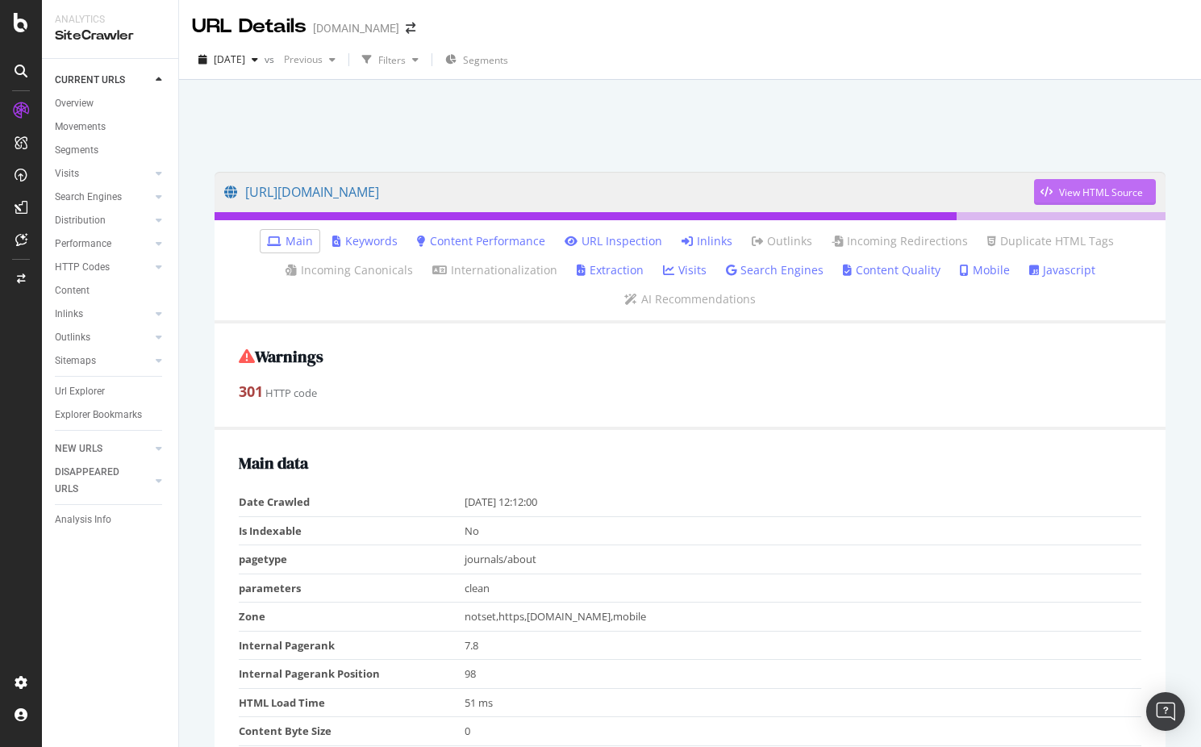
click at [1057, 194] on div "button" at bounding box center [1046, 192] width 25 height 10
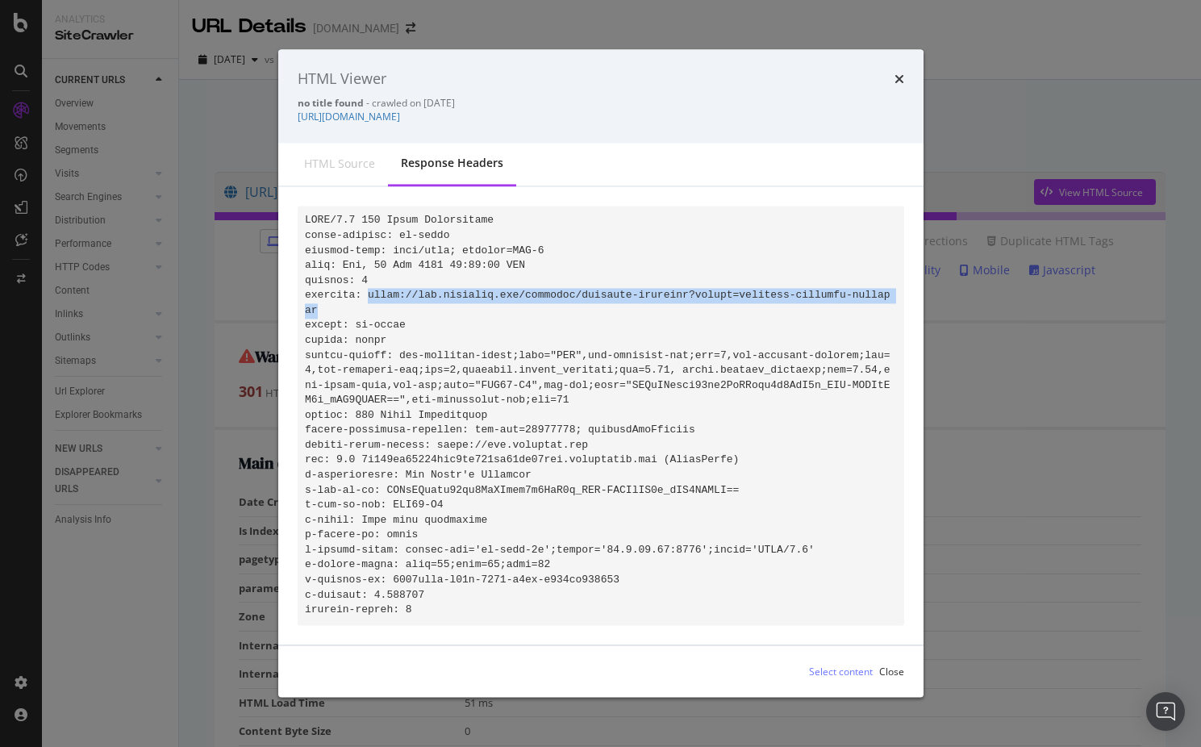
drag, startPoint x: 380, startPoint y: 303, endPoint x: 369, endPoint y: 291, distance: 16.0
click at [369, 291] on pre "modal" at bounding box center [601, 415] width 606 height 419
copy code "[URL][DOMAIN_NAME]"
drag, startPoint x: 764, startPoint y: 114, endPoint x: 297, endPoint y: 113, distance: 466.9
click at [297, 113] on div "HTML Viewer no title found - crawled on [DATE] [URL][DOMAIN_NAME]" at bounding box center [600, 96] width 645 height 94
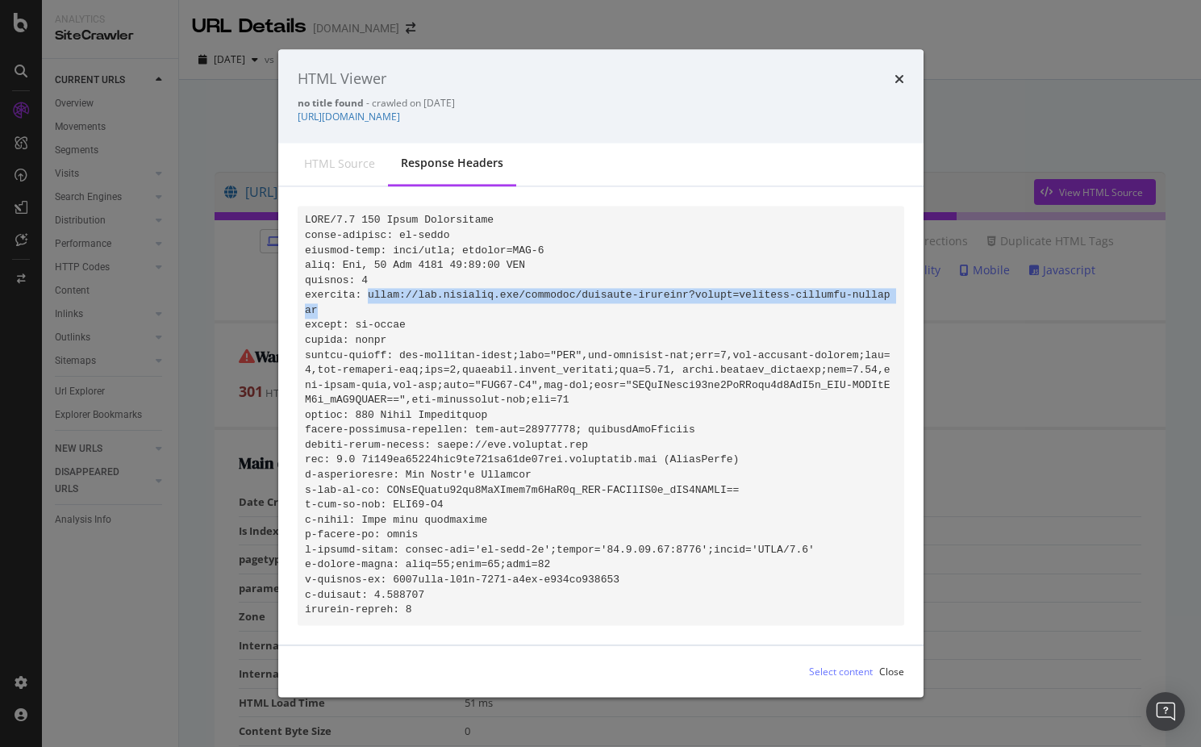
copy link "[URL][DOMAIN_NAME]"
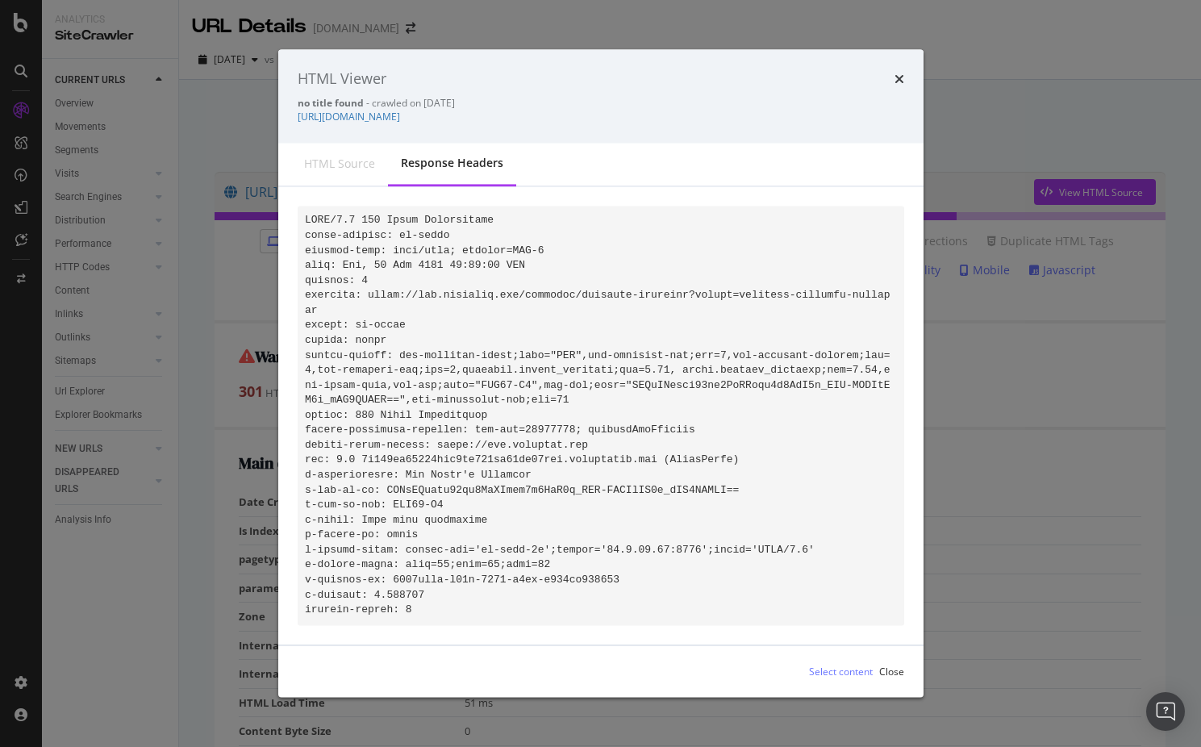
click at [173, 101] on div "HTML Viewer no title found - crawled on 2025-09-04 https://www.academia.edu/jou…" at bounding box center [600, 373] width 1201 height 747
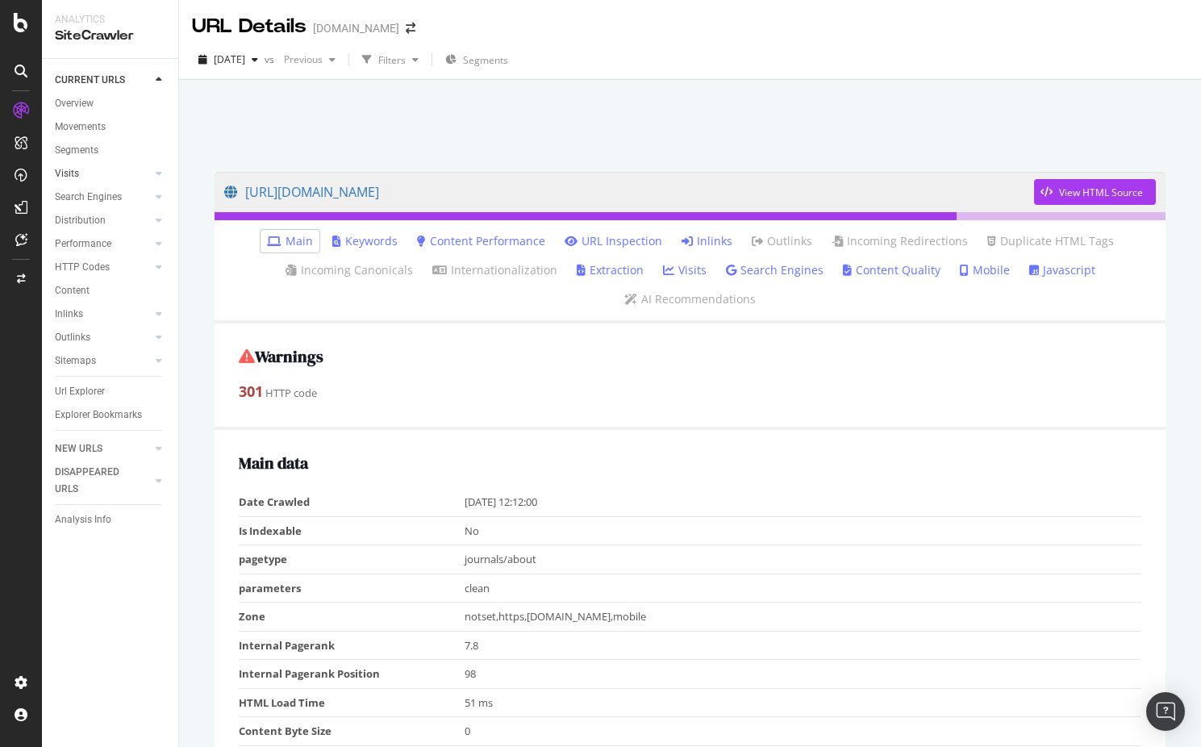
click at [105, 170] on link "Visits" at bounding box center [103, 173] width 96 height 17
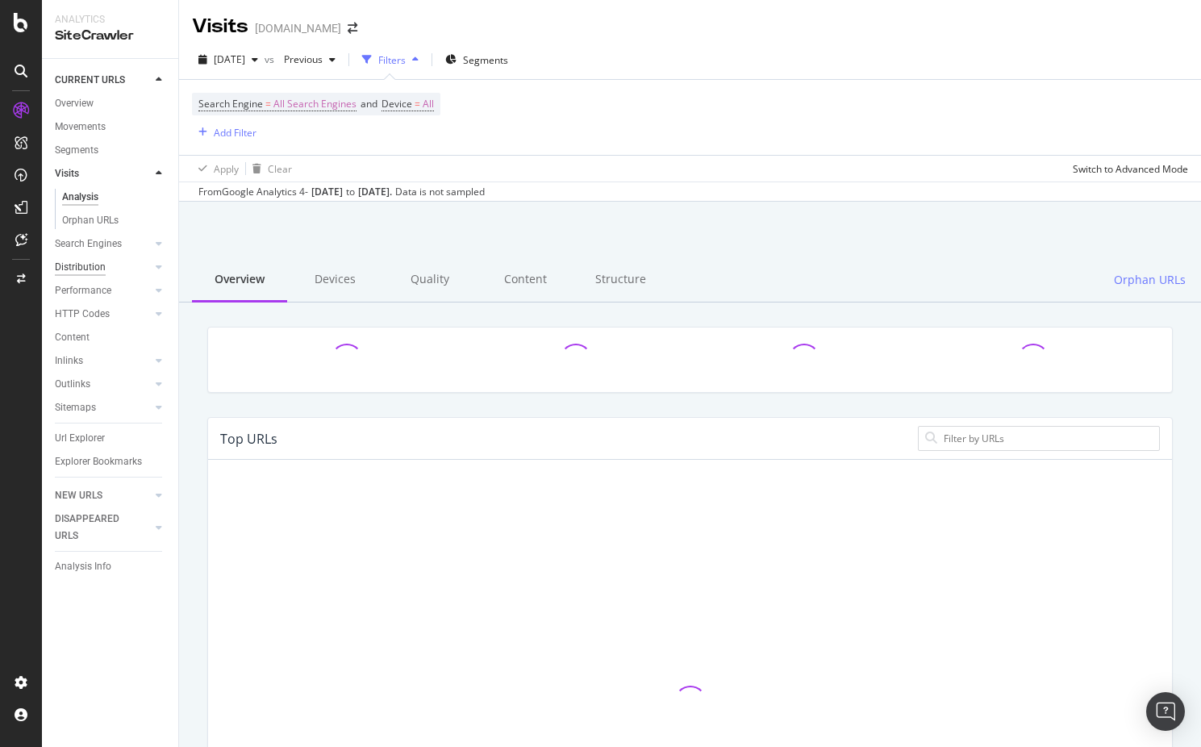
click at [98, 264] on div "Distribution" at bounding box center [80, 267] width 51 height 17
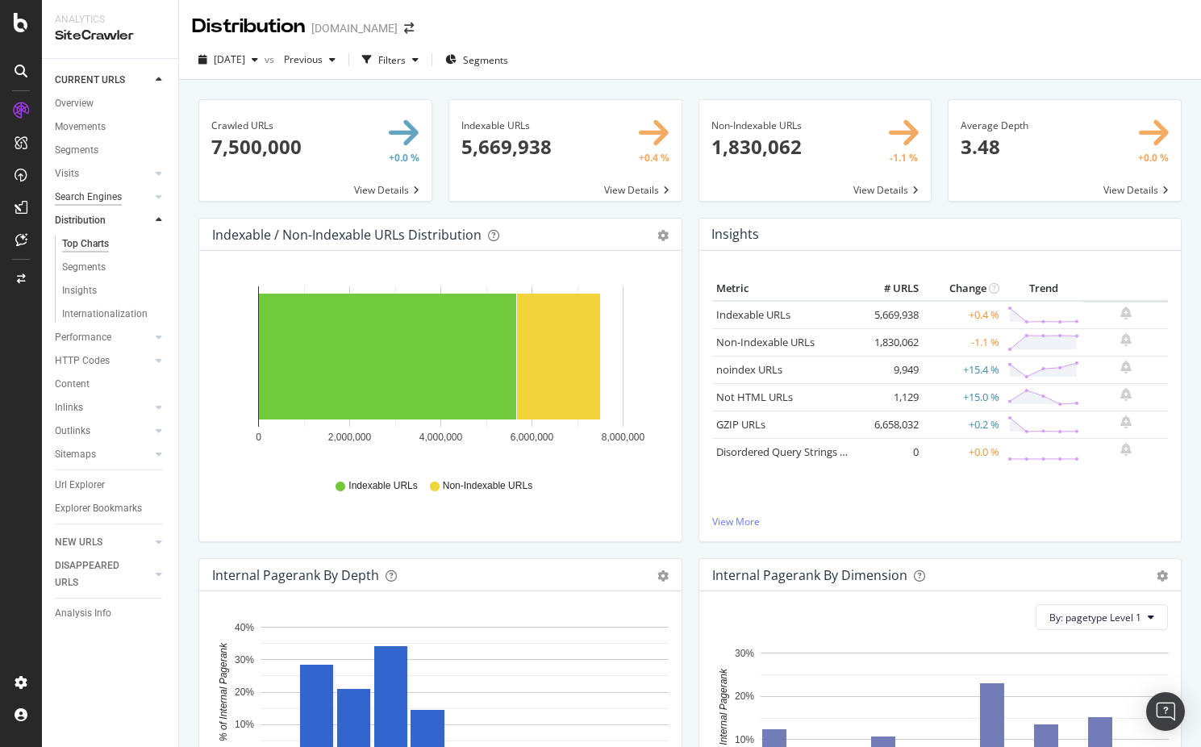
click at [110, 203] on div "Search Engines" at bounding box center [88, 197] width 67 height 17
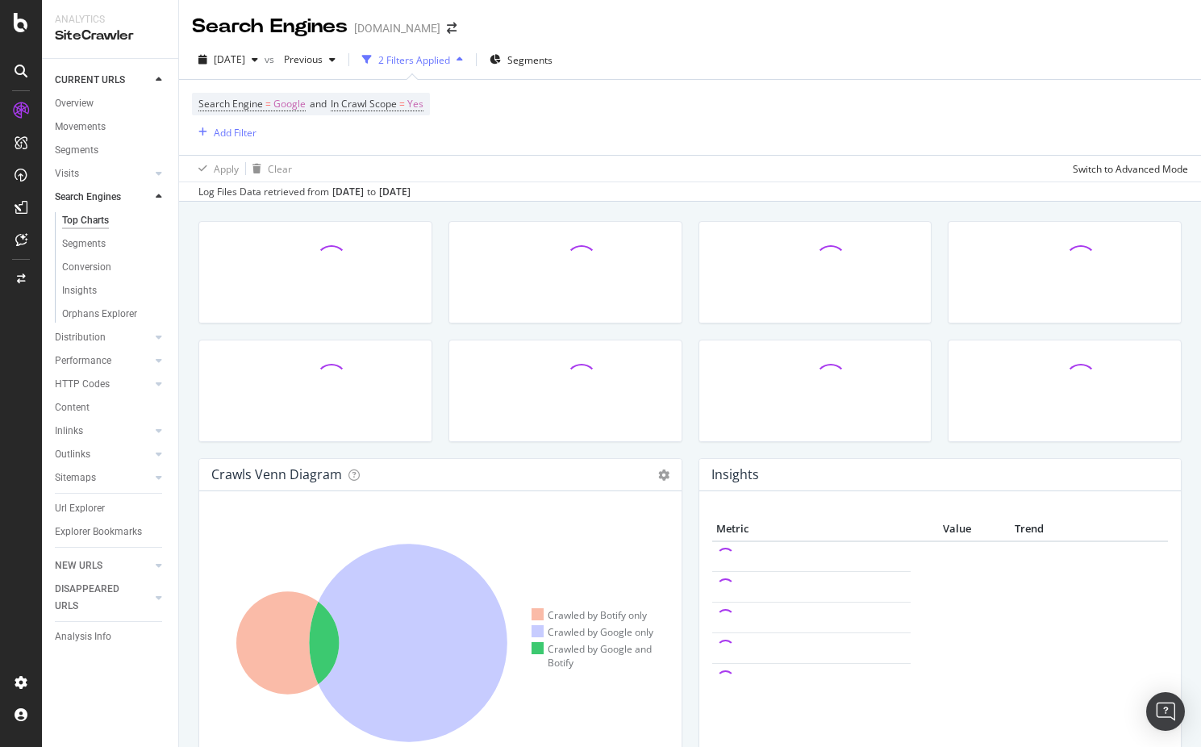
click at [126, 83] on link "CURRENT URLS" at bounding box center [103, 80] width 96 height 17
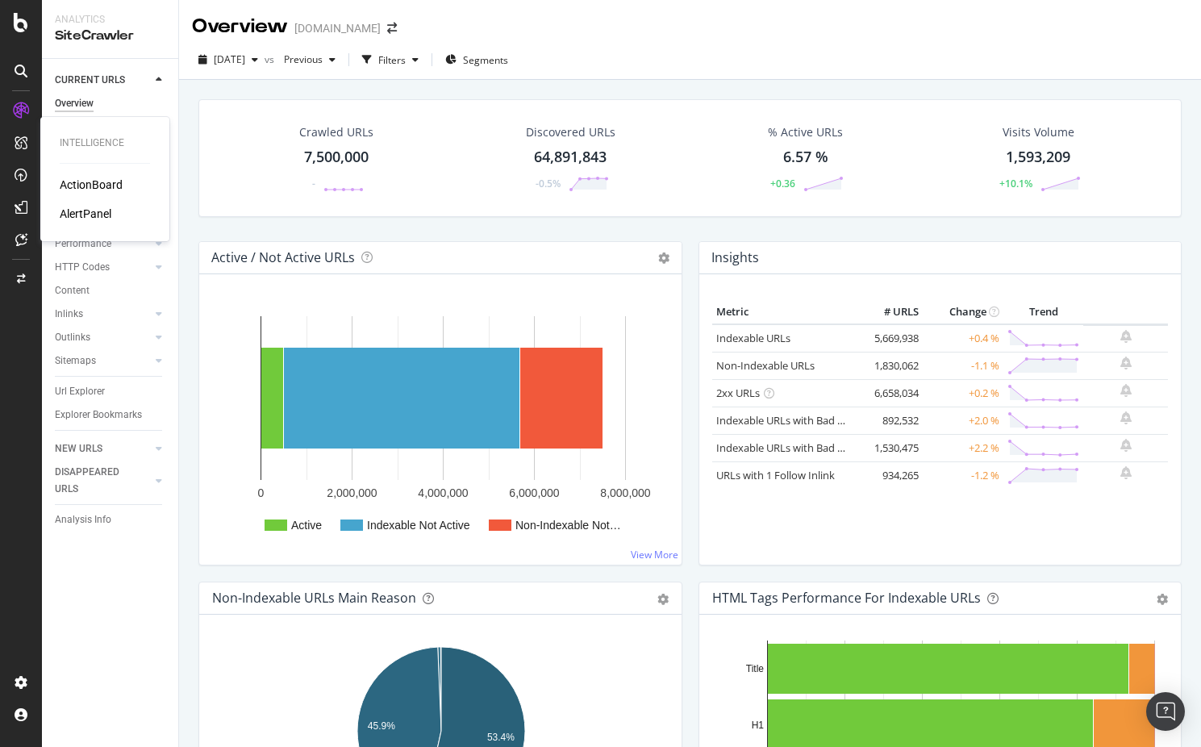
click at [72, 181] on div "ActionBoard" at bounding box center [91, 185] width 63 height 16
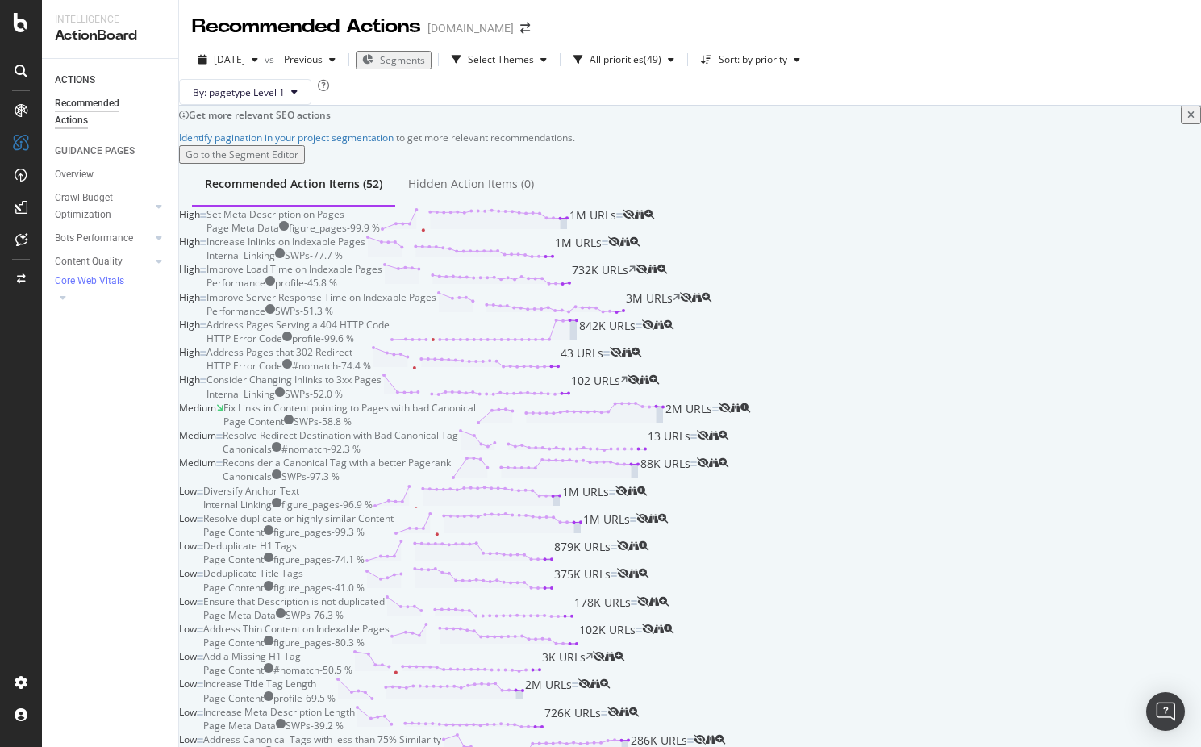
scroll to position [405, 0]
click at [381, 387] on div "Internal Linking SWPs - 52.0 %" at bounding box center [293, 394] width 175 height 14
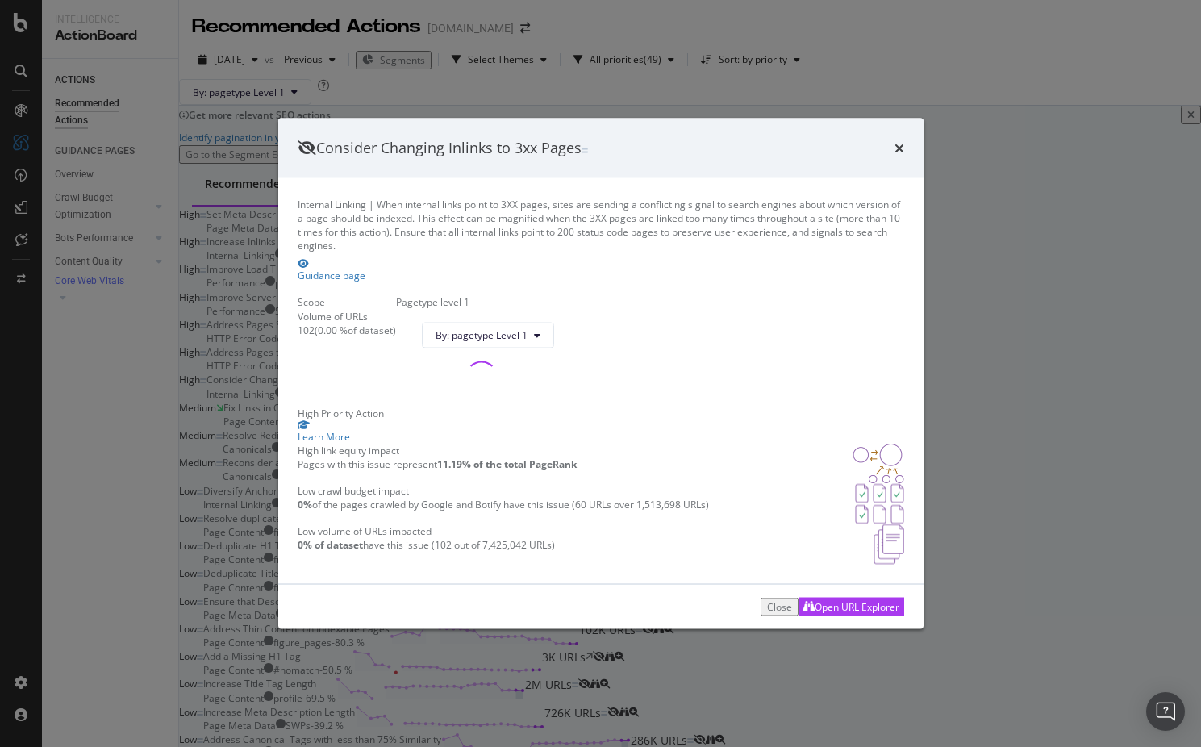
scroll to position [405, 0]
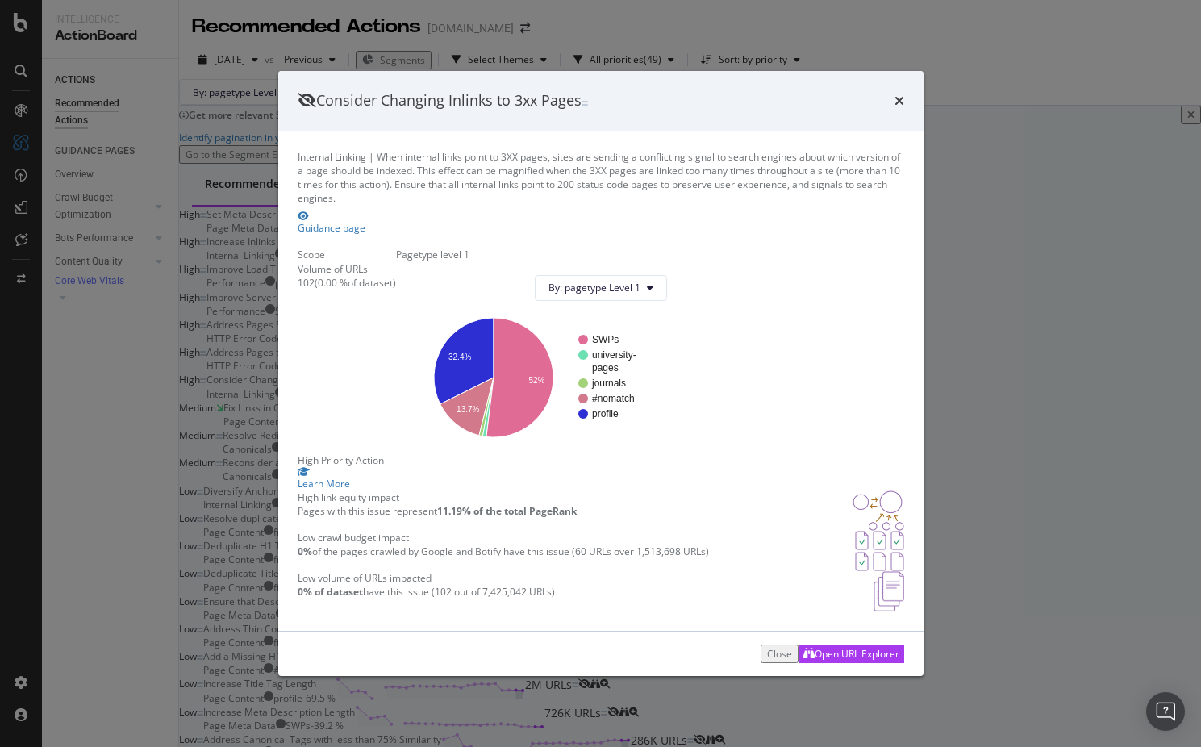
click at [903, 90] on div "times" at bounding box center [899, 100] width 10 height 21
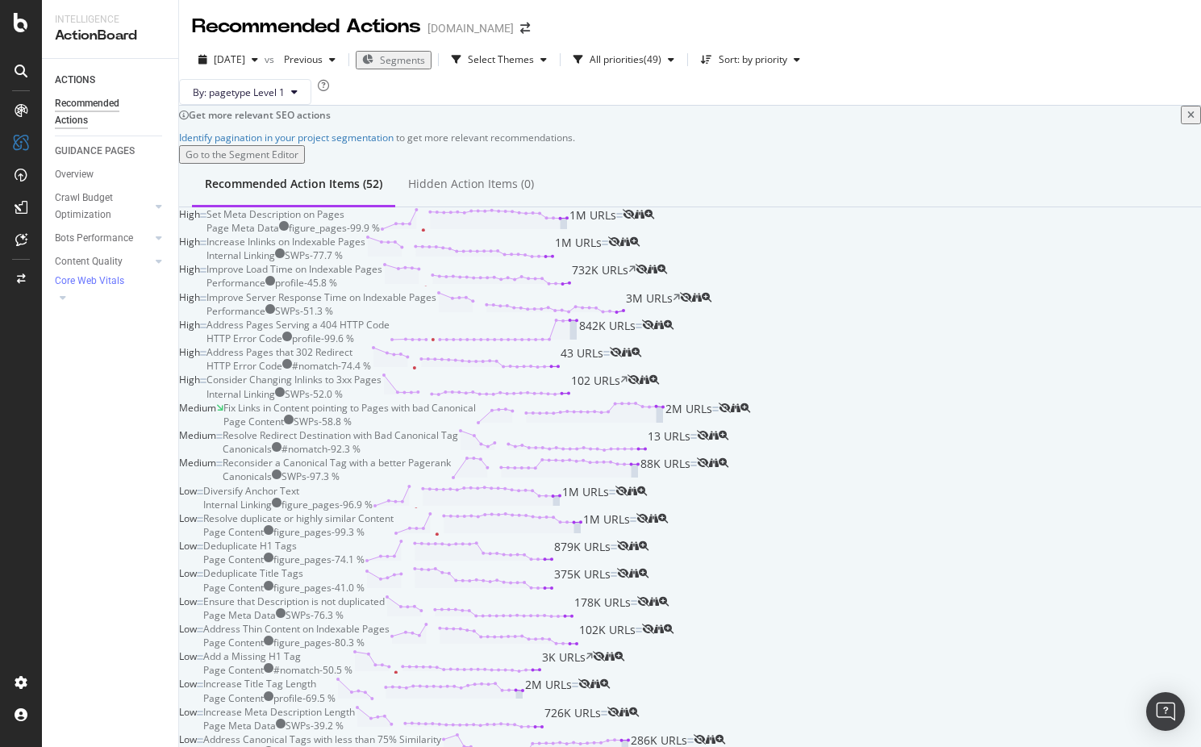
scroll to position [423, 0]
click at [476, 410] on div "Fix Links in Content pointing to Pages with bad Canonical" at bounding box center [349, 408] width 252 height 14
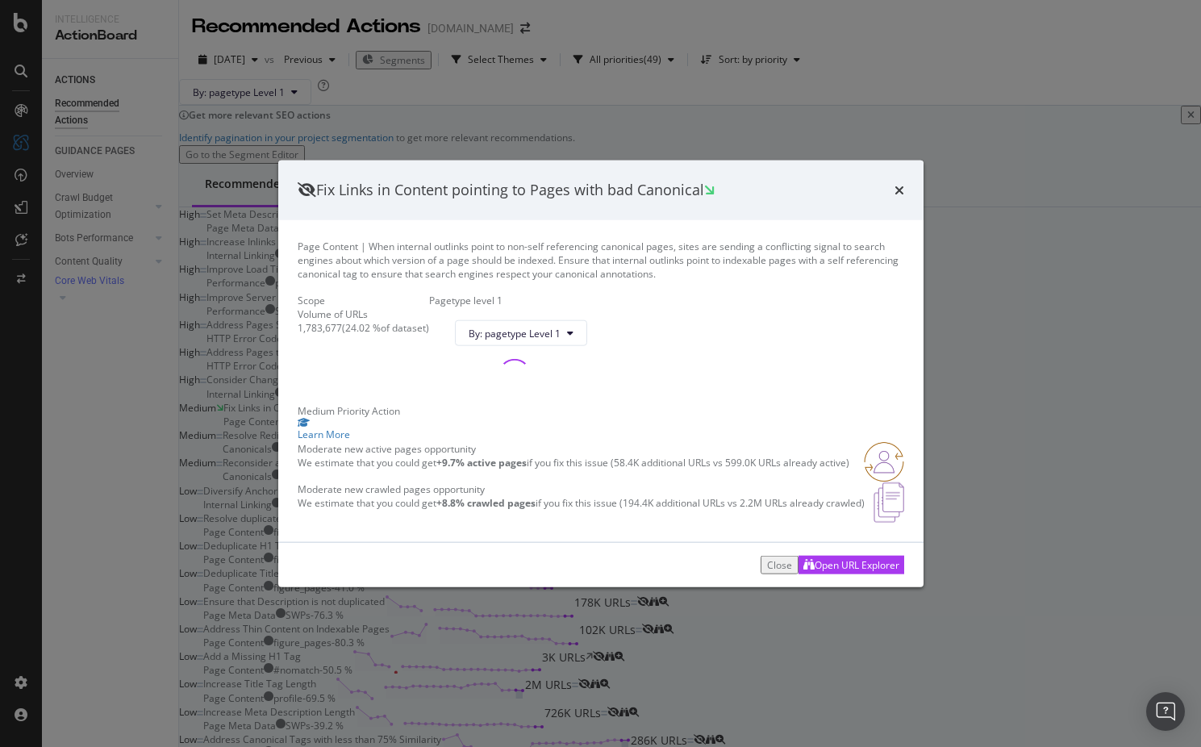
scroll to position [423, 0]
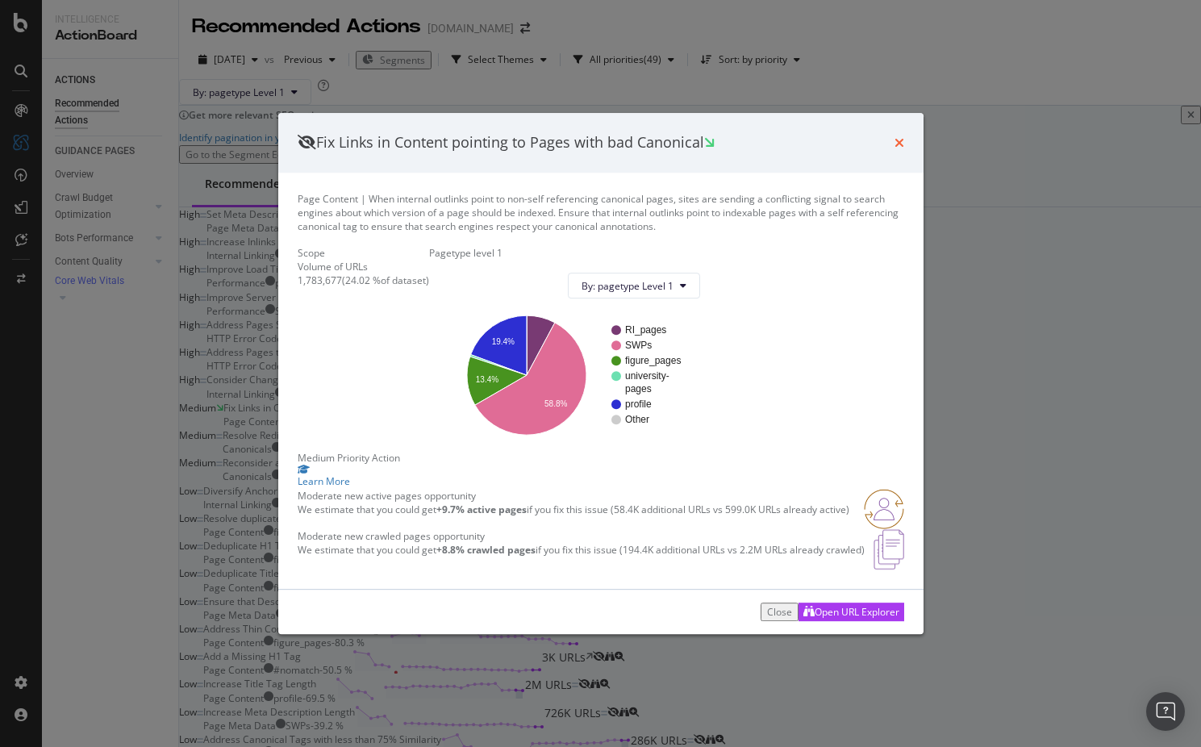
click at [899, 136] on icon "times" at bounding box center [899, 142] width 10 height 13
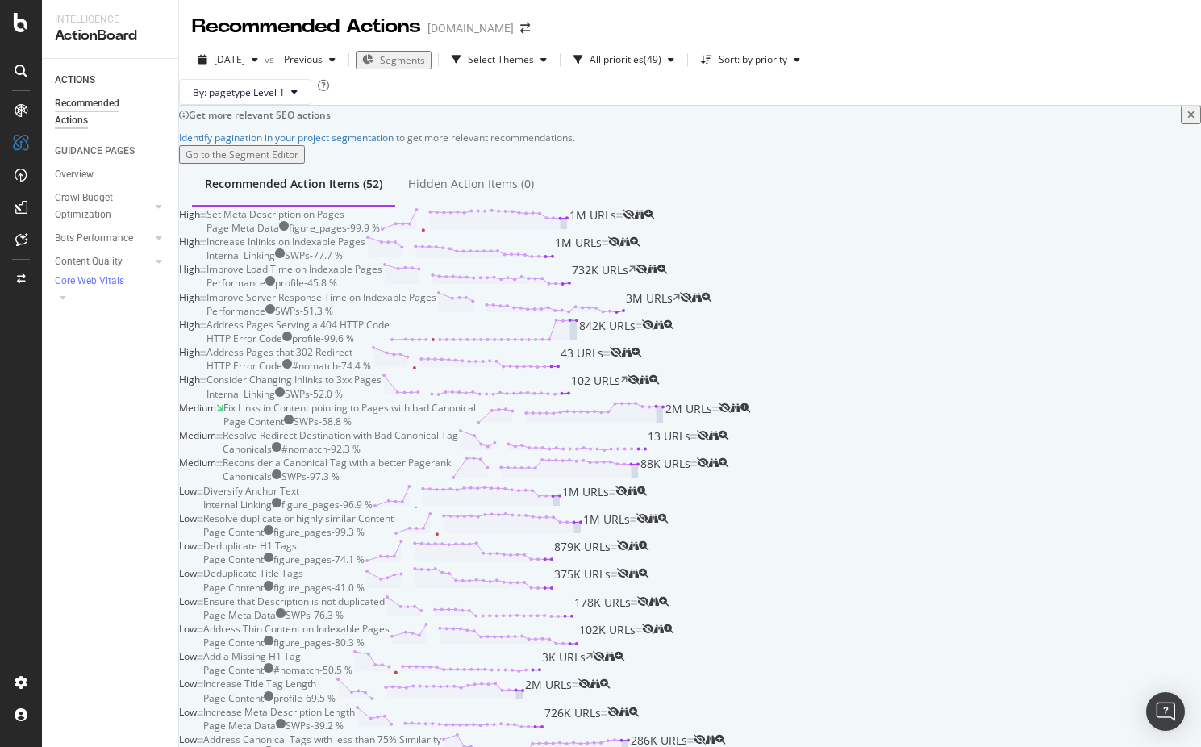
scroll to position [423, 0]
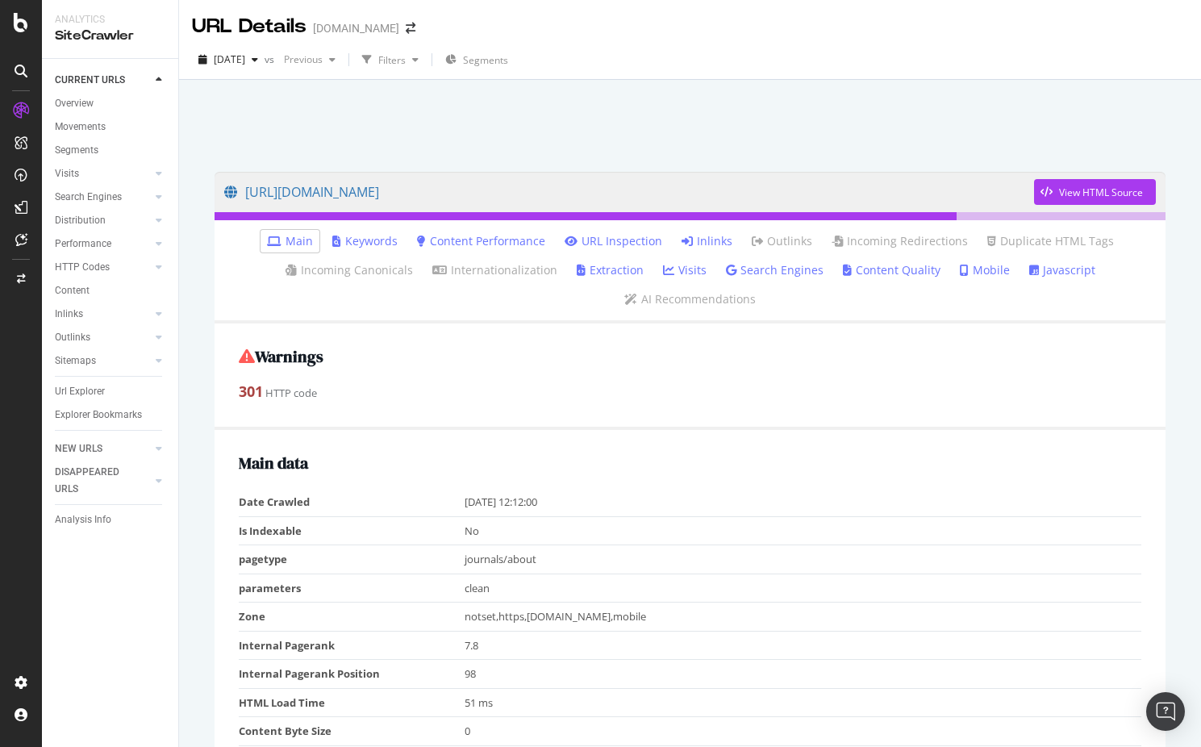
click at [700, 236] on link "Inlinks" at bounding box center [706, 241] width 51 height 16
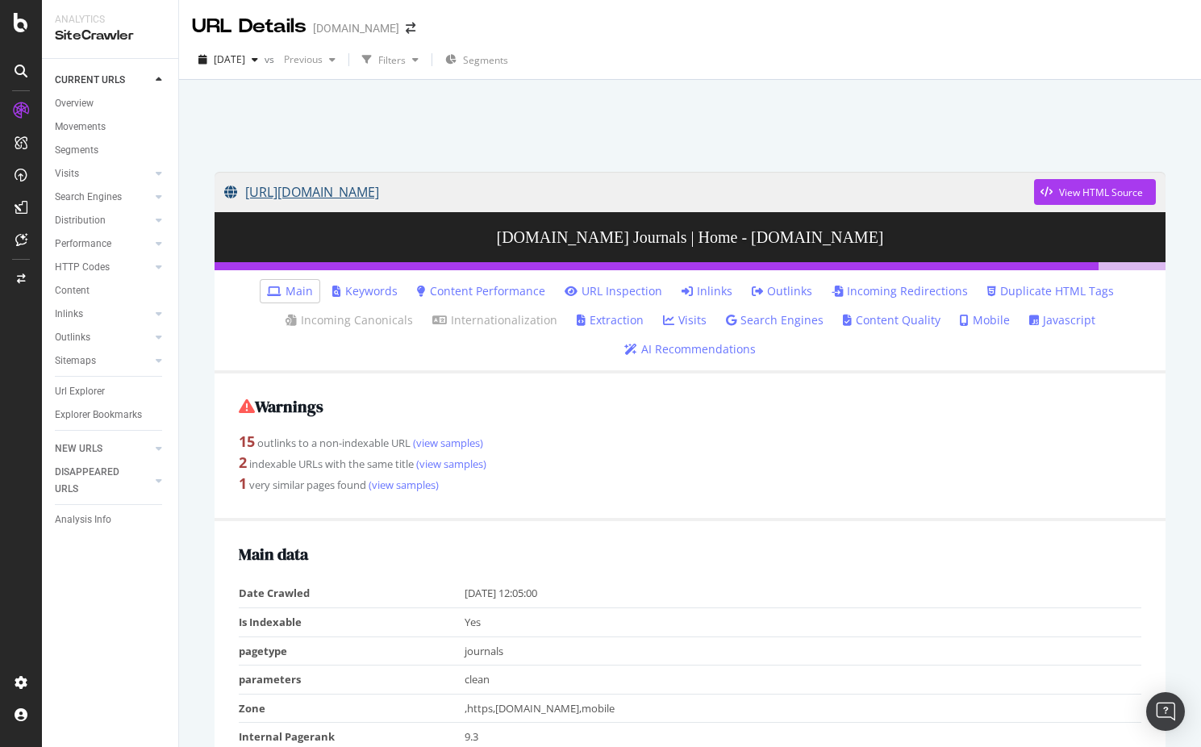
click at [380, 189] on link "[URL][DOMAIN_NAME]" at bounding box center [629, 192] width 810 height 40
click at [1073, 202] on div "View HTML Source" at bounding box center [1088, 192] width 109 height 24
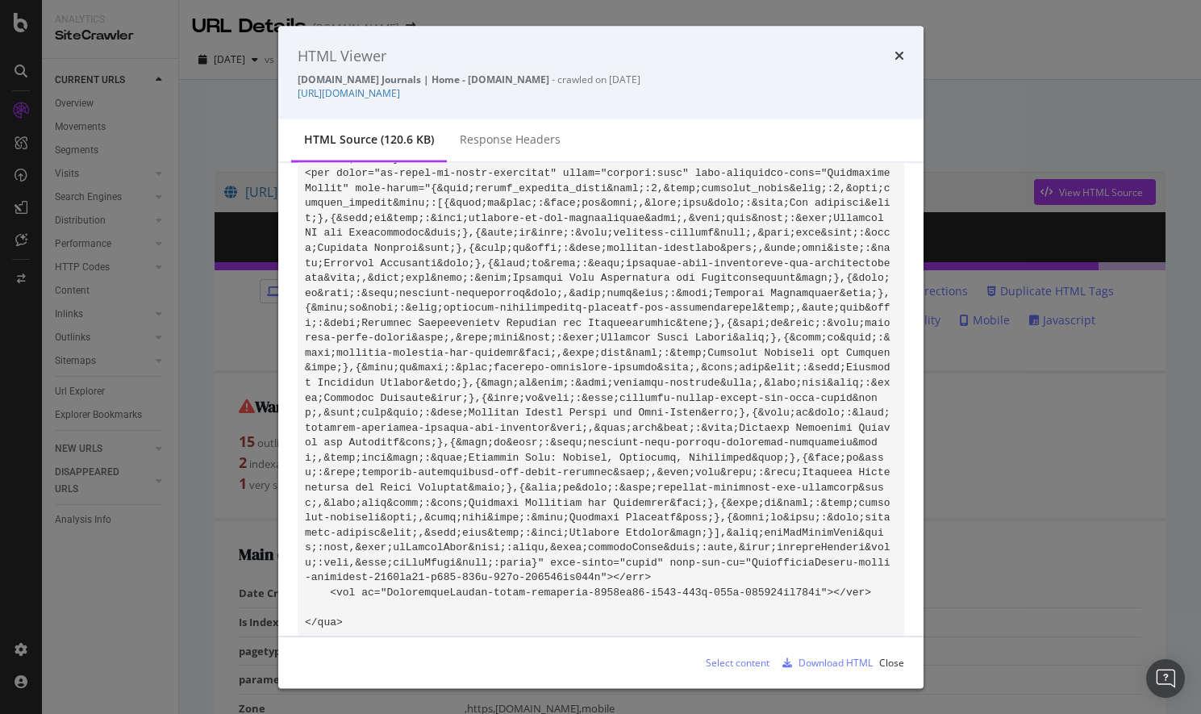
scroll to position [11789, 0]
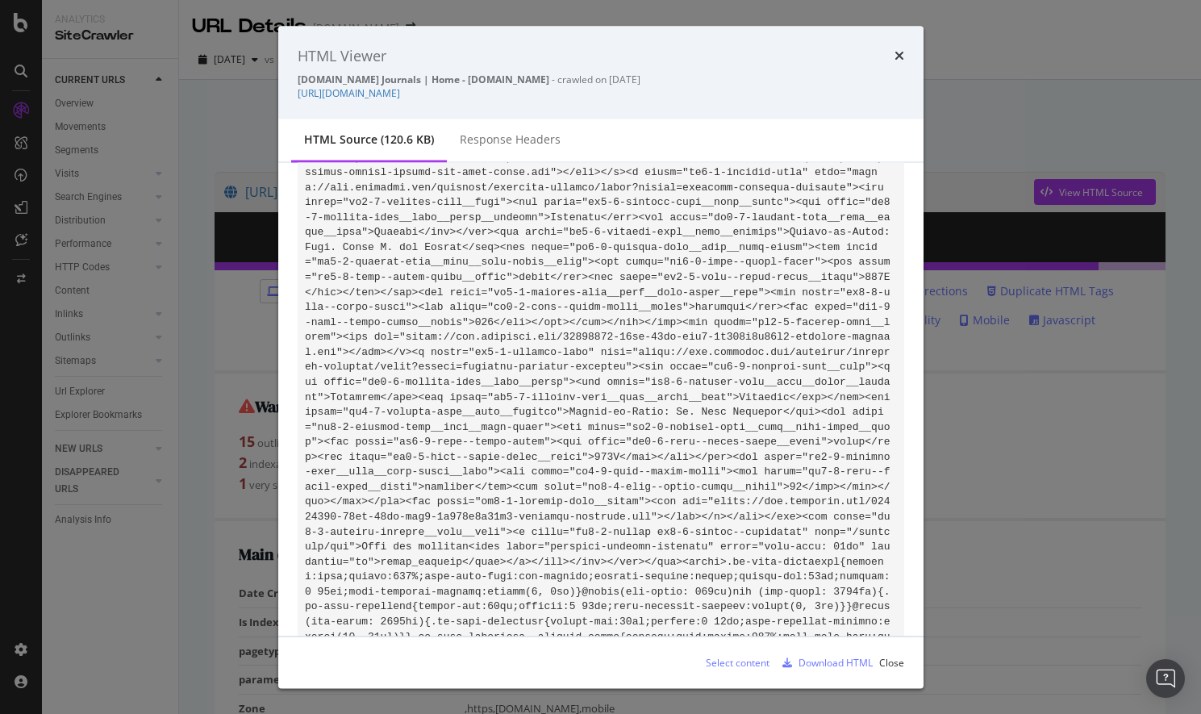
drag, startPoint x: 414, startPoint y: 400, endPoint x: 324, endPoint y: 403, distance: 89.6
copy code "medicine/about"
